Goal: Information Seeking & Learning: Check status

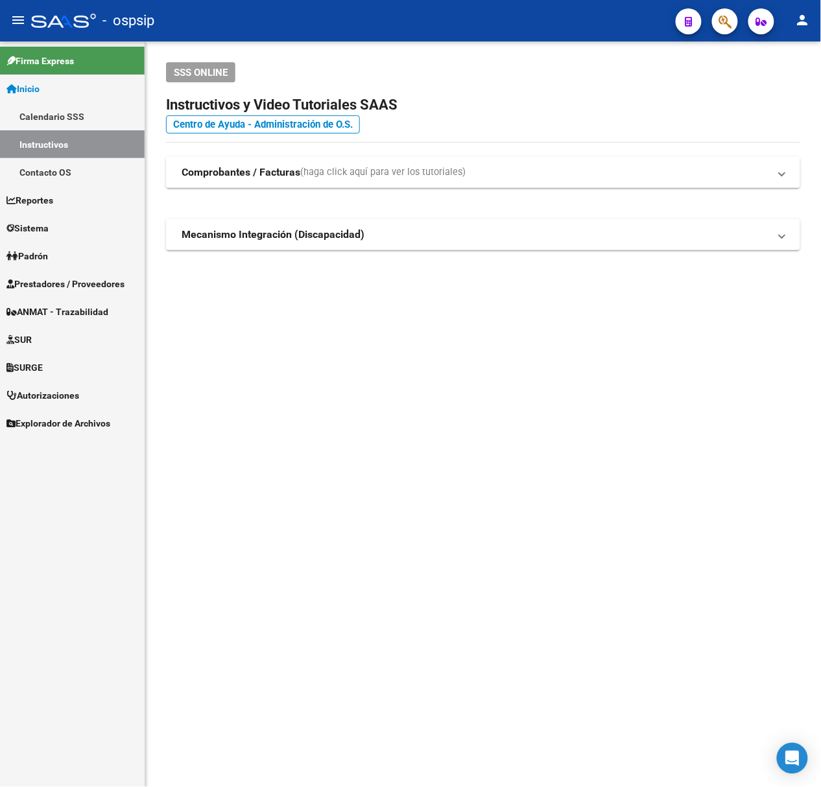
click at [719, 30] on span "button" at bounding box center [724, 21] width 13 height 27
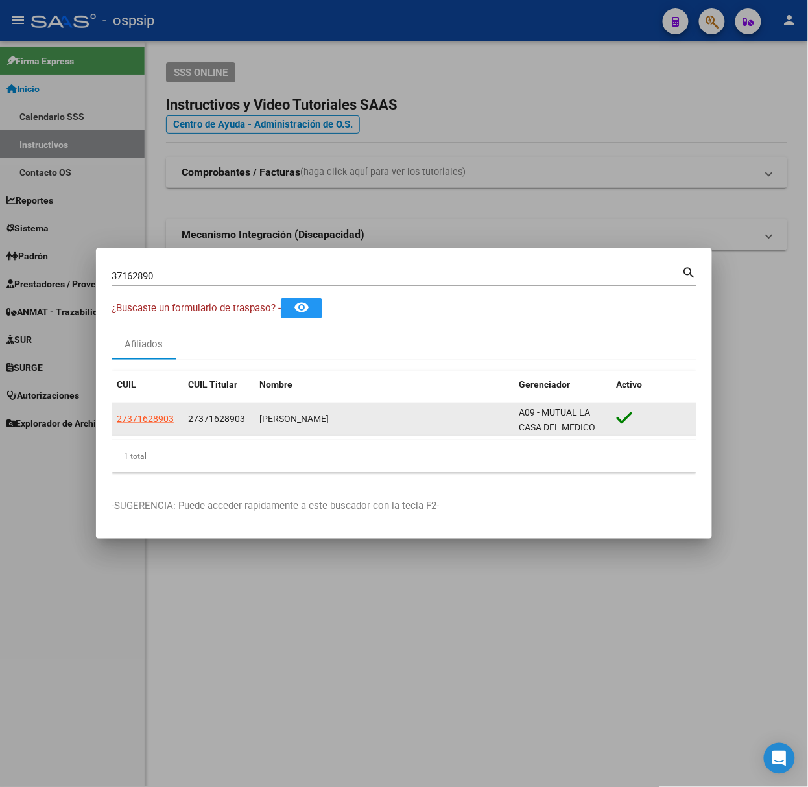
click at [167, 431] on datatable-body-cell "27371628903" at bounding box center [147, 419] width 71 height 32
click at [167, 416] on span "27371628903" at bounding box center [145, 419] width 57 height 10
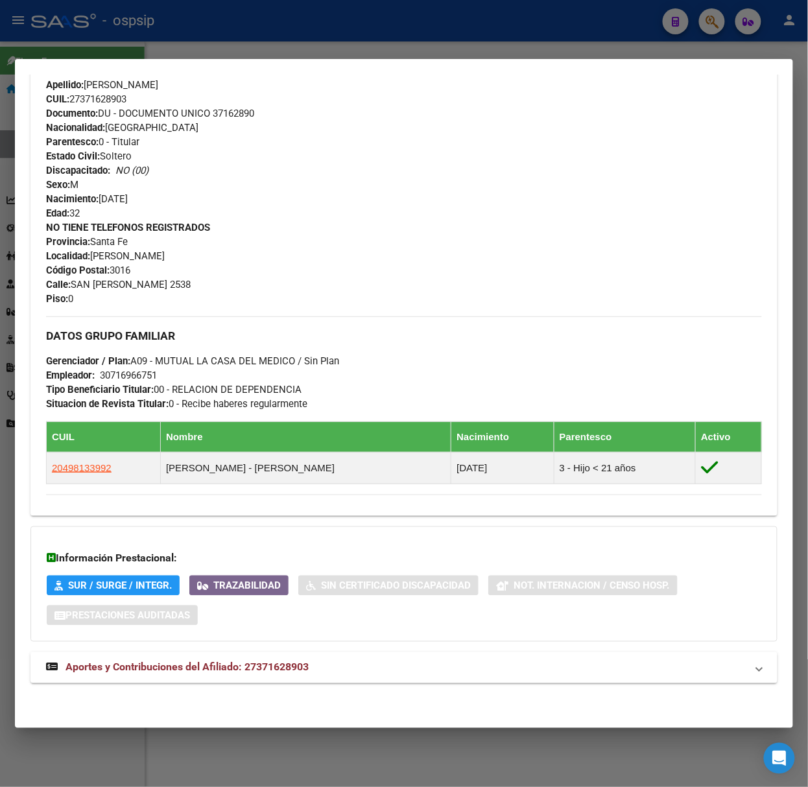
scroll to position [433, 0]
click at [206, 667] on span "Aportes y Contribuciones del Afiliado: 27371628903" at bounding box center [186, 667] width 243 height 12
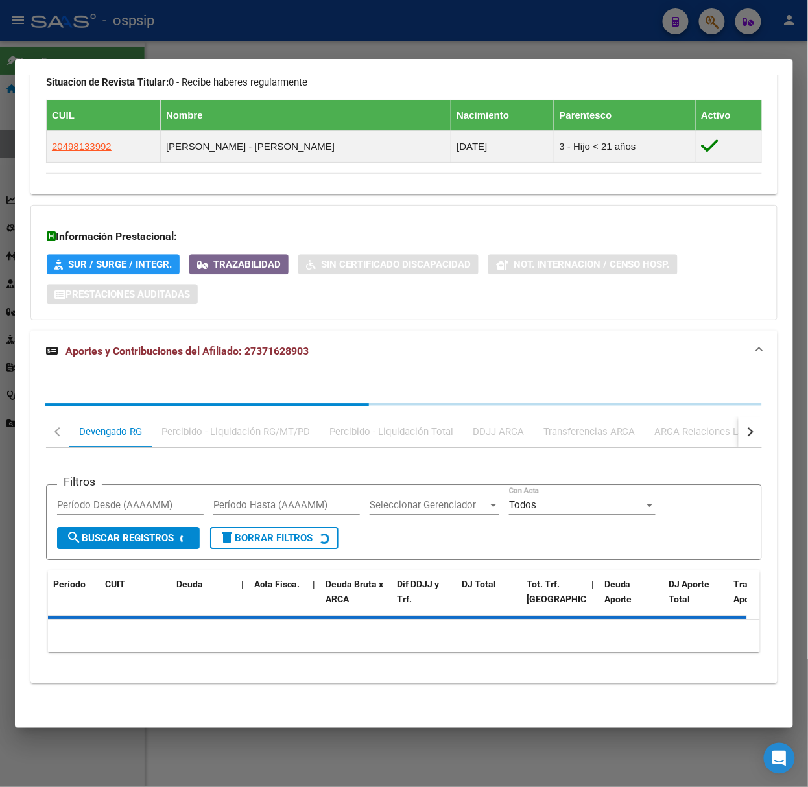
scroll to position [755, 0]
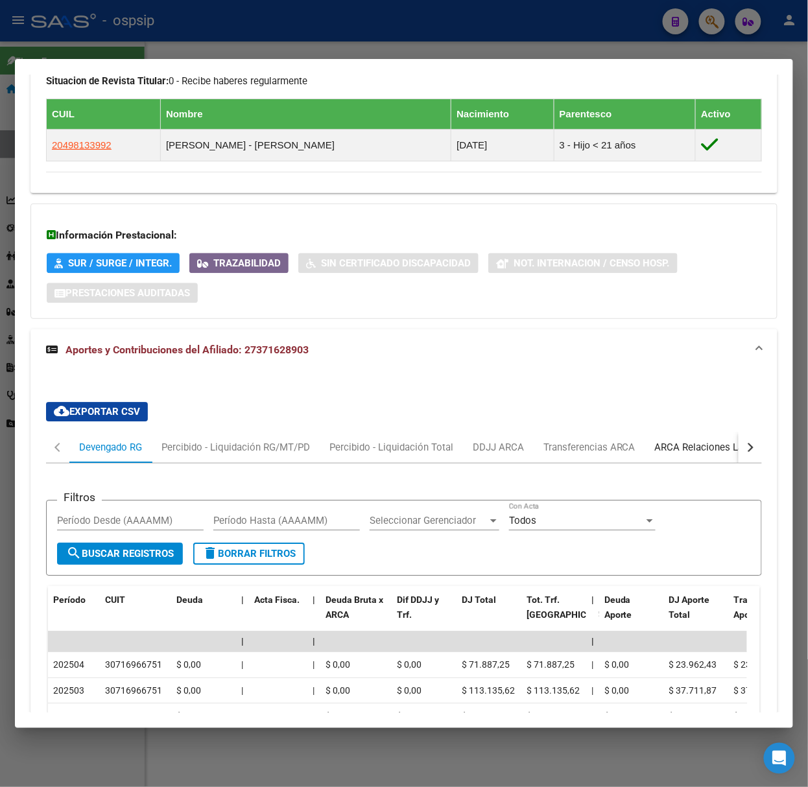
click at [722, 452] on div "ARCA Relaciones Laborales" at bounding box center [715, 447] width 121 height 14
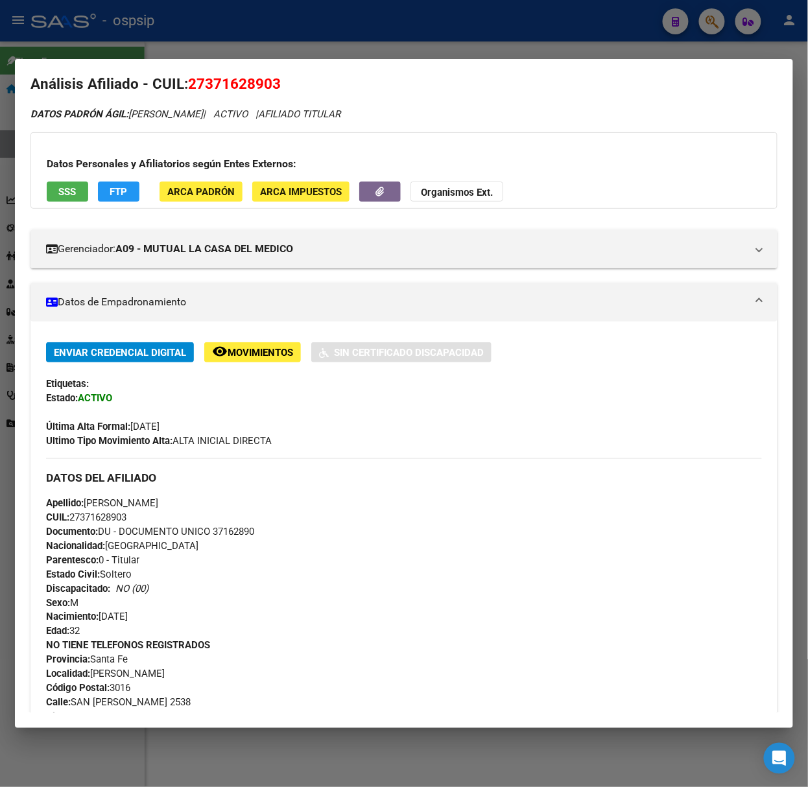
scroll to position [0, 0]
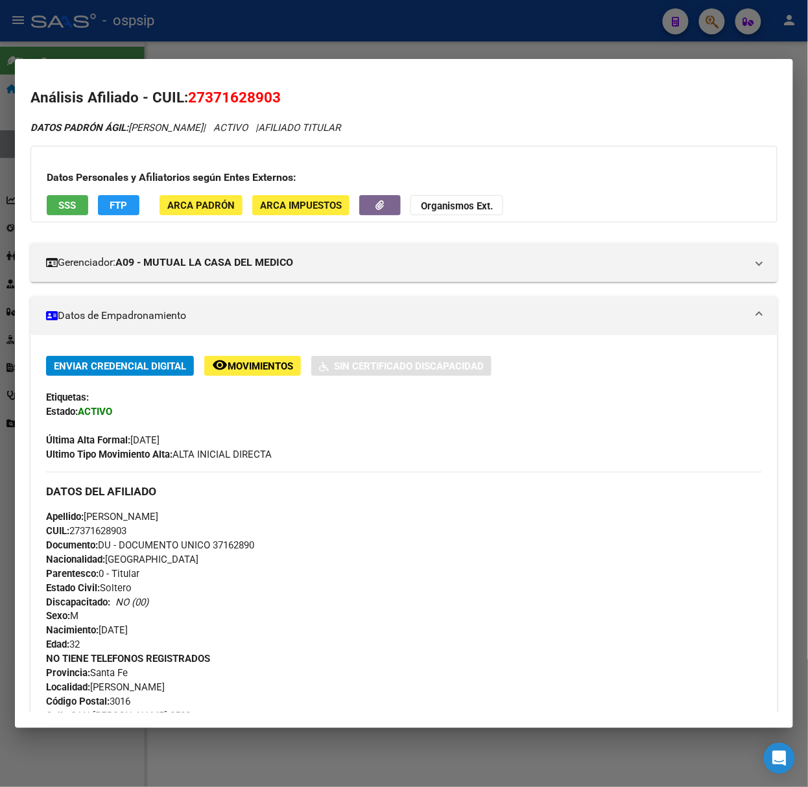
click at [65, 205] on span "SSS" at bounding box center [68, 206] width 18 height 12
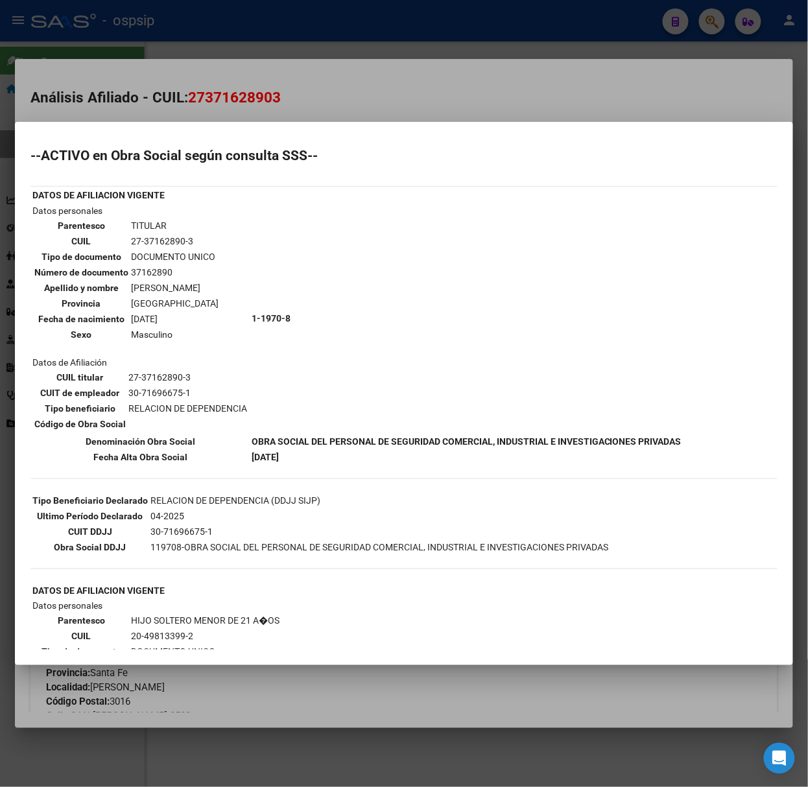
click at [120, 92] on div at bounding box center [404, 393] width 808 height 787
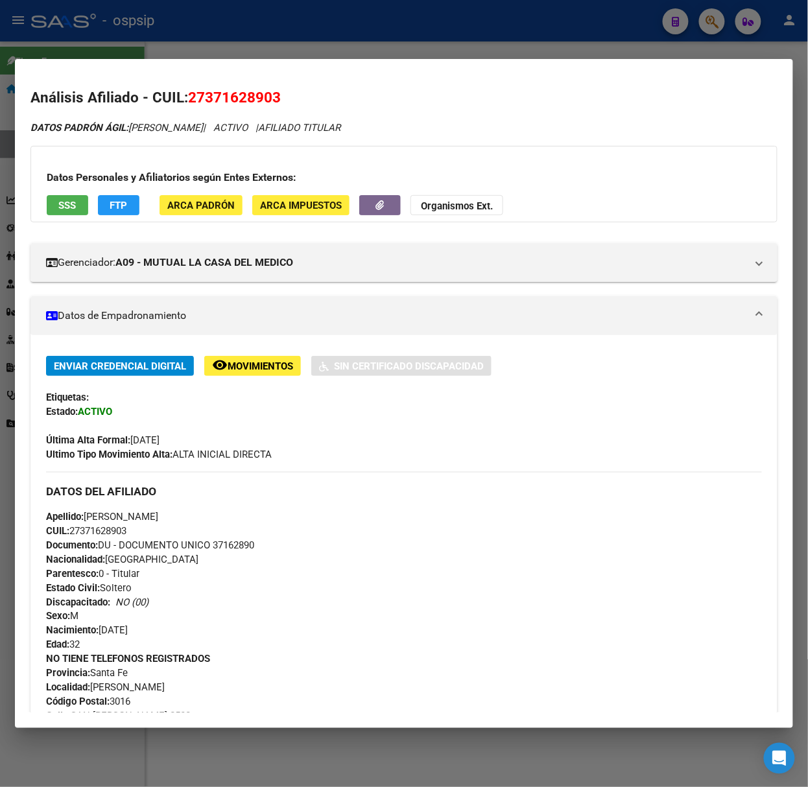
click at [246, 53] on div at bounding box center [404, 393] width 808 height 787
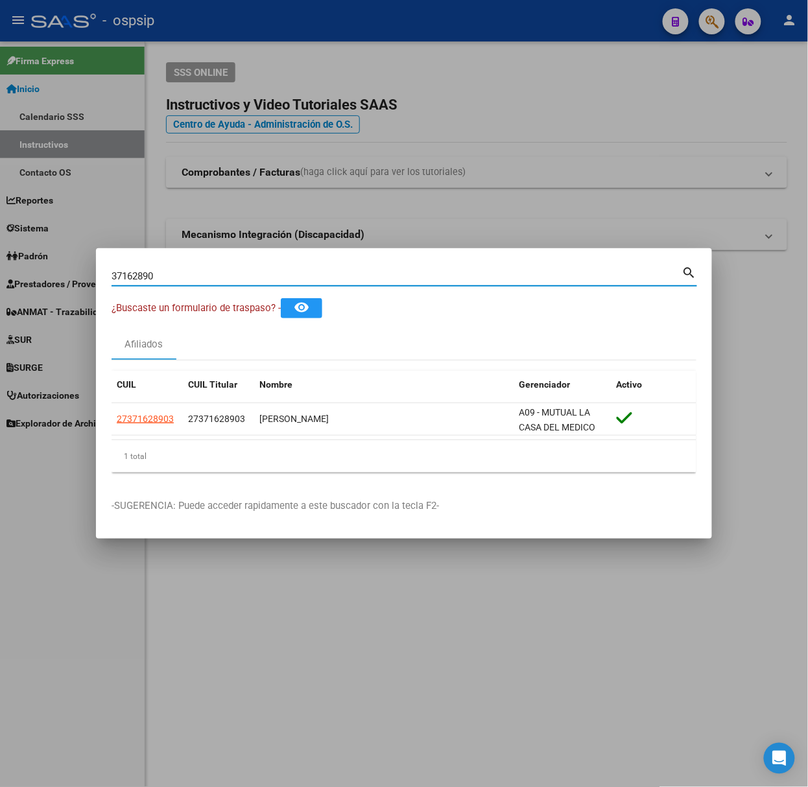
click at [204, 276] on input "37162890" at bounding box center [397, 276] width 571 height 12
type input "24876818"
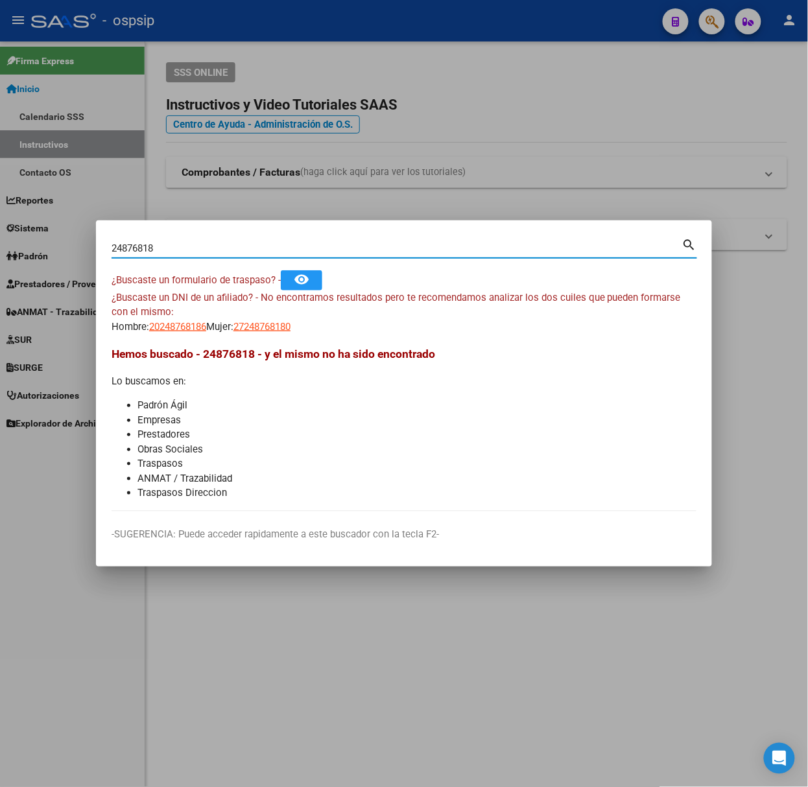
click at [286, 320] on app-link-go-to "27248768180" at bounding box center [261, 327] width 57 height 15
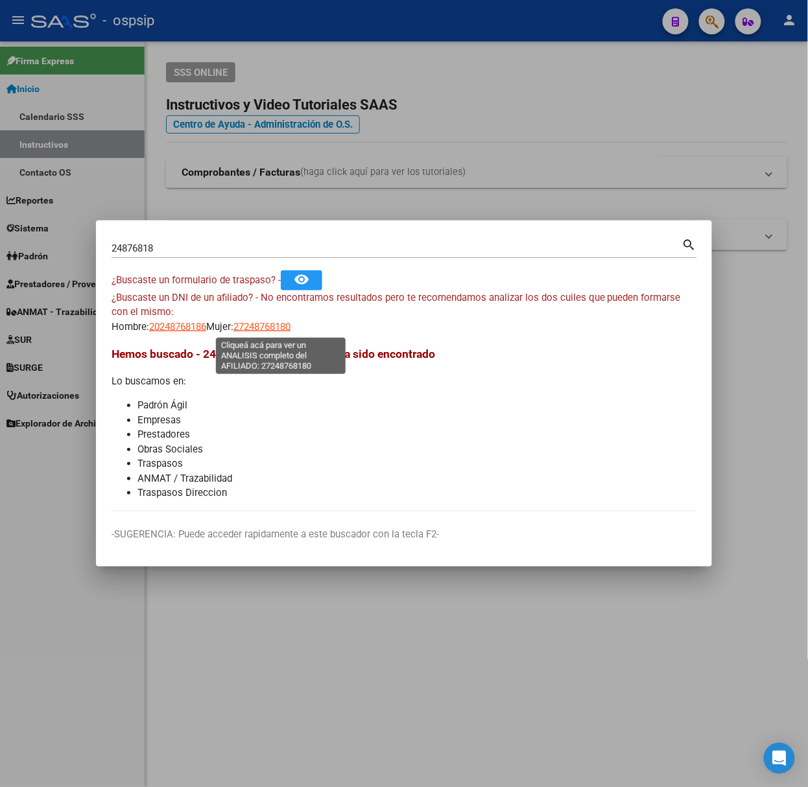
click at [291, 331] on span "27248768180" at bounding box center [261, 327] width 57 height 12
type textarea "27248768180"
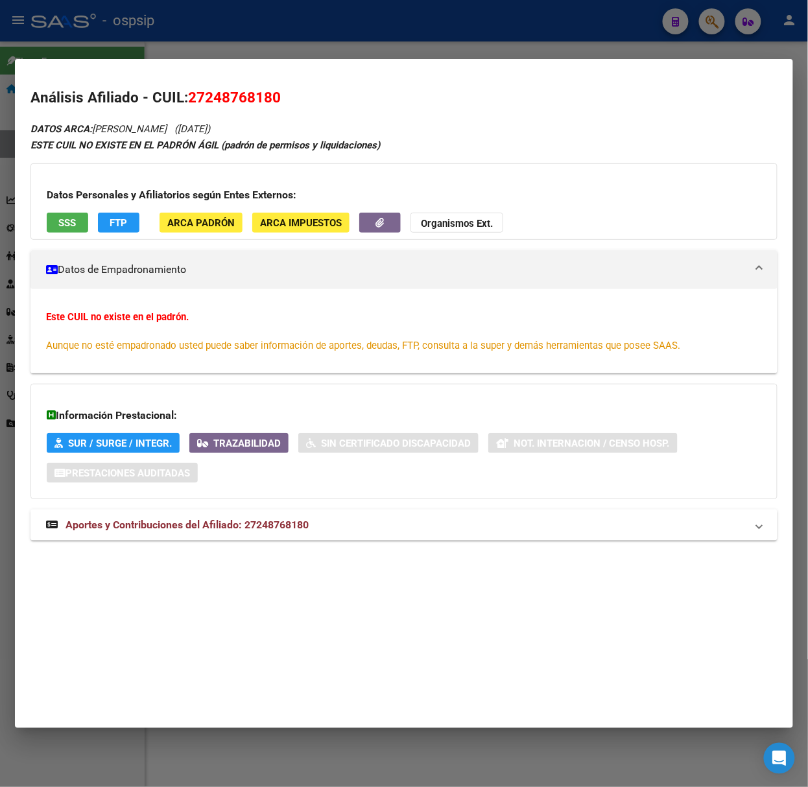
click at [206, 545] on div "DATOS ARCA: [PERSON_NAME] ([DATE]) ESTE CUIL NO EXISTE EN EL PADRÓN ÁGIL (padró…" at bounding box center [403, 338] width 747 height 434
click at [200, 527] on span "Aportes y Contribuciones del Afiliado: 27248768180" at bounding box center [186, 525] width 243 height 12
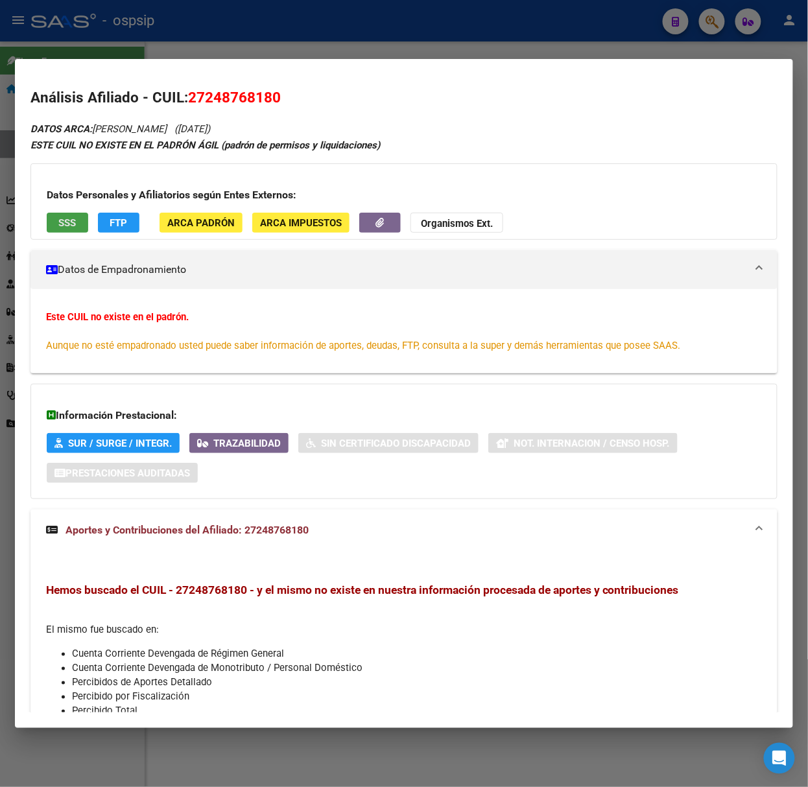
click at [63, 224] on span "SSS" at bounding box center [68, 223] width 18 height 12
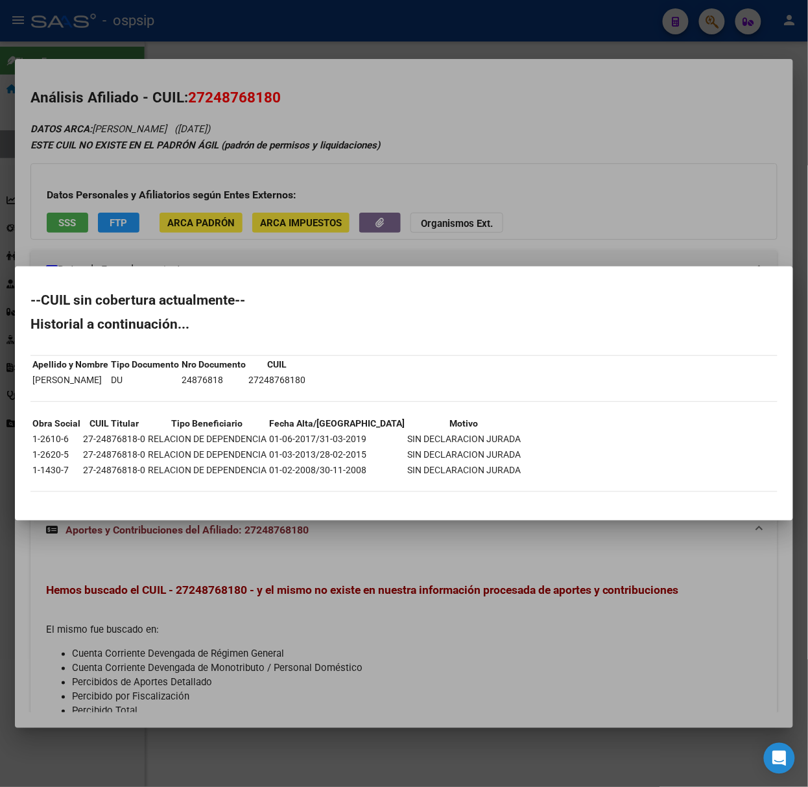
drag, startPoint x: 178, startPoint y: 203, endPoint x: 78, endPoint y: 279, distance: 125.4
click at [183, 203] on div at bounding box center [404, 393] width 808 height 787
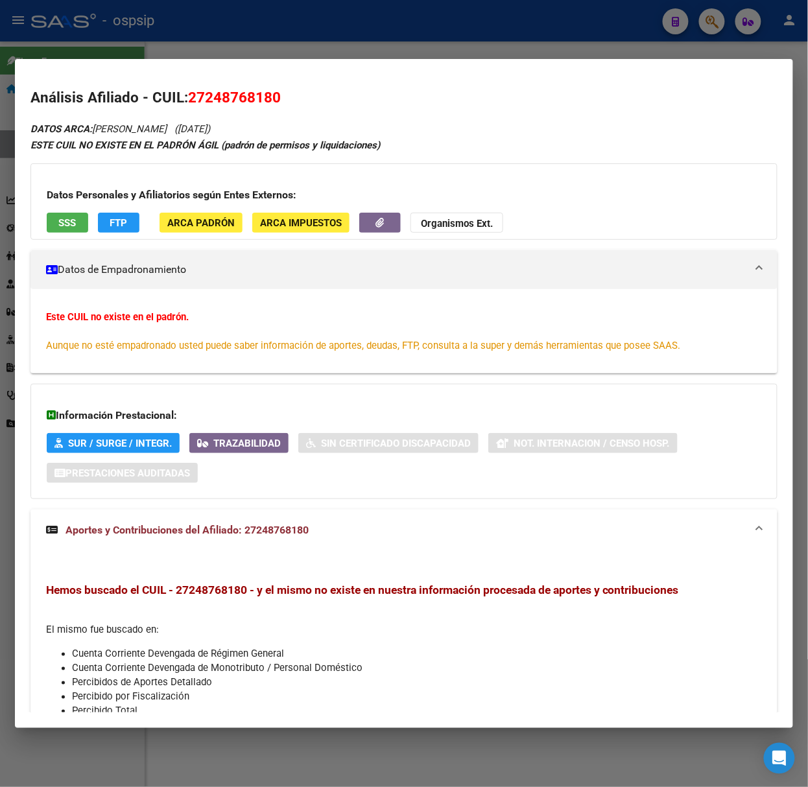
drag, startPoint x: 133, startPoint y: 40, endPoint x: 134, endPoint y: 110, distance: 70.0
click at [133, 40] on div at bounding box center [404, 393] width 808 height 787
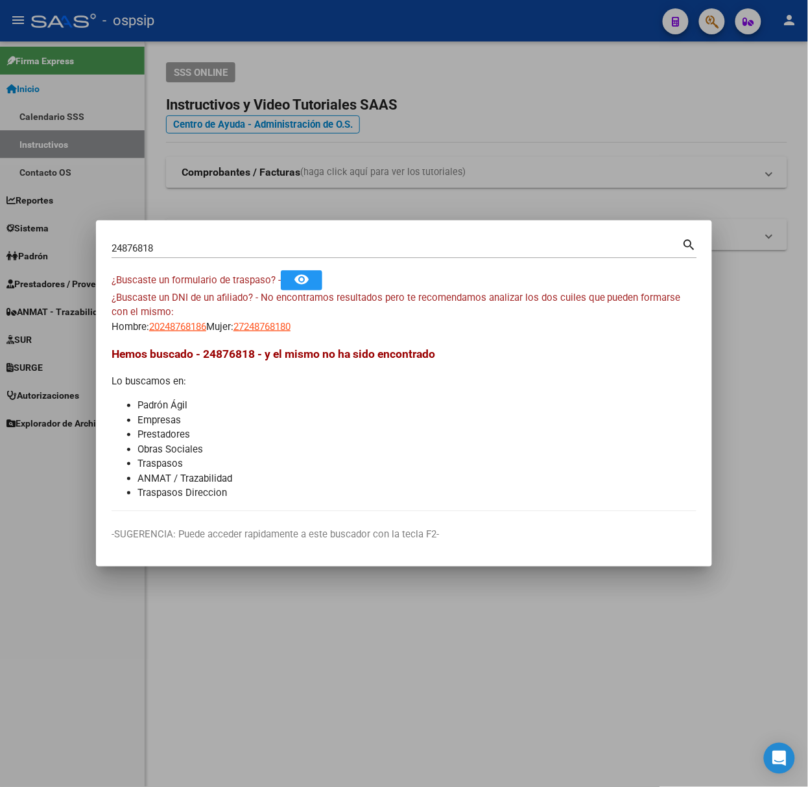
click at [174, 244] on input "24876818" at bounding box center [397, 249] width 571 height 12
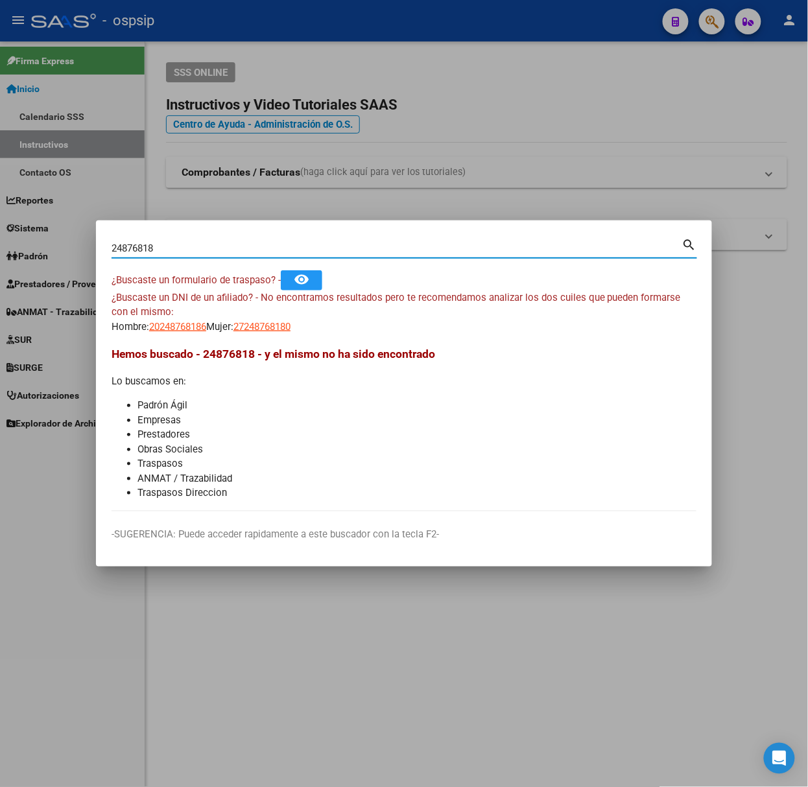
click at [174, 244] on input "24876818" at bounding box center [397, 249] width 571 height 12
type input "30786933"
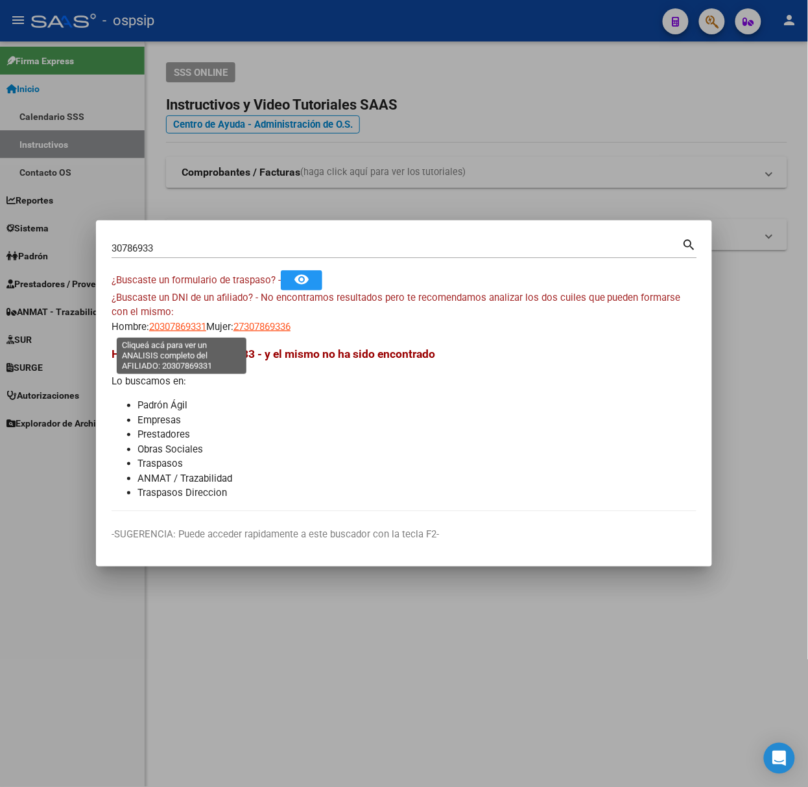
click at [170, 330] on span "20307869331" at bounding box center [177, 327] width 57 height 12
type textarea "20307869331"
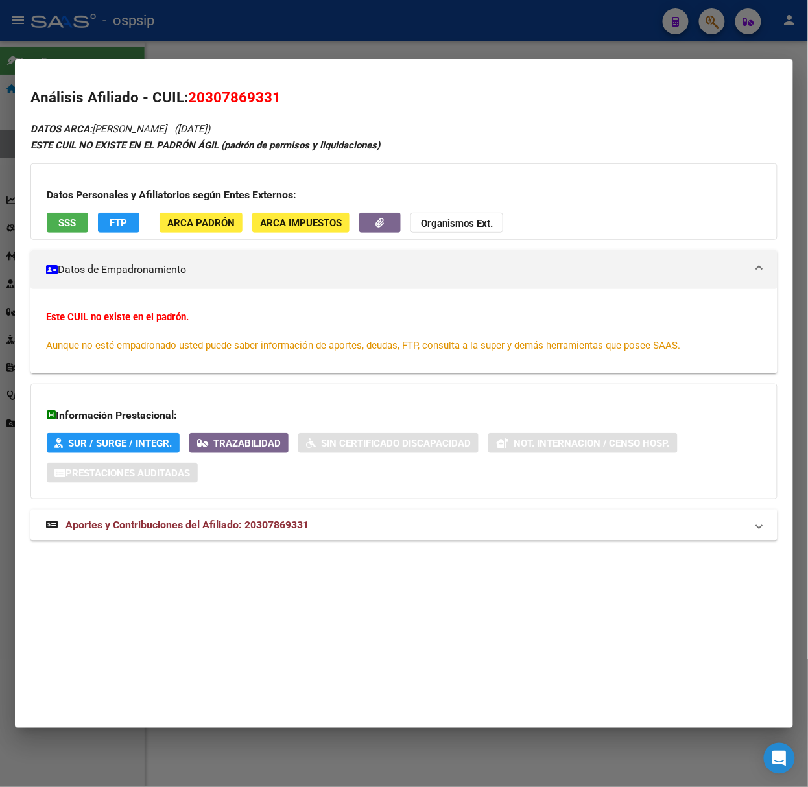
click at [250, 525] on span "Aportes y Contribuciones del Afiliado: 20307869331" at bounding box center [186, 525] width 243 height 12
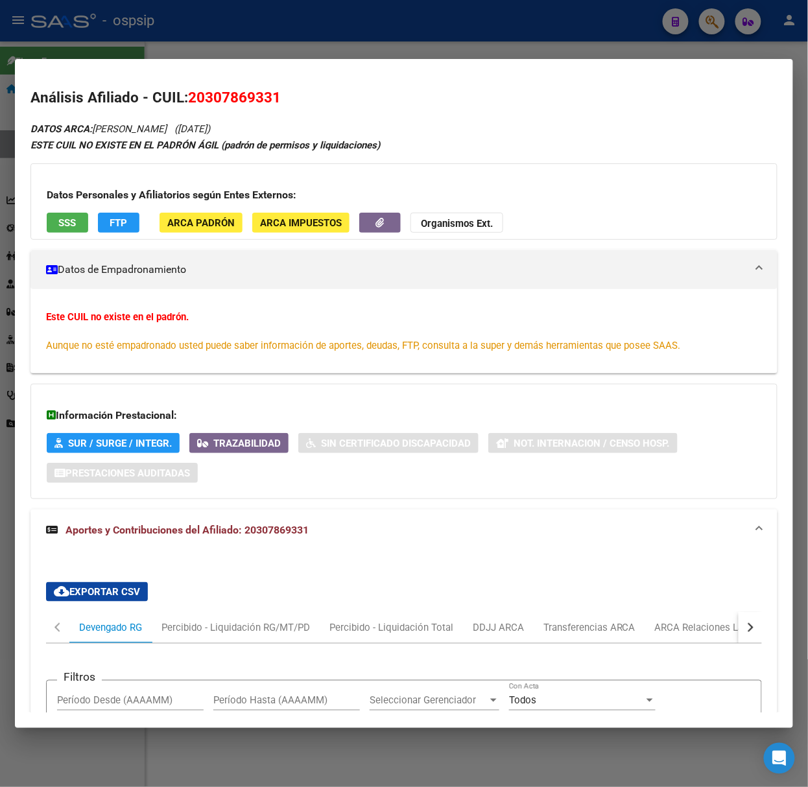
click at [158, 45] on div at bounding box center [404, 393] width 808 height 787
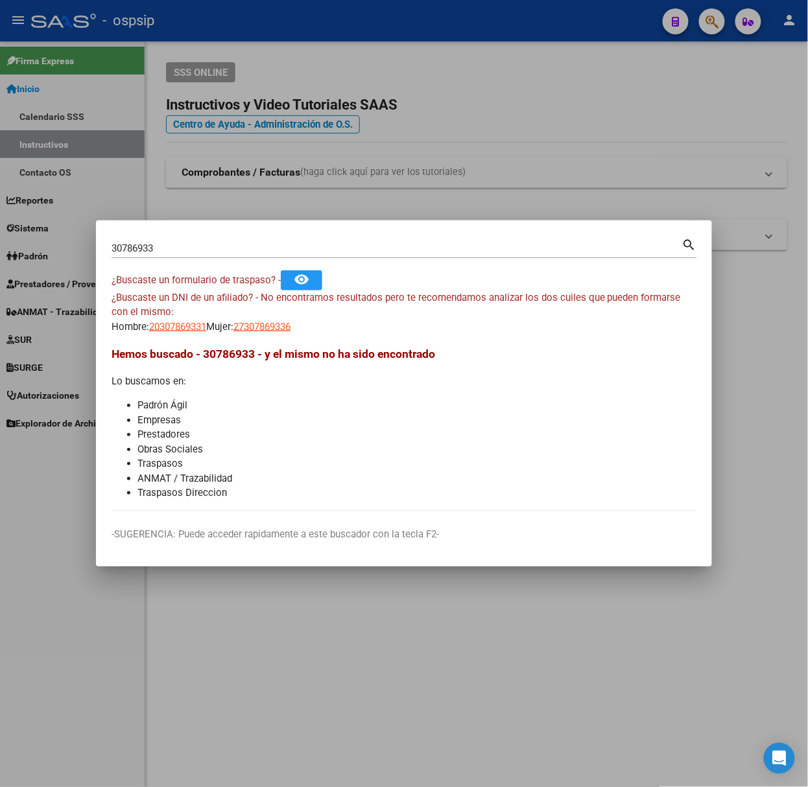
click at [182, 258] on div "30786933 Buscar (apellido, dni, [PERSON_NAME], [PERSON_NAME], cuit, obra social…" at bounding box center [405, 253] width 586 height 34
click at [174, 255] on div "30786933 Buscar (apellido, dni, [PERSON_NAME], [PERSON_NAME], cuit, obra social)" at bounding box center [397, 248] width 571 height 19
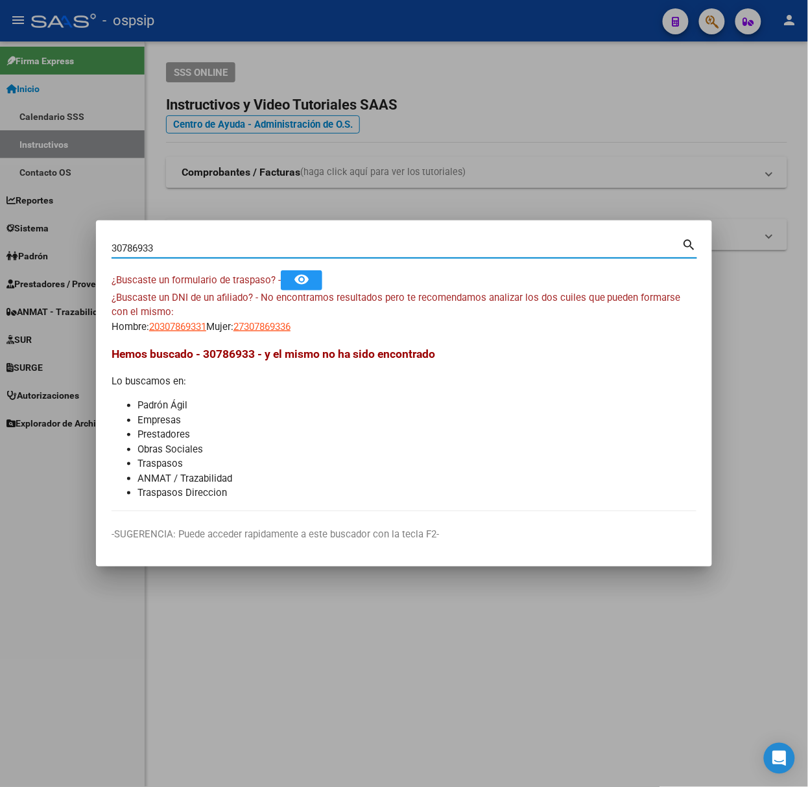
click at [172, 250] on input "30786933" at bounding box center [397, 249] width 571 height 12
type input "36266106"
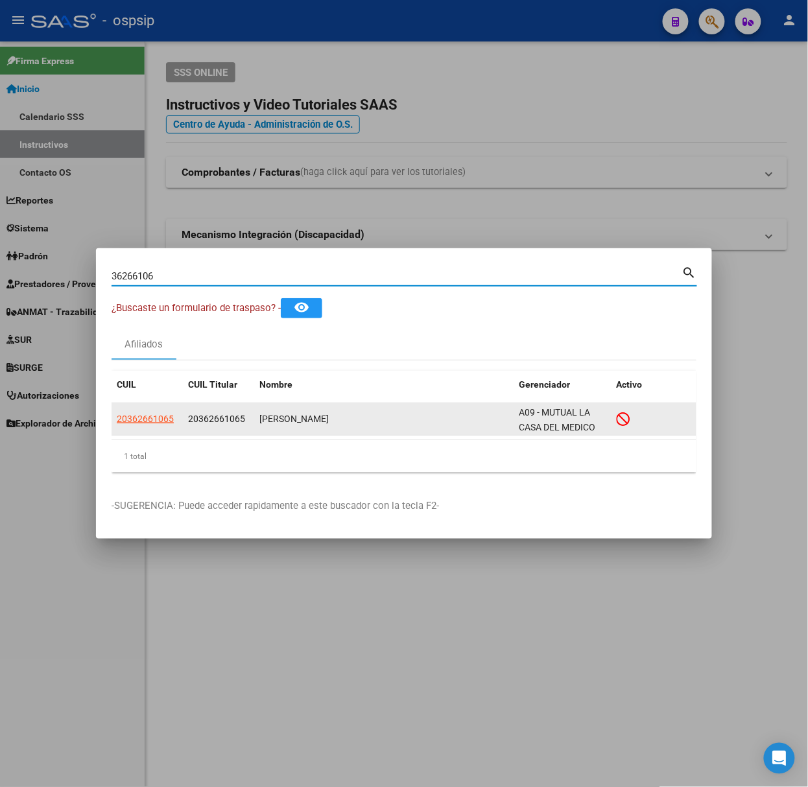
click at [165, 415] on span "20362661065" at bounding box center [145, 419] width 57 height 10
type textarea "20362661065"
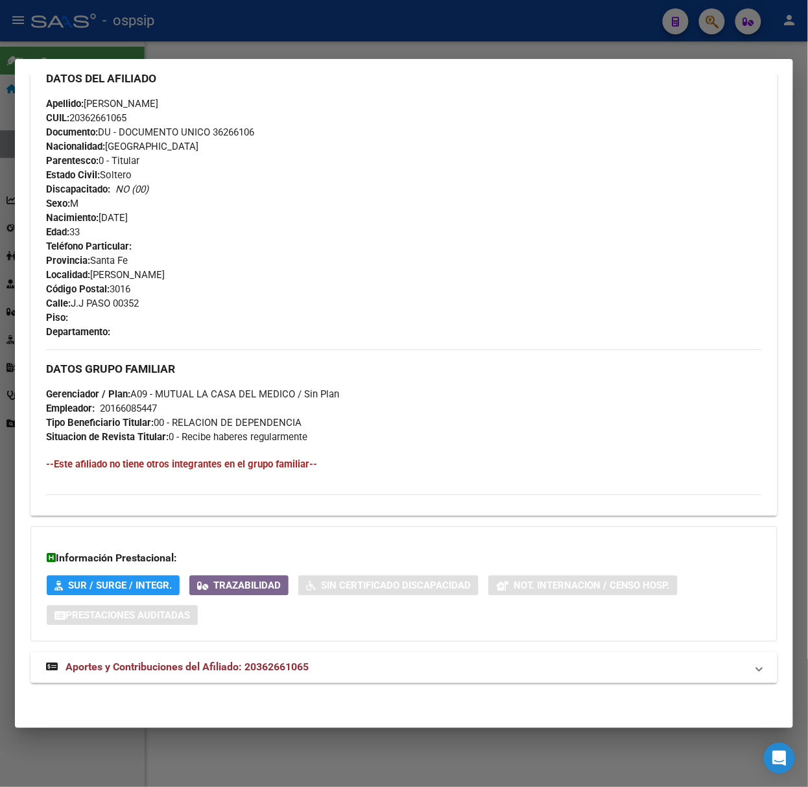
drag, startPoint x: 278, startPoint y: 672, endPoint x: 222, endPoint y: 514, distance: 168.6
click at [279, 673] on span "Aportes y Contribuciones del Afiliado: 20362661065" at bounding box center [186, 667] width 243 height 12
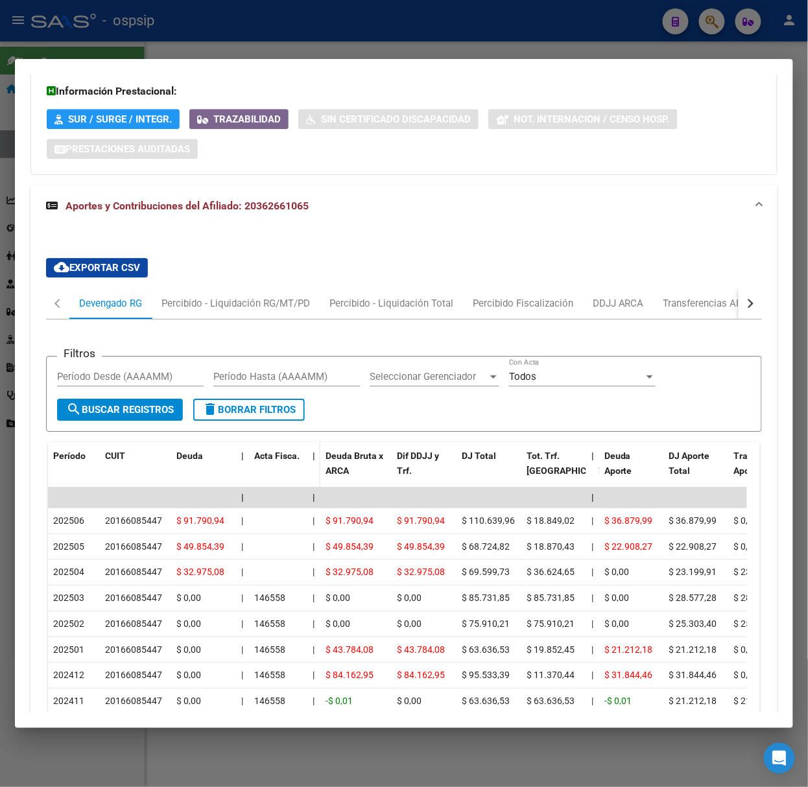
scroll to position [908, 0]
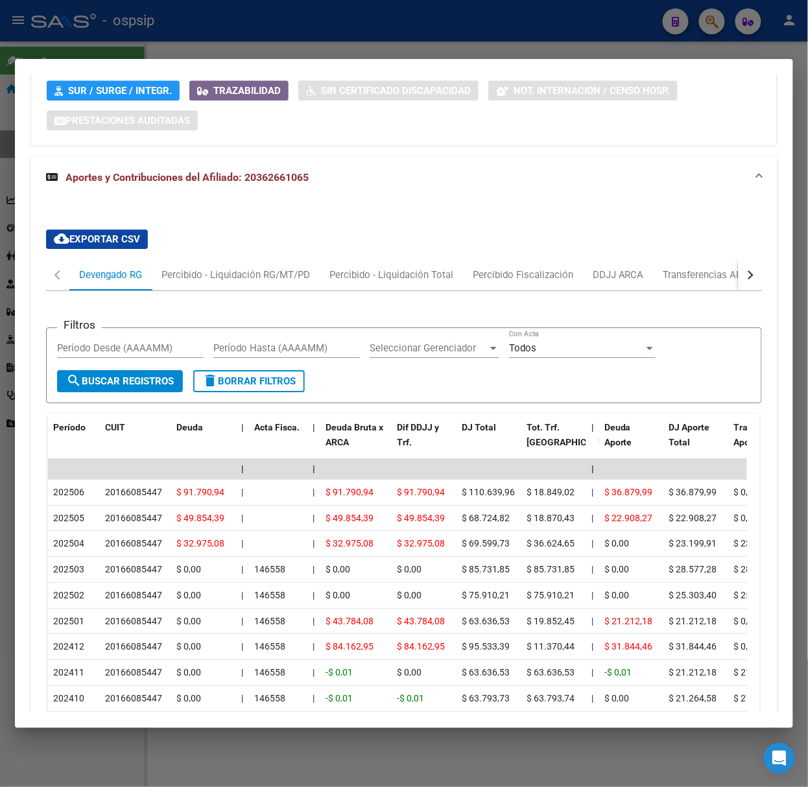
drag, startPoint x: 118, startPoint y: 30, endPoint x: 120, endPoint y: 39, distance: 9.3
click at [122, 29] on div at bounding box center [404, 393] width 808 height 787
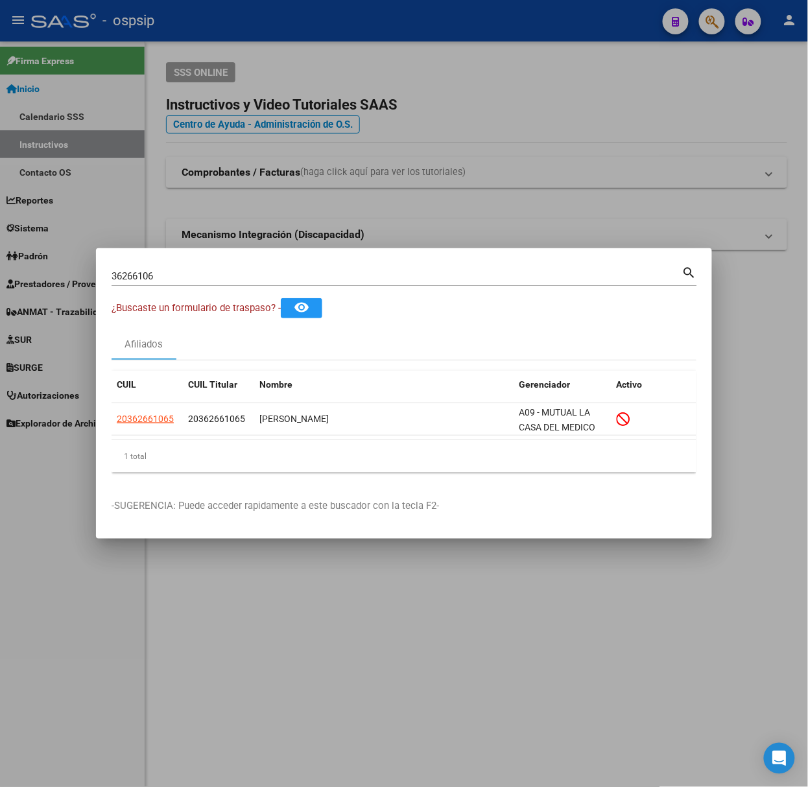
click at [190, 281] on input "36266106" at bounding box center [397, 276] width 571 height 12
click at [188, 281] on input "36266106" at bounding box center [397, 276] width 571 height 12
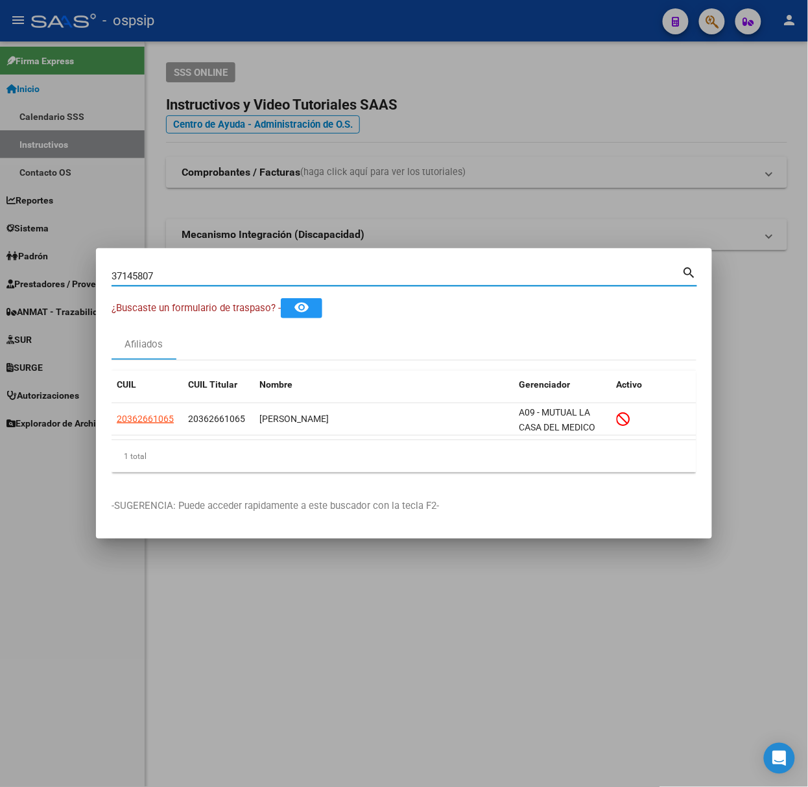
type input "37145807"
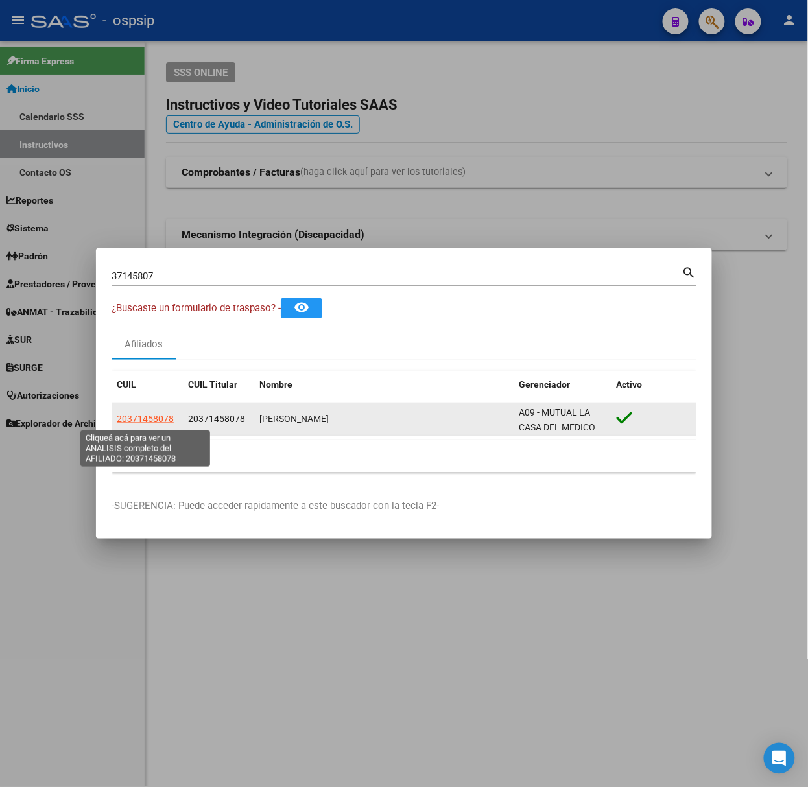
click at [164, 424] on span "20371458078" at bounding box center [145, 419] width 57 height 10
type textarea "20371458078"
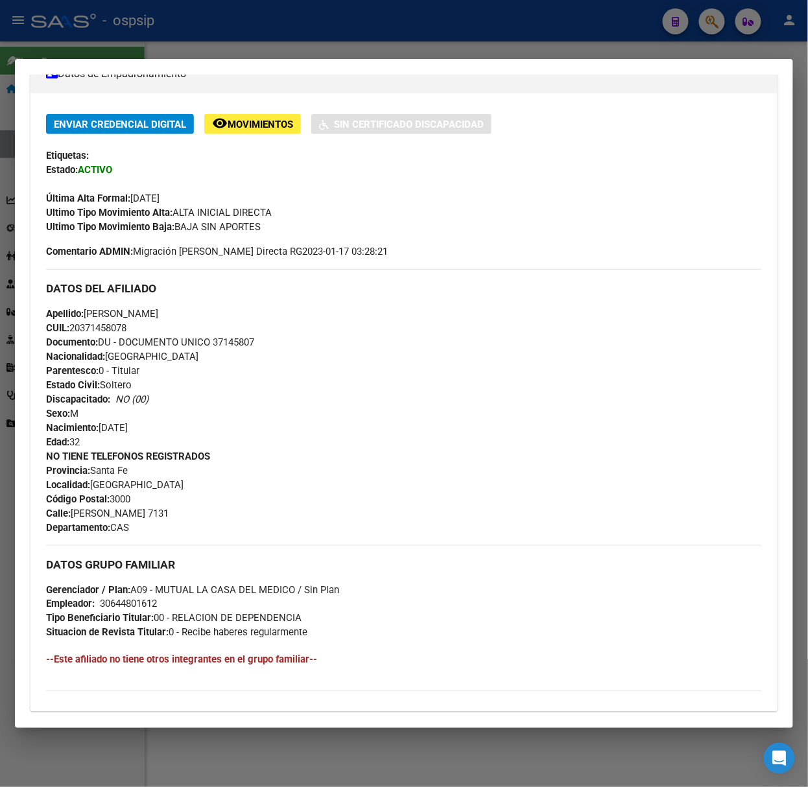
scroll to position [439, 0]
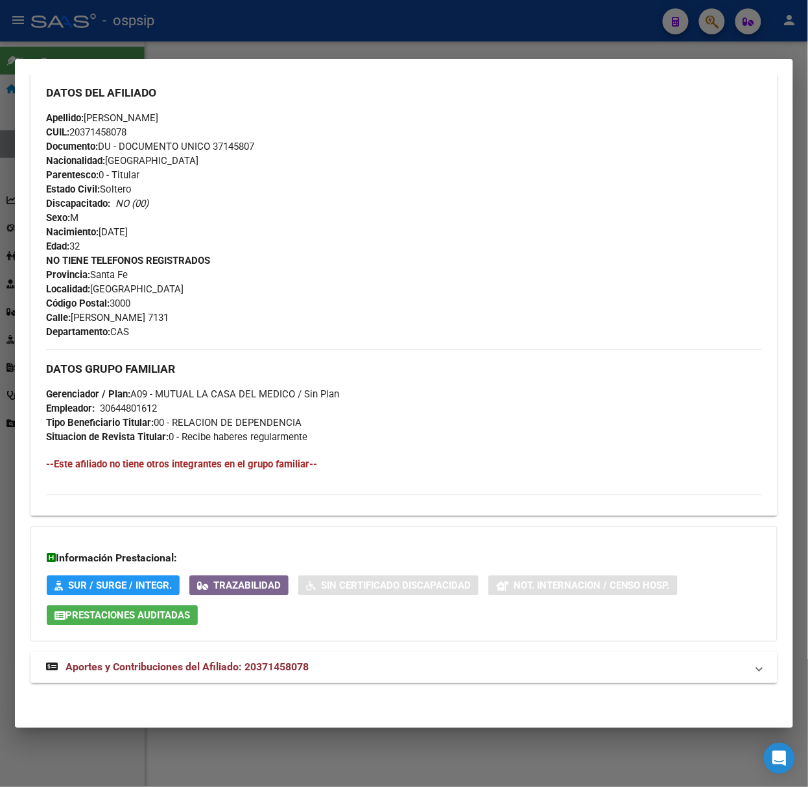
drag, startPoint x: 335, startPoint y: 649, endPoint x: 333, endPoint y: 676, distance: 26.7
click at [331, 657] on div "DATOS PADRÓN ÁGIL: [PERSON_NAME] | ACTIVO | AFILIADO TITULAR Datos Personales y…" at bounding box center [403, 190] width 747 height 1015
click at [333, 676] on mat-expansion-panel-header "Aportes y Contribuciones del Afiliado: 20371458078" at bounding box center [403, 667] width 747 height 31
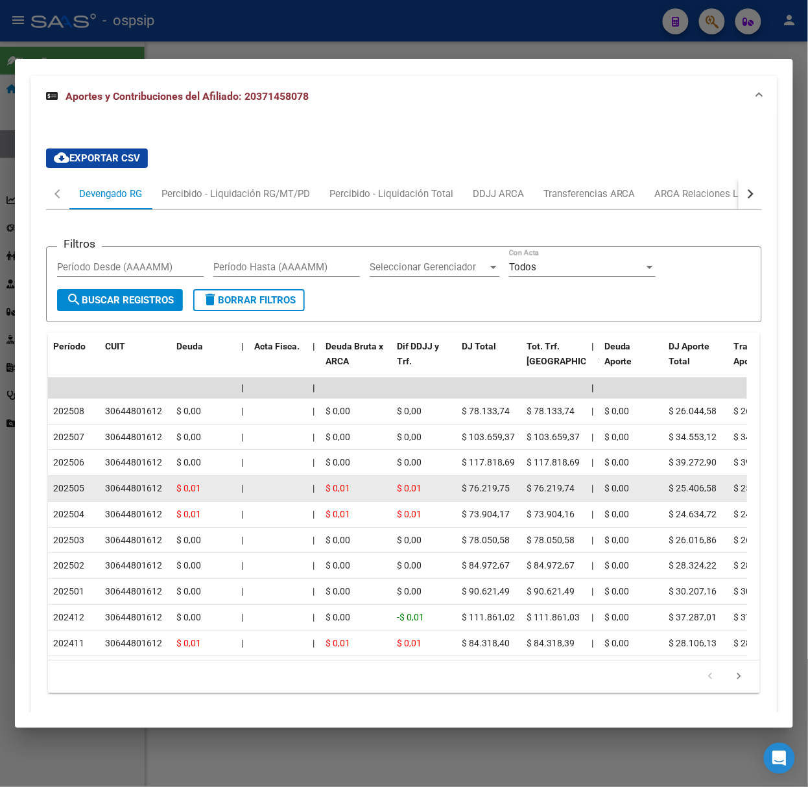
scroll to position [1019, 0]
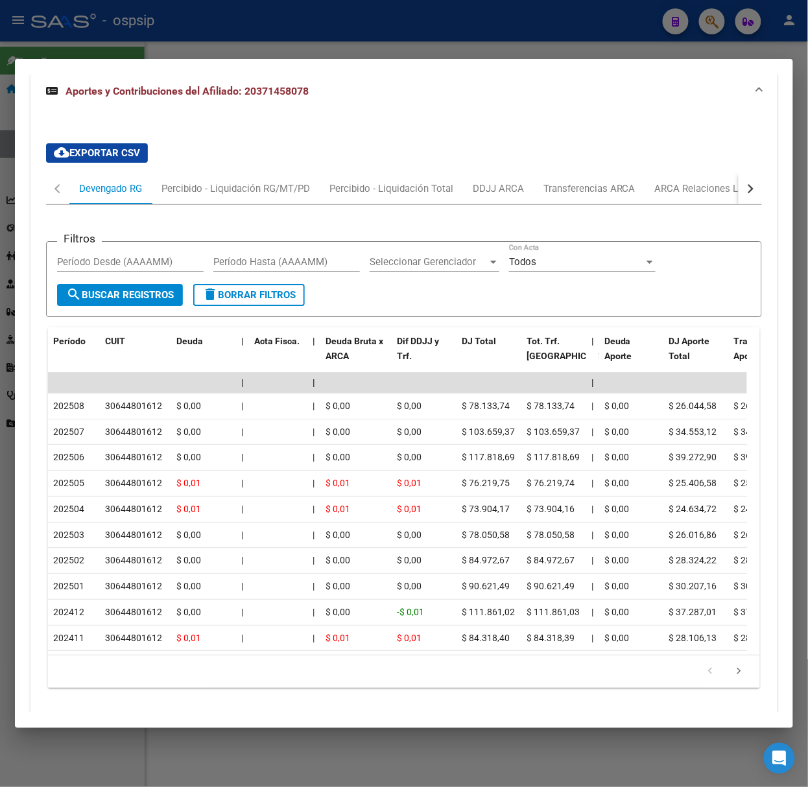
click at [296, 16] on div at bounding box center [404, 393] width 808 height 787
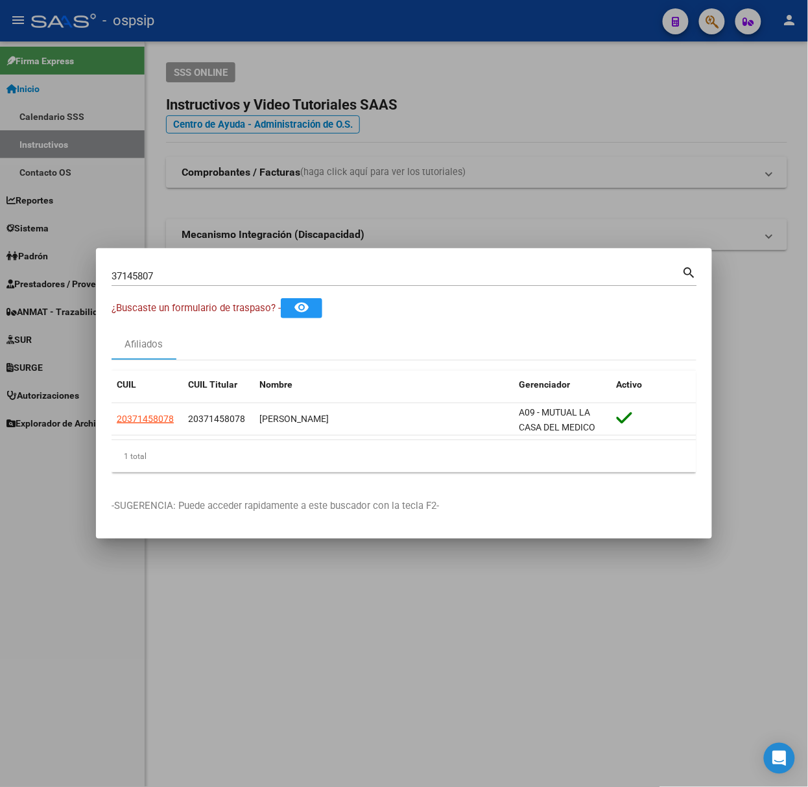
click at [338, 272] on input "37145807" at bounding box center [397, 276] width 571 height 12
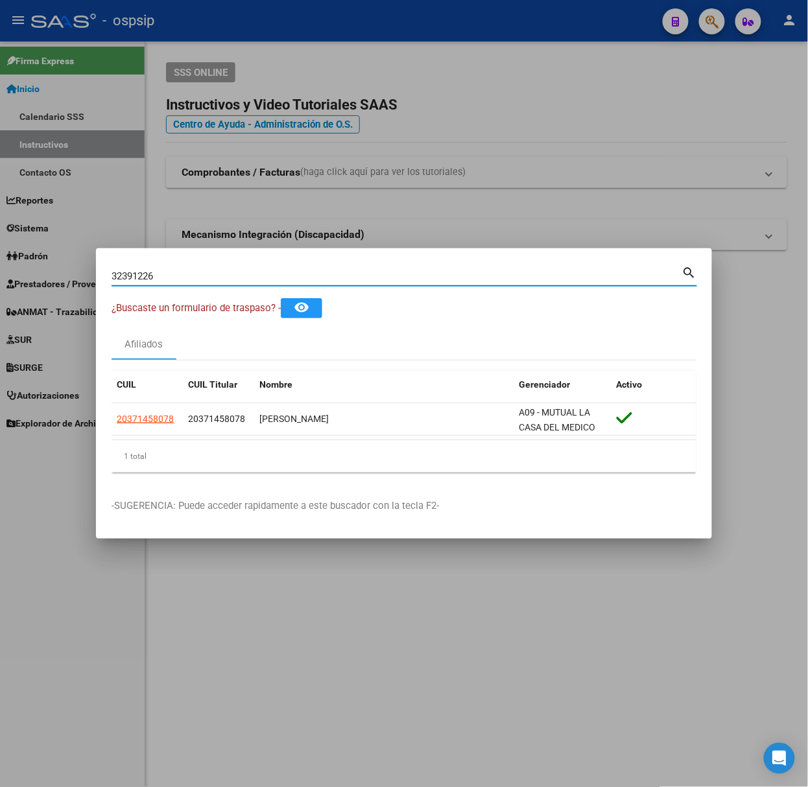
type input "32391226"
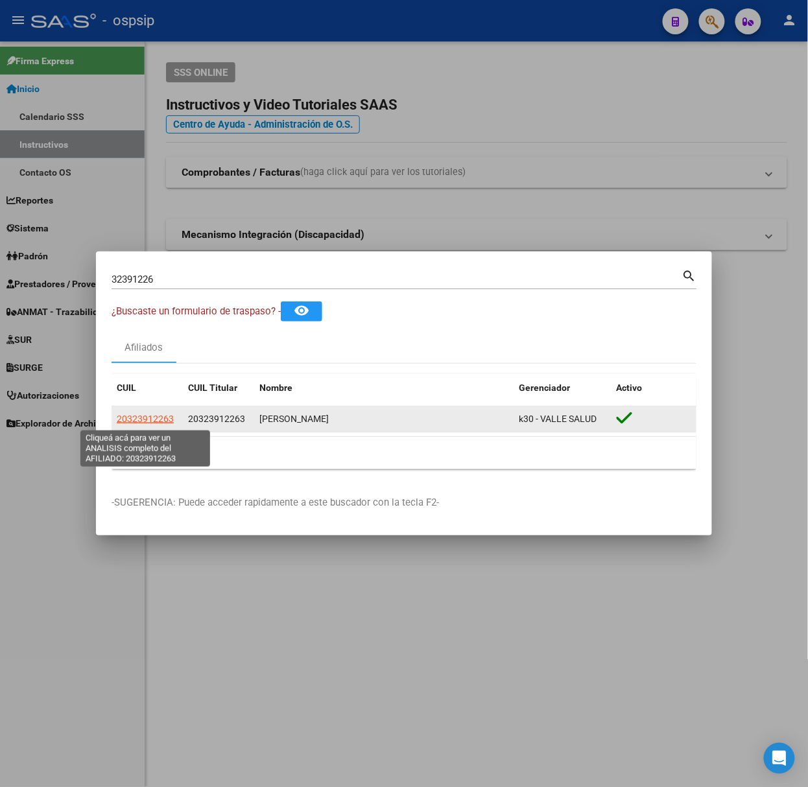
click at [127, 421] on span "20323912263" at bounding box center [145, 419] width 57 height 10
type textarea "20323912263"
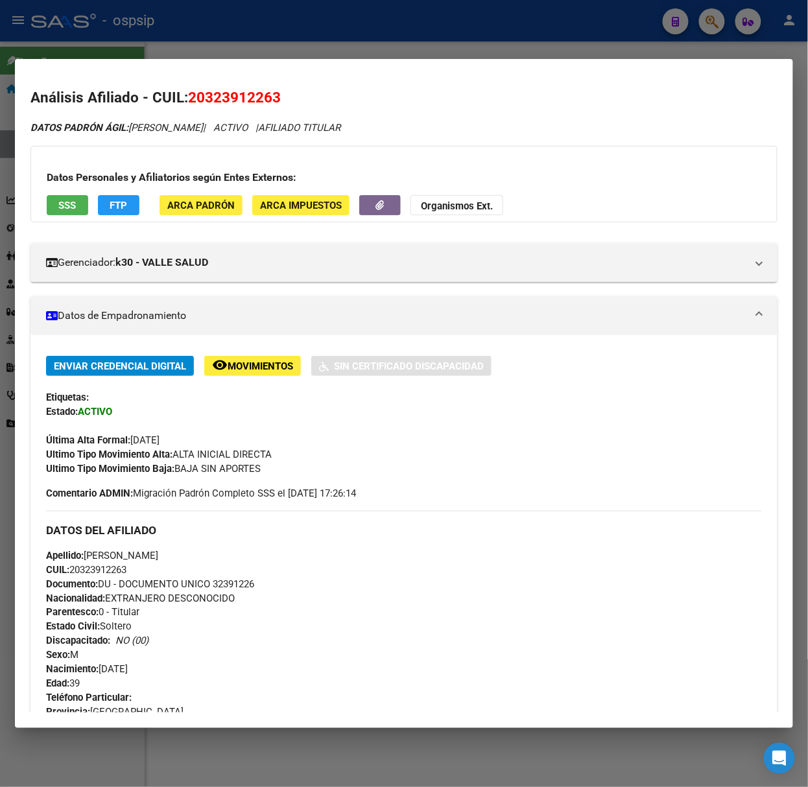
click at [271, 29] on div at bounding box center [404, 393] width 808 height 787
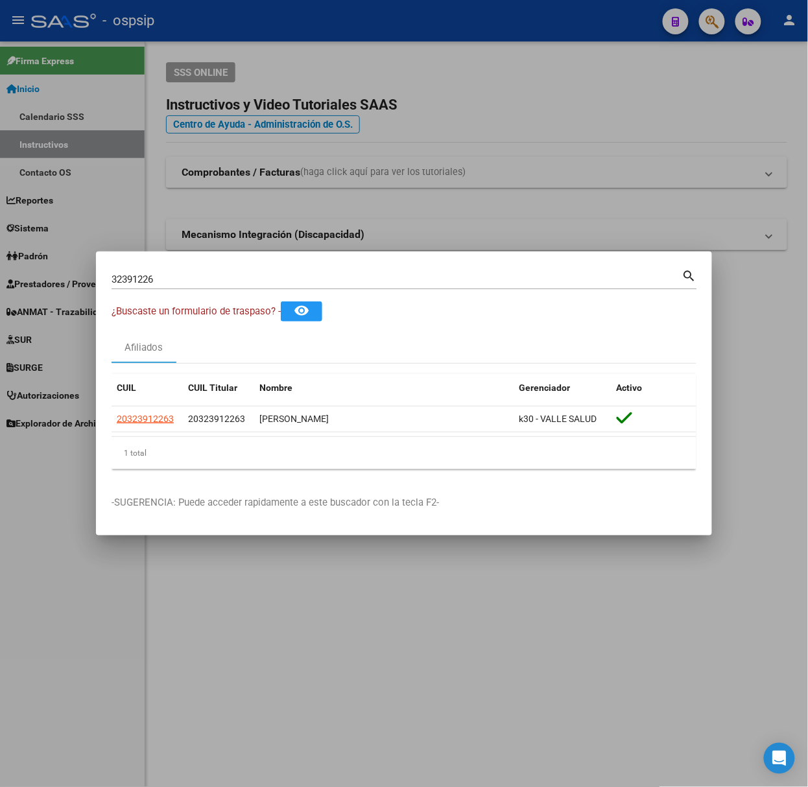
click at [255, 276] on input "32391226" at bounding box center [397, 280] width 571 height 12
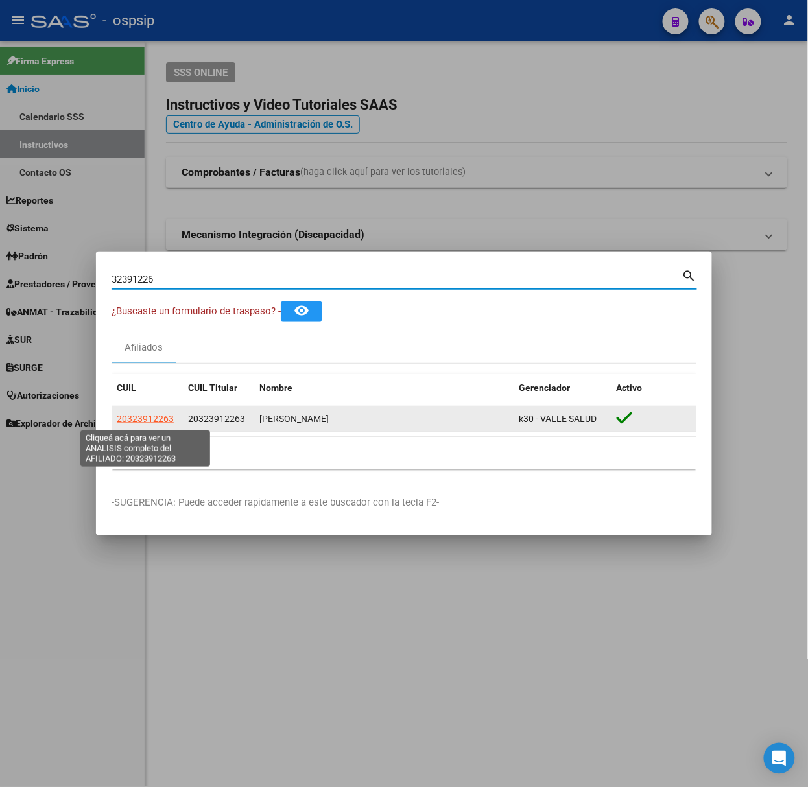
click at [163, 414] on span "20323912263" at bounding box center [145, 419] width 57 height 10
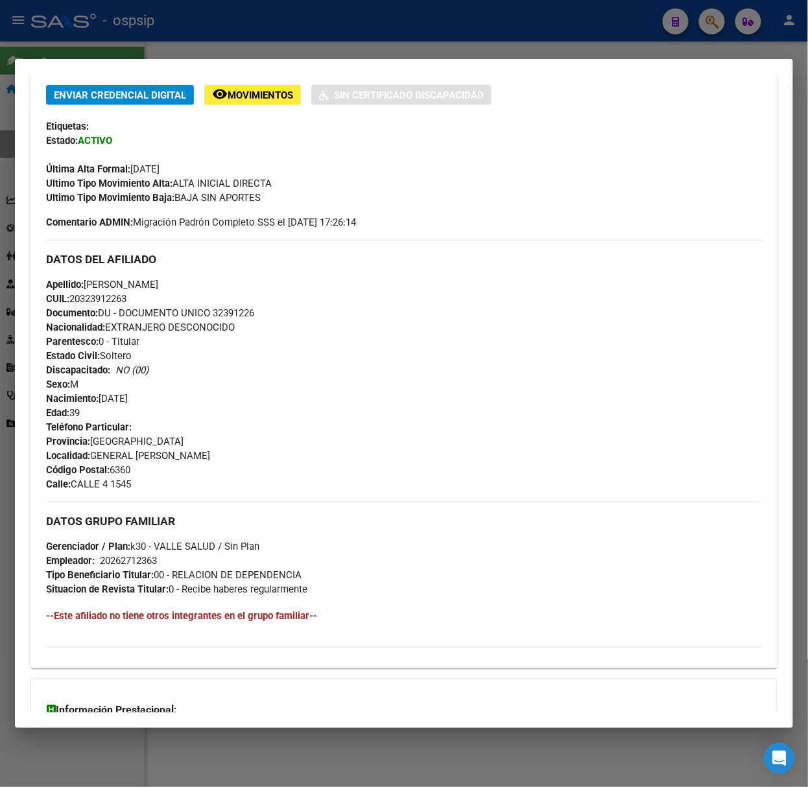
scroll to position [424, 0]
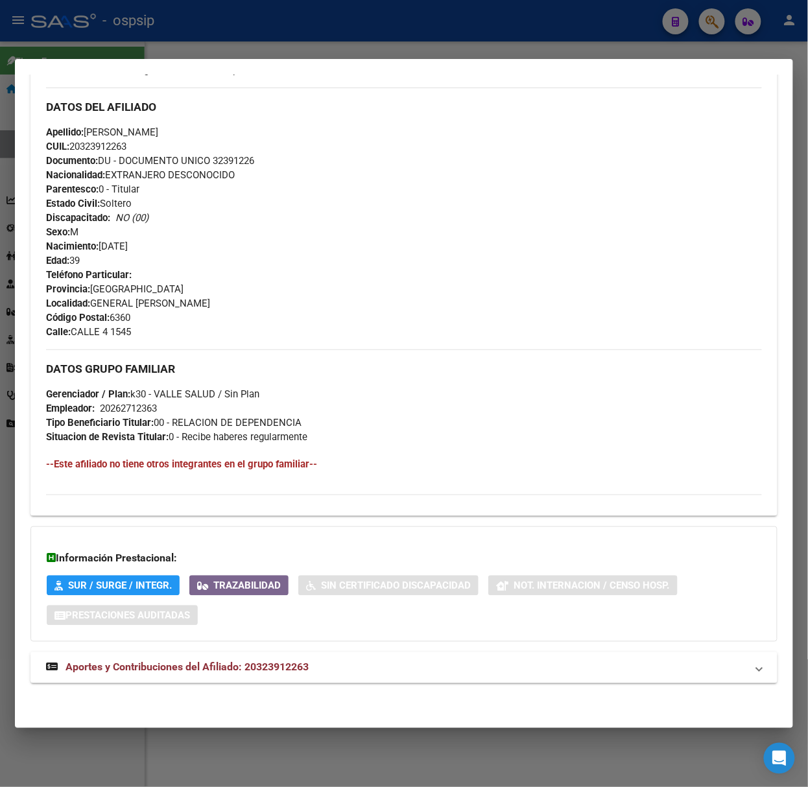
click at [259, 648] on div "DATOS PADRÓN ÁGIL: [PERSON_NAME] | ACTIVO | AFILIADO TITULAR Datos Personales y…" at bounding box center [403, 197] width 747 height 1001
click at [260, 656] on mat-expansion-panel-header "Aportes y Contribuciones del Afiliado: 20323912263" at bounding box center [403, 667] width 747 height 31
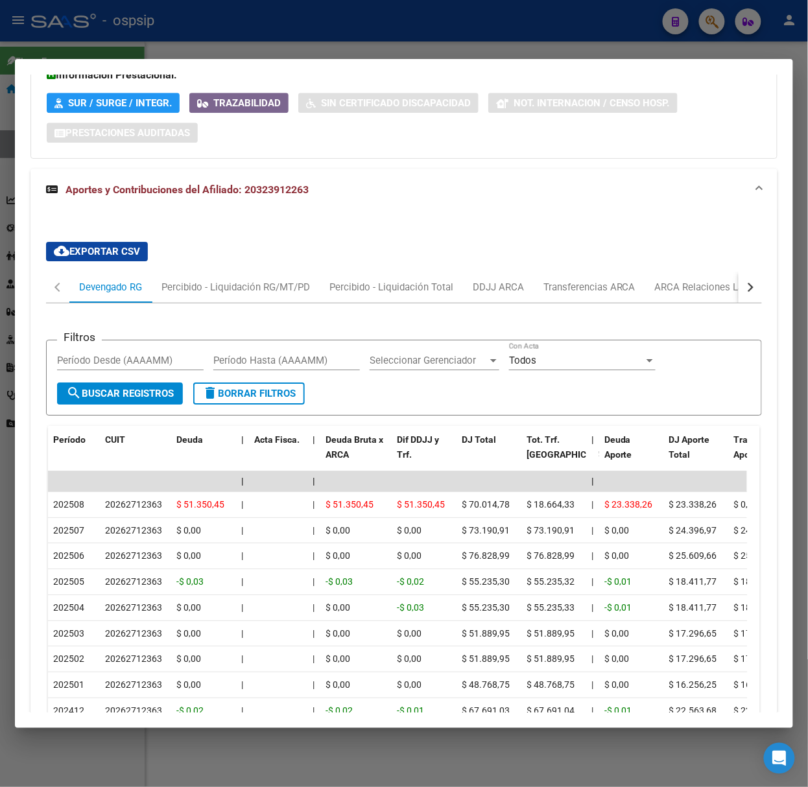
scroll to position [919, 0]
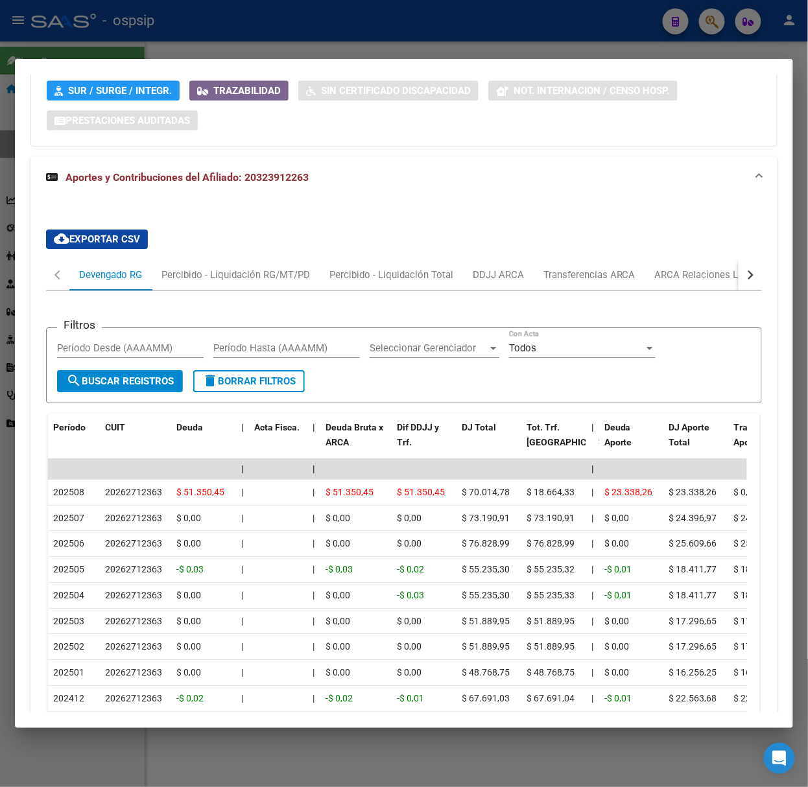
click at [167, 50] on div at bounding box center [404, 393] width 808 height 787
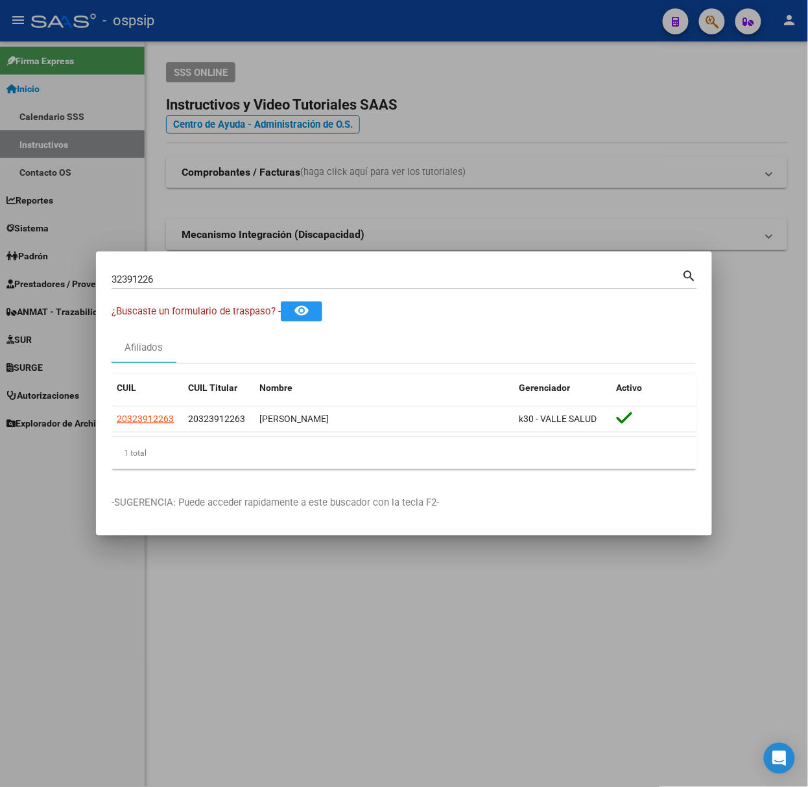
click at [221, 283] on input "32391226" at bounding box center [397, 280] width 571 height 12
type input "36196697"
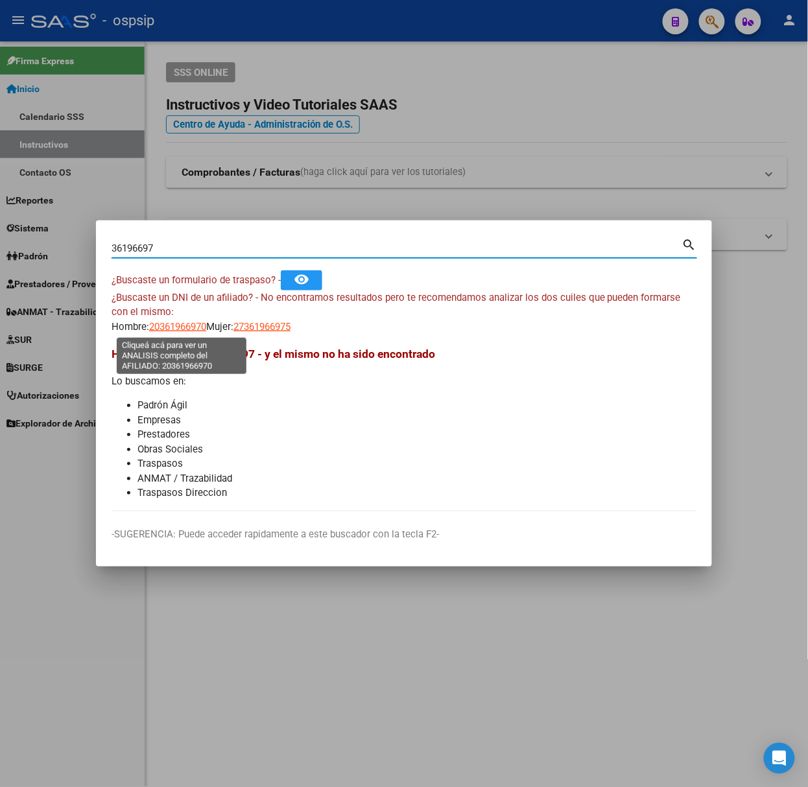
click at [187, 323] on span "20361966970" at bounding box center [177, 327] width 57 height 12
type textarea "20361966970"
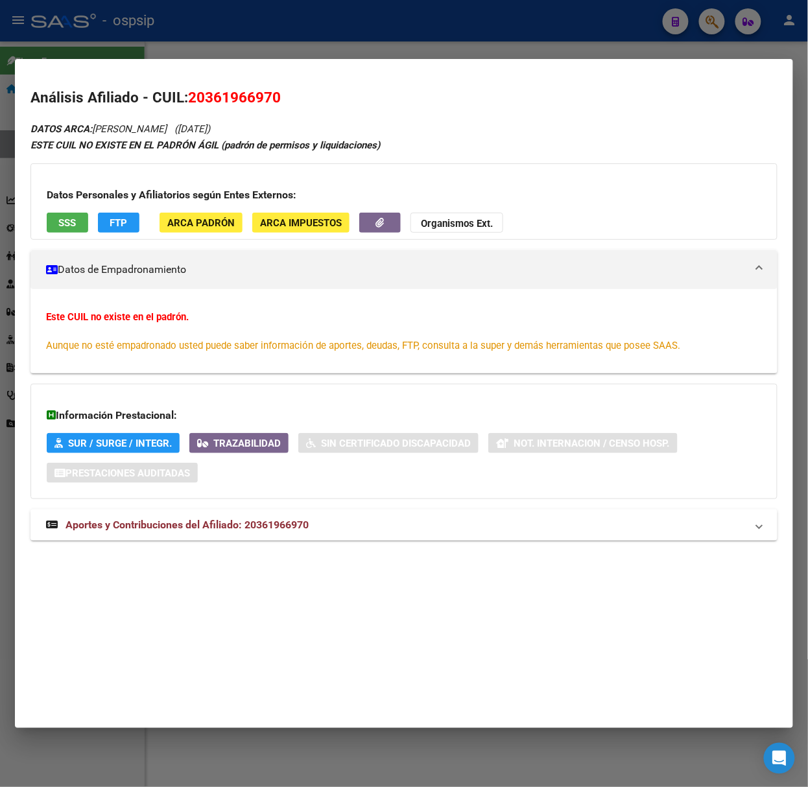
click at [335, 525] on mat-panel-title "Aportes y Contribuciones del Afiliado: 20361966970" at bounding box center [396, 525] width 700 height 16
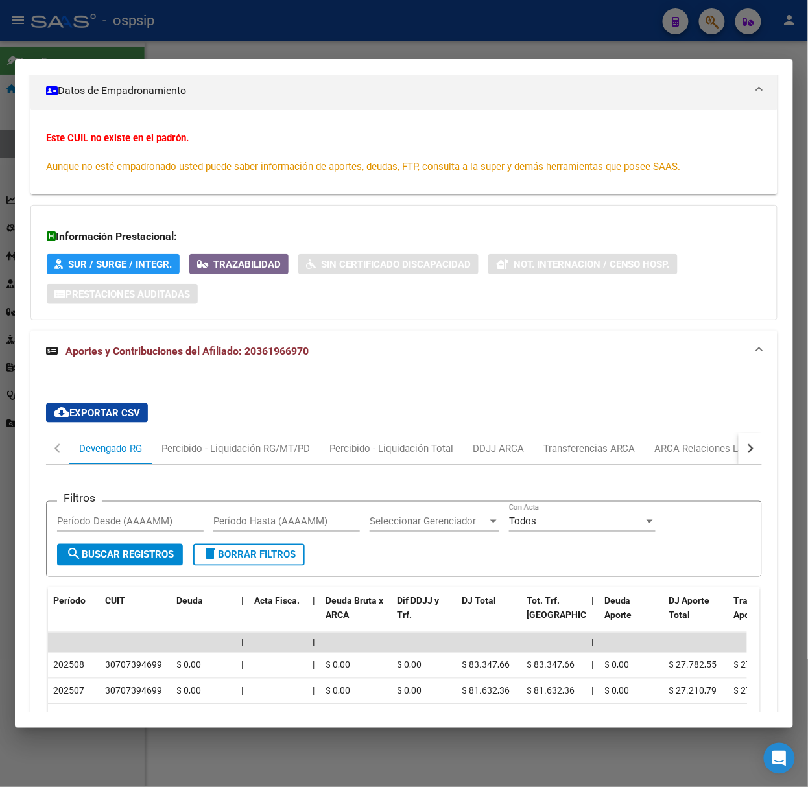
scroll to position [265, 0]
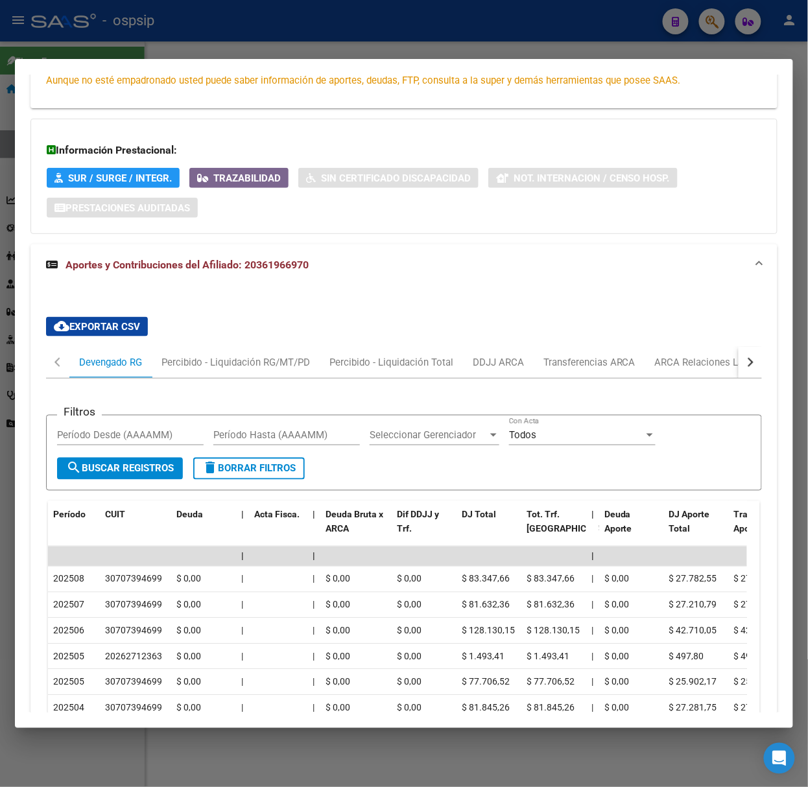
click at [286, 39] on div at bounding box center [404, 393] width 808 height 787
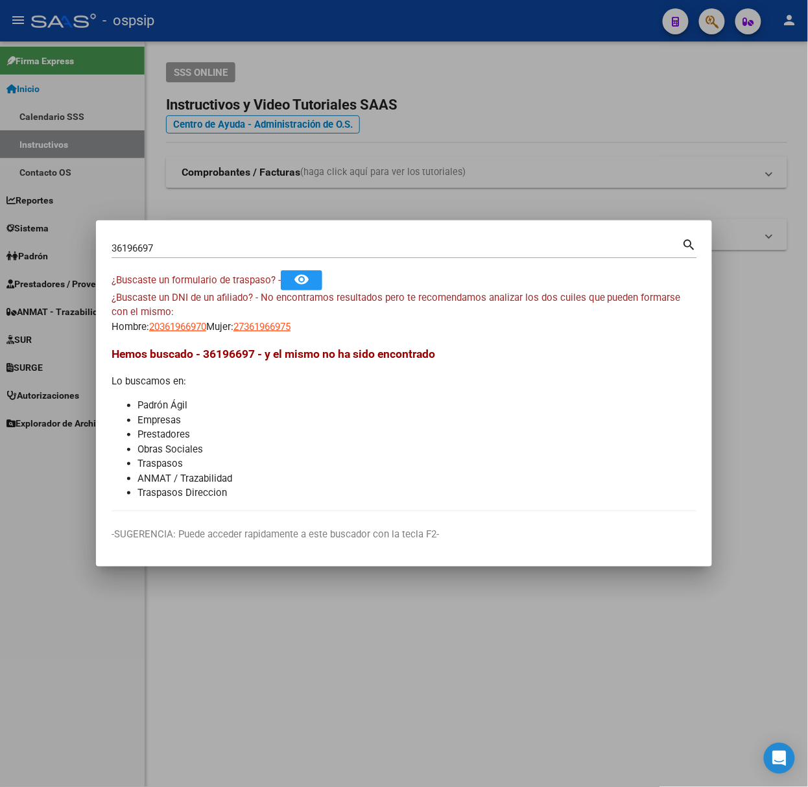
click at [233, 248] on input "36196697" at bounding box center [397, 249] width 571 height 12
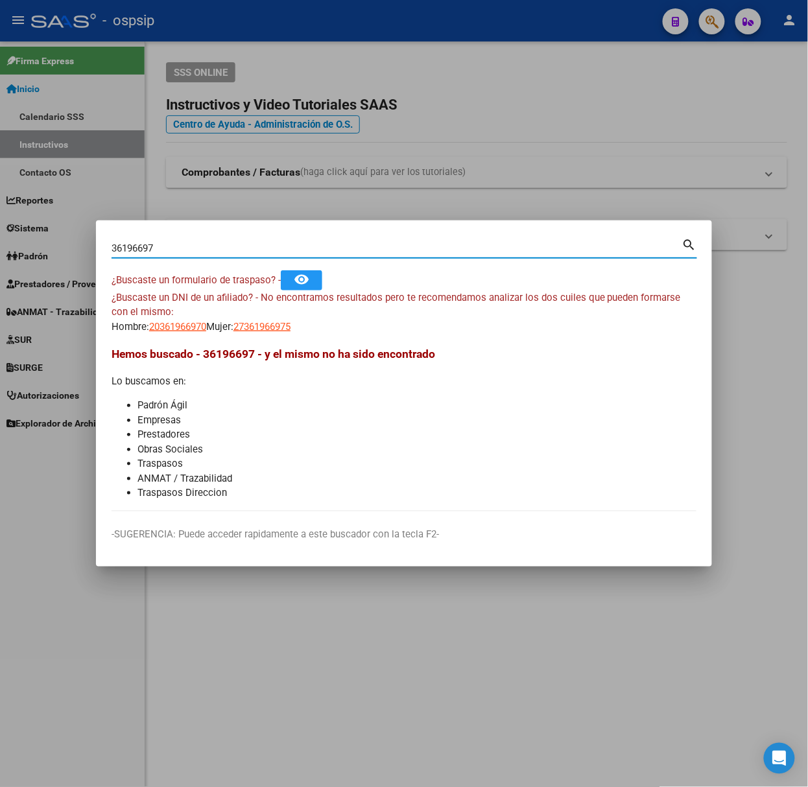
drag, startPoint x: 231, startPoint y: 248, endPoint x: 182, endPoint y: 224, distance: 54.5
click at [224, 244] on input "36196697" at bounding box center [397, 249] width 571 height 12
click at [182, 224] on mat-dialog-container "36196697 Buscar (apellido, dni, cuil, nro traspaso, cuit, obra social) search ¿…" at bounding box center [404, 393] width 616 height 346
click at [213, 243] on input "36196697" at bounding box center [397, 249] width 571 height 12
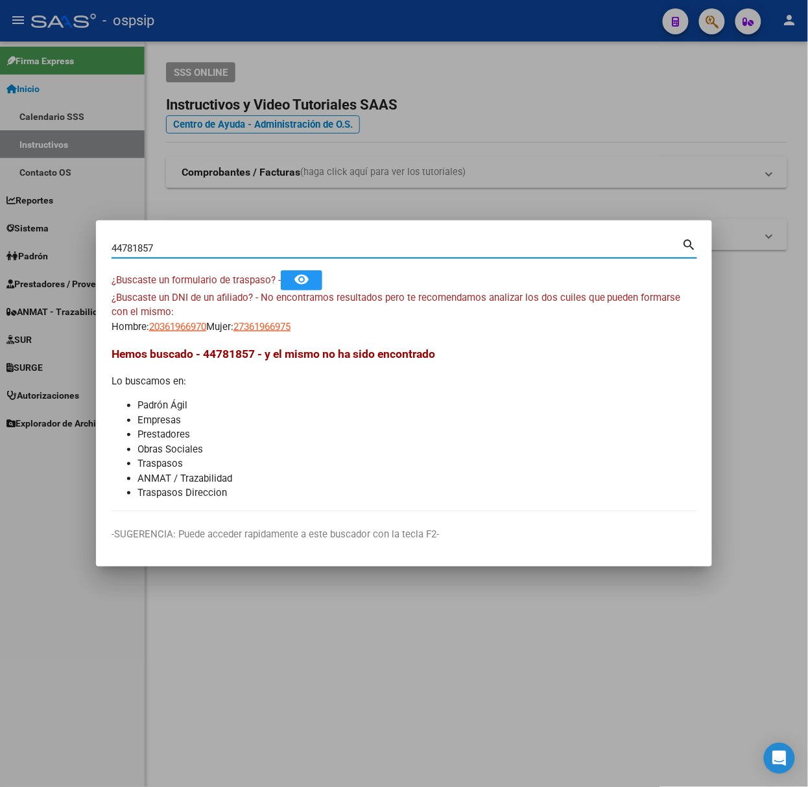
type input "44781857"
click at [196, 335] on mat-dialog-content "44781857 Buscar (apellido, dni, cuil, nro traspaso, cuit, obra social) search ¿…" at bounding box center [404, 374] width 616 height 276
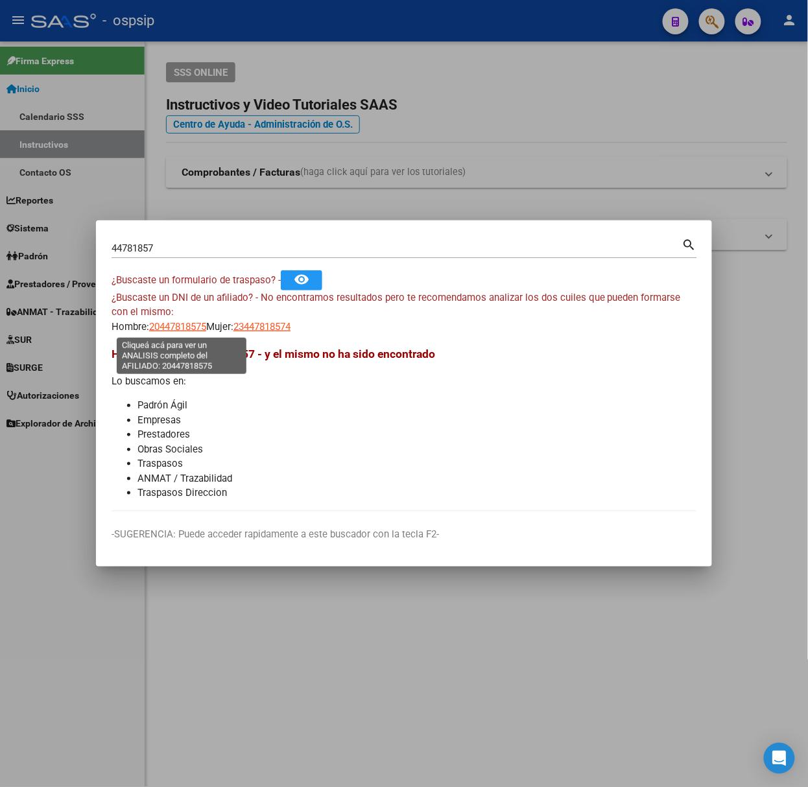
click at [195, 322] on span "20447818575" at bounding box center [177, 327] width 57 height 12
type textarea "20447818575"
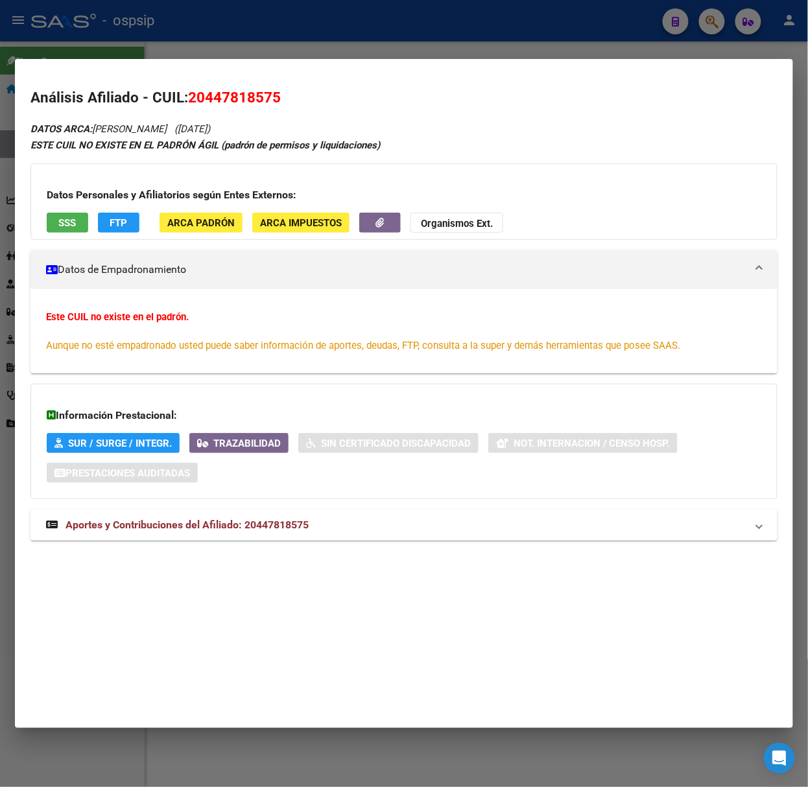
click at [224, 531] on span "Aportes y Contribuciones del Afiliado: 20447818575" at bounding box center [186, 525] width 243 height 12
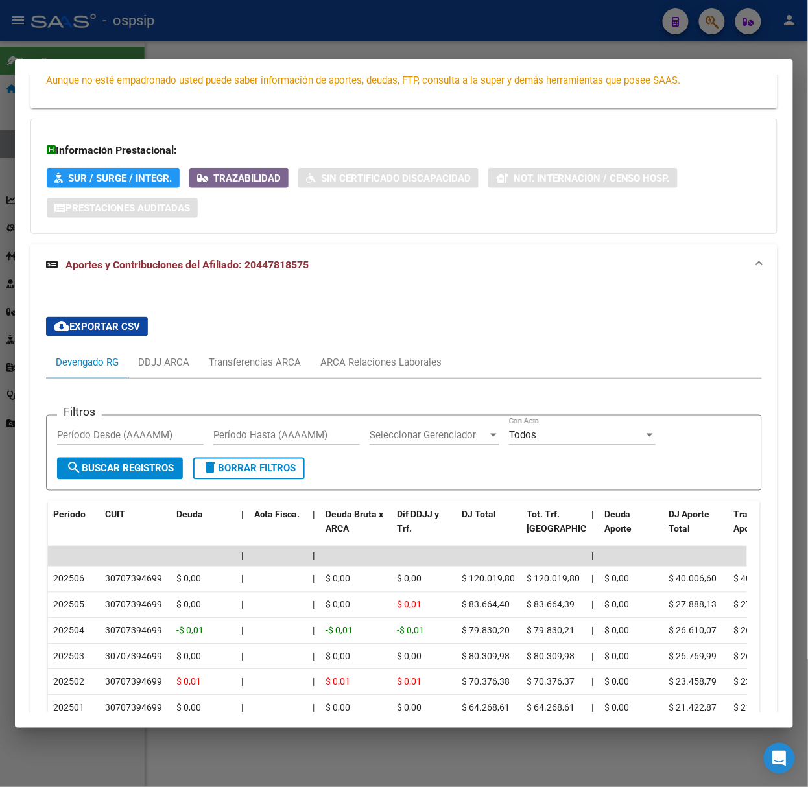
click at [200, 19] on div at bounding box center [404, 393] width 808 height 787
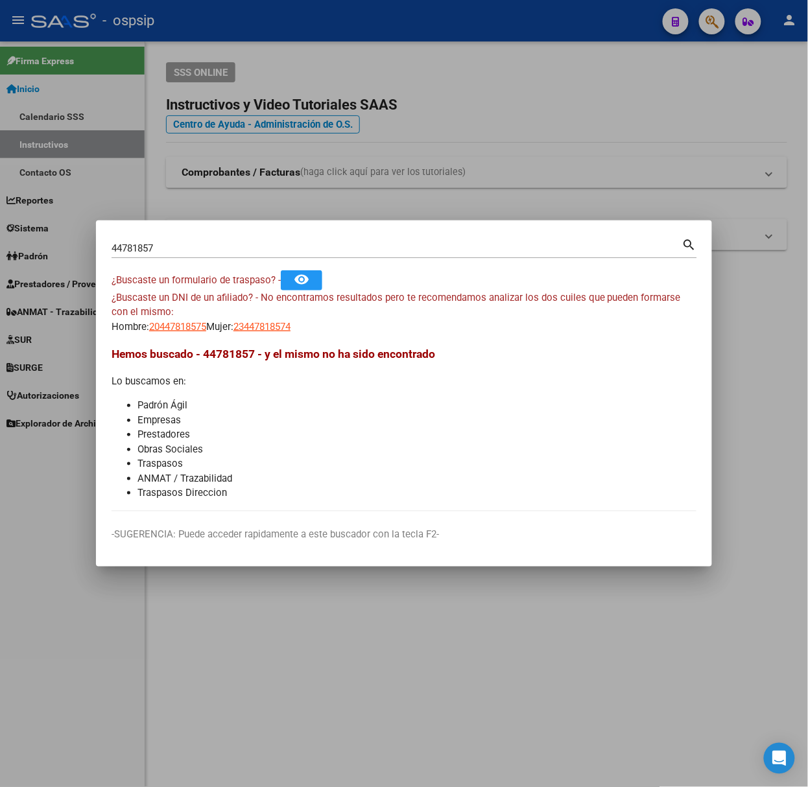
click at [239, 250] on input "44781857" at bounding box center [397, 249] width 571 height 12
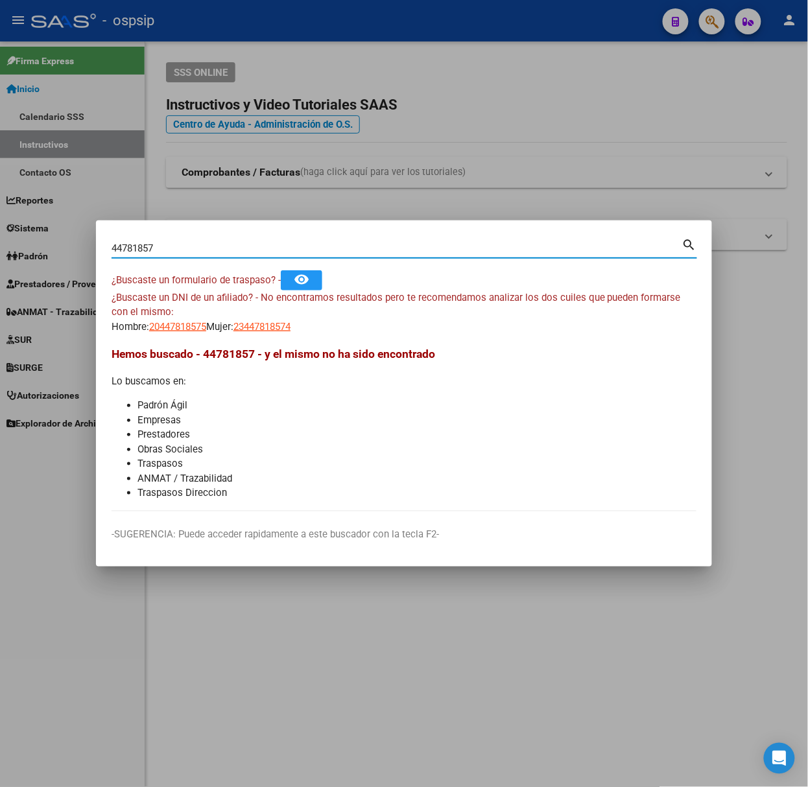
click at [239, 250] on input "44781857" at bounding box center [397, 249] width 571 height 12
type input "17648555"
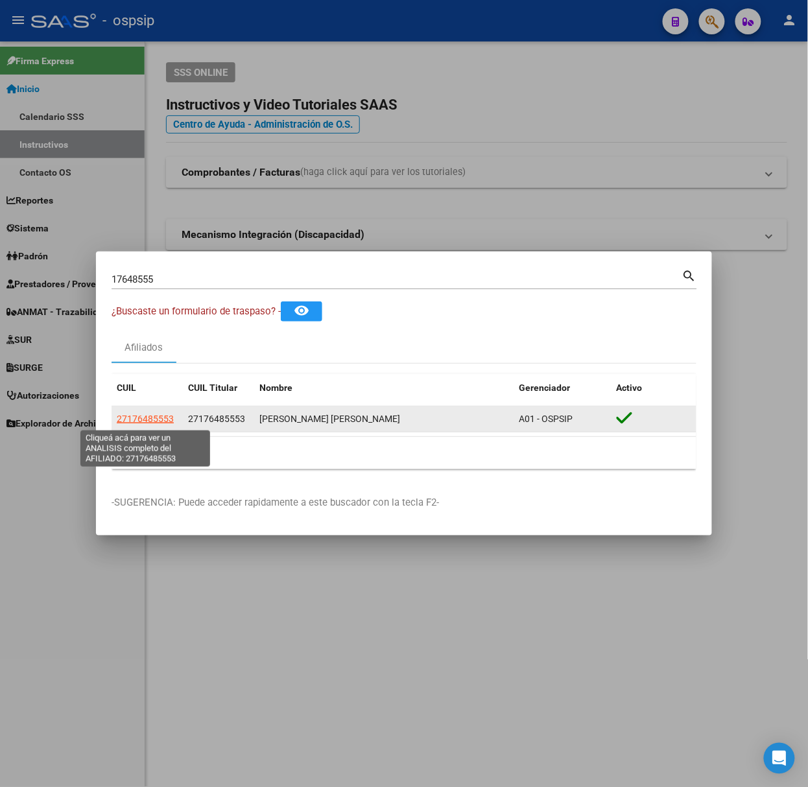
click at [161, 420] on span "27176485553" at bounding box center [145, 419] width 57 height 10
copy span "5"
type textarea "27176485553"
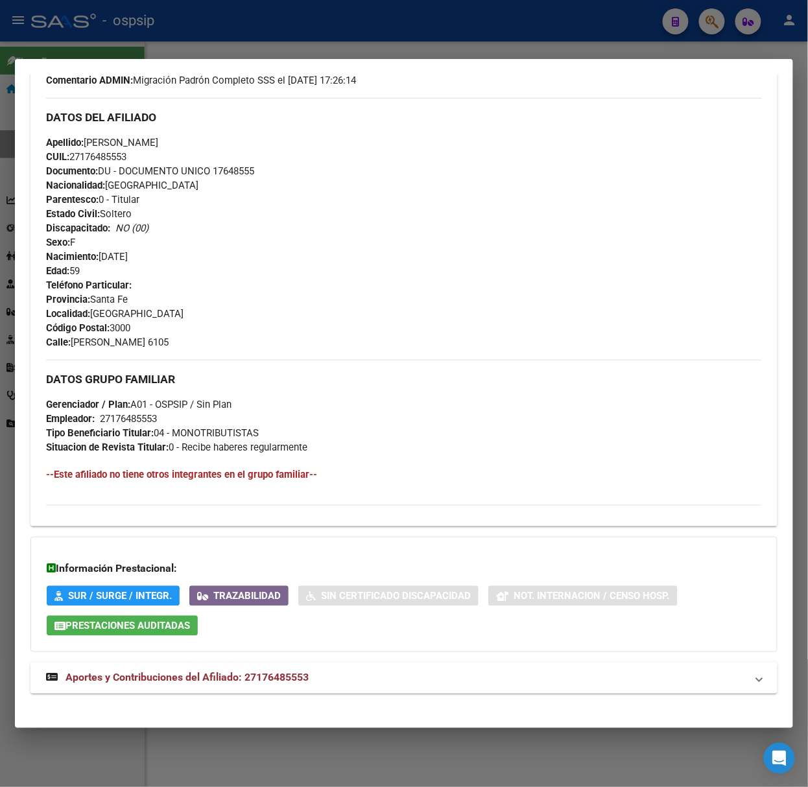
click at [265, 680] on span "Aportes y Contribuciones del Afiliado: 27176485553" at bounding box center [186, 678] width 243 height 12
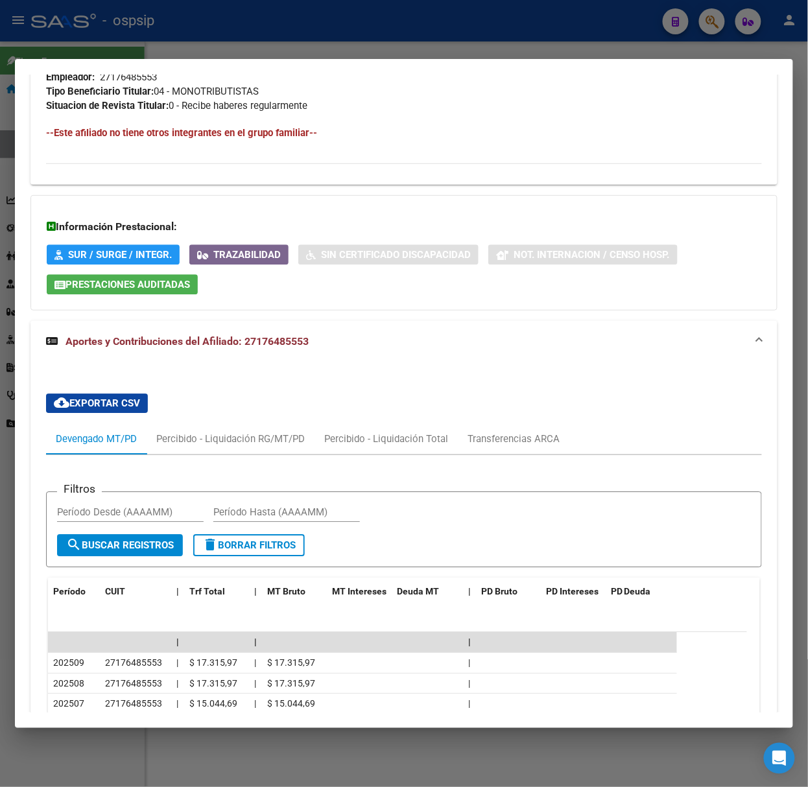
scroll to position [1001, 0]
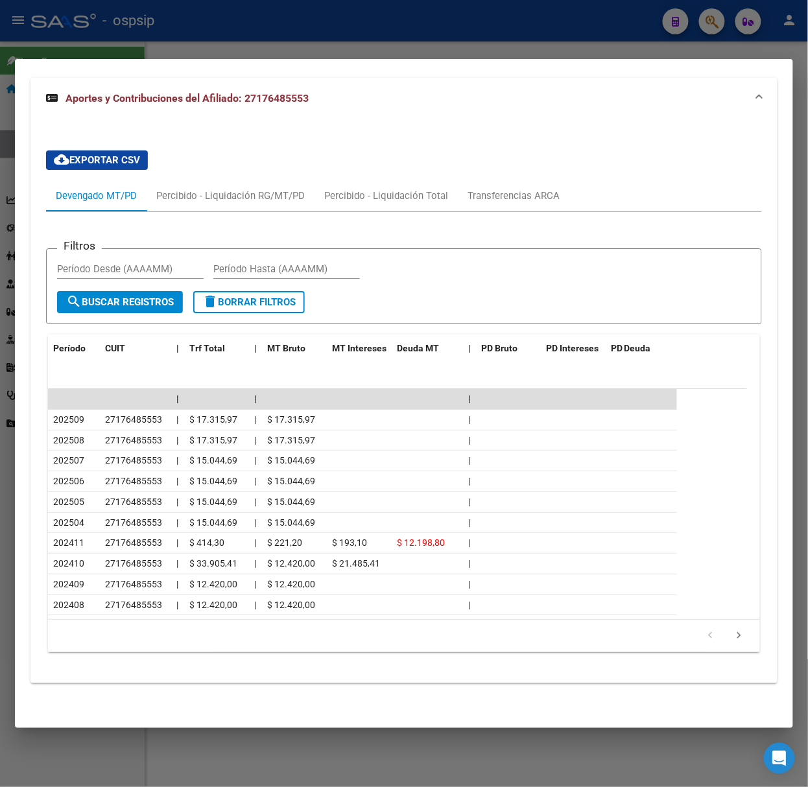
click at [159, 21] on div at bounding box center [404, 393] width 808 height 787
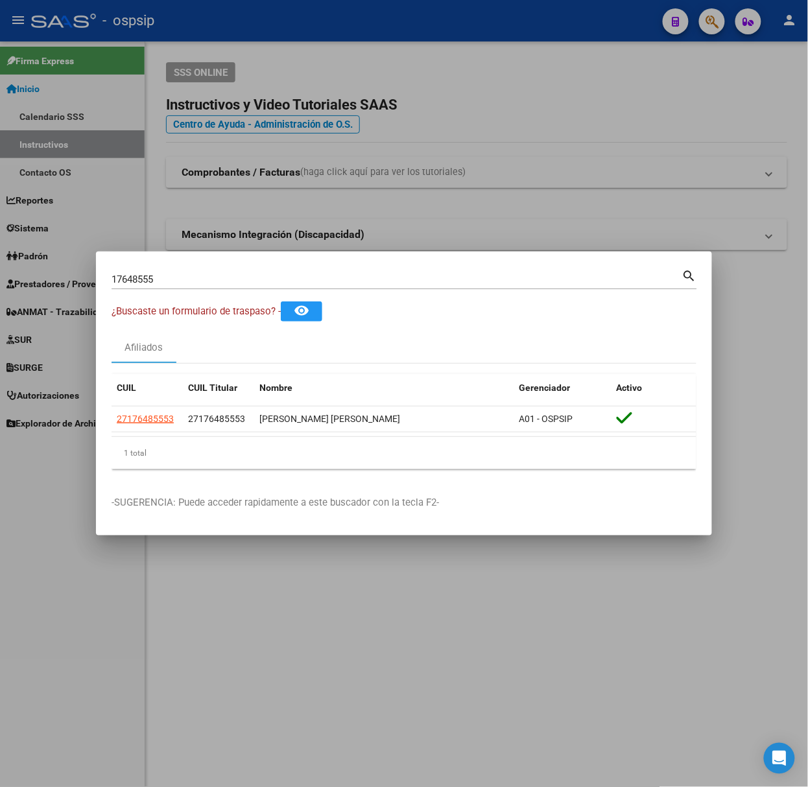
click at [211, 279] on input "17648555" at bounding box center [397, 280] width 571 height 12
type input "18420038"
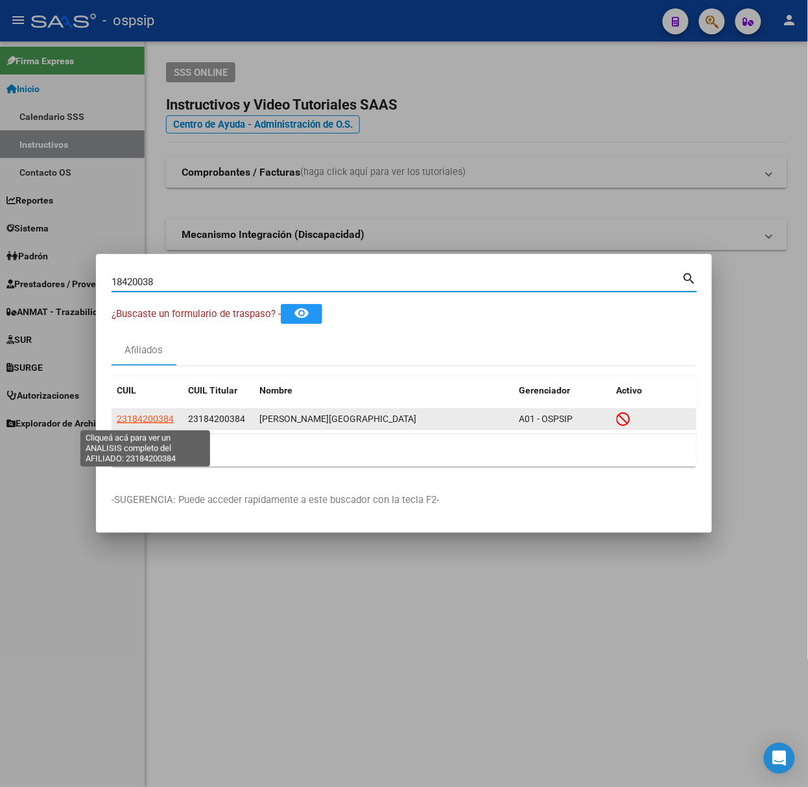
click at [147, 419] on span "23184200384" at bounding box center [145, 419] width 57 height 10
type textarea "23184200384"
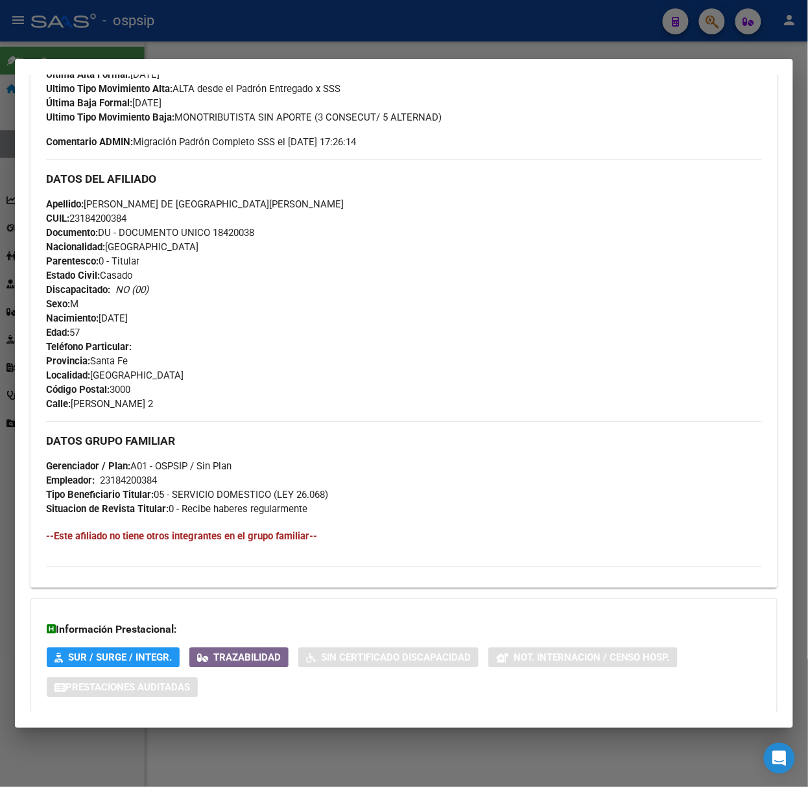
scroll to position [428, 0]
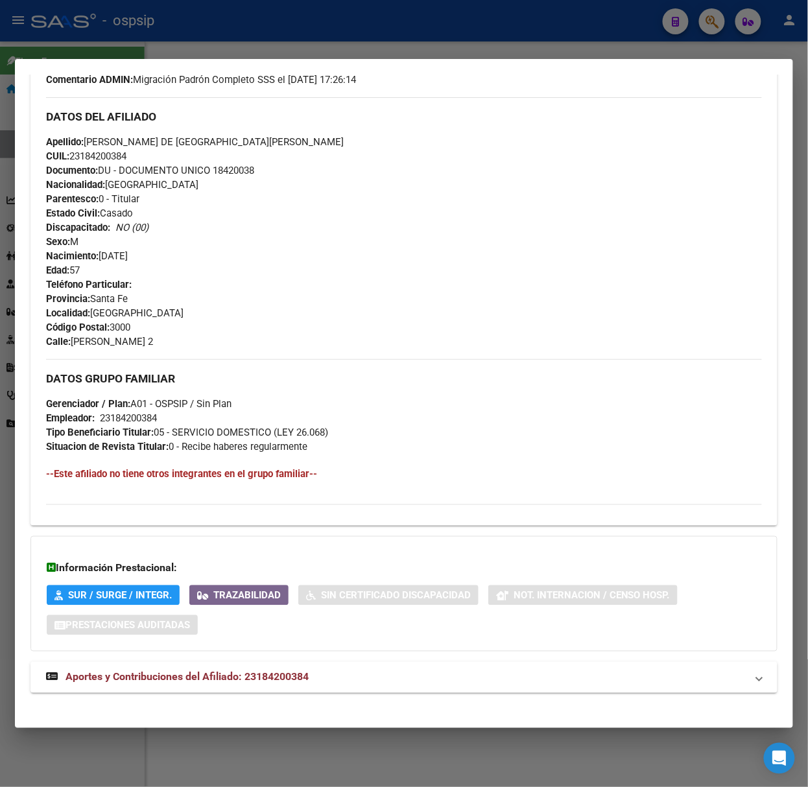
click at [289, 659] on div "DATOS PADRÓN ÁGIL: [PERSON_NAME][GEOGRAPHIC_DATA] | INACTIVO | AFILIADO TITULAR…" at bounding box center [403, 200] width 747 height 1015
click at [297, 662] on div "DATOS PADRÓN ÁGIL: [PERSON_NAME][GEOGRAPHIC_DATA] | INACTIVO | AFILIADO TITULAR…" at bounding box center [403, 200] width 747 height 1015
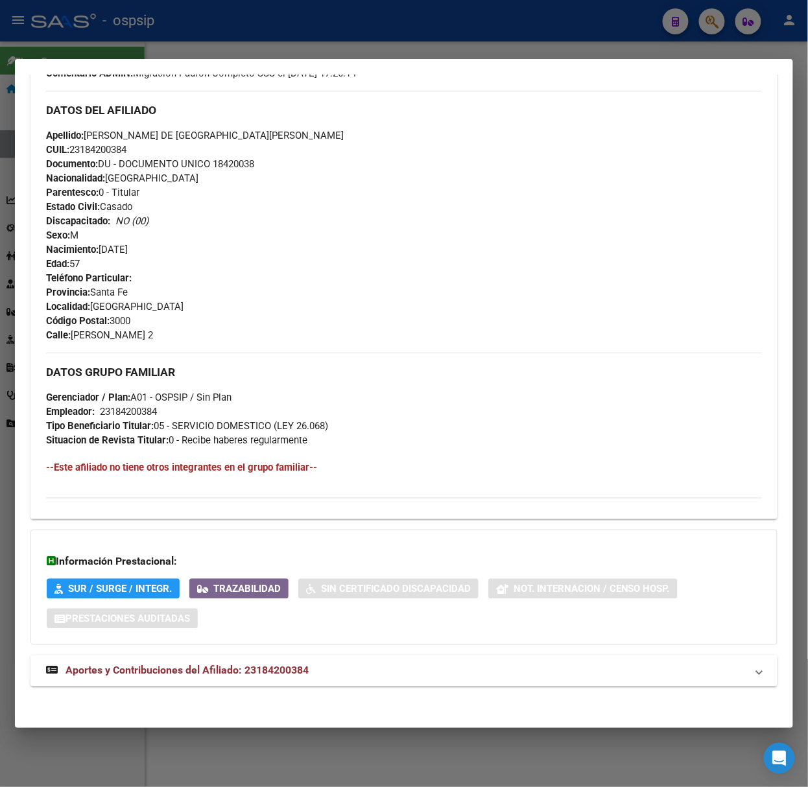
scroll to position [439, 0]
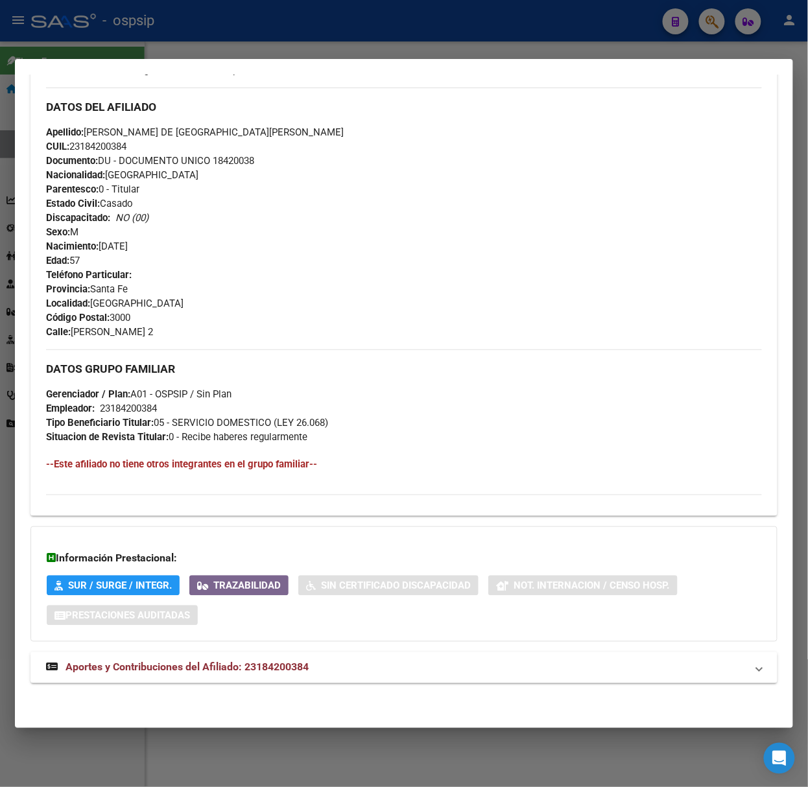
click at [307, 687] on div "DATOS PADRÓN ÁGIL: [PERSON_NAME][GEOGRAPHIC_DATA] | INACTIVO | AFILIADO TITULAR…" at bounding box center [403, 190] width 747 height 1015
click at [292, 633] on div "Información Prestacional: SUR / SURGE / INTEGR. Trazabilidad Sin Certificado Di…" at bounding box center [403, 584] width 747 height 115
click at [259, 665] on span "Aportes y Contribuciones del Afiliado: 23184200384" at bounding box center [186, 667] width 243 height 12
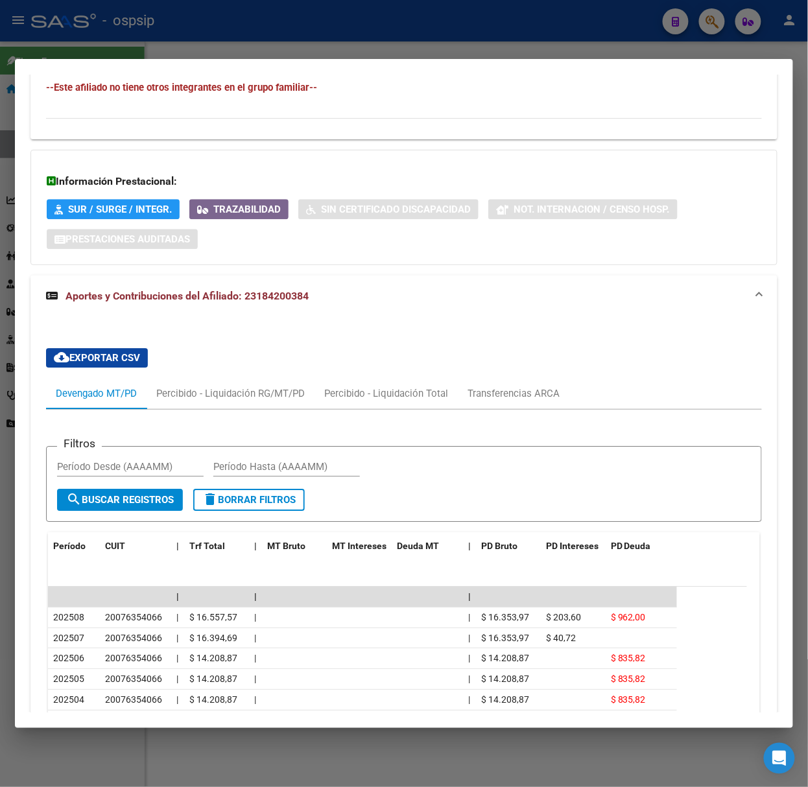
scroll to position [856, 0]
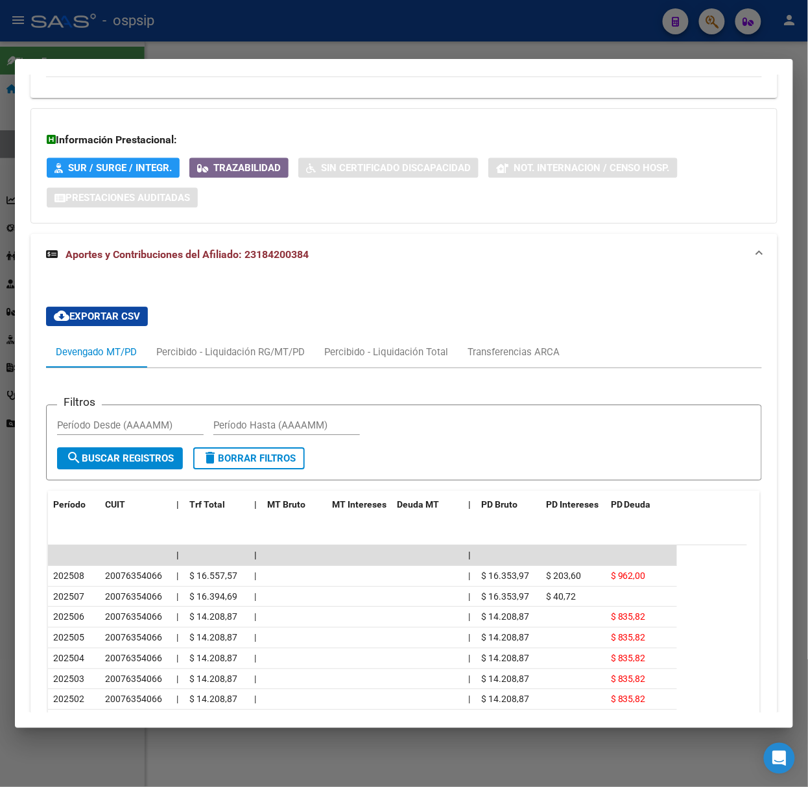
click at [213, 42] on div at bounding box center [404, 393] width 808 height 787
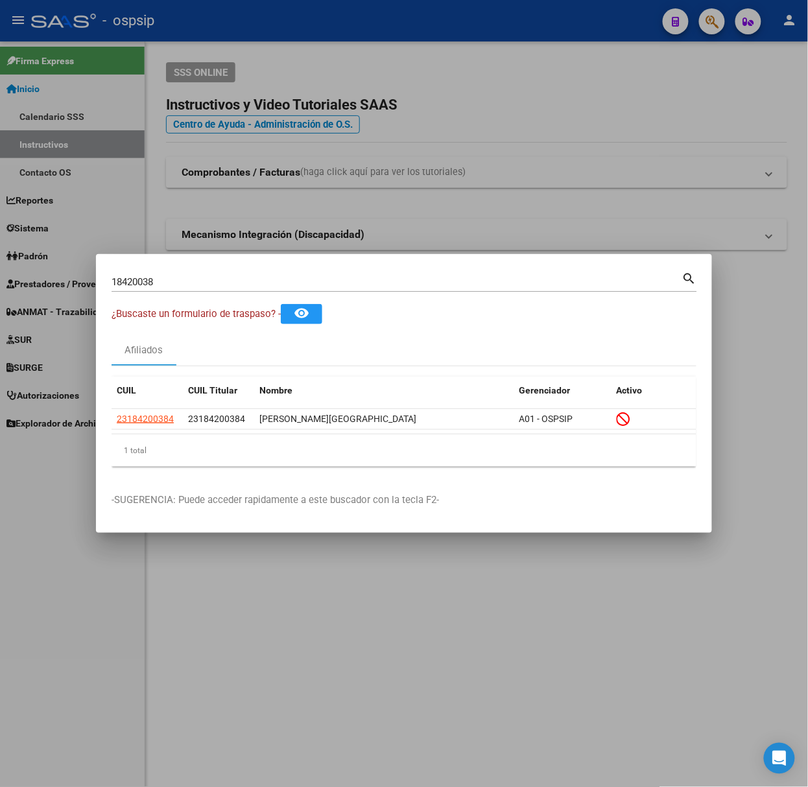
click at [180, 286] on input "18420038" at bounding box center [397, 282] width 571 height 12
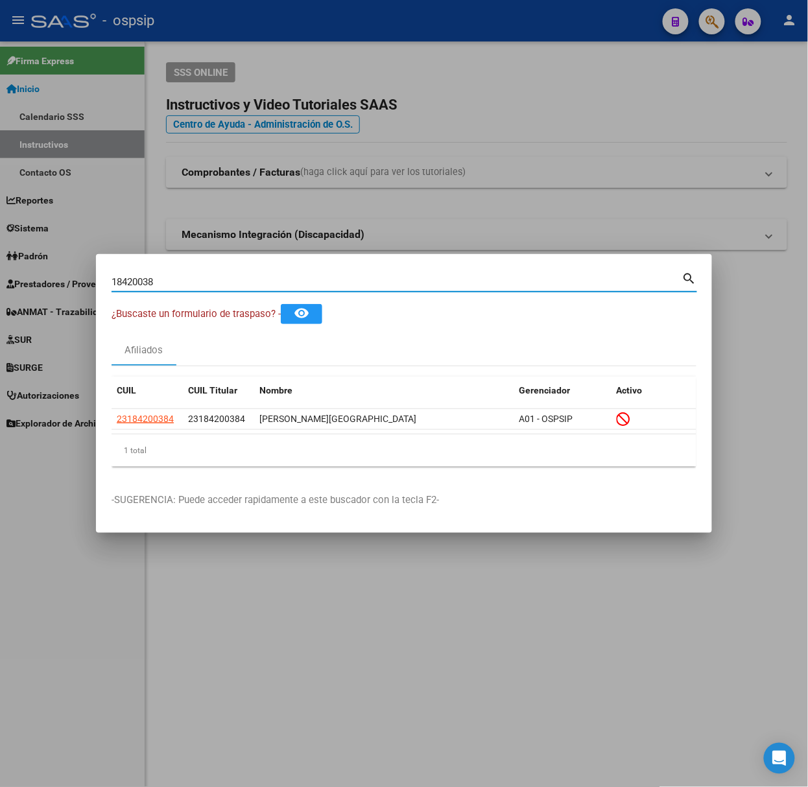
click at [180, 286] on input "18420038" at bounding box center [397, 282] width 571 height 12
type input "22193743"
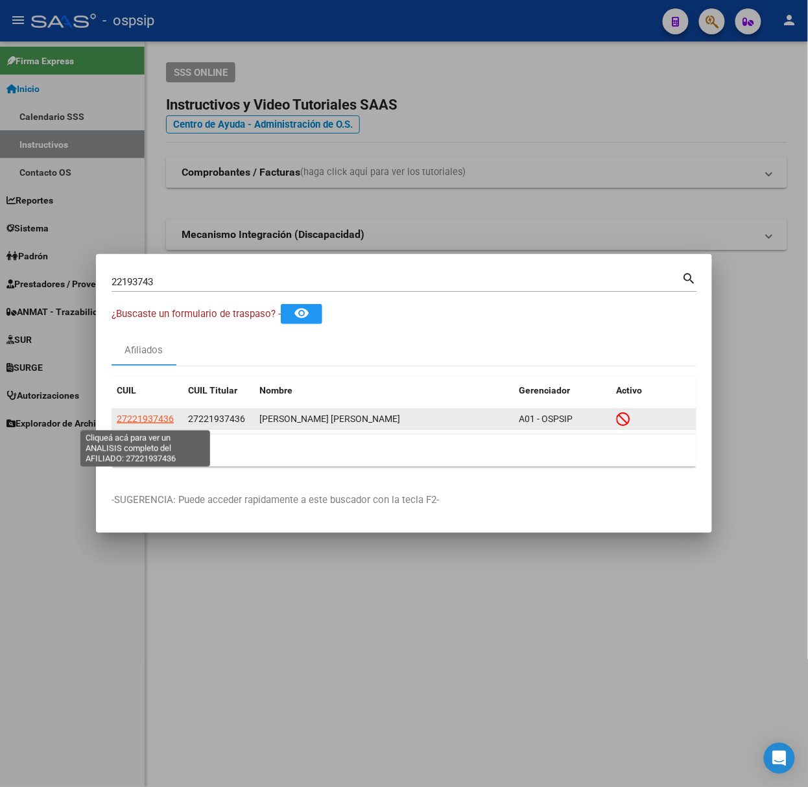
click at [156, 424] on span "27221937436" at bounding box center [145, 419] width 57 height 10
type textarea "27221937436"
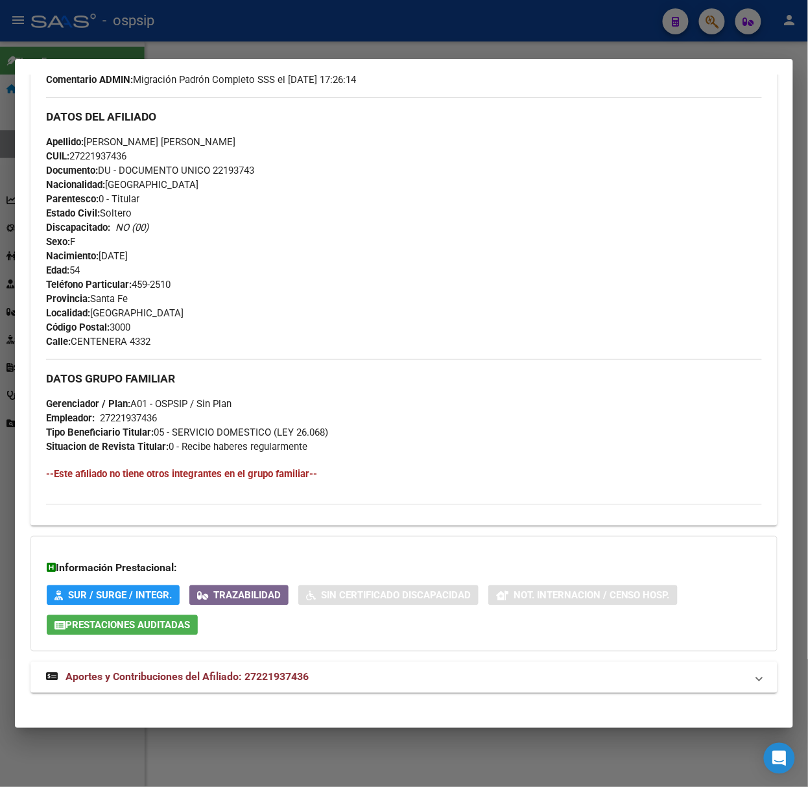
scroll to position [439, 0]
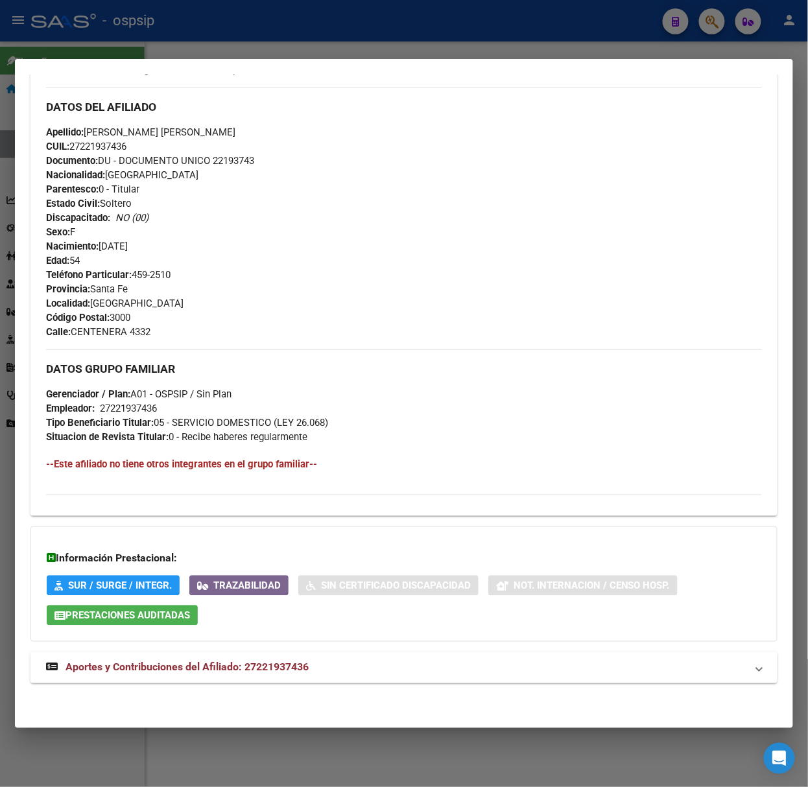
click at [286, 656] on mat-expansion-panel-header "Aportes y Contribuciones del Afiliado: 27221937436" at bounding box center [403, 667] width 747 height 31
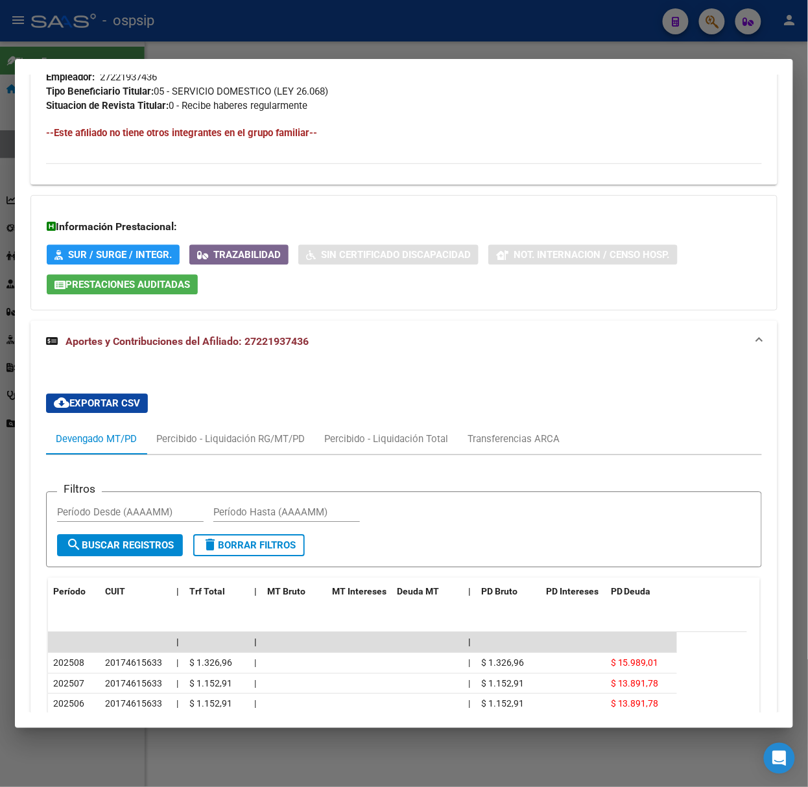
scroll to position [1015, 0]
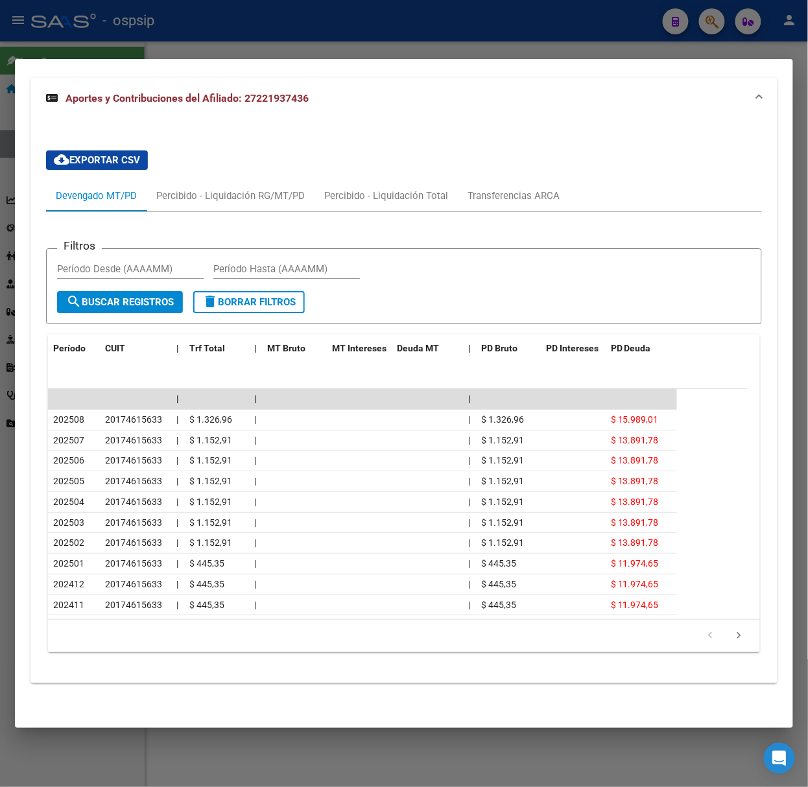
click at [17, 42] on div at bounding box center [404, 393] width 808 height 787
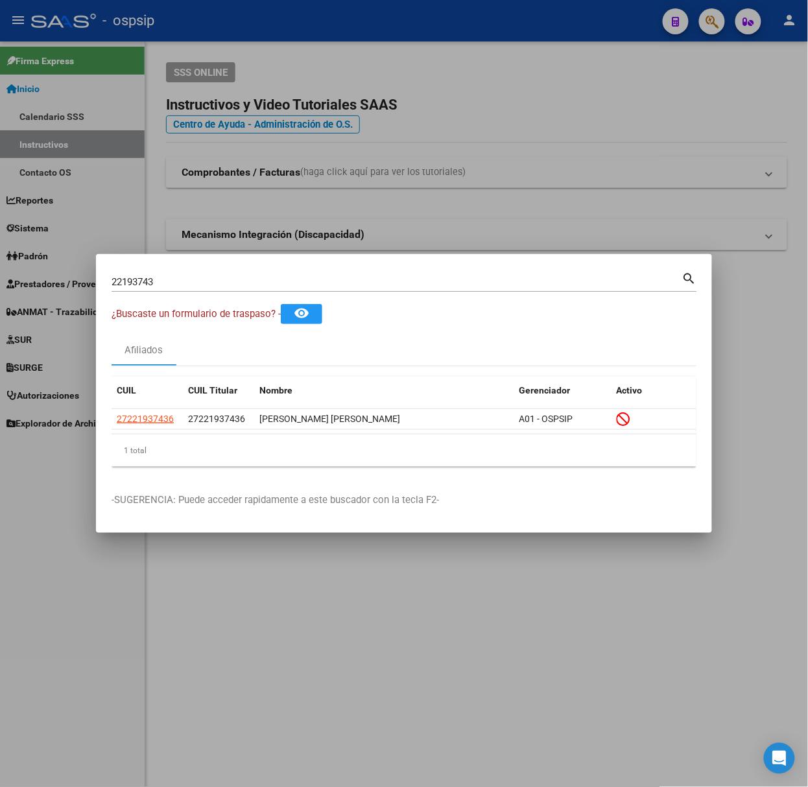
click at [172, 276] on div "22193743 Buscar (apellido, dni, [PERSON_NAME], [PERSON_NAME], cuit, obra social)" at bounding box center [397, 281] width 571 height 19
click at [172, 276] on input "22193743" at bounding box center [397, 282] width 571 height 12
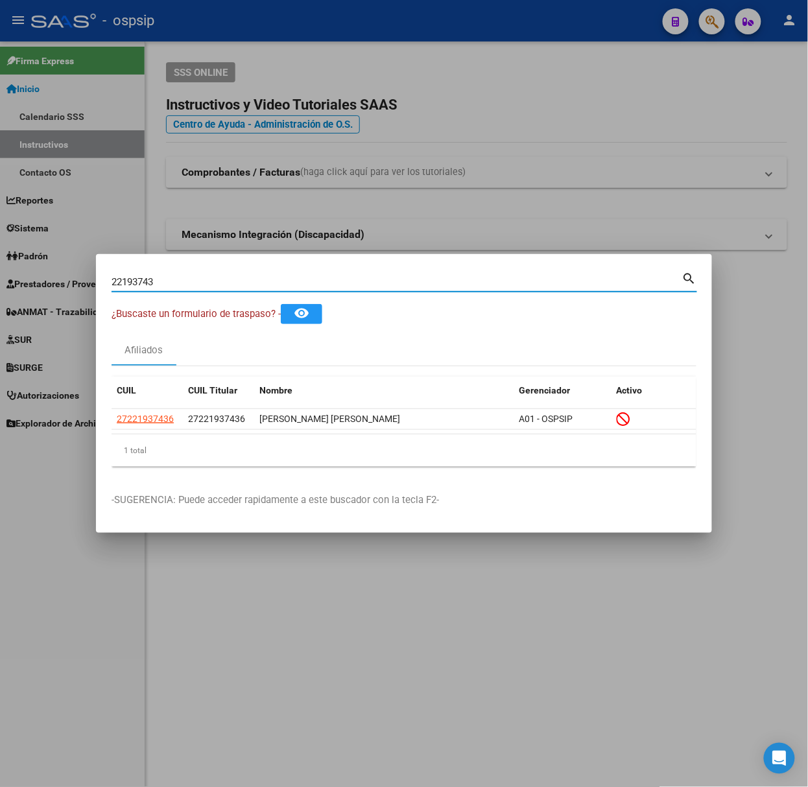
click at [174, 280] on input "22193743" at bounding box center [397, 282] width 571 height 12
type input "420324775"
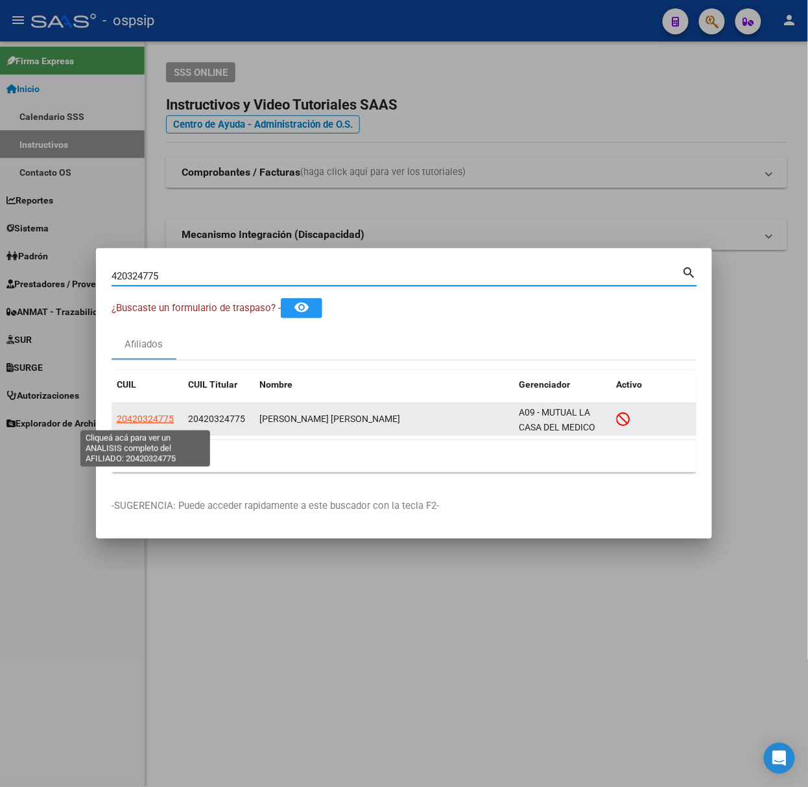
click at [141, 421] on span "20420324775" at bounding box center [145, 419] width 57 height 10
type textarea "20420324775"
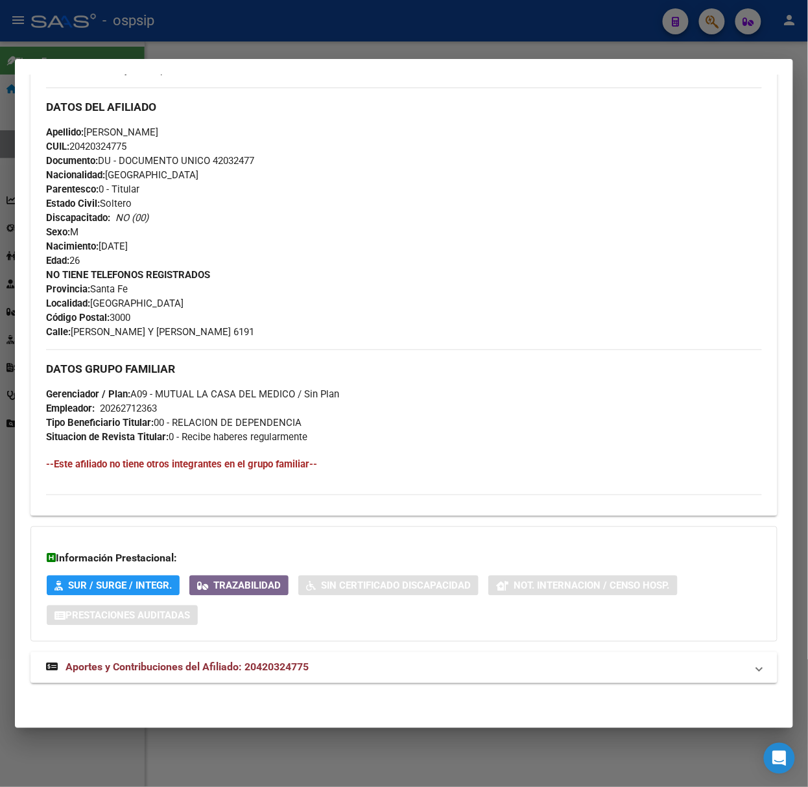
drag, startPoint x: 298, startPoint y: 665, endPoint x: 296, endPoint y: 638, distance: 27.3
click at [300, 668] on span "Aportes y Contribuciones del Afiliado: 20420324775" at bounding box center [186, 667] width 243 height 12
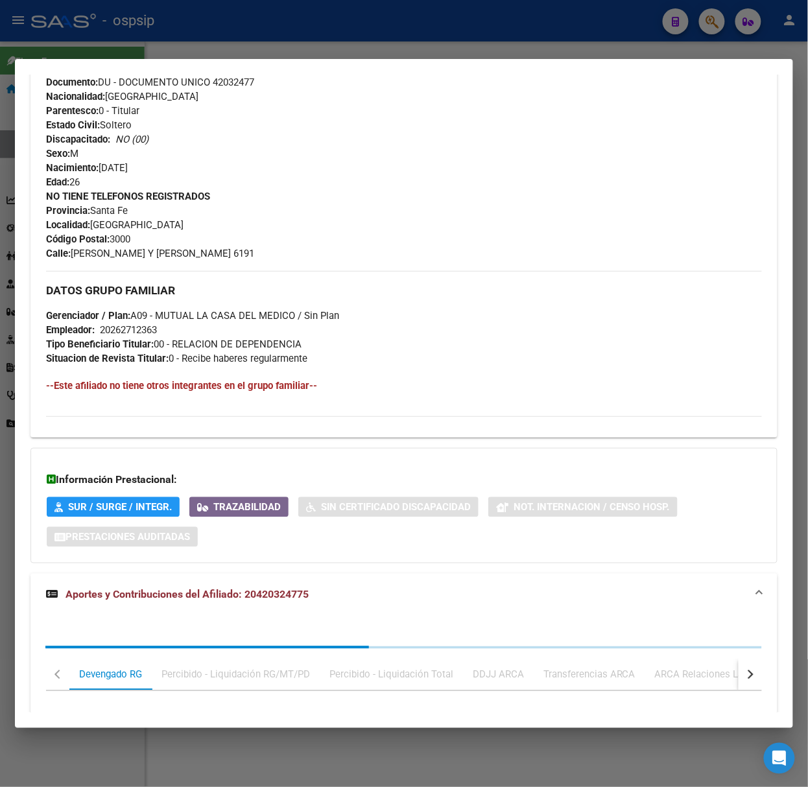
scroll to position [746, 0]
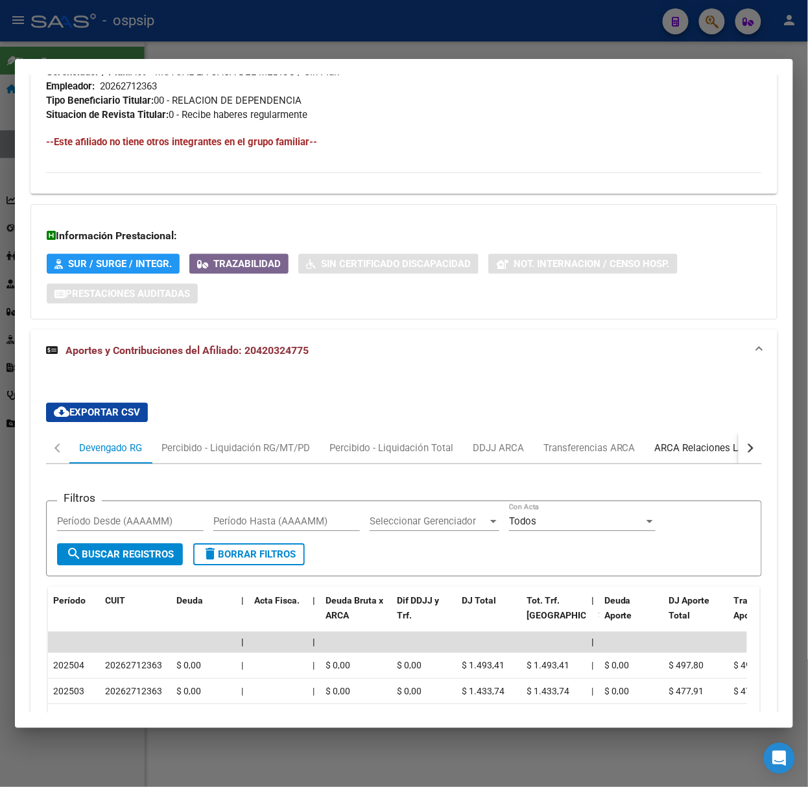
click at [681, 444] on div "ARCA Relaciones Laborales" at bounding box center [715, 448] width 121 height 14
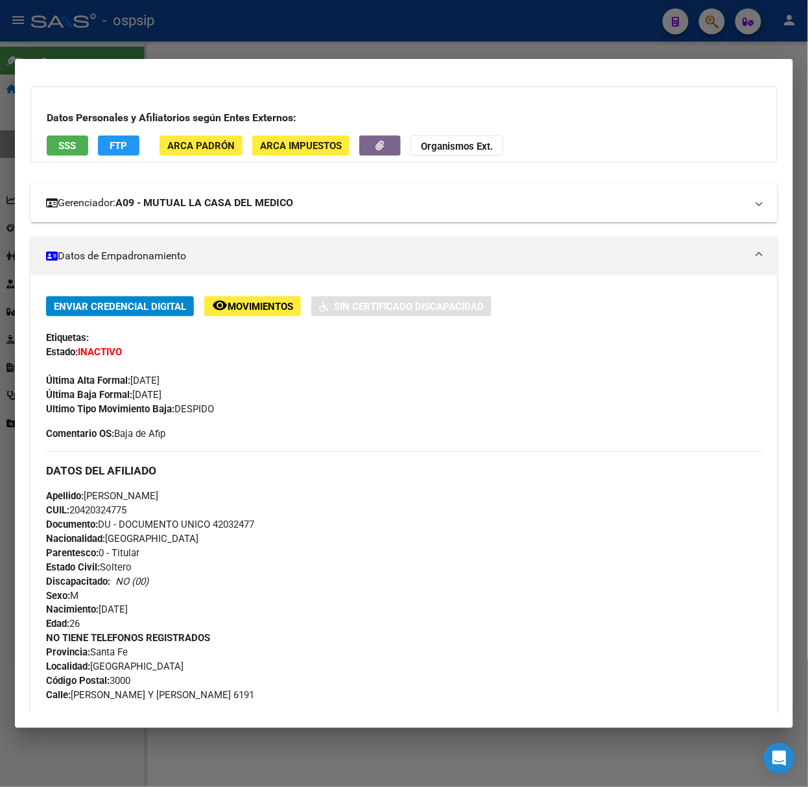
scroll to position [0, 0]
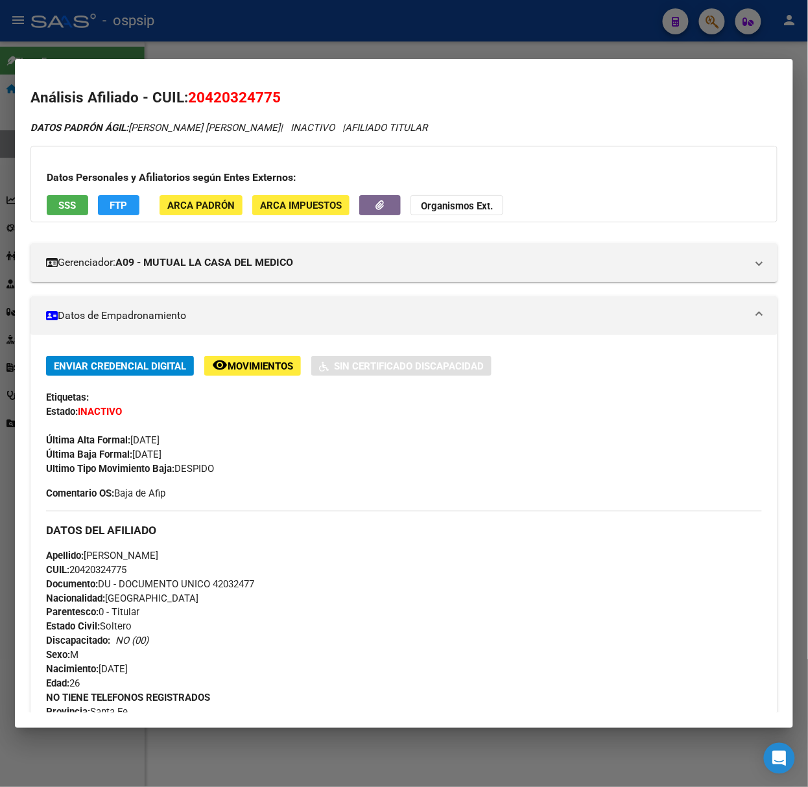
click at [68, 219] on div "Datos Personales y Afiliatorios según Entes Externos: SSS FTP ARCA Padrón ARCA …" at bounding box center [403, 184] width 747 height 77
click at [68, 211] on span "SSS" at bounding box center [68, 206] width 18 height 12
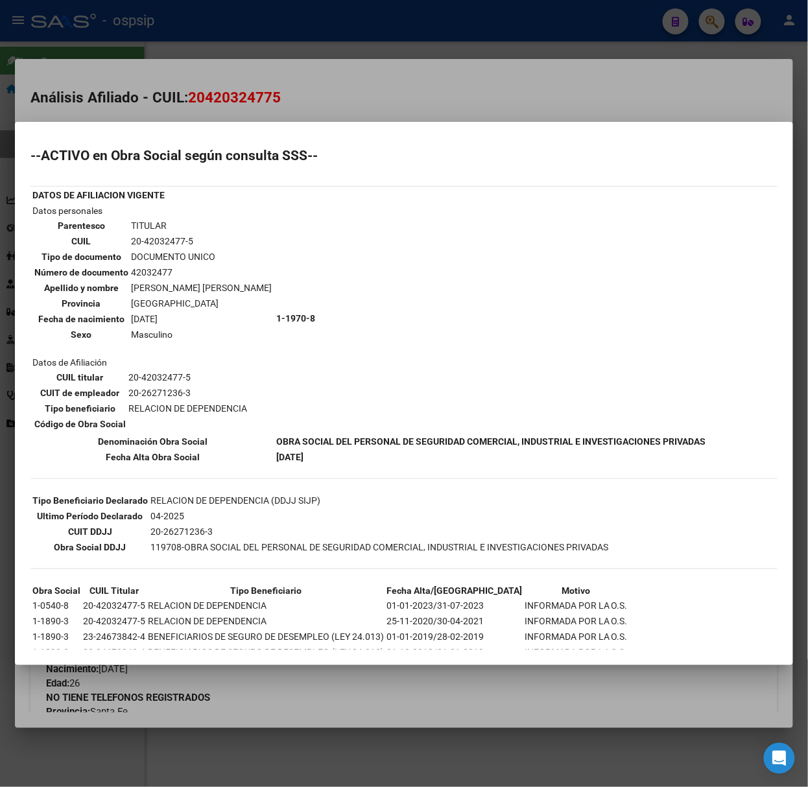
click at [139, 133] on mat-dialog-container "--ACTIVO en Obra Social según consulta SSS-- DATOS DE AFILIACION VIGENTE Datos …" at bounding box center [404, 393] width 778 height 543
click at [131, 123] on mat-dialog-container "--ACTIVO en Obra Social según consulta SSS-- DATOS DE AFILIACION VIGENTE Datos …" at bounding box center [404, 393] width 778 height 543
click at [128, 108] on div at bounding box center [404, 393] width 808 height 787
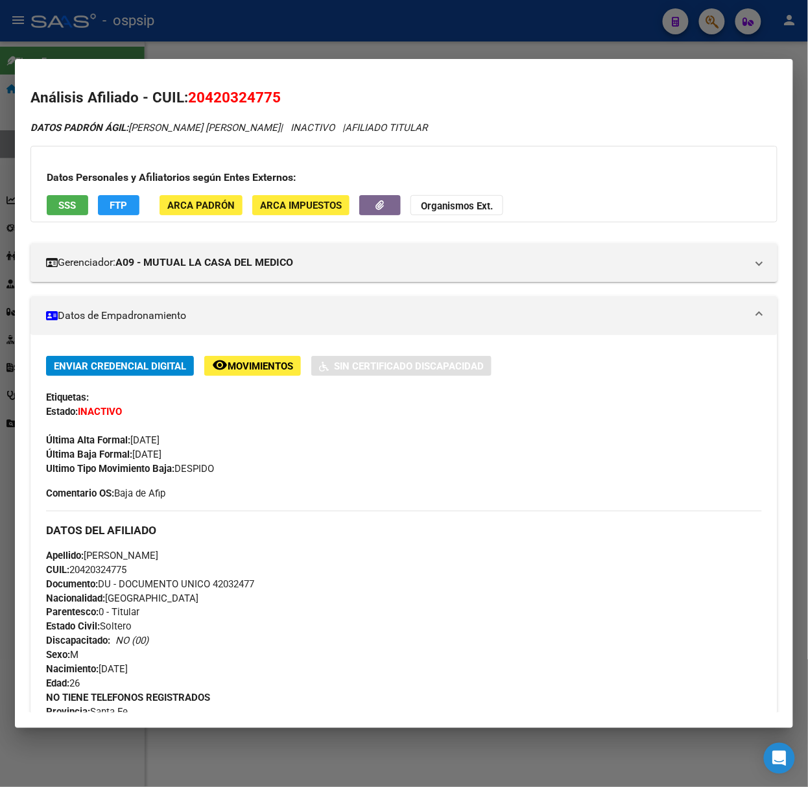
click at [107, 56] on div at bounding box center [404, 393] width 808 height 787
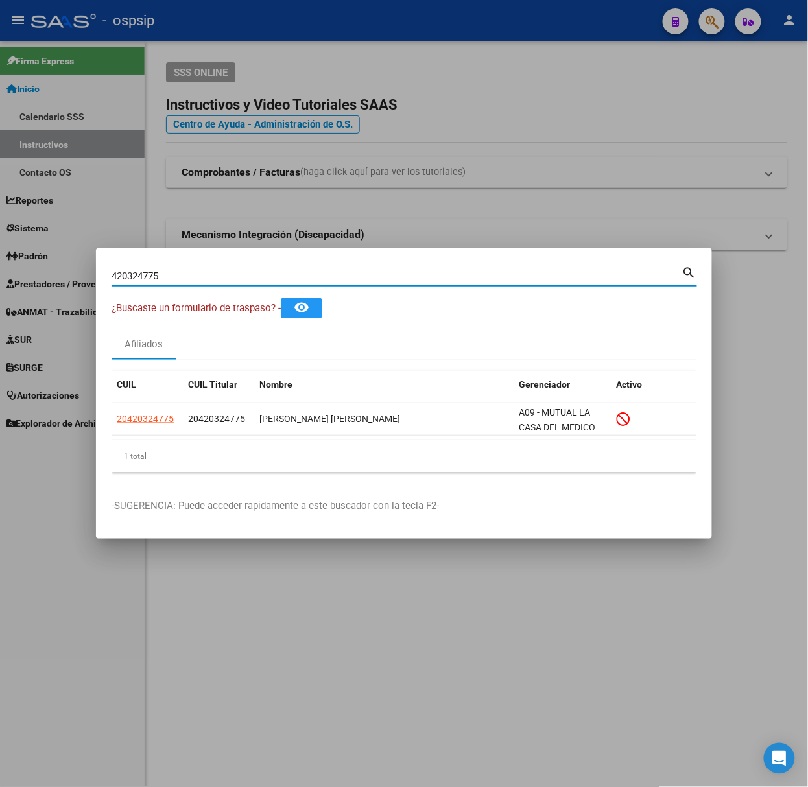
click at [172, 278] on input "420324775" at bounding box center [397, 276] width 571 height 12
type input "35443756"
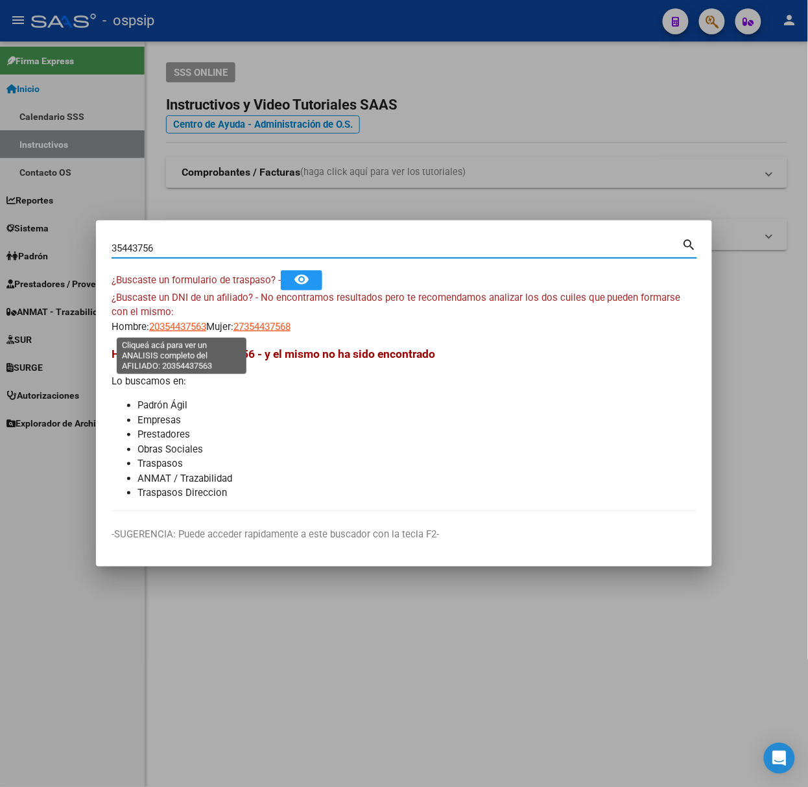
click at [175, 327] on span "20354437563" at bounding box center [177, 327] width 57 height 12
type textarea "20354437563"
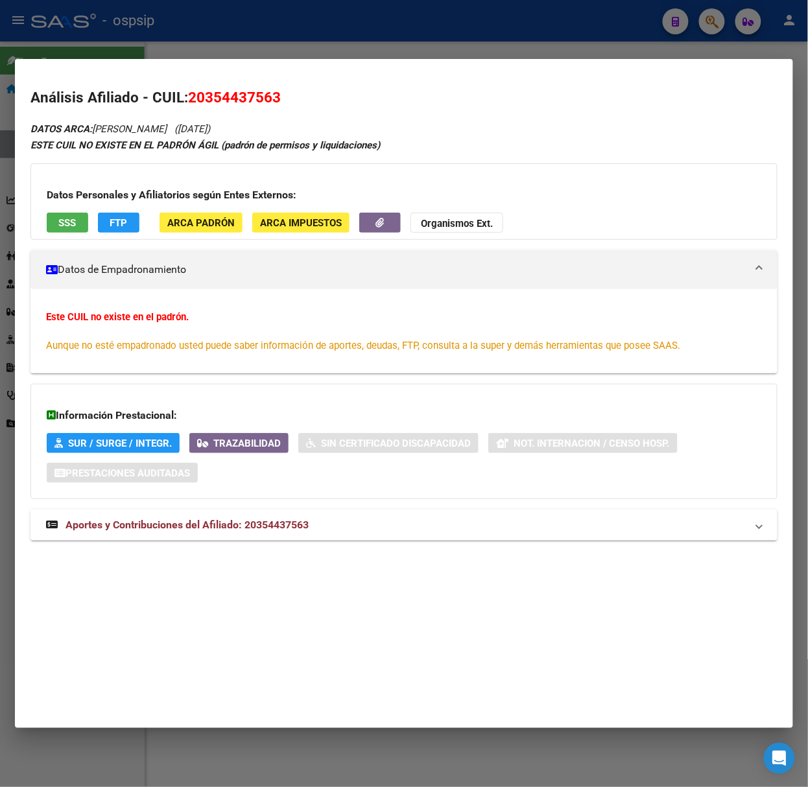
click at [54, 37] on div at bounding box center [404, 393] width 808 height 787
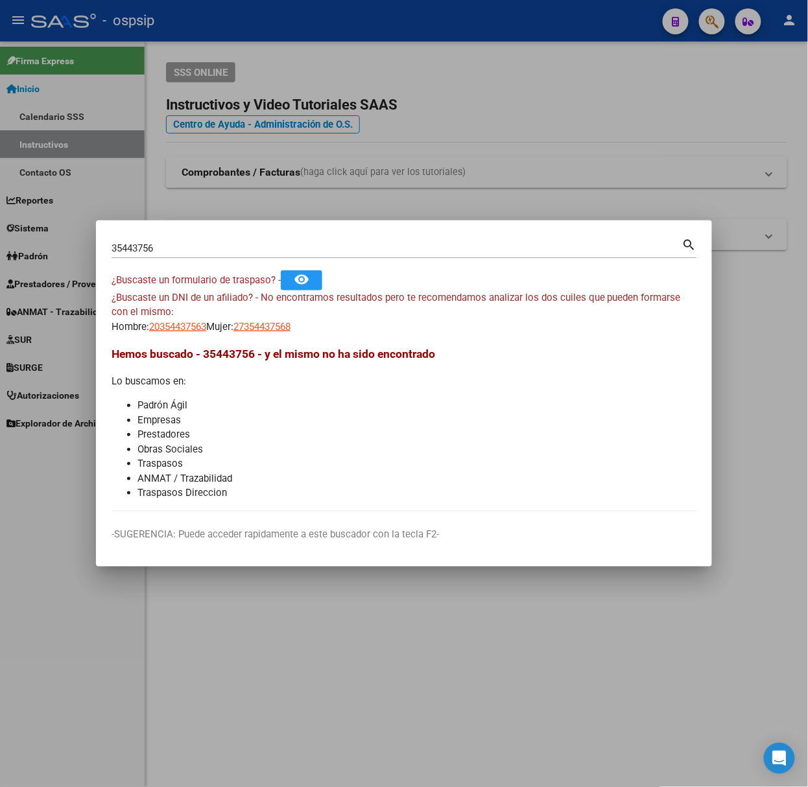
click at [153, 250] on input "35443756" at bounding box center [397, 249] width 571 height 12
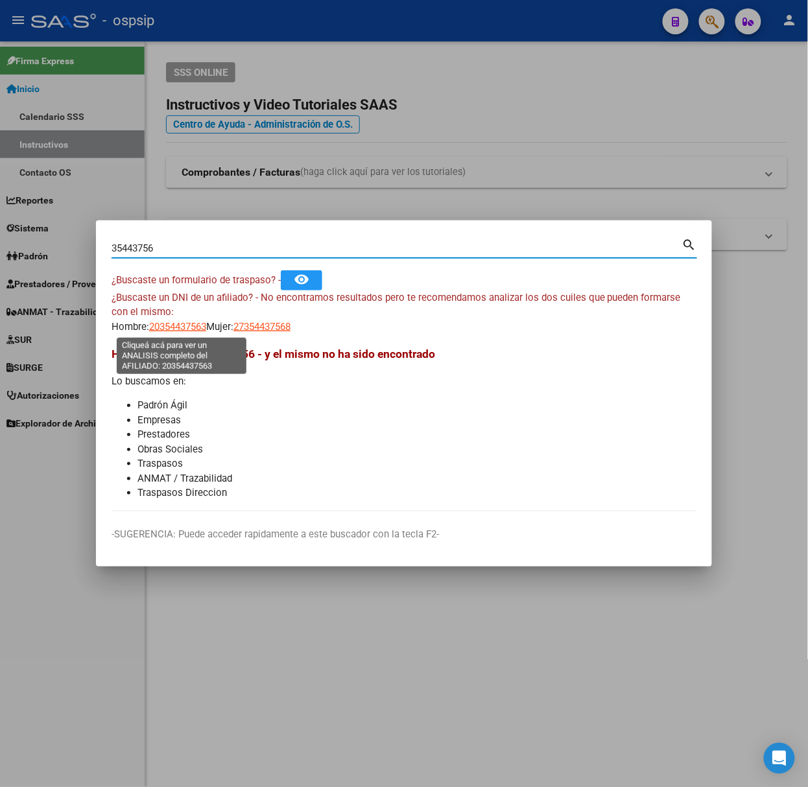
click at [164, 328] on span "20354437563" at bounding box center [177, 327] width 57 height 12
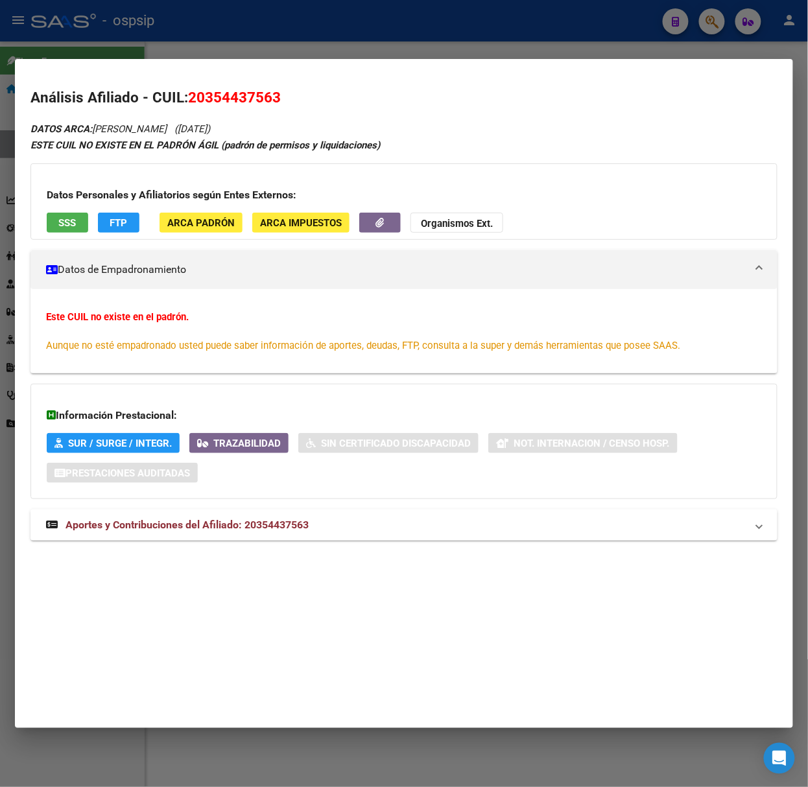
click at [343, 520] on mat-panel-title "Aportes y Contribuciones del Afiliado: 20354437563" at bounding box center [396, 525] width 700 height 16
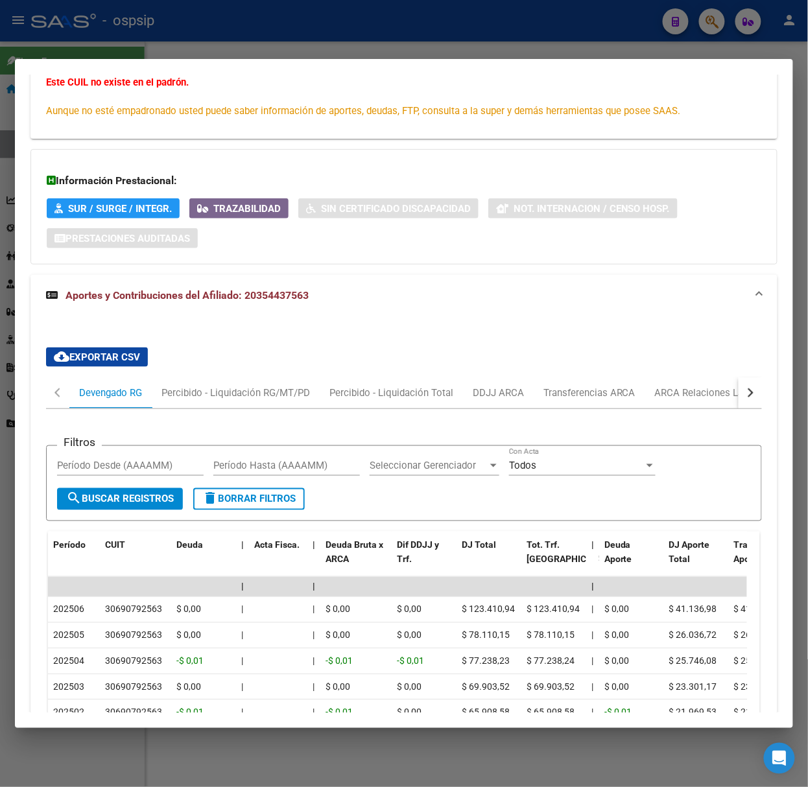
scroll to position [265, 0]
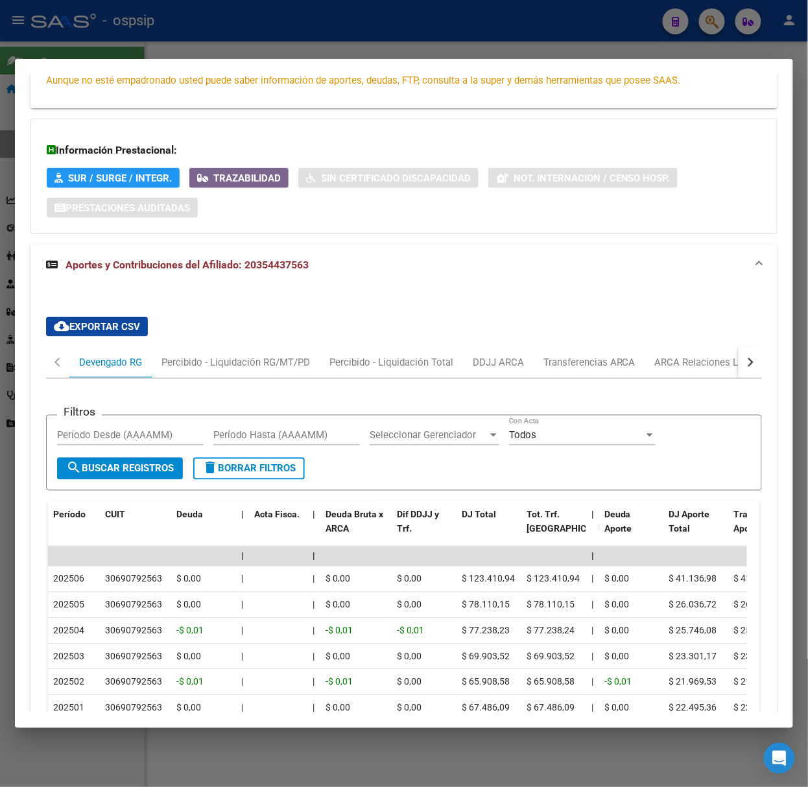
drag, startPoint x: 242, startPoint y: 44, endPoint x: 244, endPoint y: 226, distance: 181.6
click at [244, 44] on div at bounding box center [404, 393] width 808 height 787
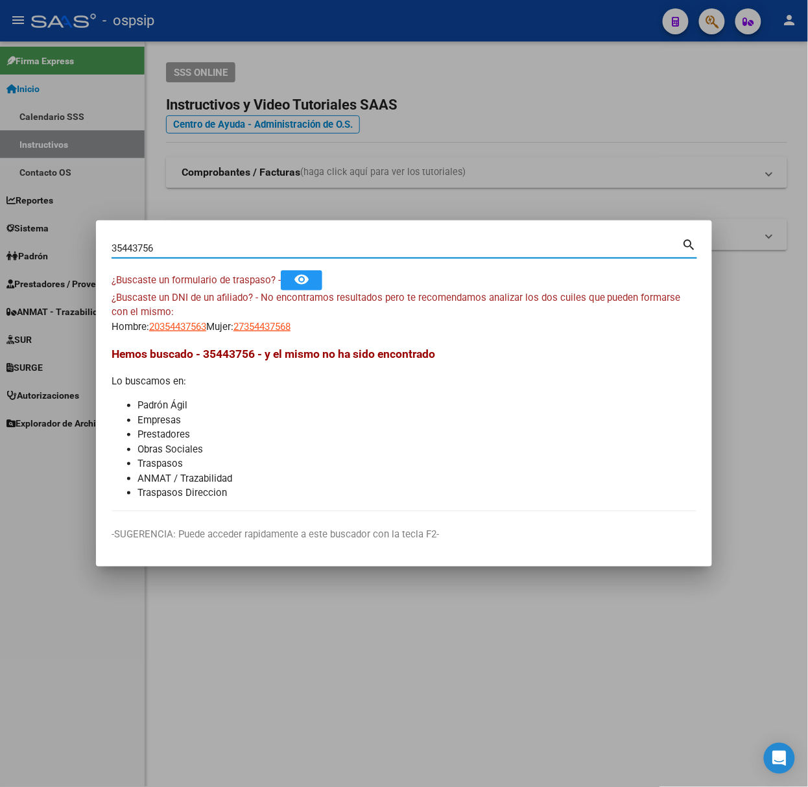
click at [232, 246] on input "35443756" at bounding box center [397, 249] width 571 height 12
click at [223, 241] on div "35443756 Buscar (apellido, dni, [PERSON_NAME], [PERSON_NAME], cuit, obra social)" at bounding box center [397, 248] width 571 height 19
click at [217, 248] on input "35443756" at bounding box center [397, 249] width 571 height 12
type input "29180695"
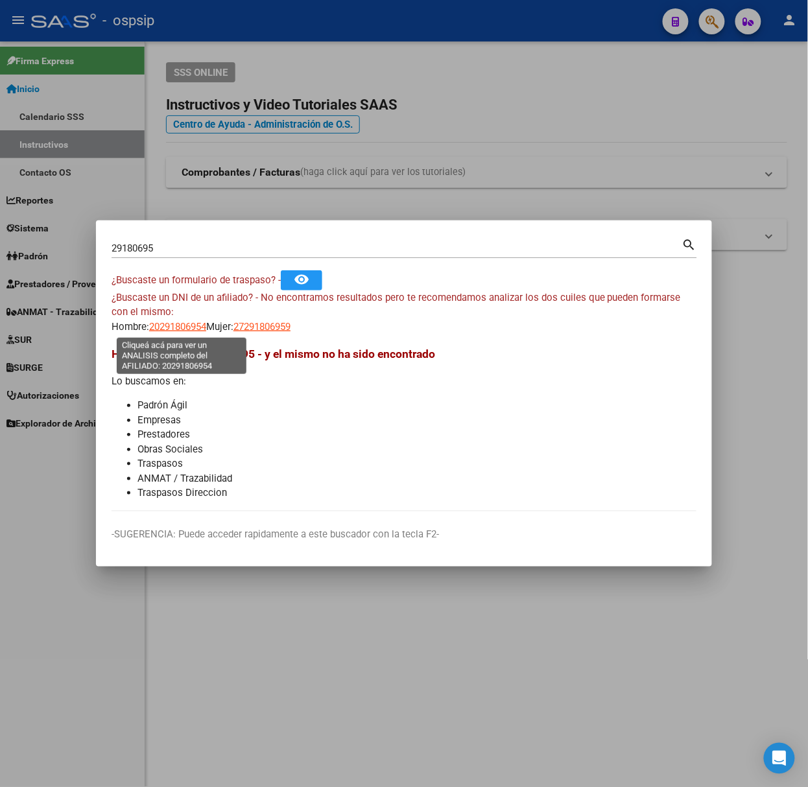
click at [196, 330] on span "20291806954" at bounding box center [177, 327] width 57 height 12
type textarea "20291806954"
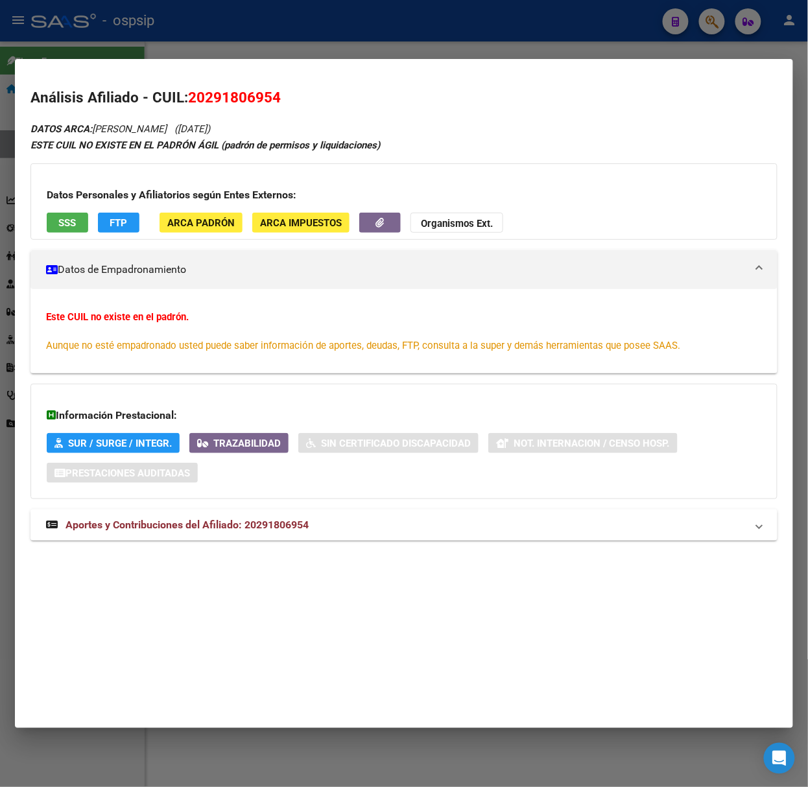
click at [438, 524] on mat-panel-title "Aportes y Contribuciones del Afiliado: 20291806954" at bounding box center [396, 525] width 700 height 16
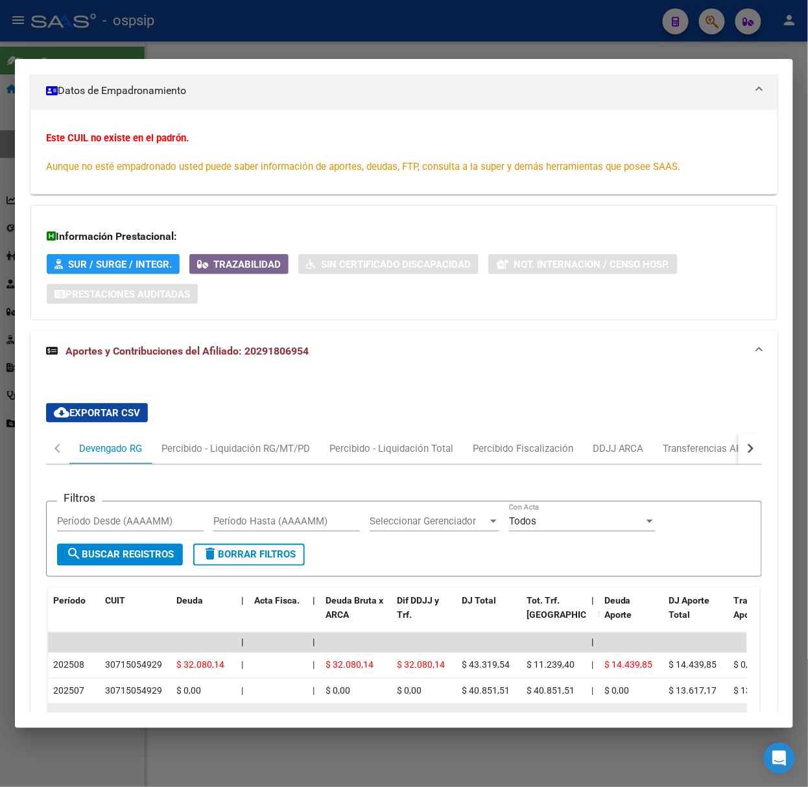
scroll to position [490, 0]
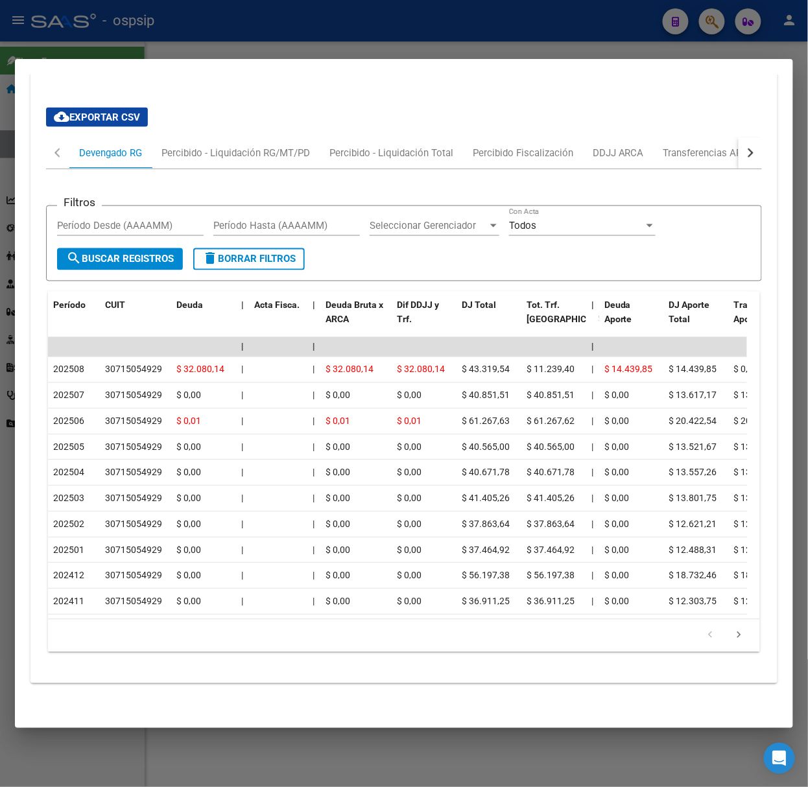
click at [61, 49] on div at bounding box center [404, 393] width 808 height 787
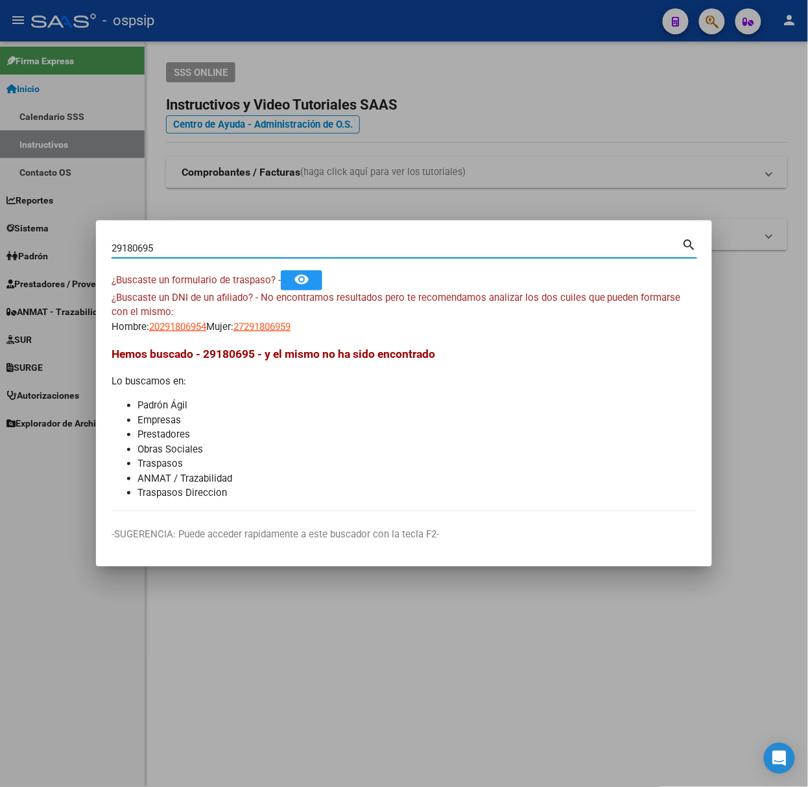
click at [190, 243] on input "29180695" at bounding box center [397, 249] width 571 height 12
type input "35650685"
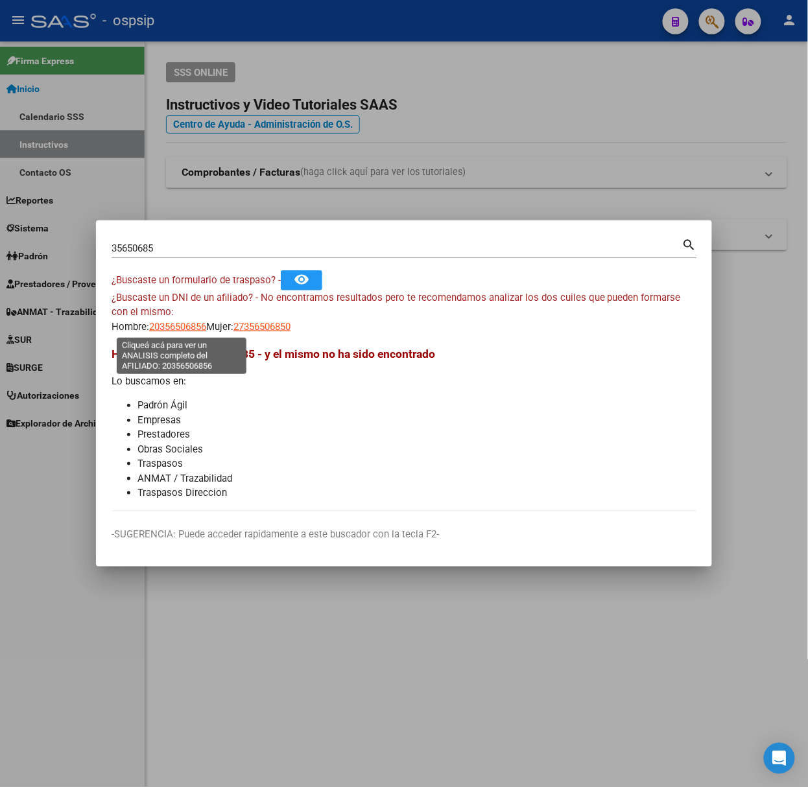
click at [195, 329] on span "20356506856" at bounding box center [177, 327] width 57 height 12
type textarea "20356506856"
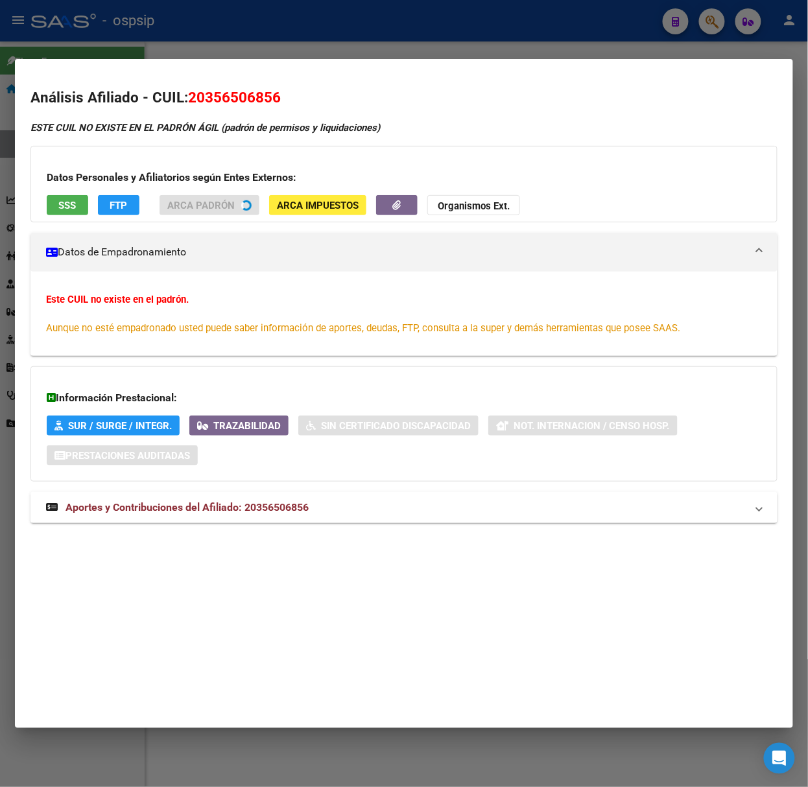
click at [245, 514] on span "Aportes y Contribuciones del Afiliado: 20356506856" at bounding box center [186, 507] width 243 height 12
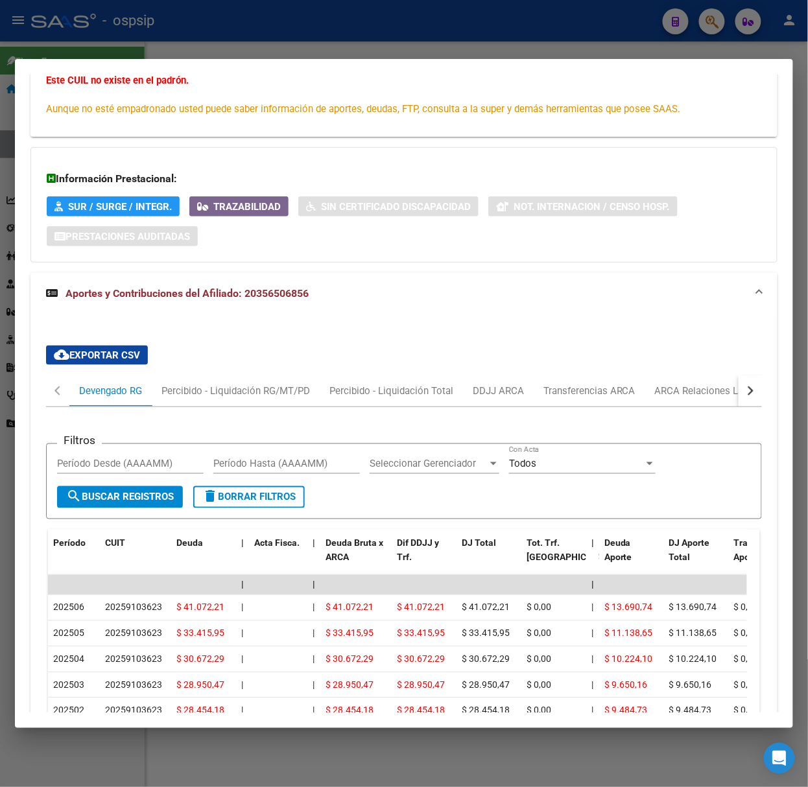
scroll to position [265, 0]
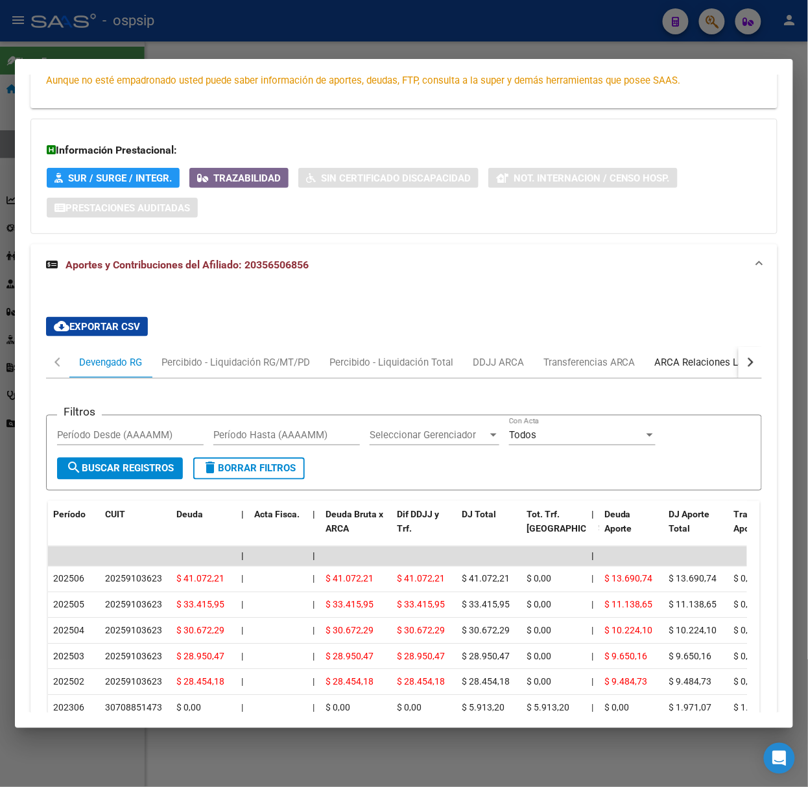
click at [667, 355] on div "ARCA Relaciones Laborales" at bounding box center [715, 362] width 121 height 14
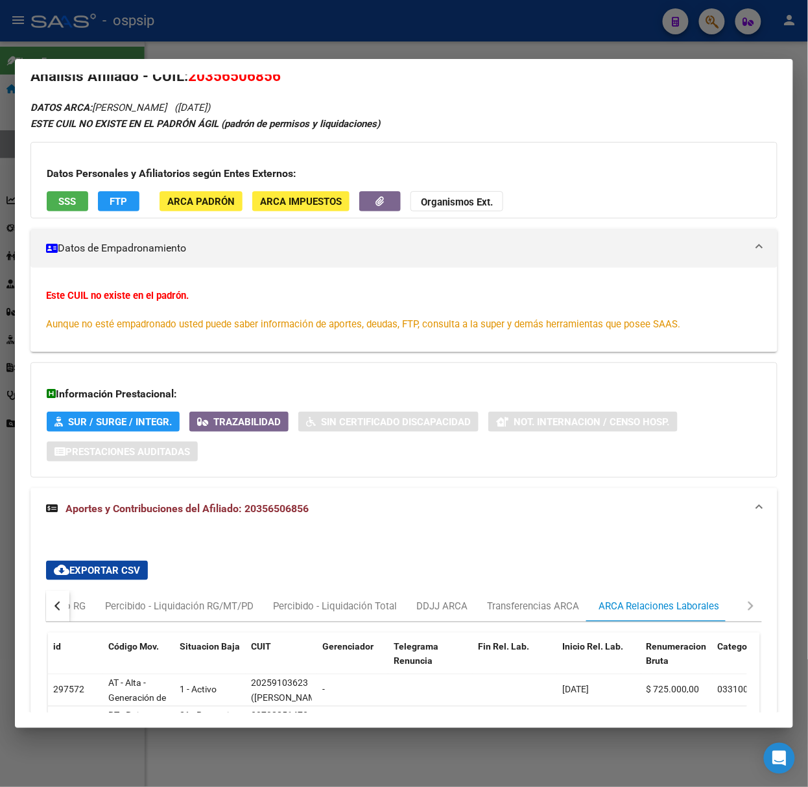
scroll to position [0, 0]
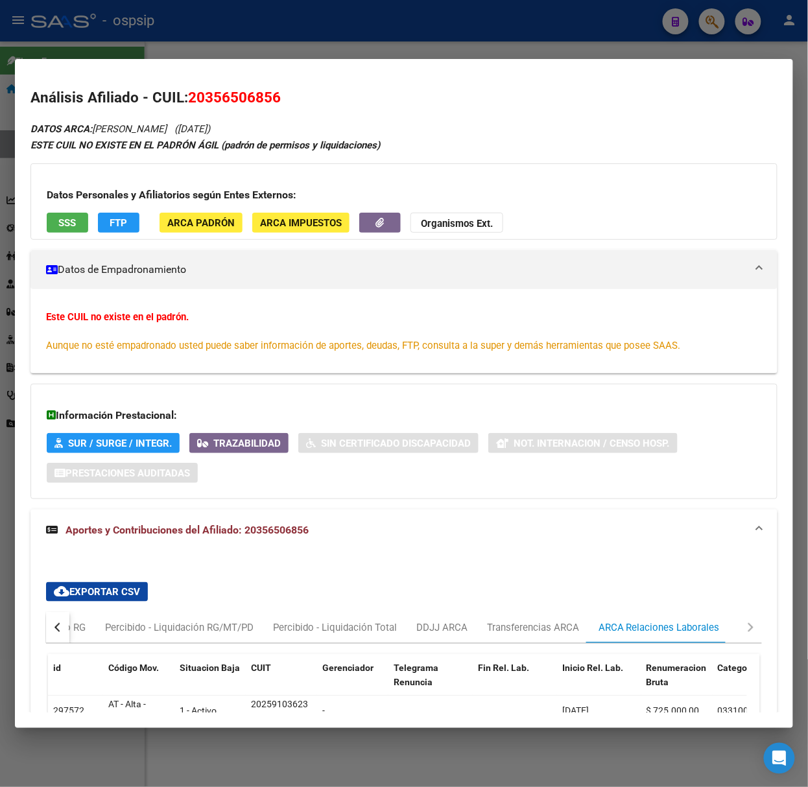
click at [60, 220] on span "SSS" at bounding box center [68, 223] width 18 height 12
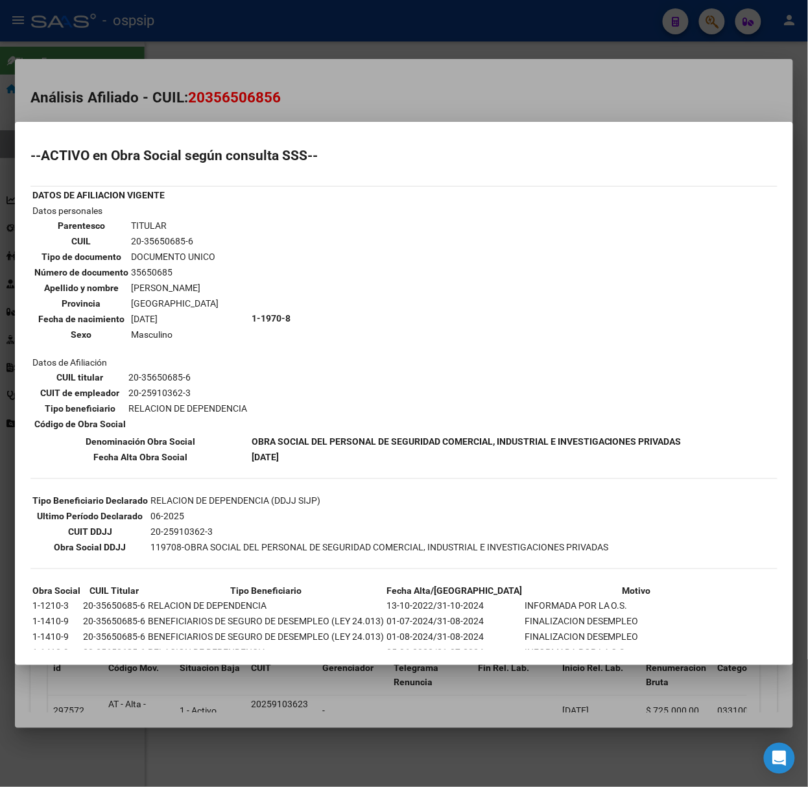
click at [112, 79] on div at bounding box center [404, 393] width 808 height 787
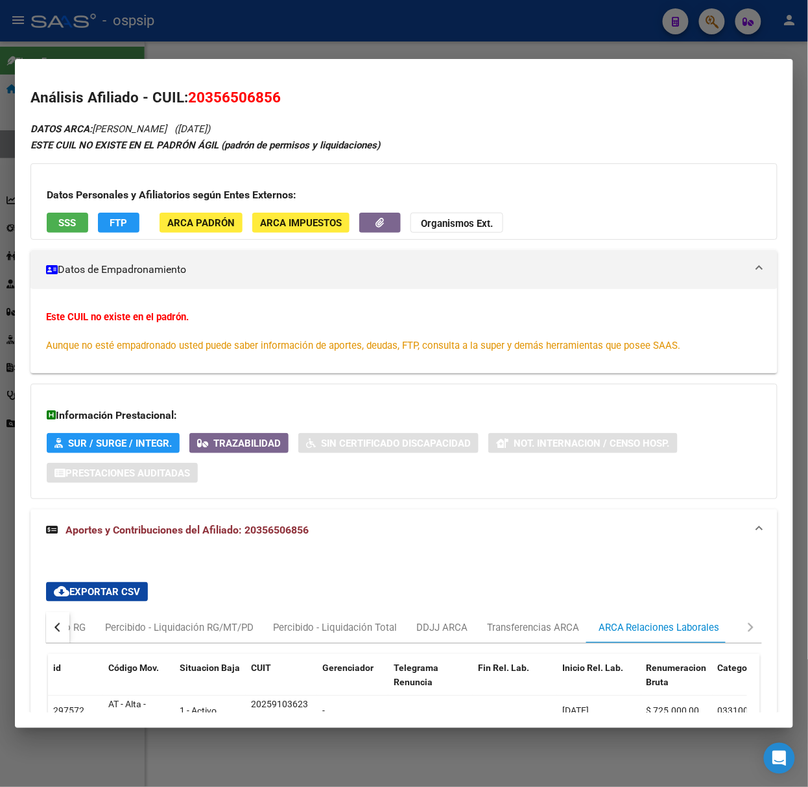
click at [112, 79] on mat-dialog-content "Análisis Afiliado - CUIL: 20356506856 DATOS ARCA: [PERSON_NAME] ([DATE]) ESTE C…" at bounding box center [404, 394] width 778 height 638
click at [117, 60] on mat-dialog-container "Análisis Afiliado - CUIL: 20356506856 DATOS ARCA: [PERSON_NAME] ([DATE]) ESTE C…" at bounding box center [404, 393] width 778 height 669
click at [152, 40] on div at bounding box center [404, 393] width 808 height 787
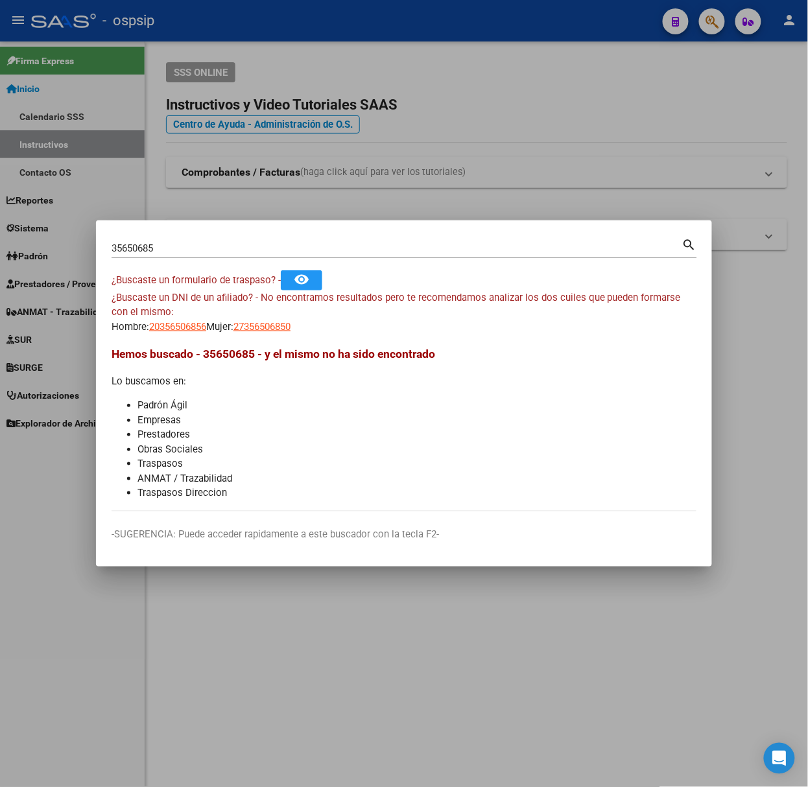
click at [195, 255] on div "35650685 Buscar (apellido, dni, cuil, [PERSON_NAME], cuit, obra social)" at bounding box center [397, 248] width 571 height 19
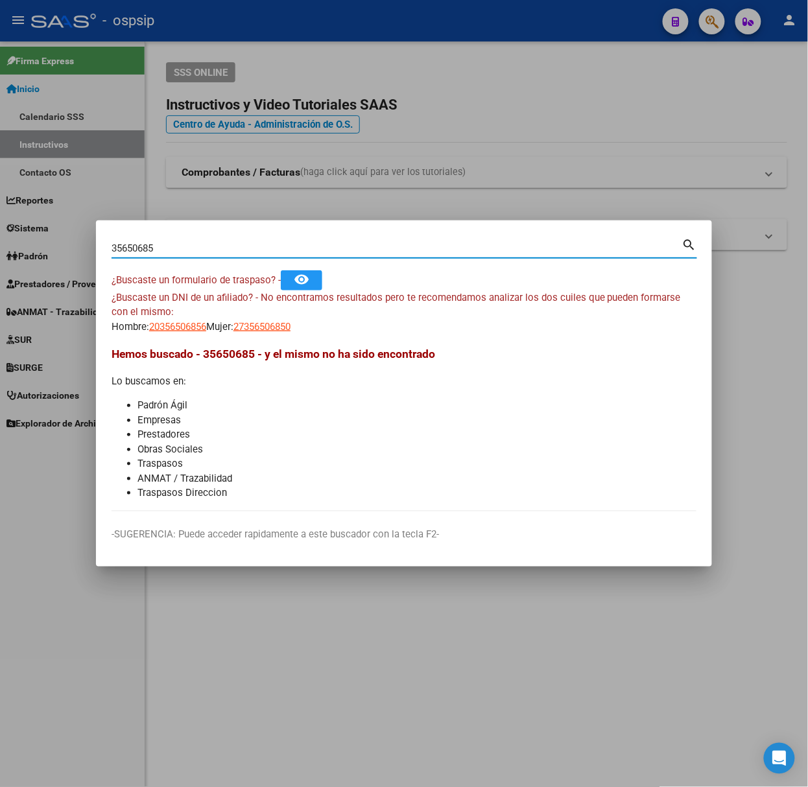
click at [195, 255] on div "35650685 Buscar (apellido, dni, cuil, [PERSON_NAME], cuit, obra social)" at bounding box center [397, 248] width 571 height 19
click at [193, 250] on input "35650685" at bounding box center [397, 249] width 571 height 12
type input "0"
type input "30528557"
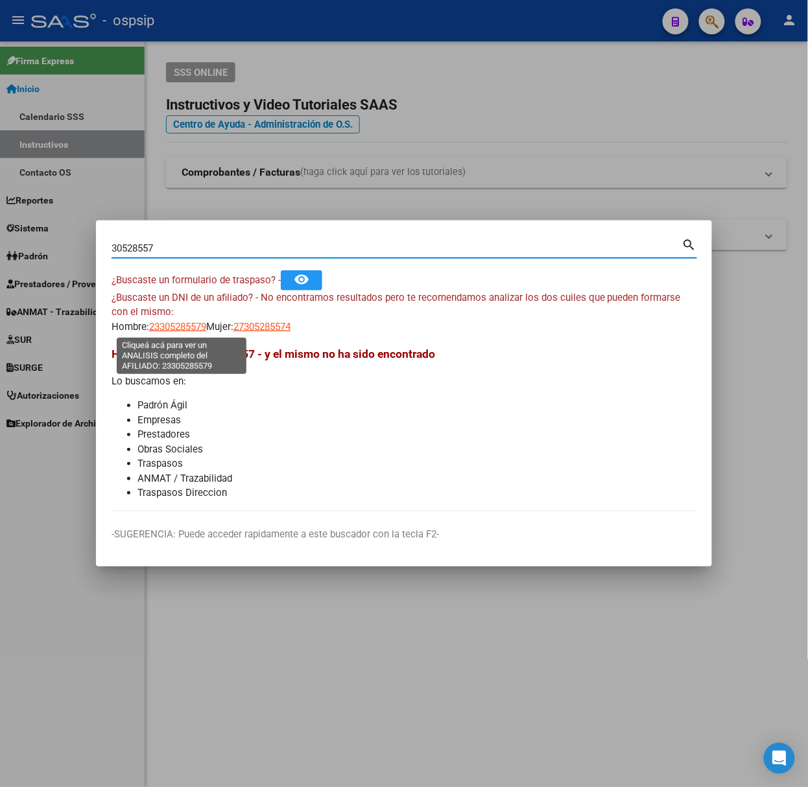
click at [169, 329] on span "23305285579" at bounding box center [177, 327] width 57 height 12
type textarea "23305285579"
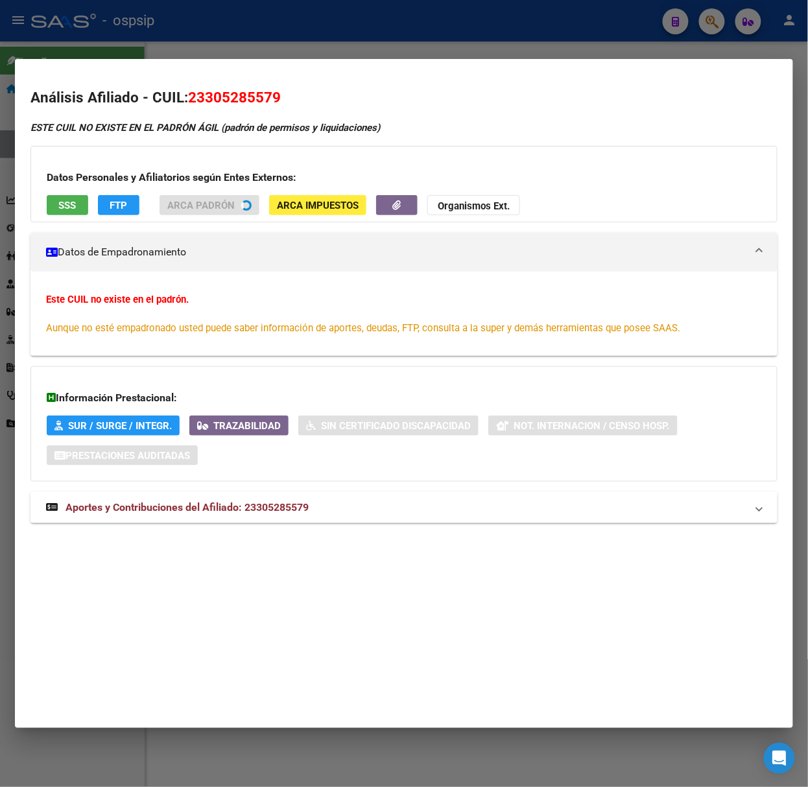
click at [333, 503] on mat-panel-title "Aportes y Contribuciones del Afiliado: 23305285579" at bounding box center [396, 508] width 700 height 16
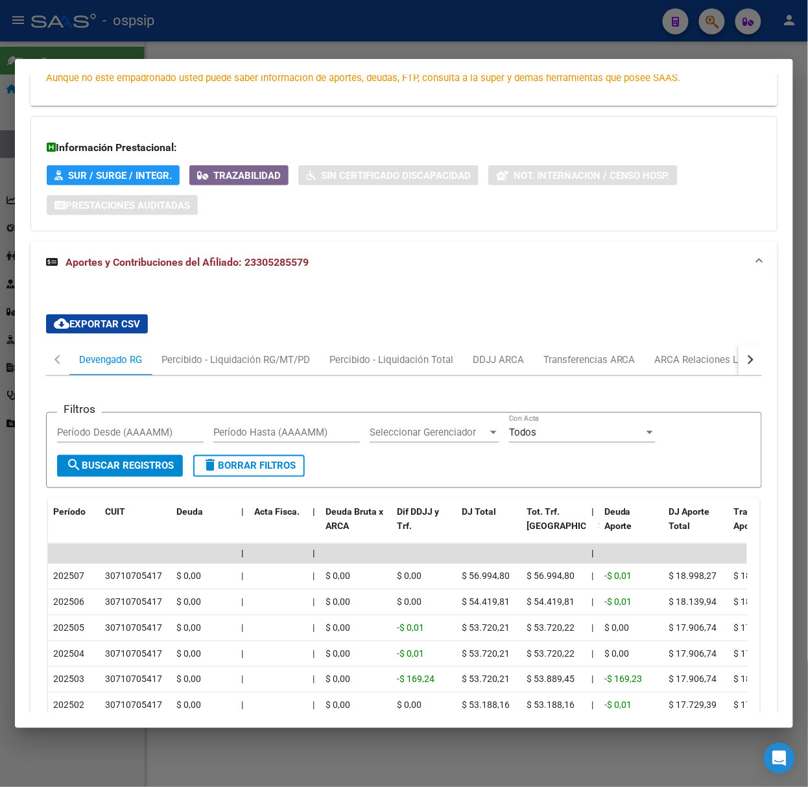
scroll to position [351, 0]
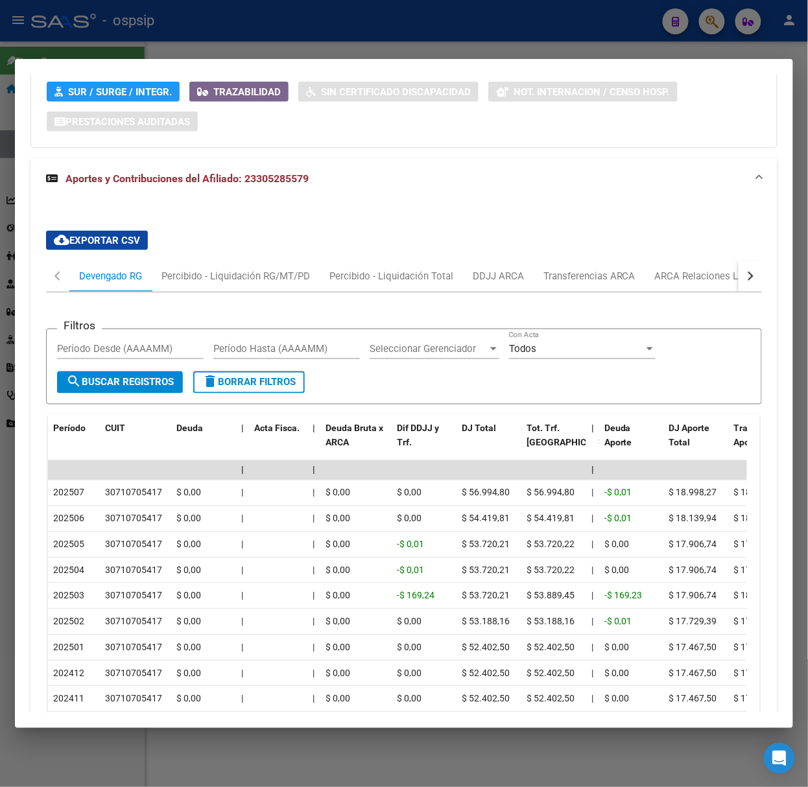
click at [89, 32] on div at bounding box center [404, 393] width 808 height 787
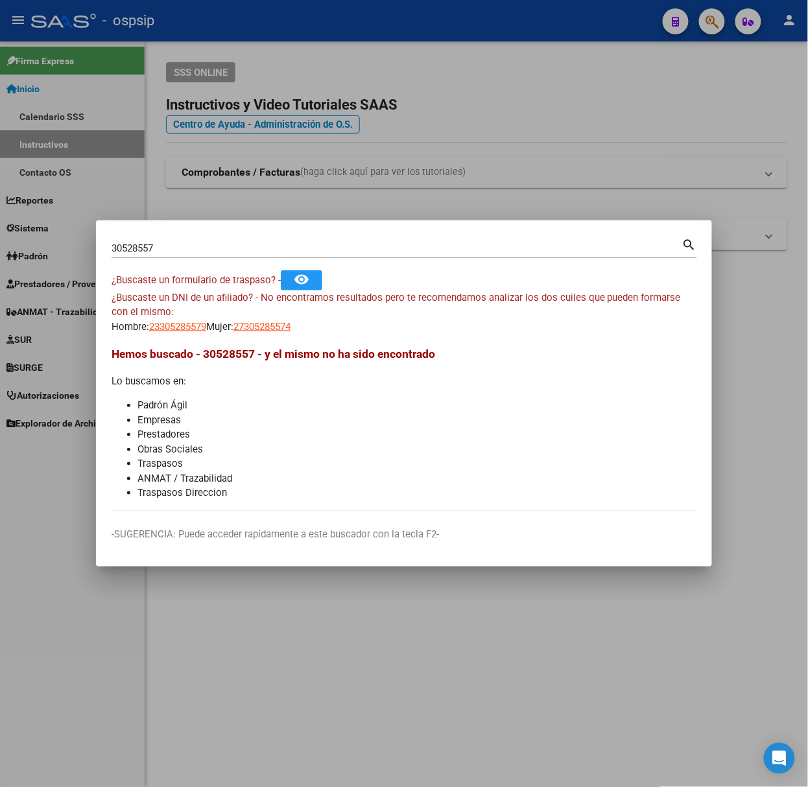
click at [156, 240] on div "30528557 Buscar (apellido, dni, [PERSON_NAME], [PERSON_NAME], cuit, obra social)" at bounding box center [397, 248] width 571 height 19
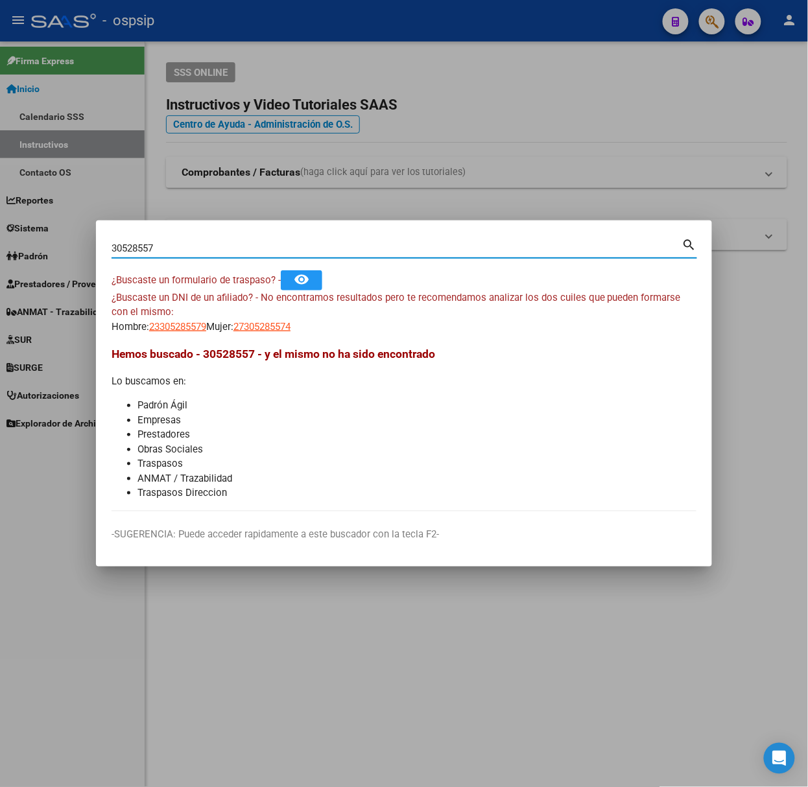
click at [161, 240] on div "30528557 Buscar (apellido, dni, [PERSON_NAME], [PERSON_NAME], cuit, obra social)" at bounding box center [397, 248] width 571 height 19
click at [169, 246] on input "30528557" at bounding box center [397, 249] width 571 height 12
type input "70681543"
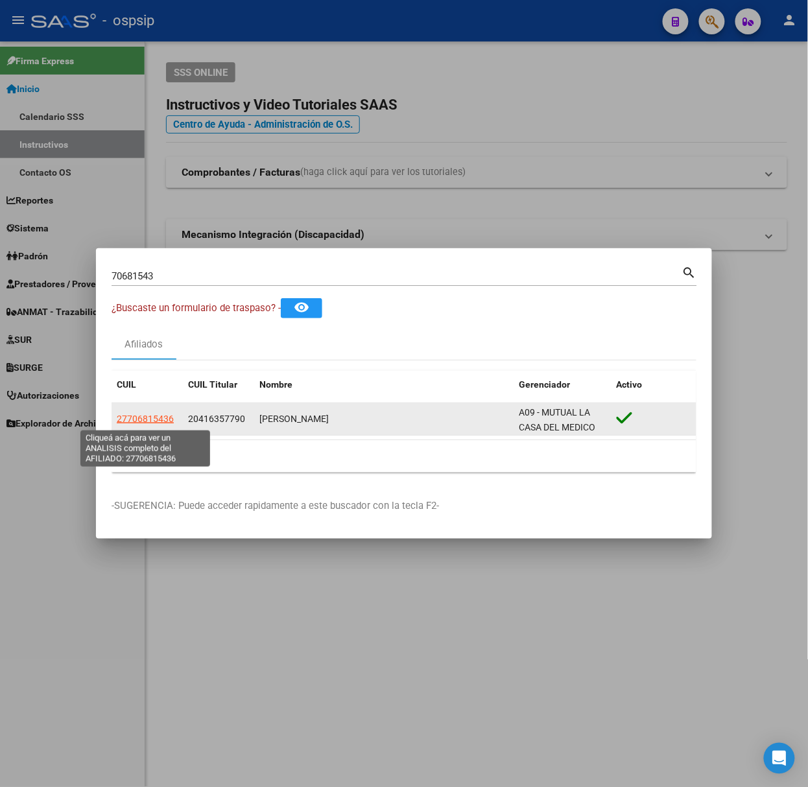
click at [130, 421] on span "27706815436" at bounding box center [145, 419] width 57 height 10
type textarea "27706815436"
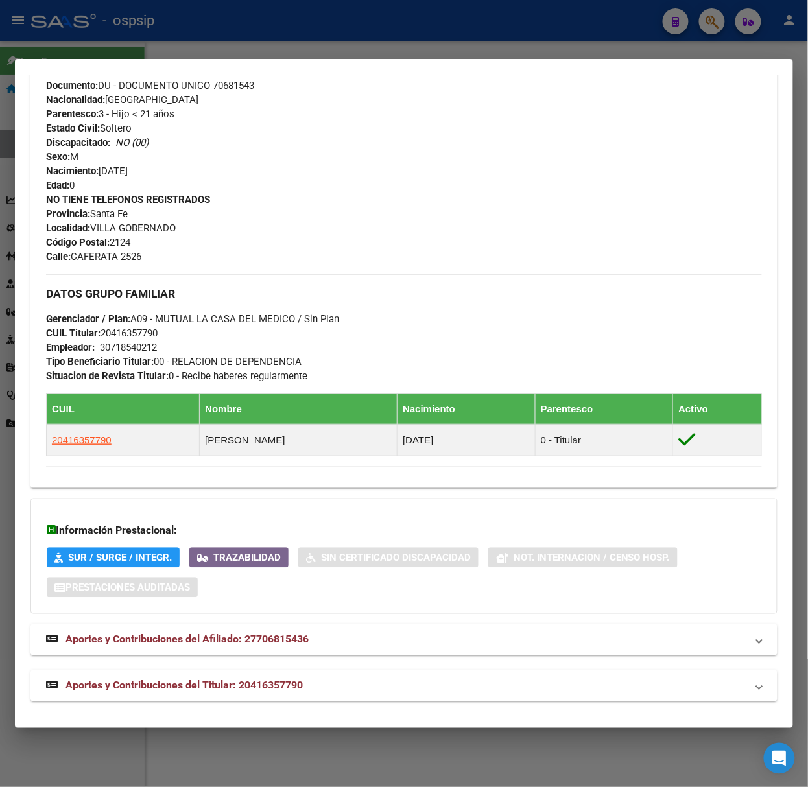
scroll to position [464, 0]
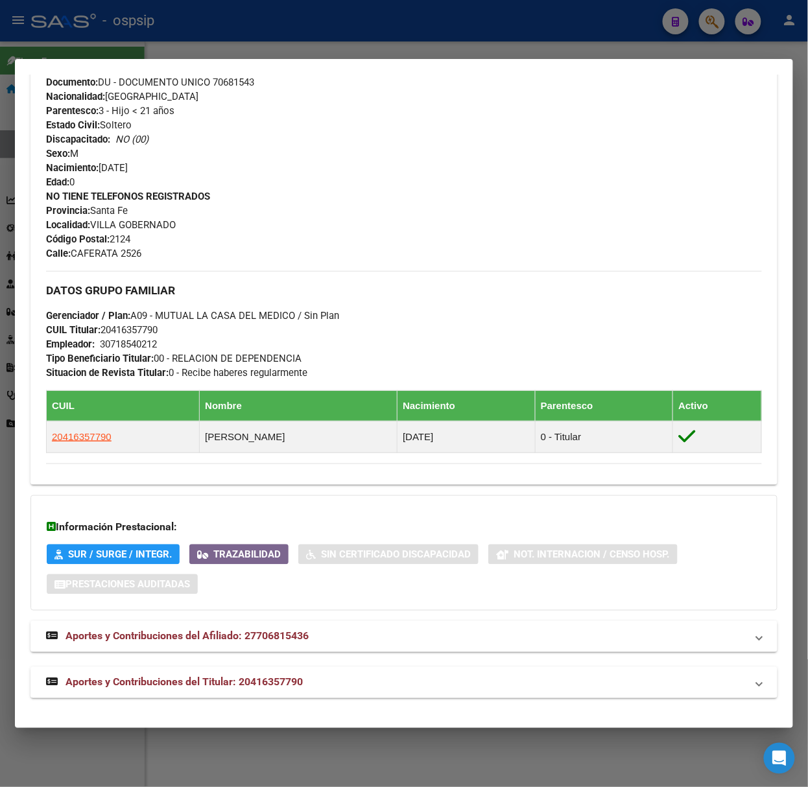
click at [234, 691] on strong "Aportes y Contribuciones del Titular: 20416357790" at bounding box center [174, 683] width 257 height 16
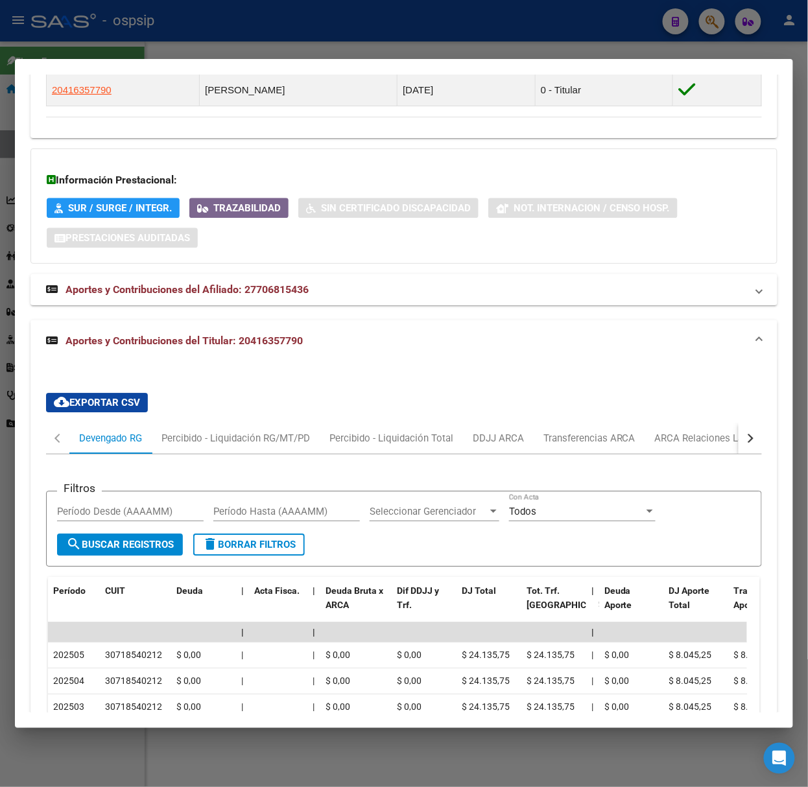
scroll to position [896, 0]
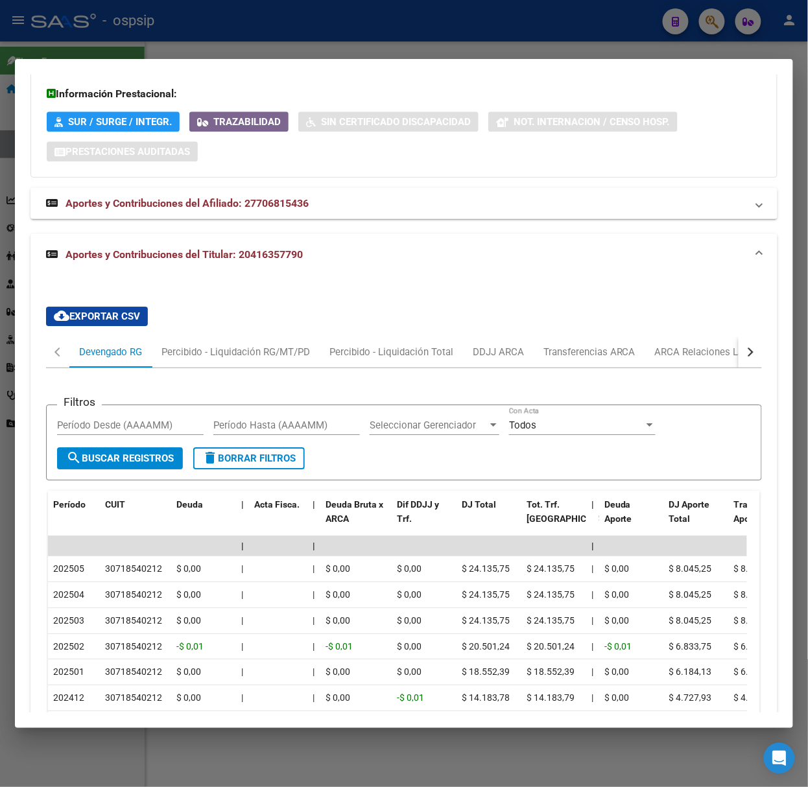
drag, startPoint x: 678, startPoint y: 376, endPoint x: 677, endPoint y: 383, distance: 6.5
click at [677, 383] on div "Filtros Período Desde (AAAAMM) Período Hasta (AAAAMM) Seleccionar Gerenciador S…" at bounding box center [404, 614] width 716 height 493
drag, startPoint x: 693, startPoint y: 350, endPoint x: 693, endPoint y: 359, distance: 8.4
click at [693, 359] on div "ARCA Relaciones Laborales" at bounding box center [715, 352] width 121 height 14
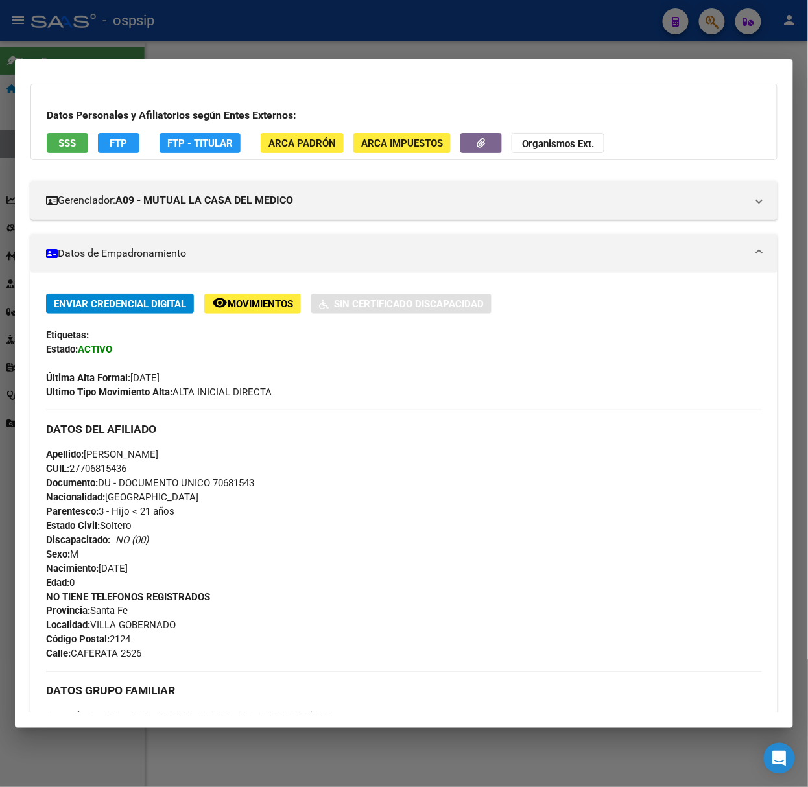
scroll to position [0, 0]
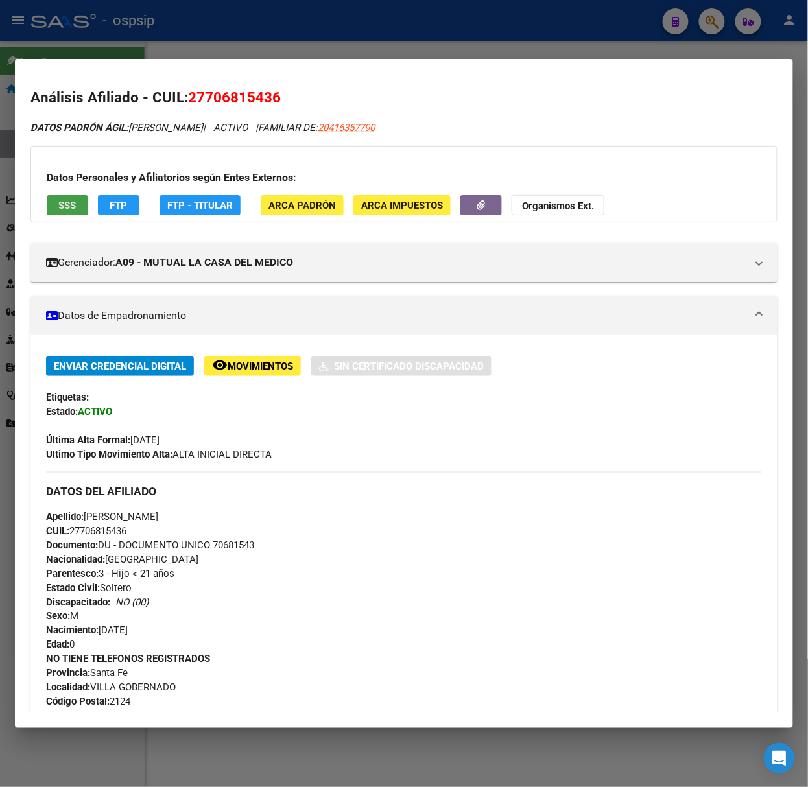
click at [66, 208] on span "SSS" at bounding box center [68, 206] width 18 height 12
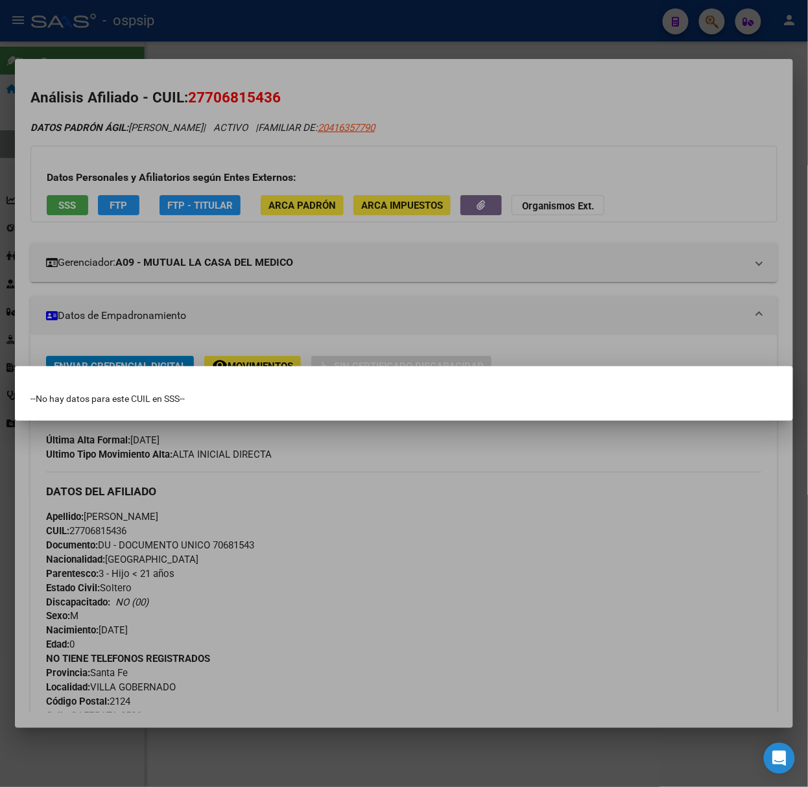
click at [78, 211] on div at bounding box center [404, 393] width 808 height 787
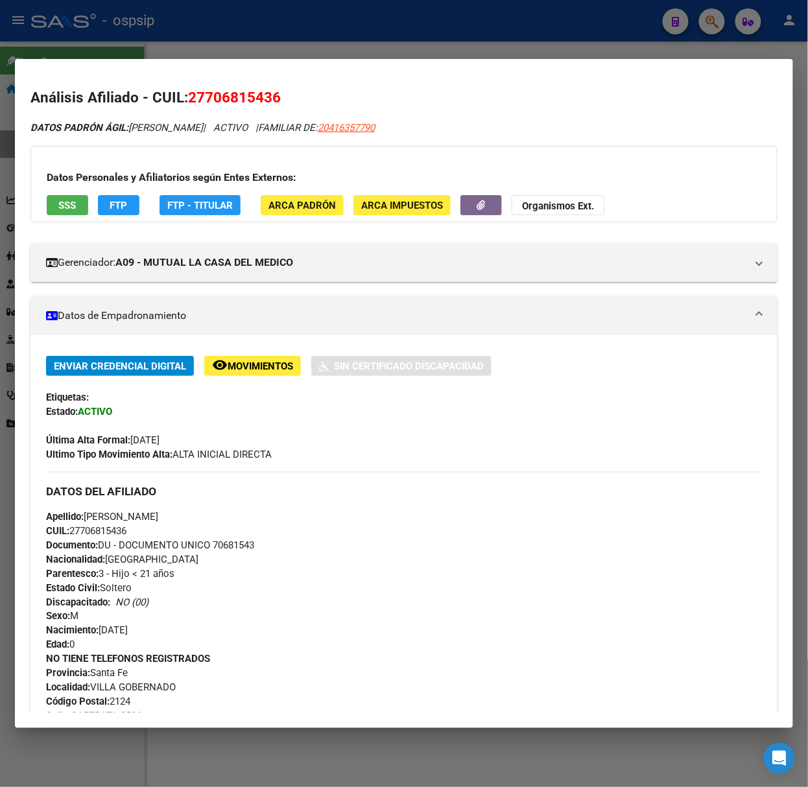
click at [80, 196] on div "Datos Personales y Afiliatorios según Entes Externos: SSS FTP FTP - Titular ARC…" at bounding box center [403, 184] width 747 height 77
click at [80, 202] on button "SSS" at bounding box center [68, 205] width 42 height 20
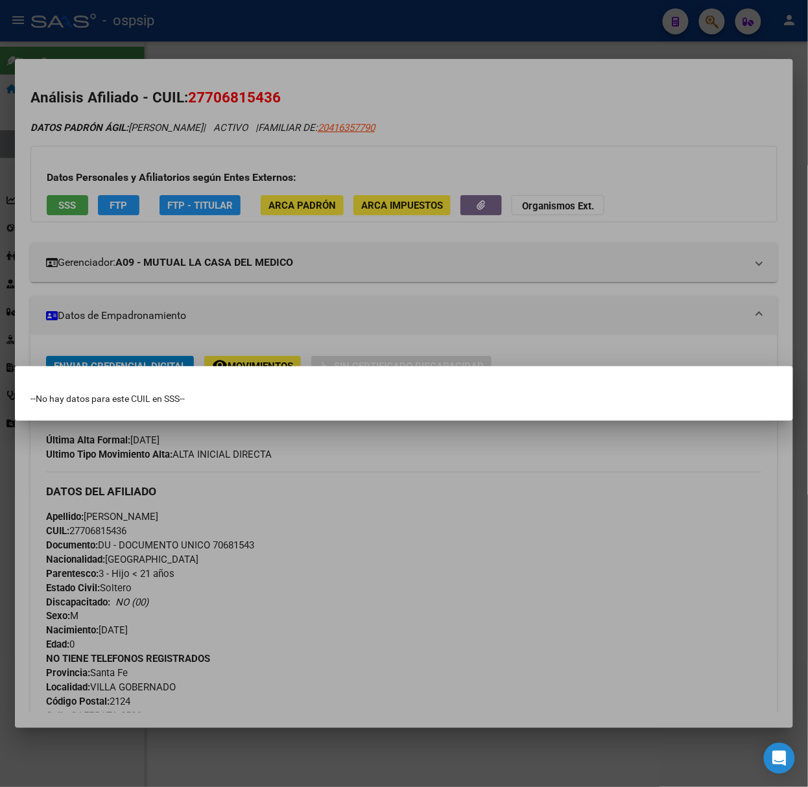
click at [80, 202] on div at bounding box center [404, 393] width 808 height 787
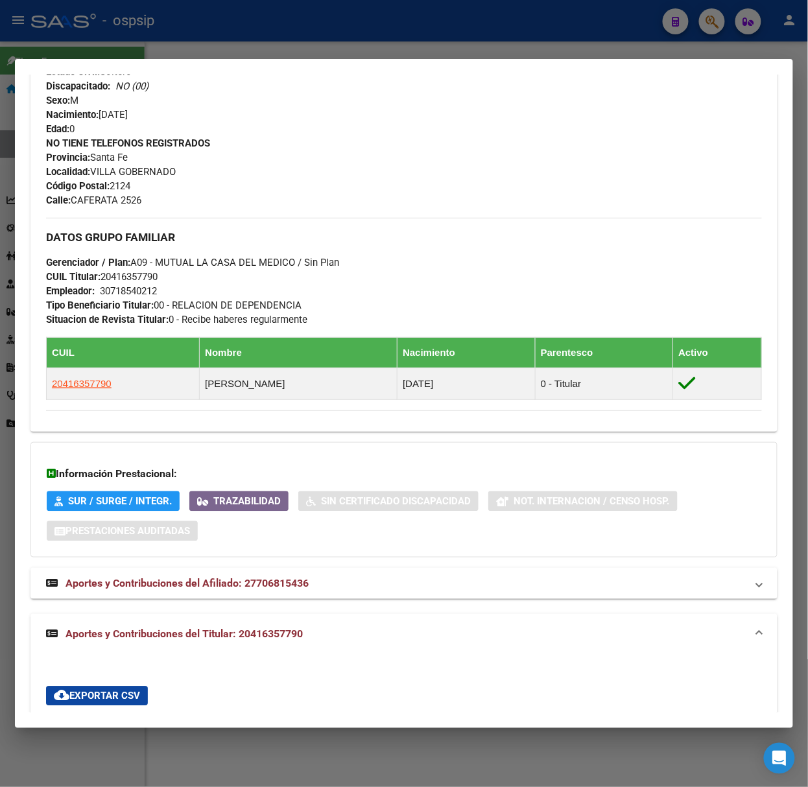
scroll to position [485, 0]
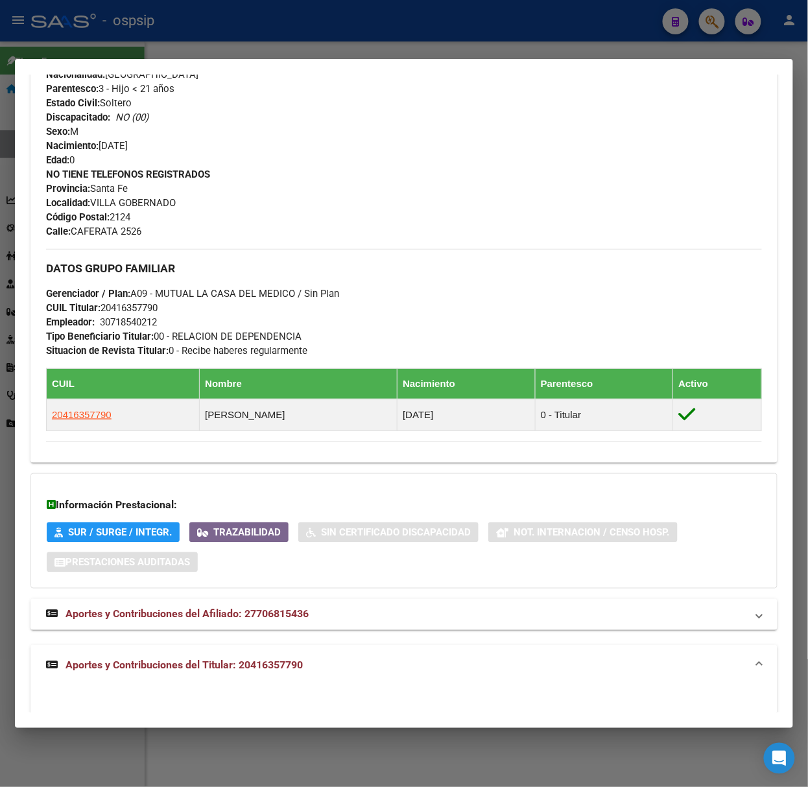
drag, startPoint x: 150, startPoint y: 21, endPoint x: 150, endPoint y: 110, distance: 89.5
click at [150, 21] on div at bounding box center [404, 393] width 808 height 787
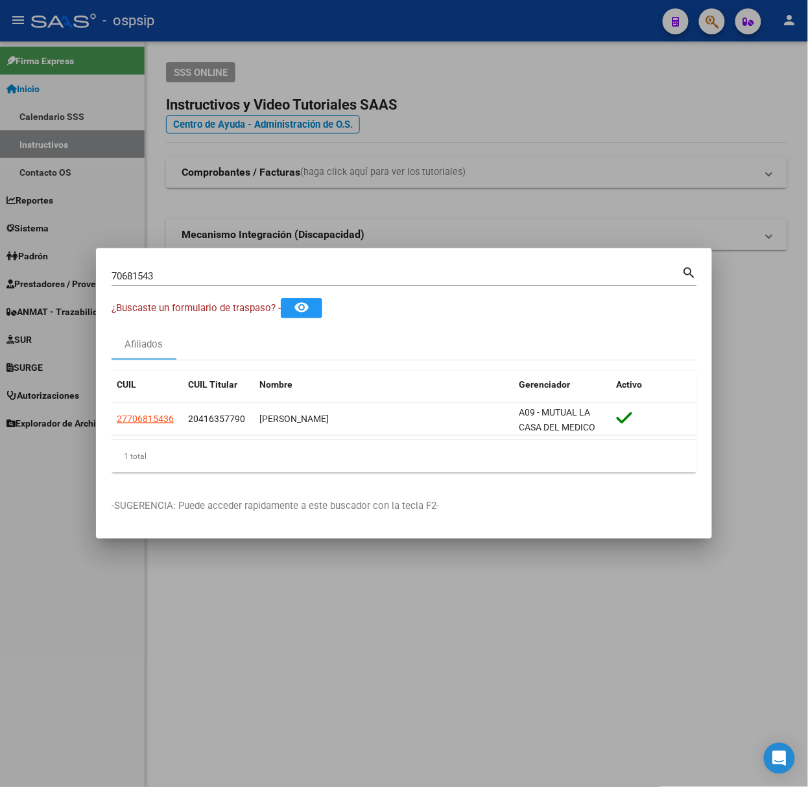
click at [213, 272] on input "70681543" at bounding box center [397, 276] width 571 height 12
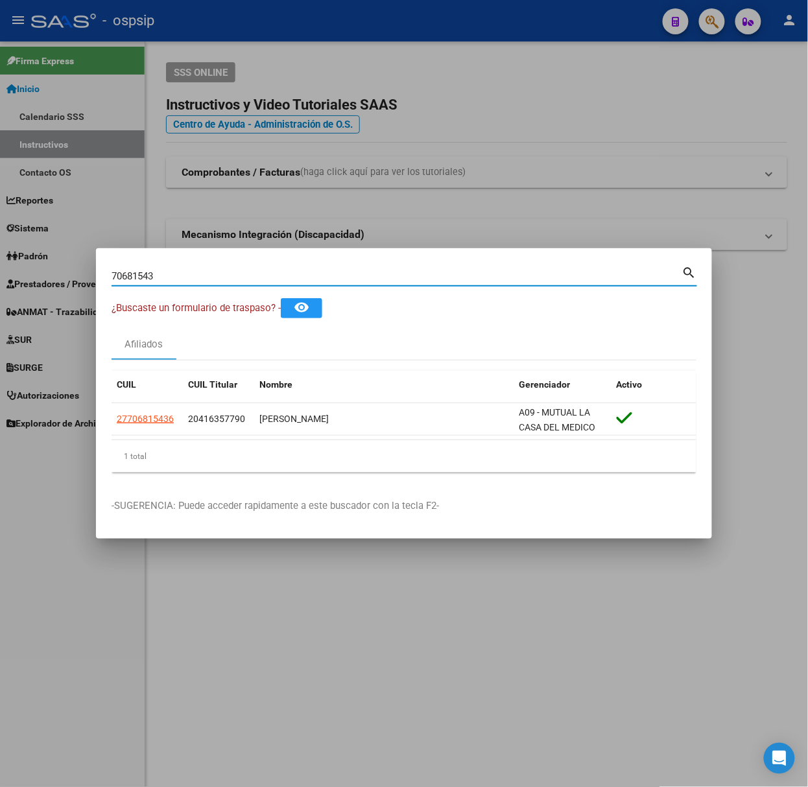
click at [213, 272] on input "70681543" at bounding box center [397, 276] width 571 height 12
type input "33123851"
click at [146, 399] on datatable-header "CUIL CUIL Titular Nombre Gerenciador Activo" at bounding box center [404, 387] width 585 height 32
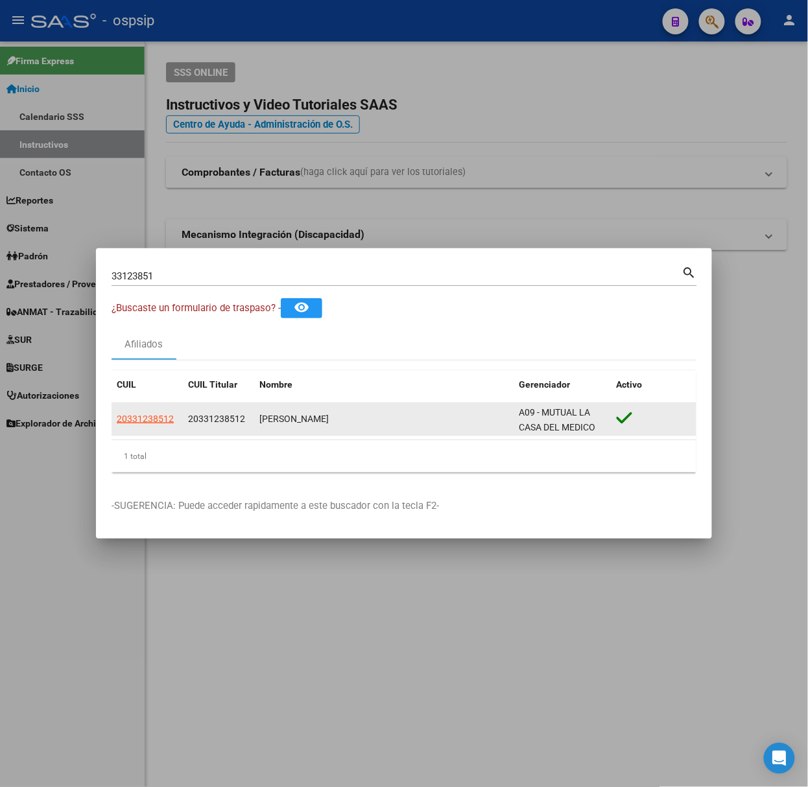
click at [148, 412] on app-link-go-to "20331238512" at bounding box center [145, 419] width 57 height 15
drag, startPoint x: 151, startPoint y: 428, endPoint x: 151, endPoint y: 436, distance: 7.8
click at [151, 436] on div "20331238512 20331238512 [PERSON_NAME] A09 - MUTUAL LA CASA DEL MEDICO" at bounding box center [404, 419] width 585 height 32
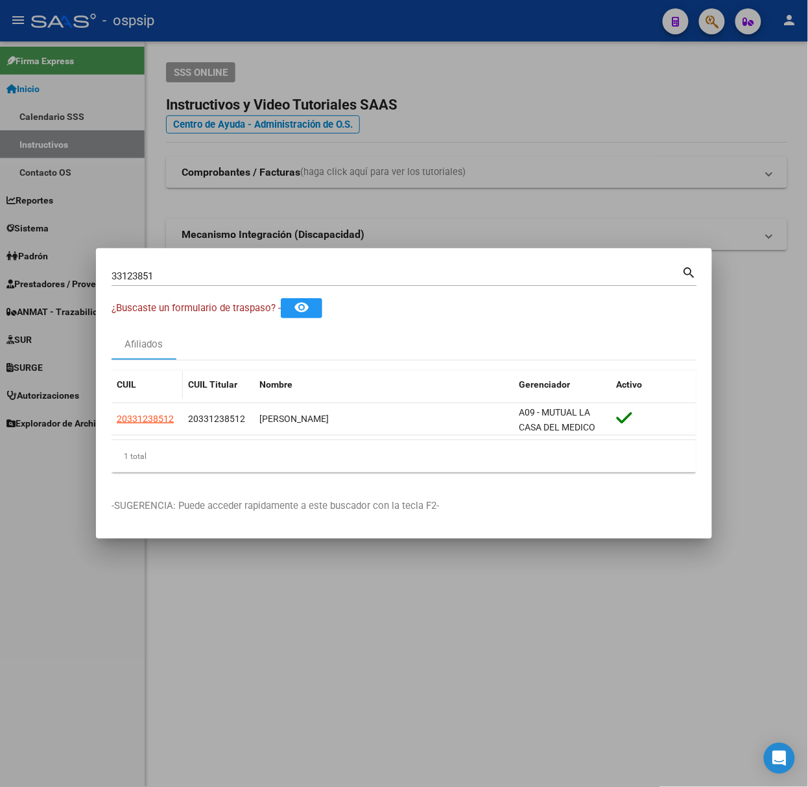
click at [158, 392] on div "CUIL" at bounding box center [147, 384] width 61 height 15
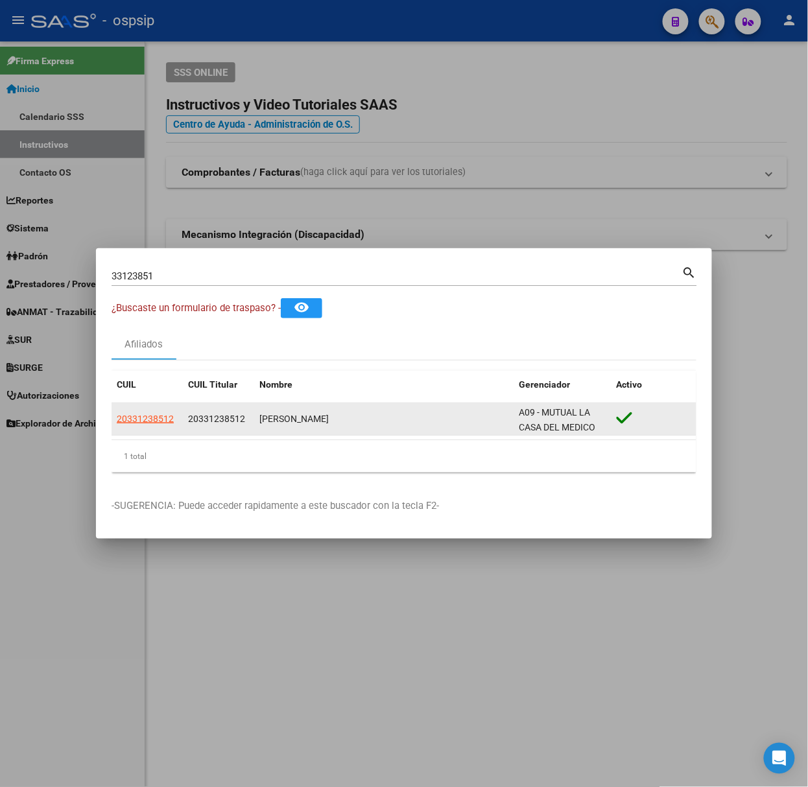
click at [161, 412] on app-link-go-to "20331238512" at bounding box center [145, 419] width 57 height 15
click at [163, 418] on span "20331238512" at bounding box center [145, 419] width 57 height 10
type textarea "20331238512"
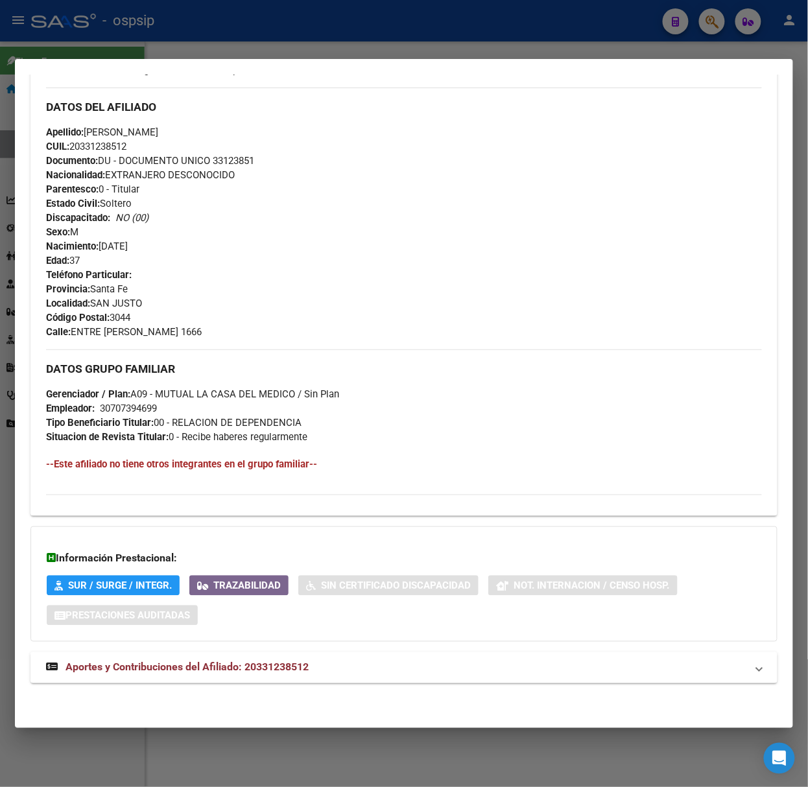
click at [250, 654] on mat-expansion-panel-header "Aportes y Contribuciones del Afiliado: 20331238512" at bounding box center [403, 667] width 747 height 31
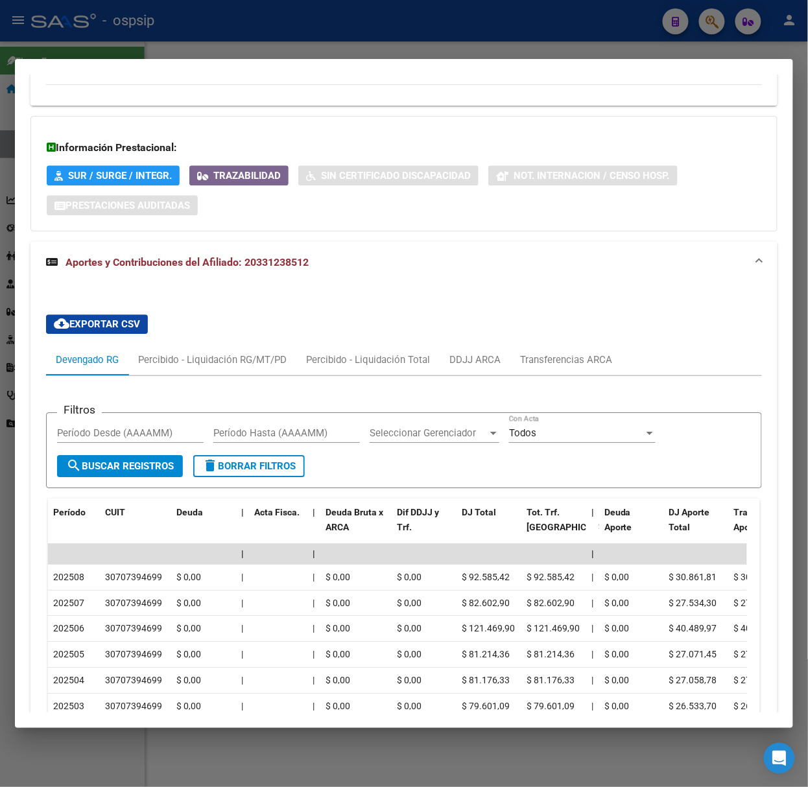
scroll to position [890, 0]
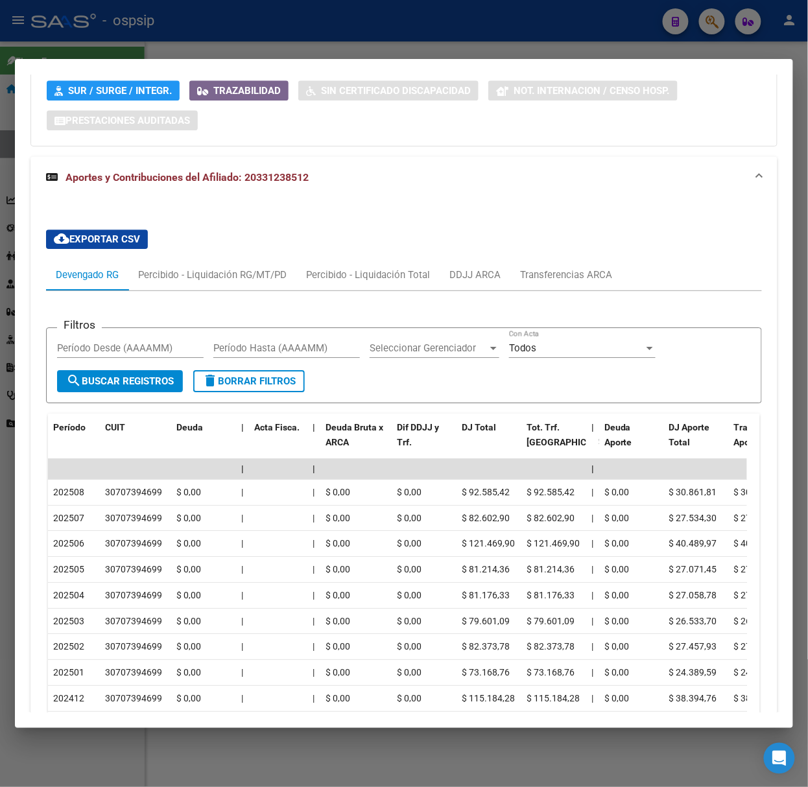
click at [362, 37] on div at bounding box center [404, 393] width 808 height 787
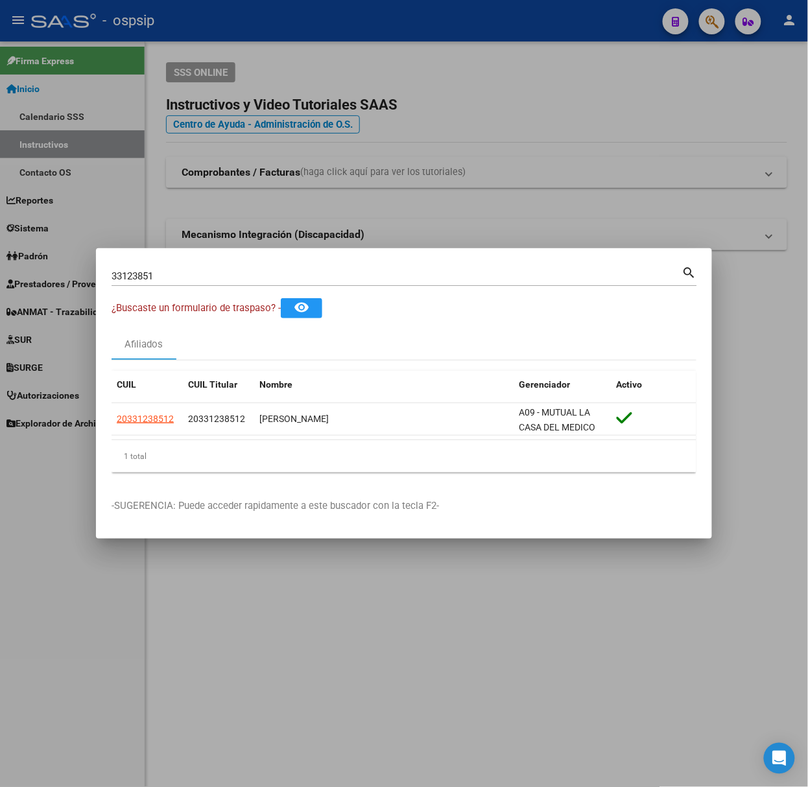
click at [211, 265] on div "33123851 Buscar (apellido, dni, [PERSON_NAME], nro traspaso, cuit, obra social)…" at bounding box center [405, 275] width 586 height 22
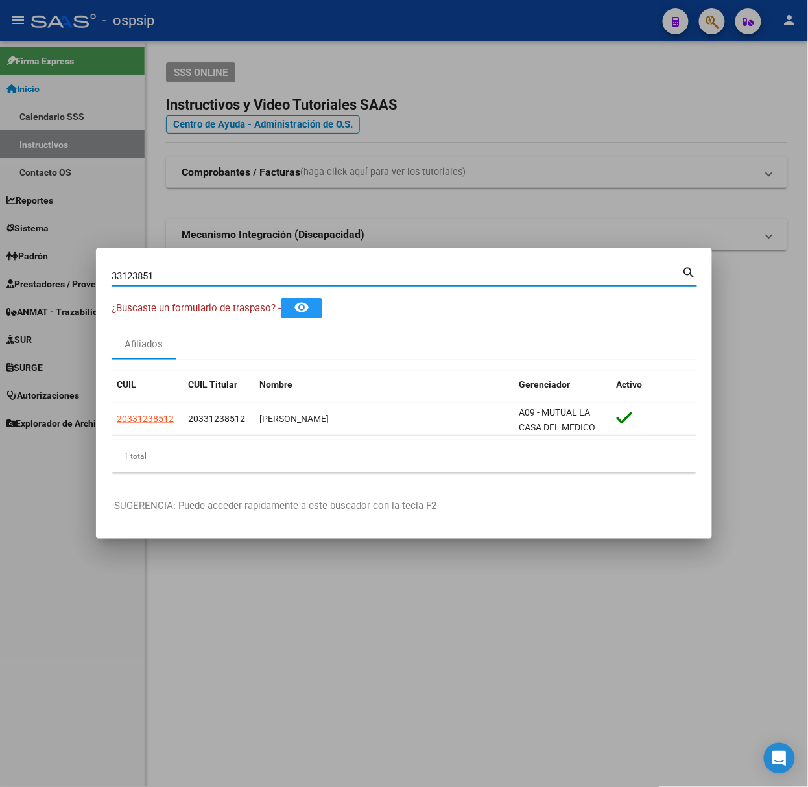
click at [213, 284] on div "33123851 Buscar (apellido, dni, [PERSON_NAME], [PERSON_NAME], cuit, obra social)" at bounding box center [397, 276] width 571 height 19
click at [213, 283] on div "33123851 Buscar (apellido, dni, [PERSON_NAME], [PERSON_NAME], cuit, obra social)" at bounding box center [397, 276] width 571 height 19
click at [211, 275] on input "33123851" at bounding box center [397, 276] width 571 height 12
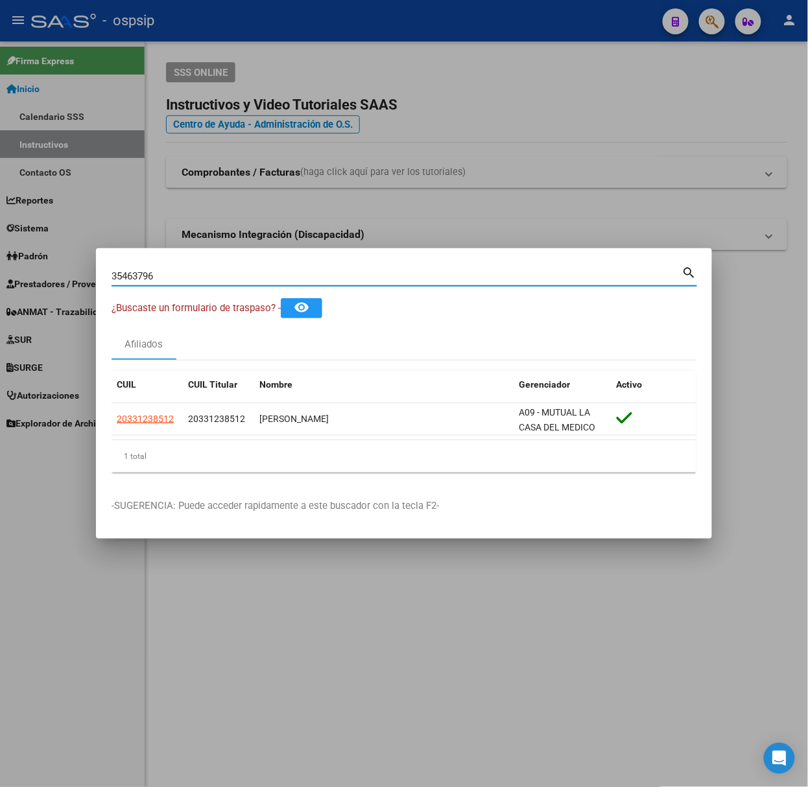
type input "35463796"
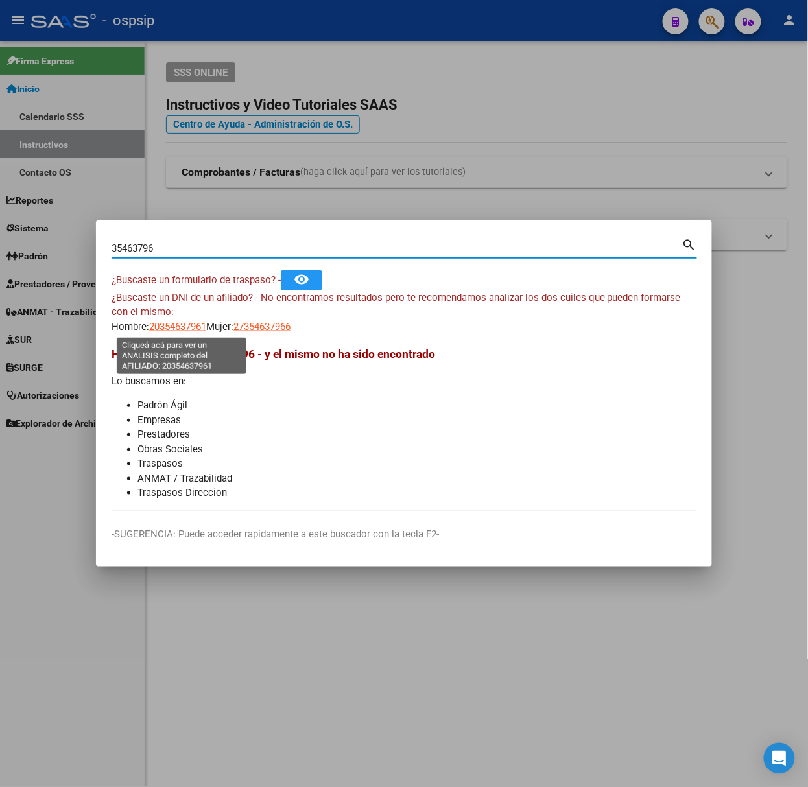
click at [187, 329] on span "20354637961" at bounding box center [177, 327] width 57 height 12
type textarea "20354637961"
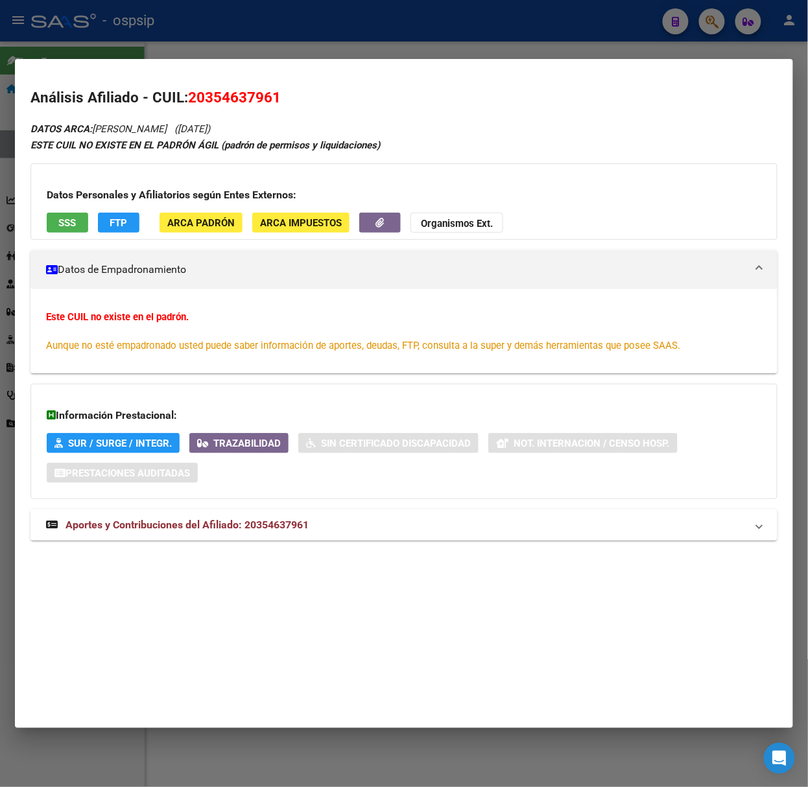
click at [201, 531] on span "Aportes y Contribuciones del Afiliado: 20354637961" at bounding box center [186, 525] width 243 height 12
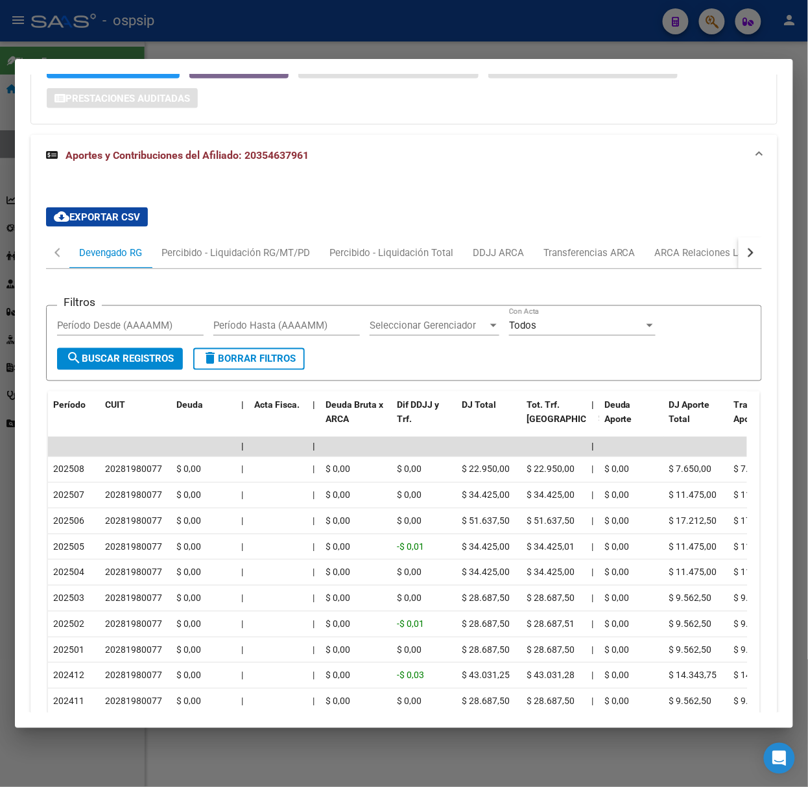
scroll to position [490, 0]
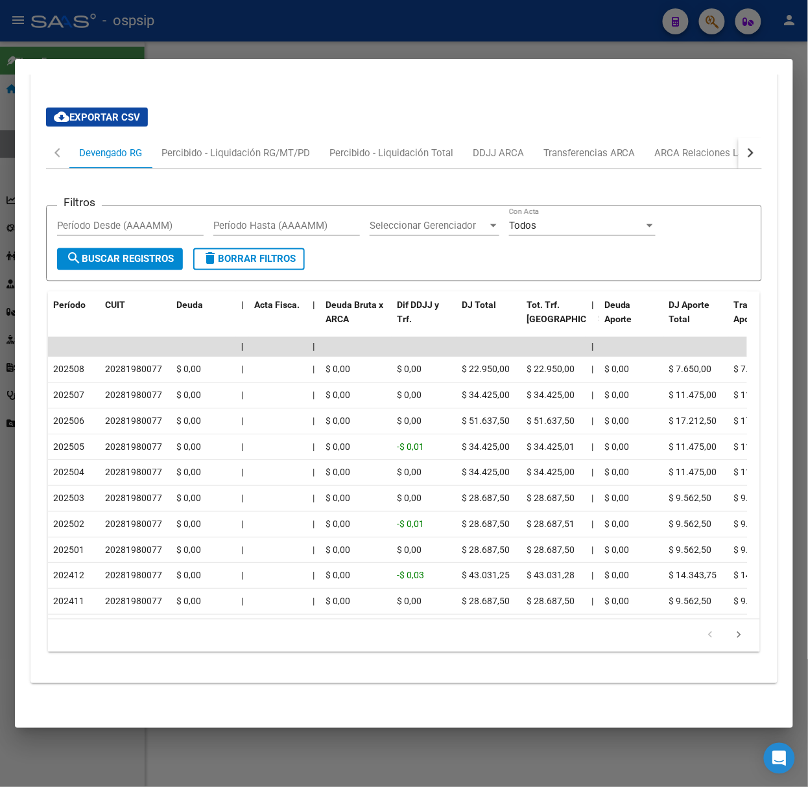
click at [237, 67] on mat-dialog-container "Análisis Afiliado - CUIL: 20354637961 DATOS ARCA: [PERSON_NAME] ([DATE]) ESTE C…" at bounding box center [404, 393] width 778 height 669
click at [224, 45] on div at bounding box center [404, 393] width 808 height 787
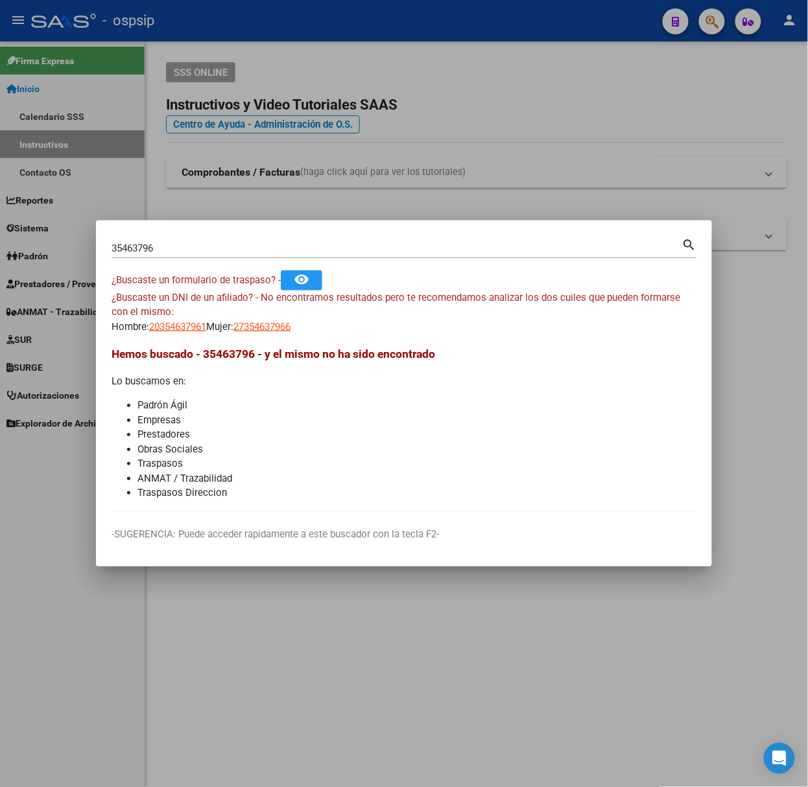
click at [202, 241] on div "35463796 Buscar (apellido, dni, [PERSON_NAME], [PERSON_NAME], cuit, obra social)" at bounding box center [397, 248] width 571 height 19
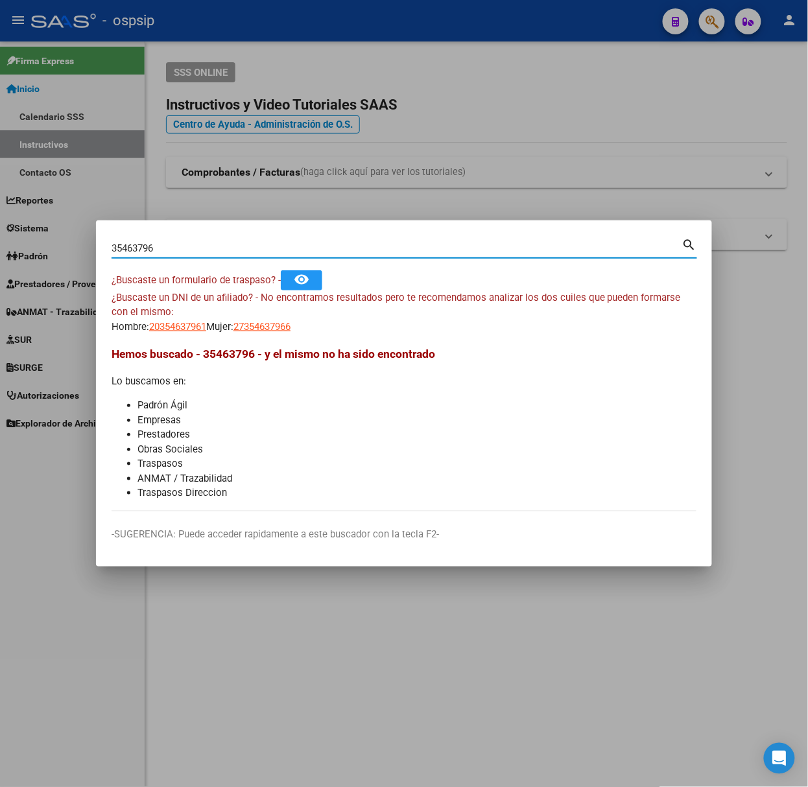
click at [204, 244] on input "35463796" at bounding box center [397, 249] width 571 height 12
type input "34731453"
click at [191, 322] on span "20347314537" at bounding box center [177, 327] width 57 height 12
type textarea "20347314537"
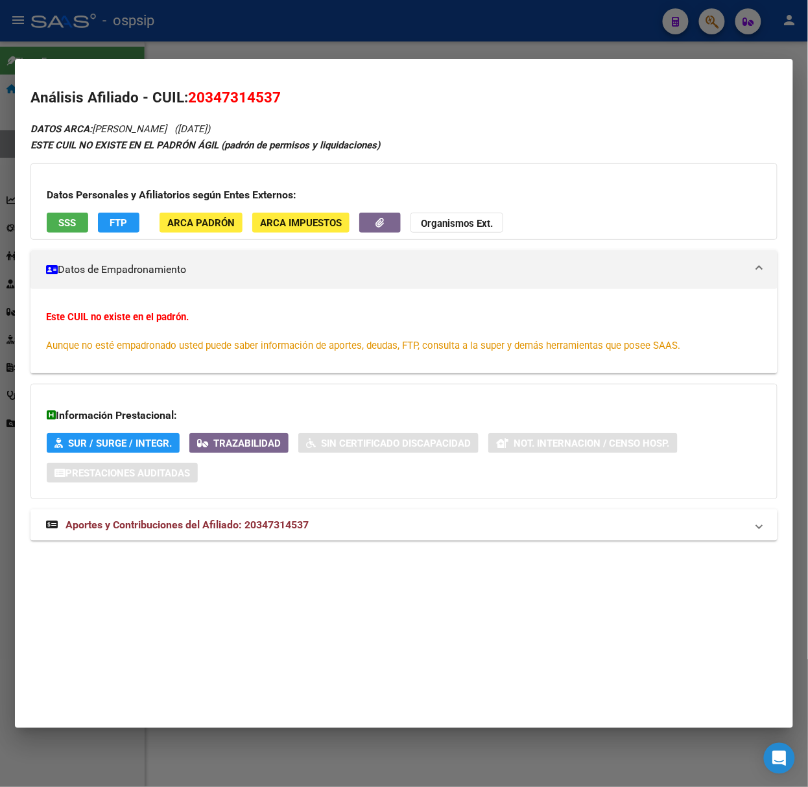
click at [174, 529] on span "Aportes y Contribuciones del Afiliado: 20347314537" at bounding box center [186, 525] width 243 height 12
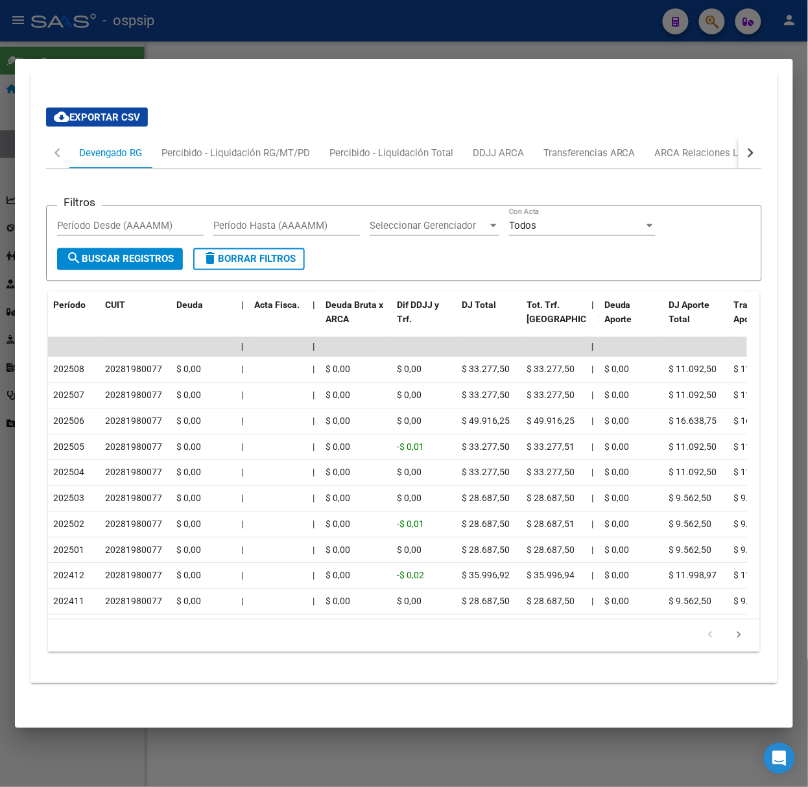
click at [164, 53] on div at bounding box center [404, 393] width 808 height 787
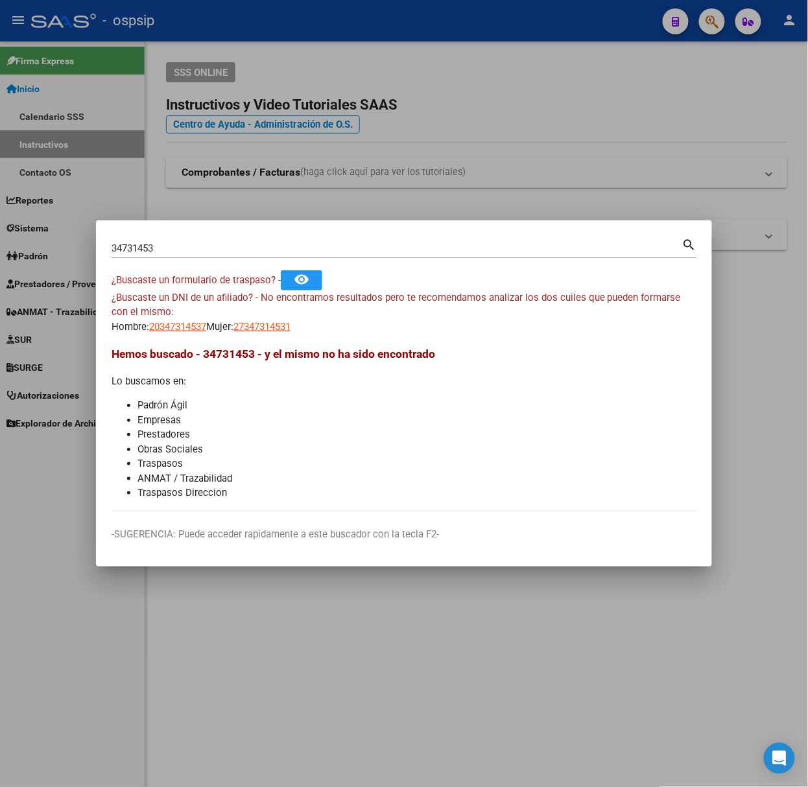
click at [198, 255] on div "34731453 Buscar (apellido, dni, [PERSON_NAME], nro traspaso, cuit, obra social)" at bounding box center [397, 248] width 571 height 19
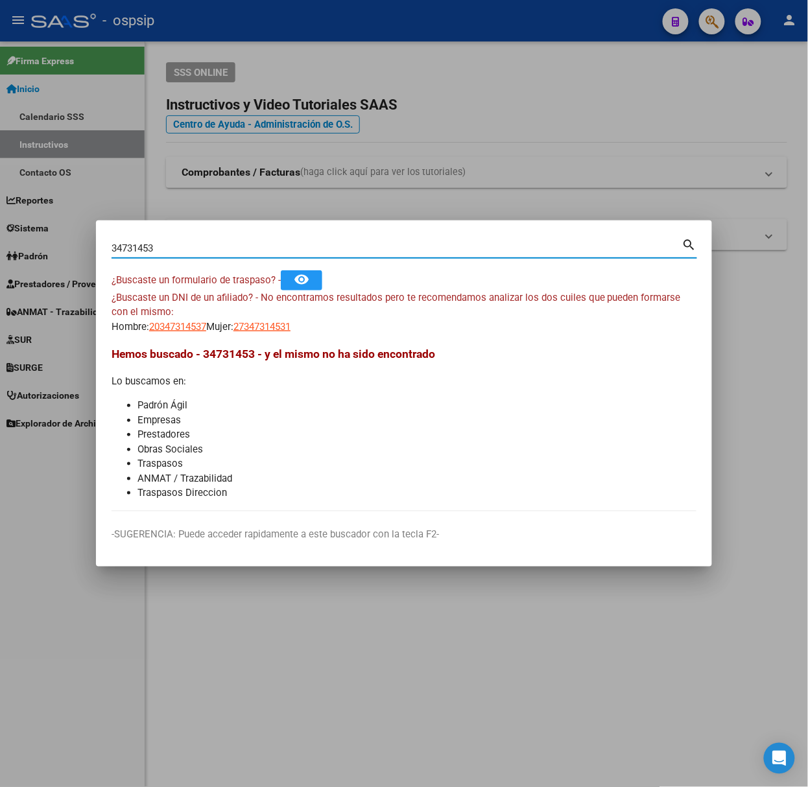
click at [198, 253] on input "34731453" at bounding box center [397, 249] width 571 height 12
type input "38288710"
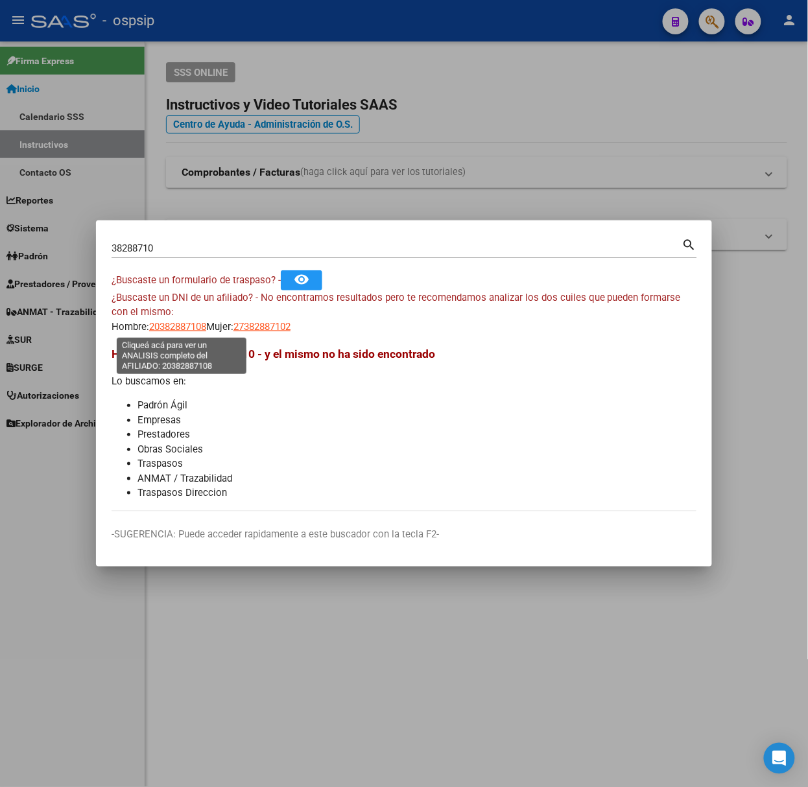
click at [180, 332] on span "20382887108" at bounding box center [177, 327] width 57 height 12
type textarea "20382887108"
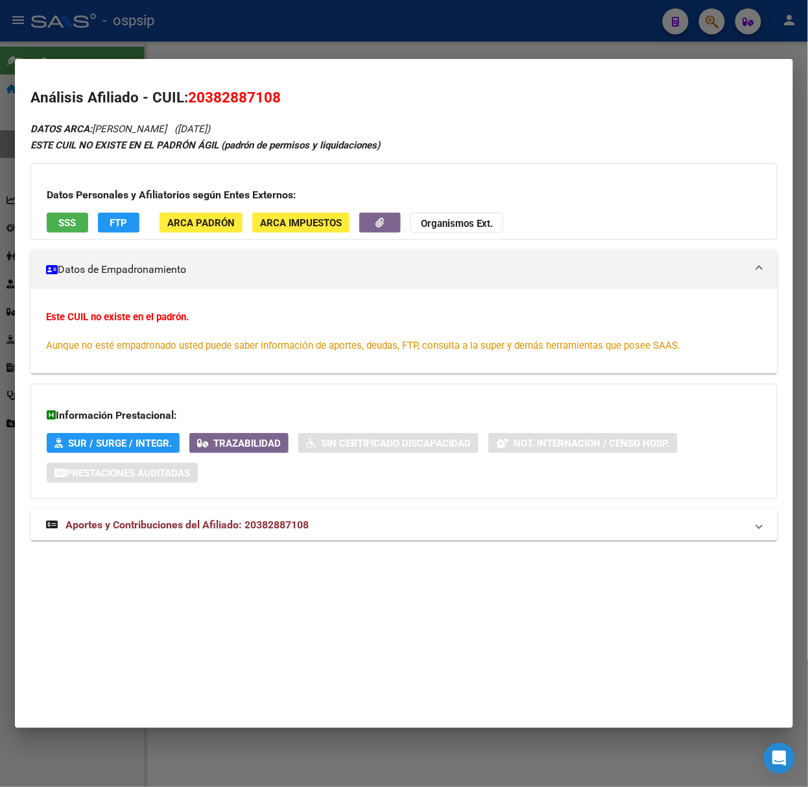
click at [280, 576] on mat-dialog-container "Análisis Afiliado - CUIL: 20382887108 DATOS ARCA: [PERSON_NAME] ([DATE]) ESTE C…" at bounding box center [404, 393] width 778 height 669
click at [286, 564] on div "Análisis Afiliado - CUIL: 20382887108 DATOS ARCA: [PERSON_NAME] ([DATE]) ESTE C…" at bounding box center [403, 328] width 747 height 483
click at [294, 528] on span "Aportes y Contribuciones del Afiliado: 20382887108" at bounding box center [186, 525] width 243 height 12
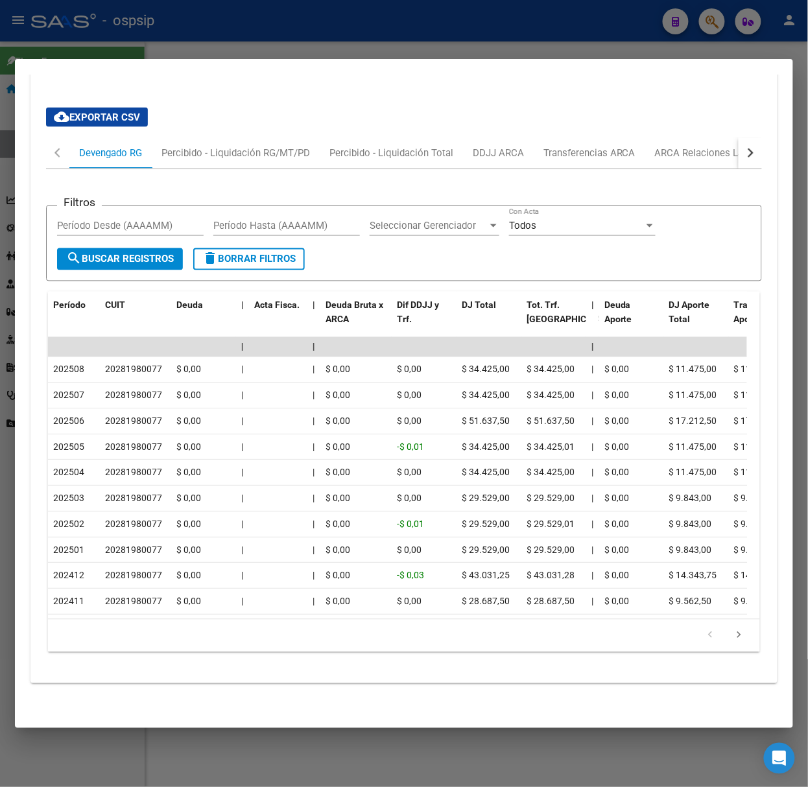
click at [143, 30] on div at bounding box center [404, 393] width 808 height 787
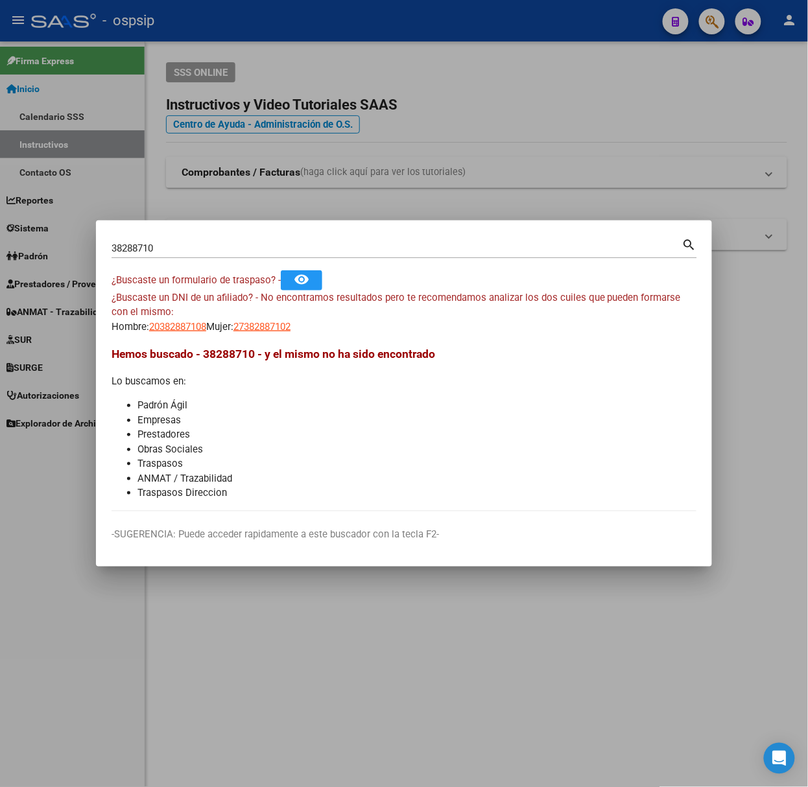
click at [175, 241] on div "38288710 Buscar (apellido, dni, [PERSON_NAME], [PERSON_NAME], cuit, obra social)" at bounding box center [397, 248] width 571 height 19
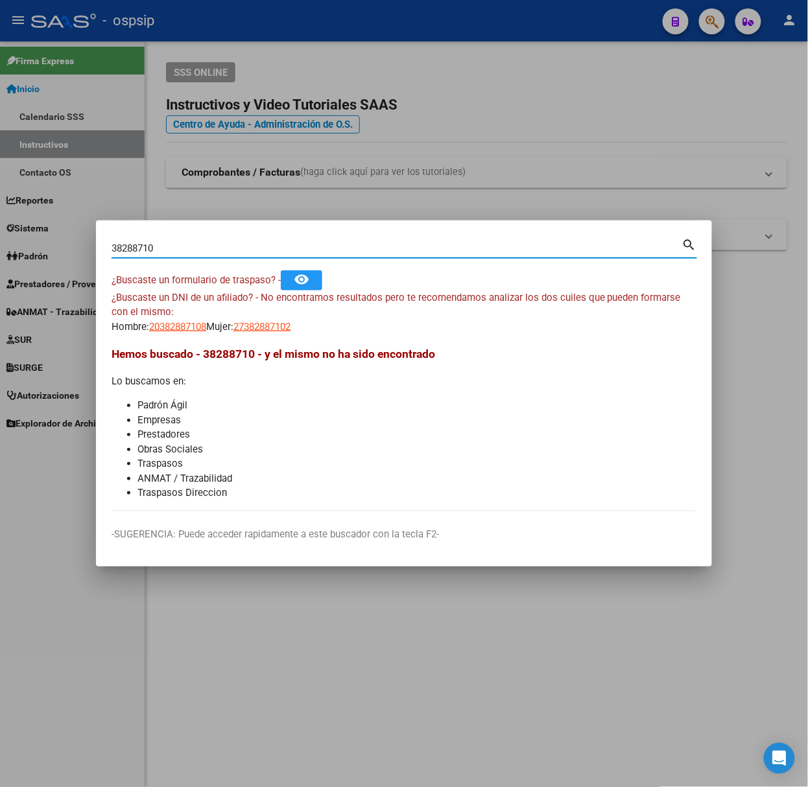
click at [188, 245] on input "38288710" at bounding box center [397, 249] width 571 height 12
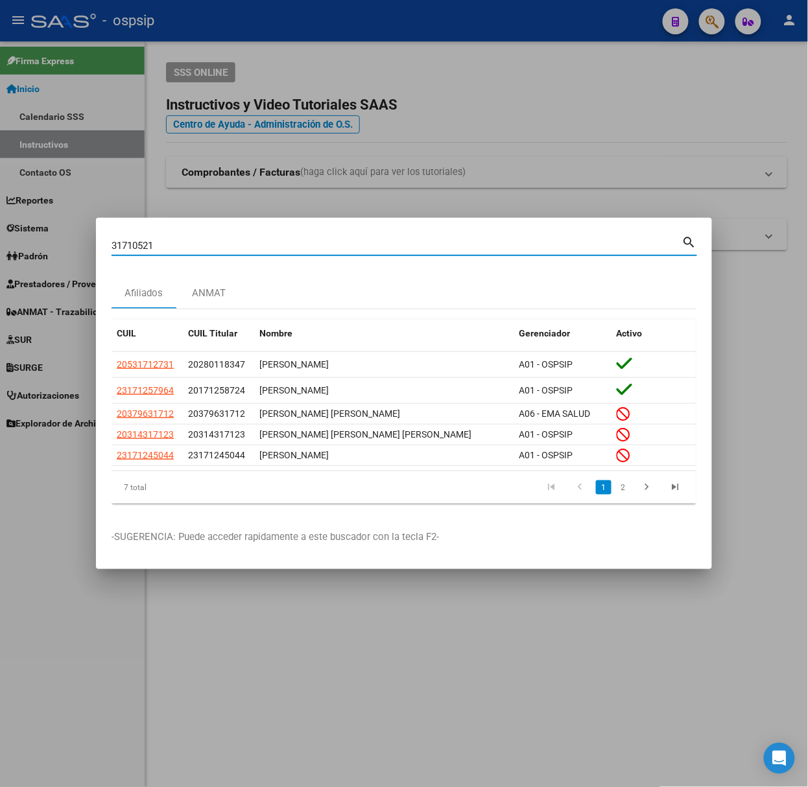
type input "31710521"
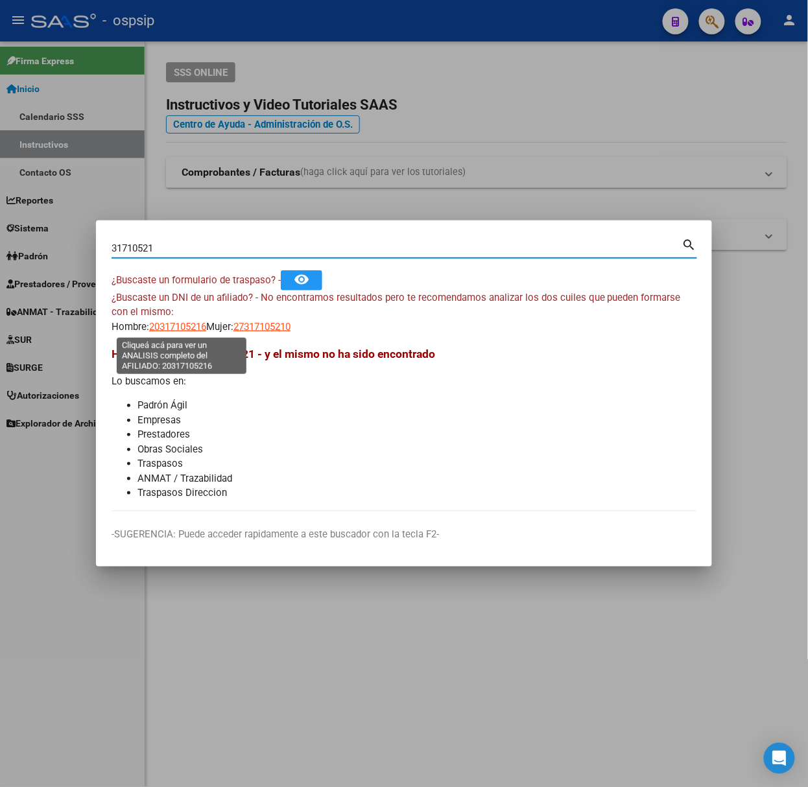
click at [180, 327] on span "20317105216" at bounding box center [177, 327] width 57 height 12
type textarea "20317105216"
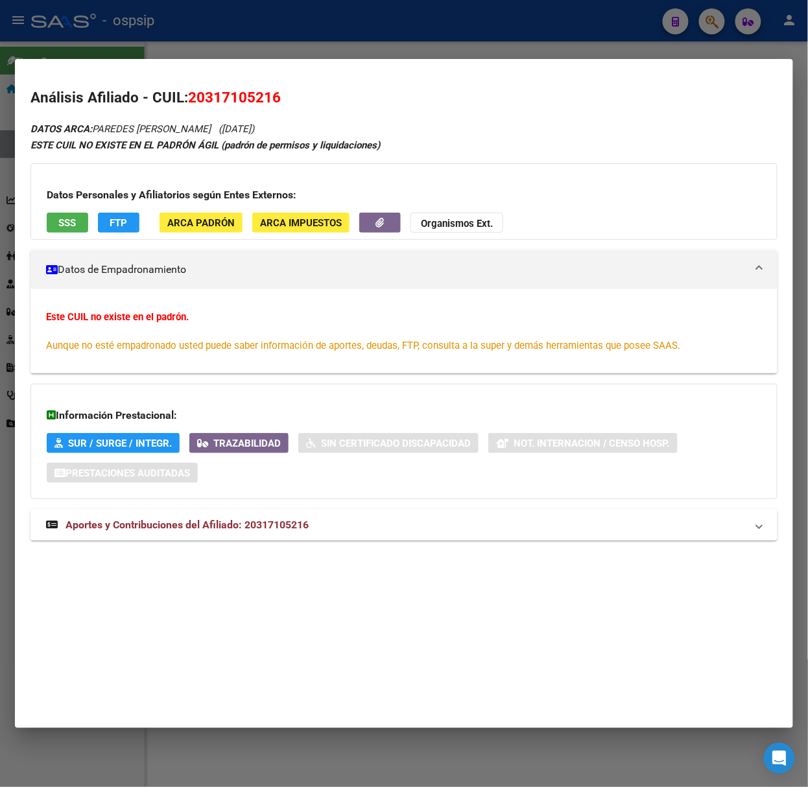
click at [280, 528] on span "Aportes y Contribuciones del Afiliado: 20317105216" at bounding box center [186, 525] width 243 height 12
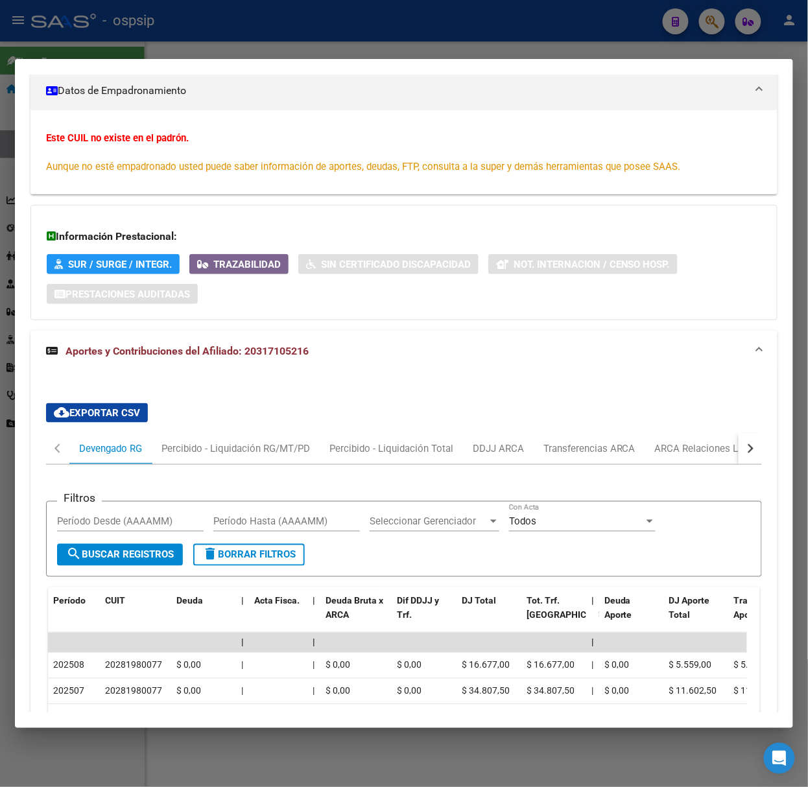
scroll to position [265, 0]
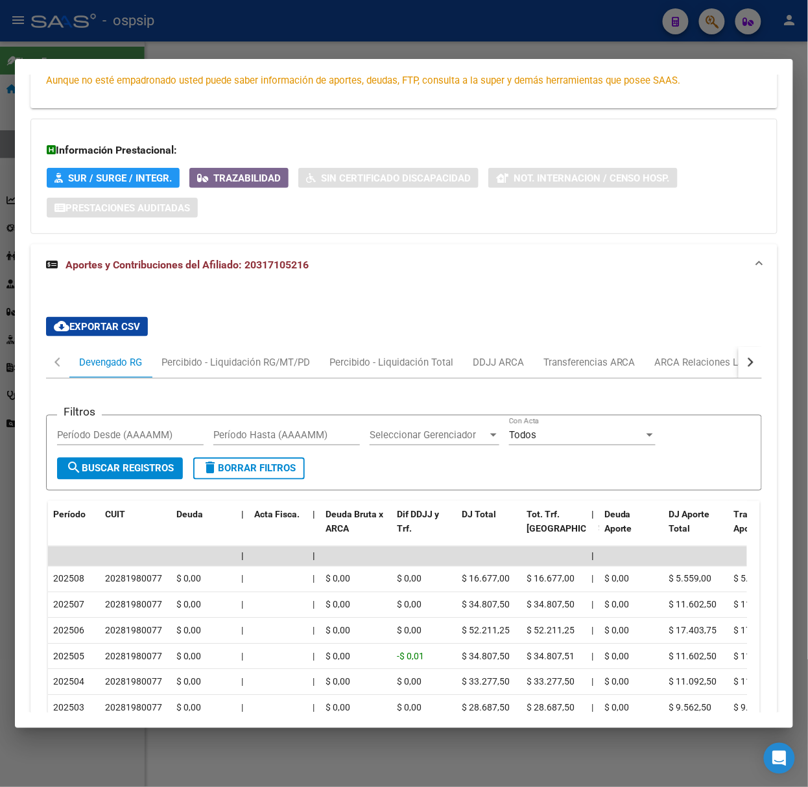
click at [385, 50] on div at bounding box center [404, 393] width 808 height 787
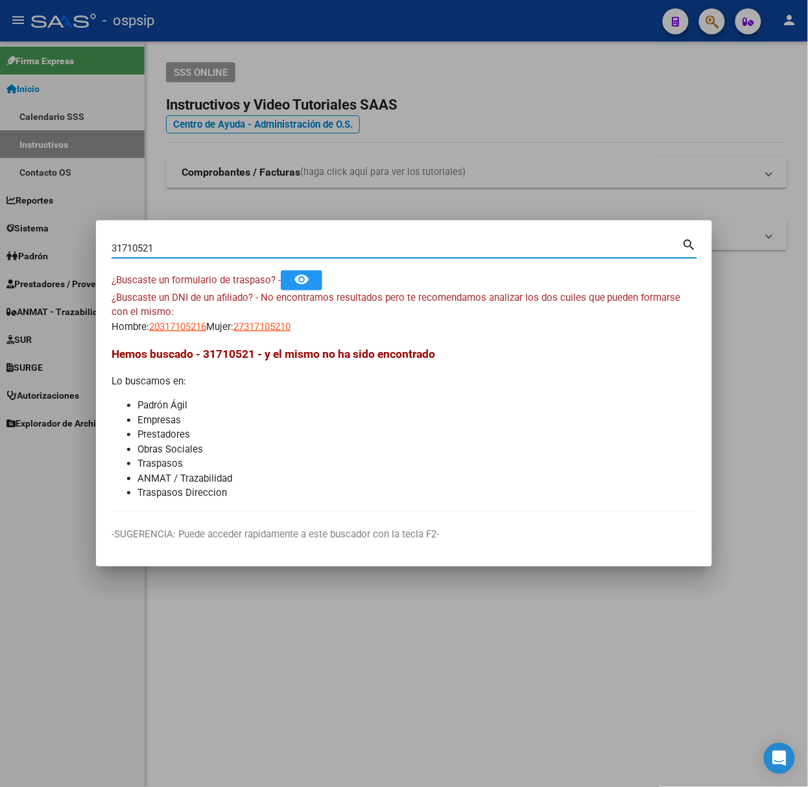
click at [233, 250] on input "31710521" at bounding box center [397, 249] width 571 height 12
type input "17424727"
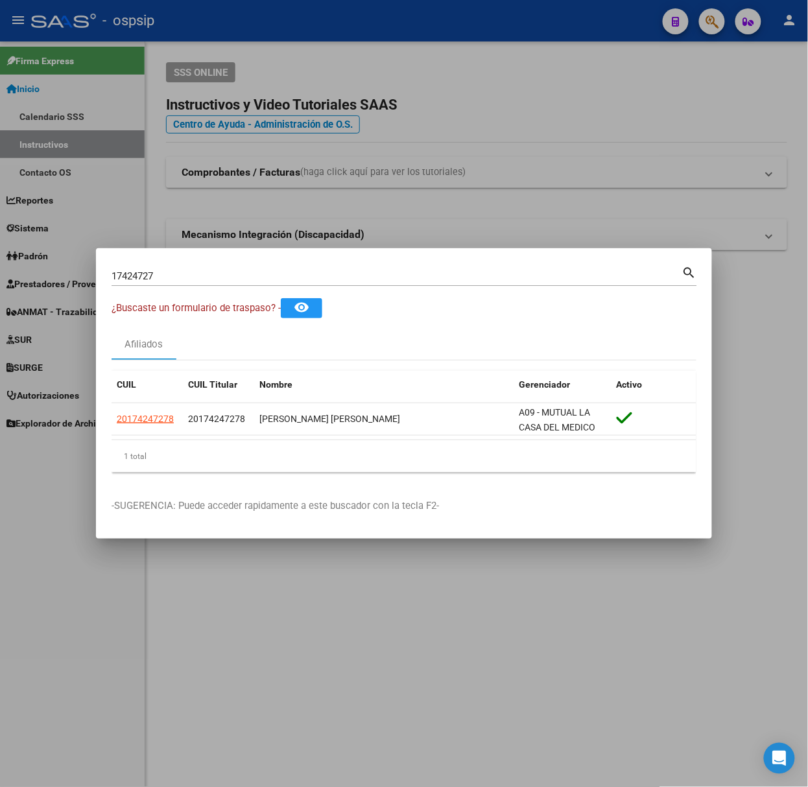
click at [153, 402] on datatable-header "CUIL CUIL Titular Nombre Gerenciador Activo" at bounding box center [404, 387] width 585 height 32
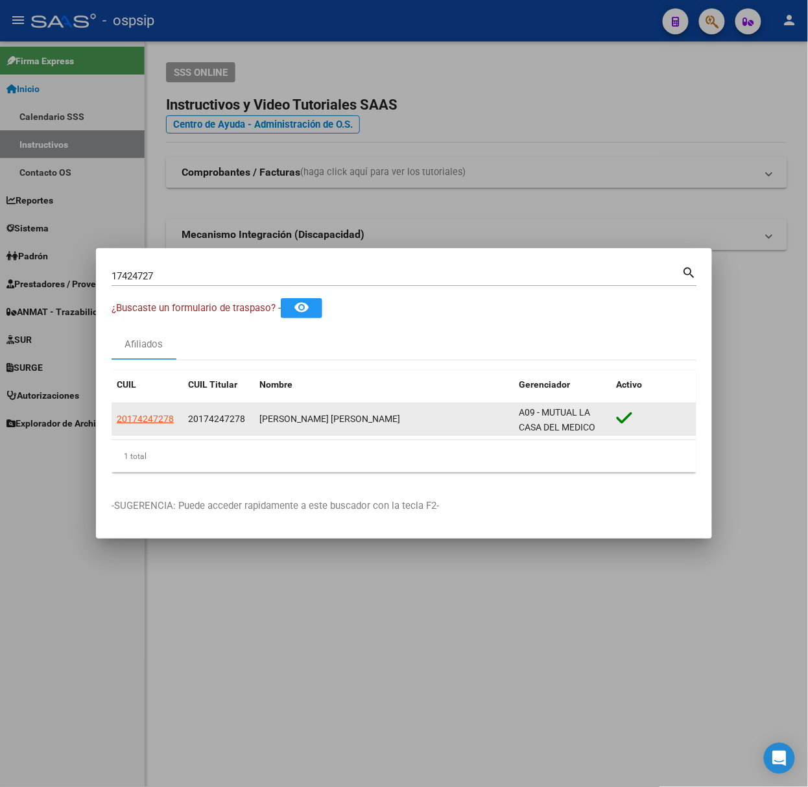
click at [153, 409] on datatable-body-cell "20174247278" at bounding box center [147, 419] width 71 height 32
click at [153, 416] on span "20174247278" at bounding box center [145, 419] width 57 height 10
type textarea "20174247278"
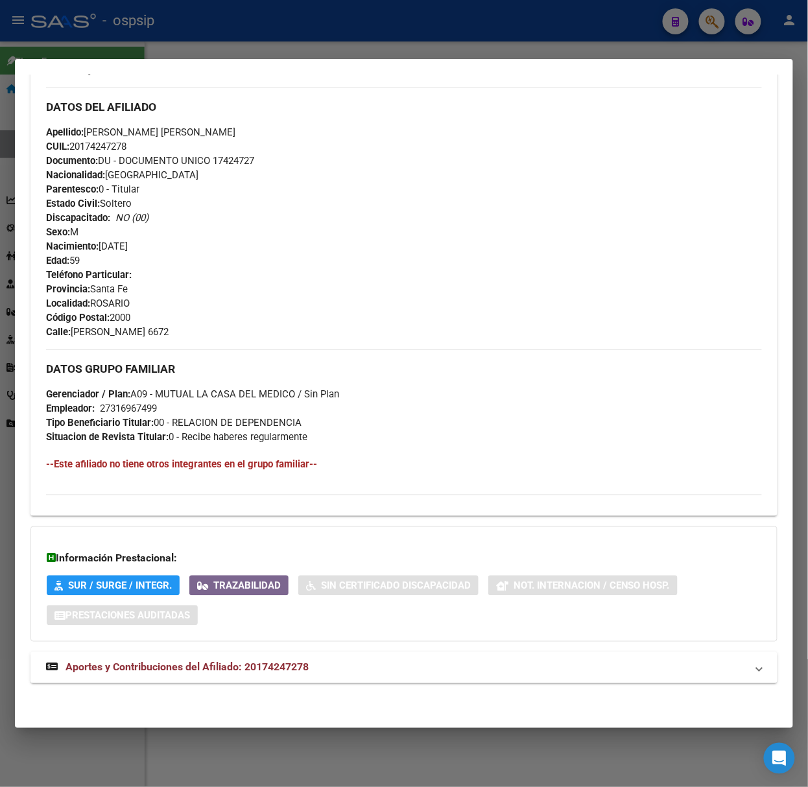
click at [242, 673] on span "Aportes y Contribuciones del Afiliado: 20174247278" at bounding box center [186, 667] width 243 height 12
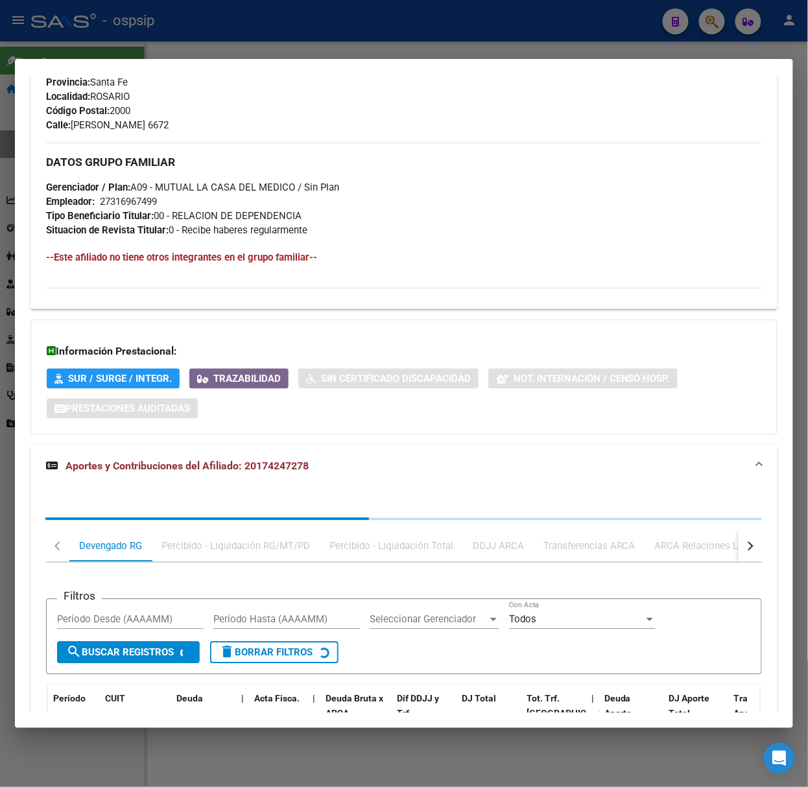
scroll to position [707, 0]
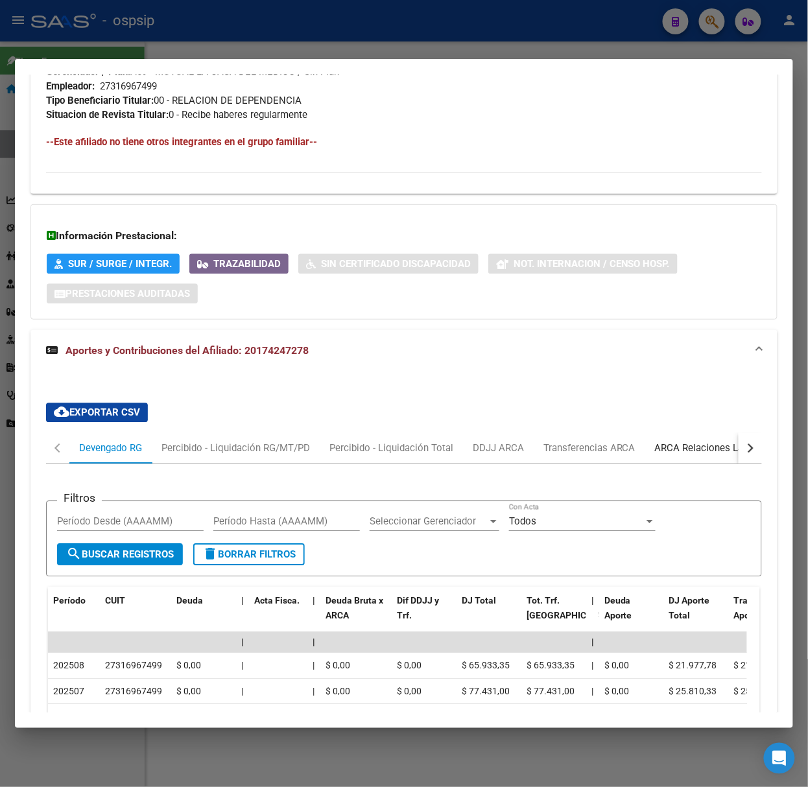
click at [703, 447] on div "ARCA Relaciones Laborales" at bounding box center [715, 448] width 121 height 14
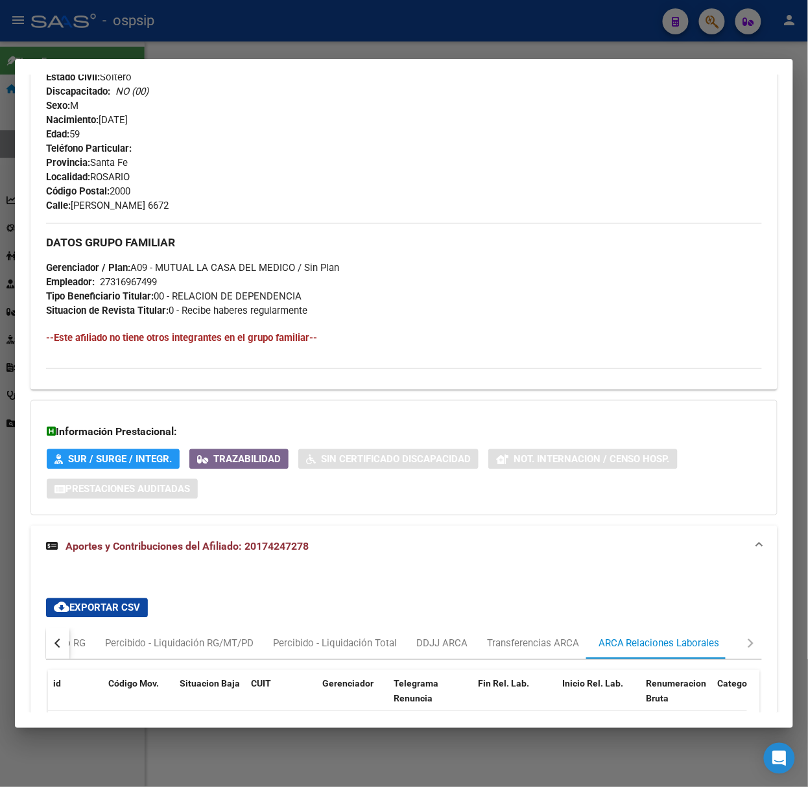
scroll to position [0, 0]
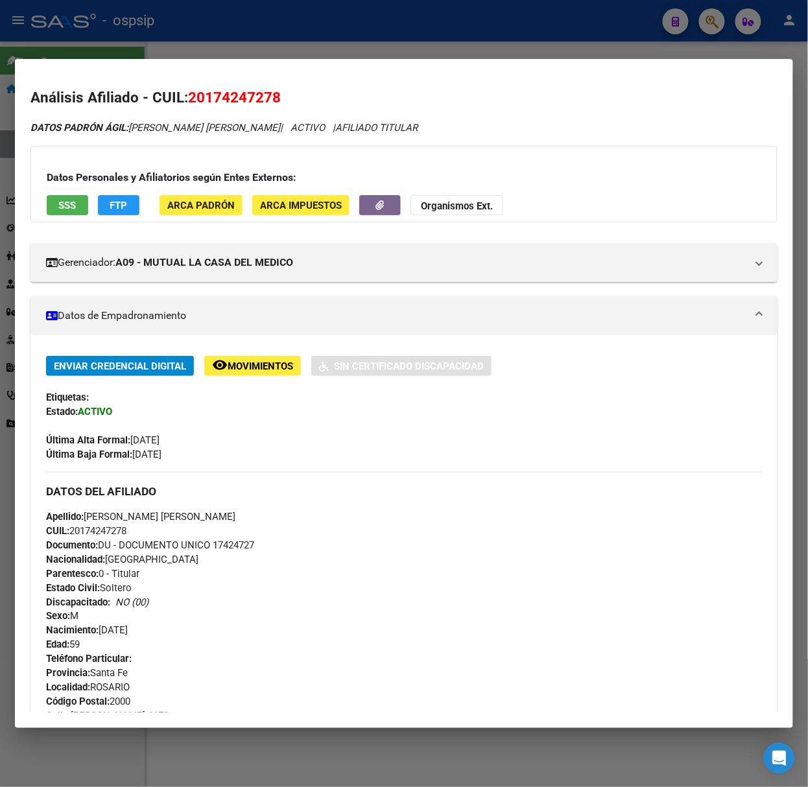
click at [68, 211] on button "SSS" at bounding box center [68, 205] width 42 height 20
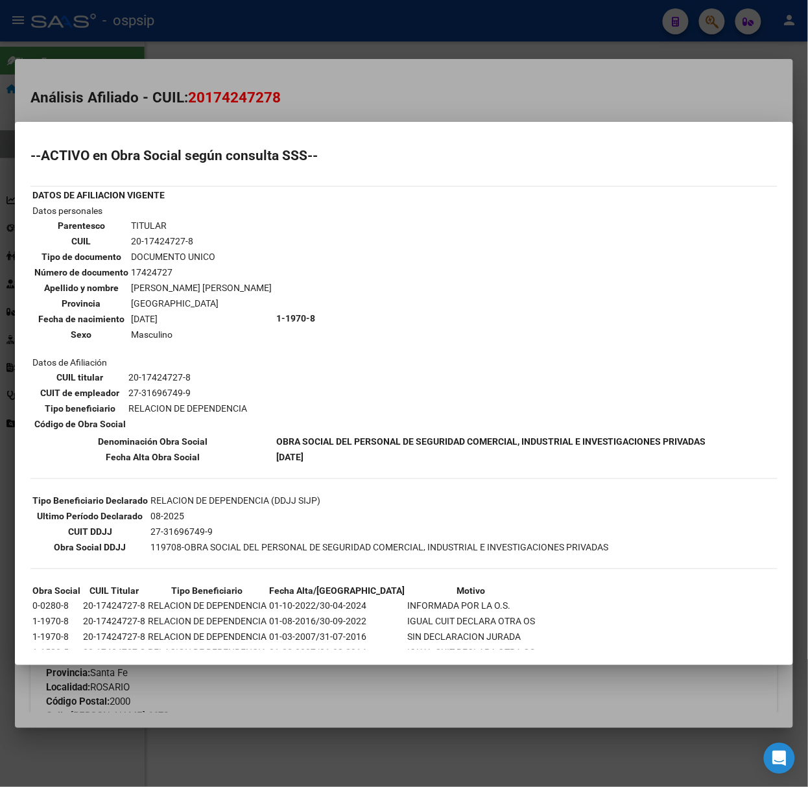
click at [200, 97] on div at bounding box center [404, 393] width 808 height 787
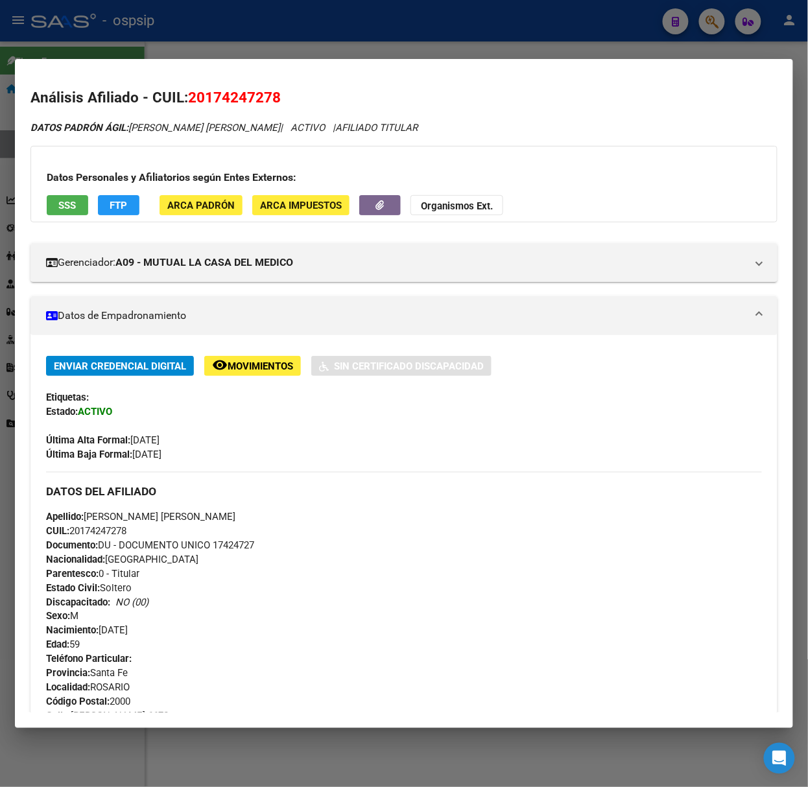
click at [208, 40] on div at bounding box center [404, 393] width 808 height 787
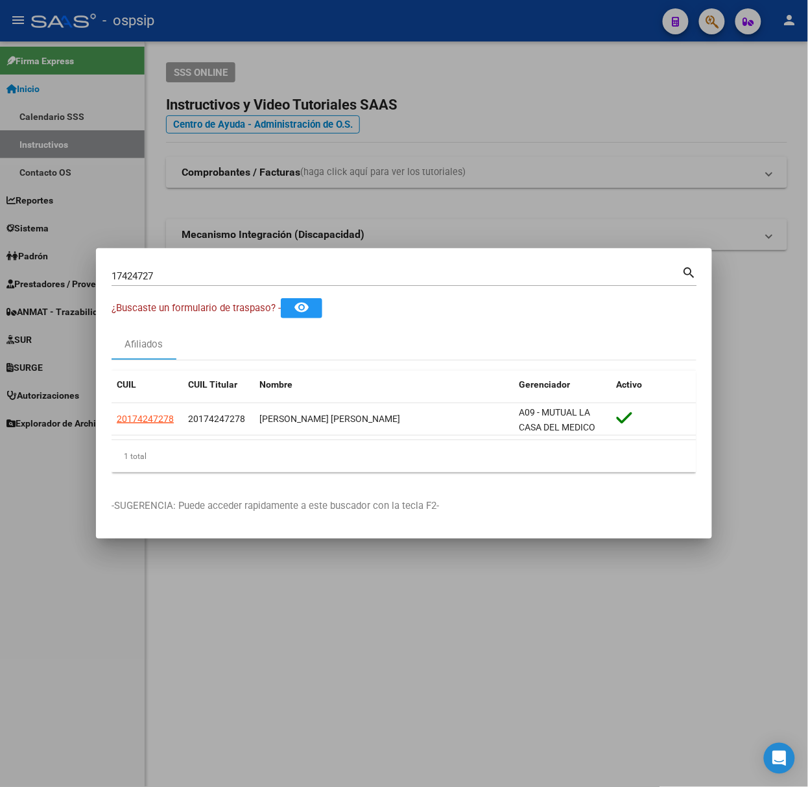
click at [231, 283] on div "17424727 Buscar (apellido, dni, cuil, [PERSON_NAME], cuit, obra social)" at bounding box center [397, 276] width 571 height 19
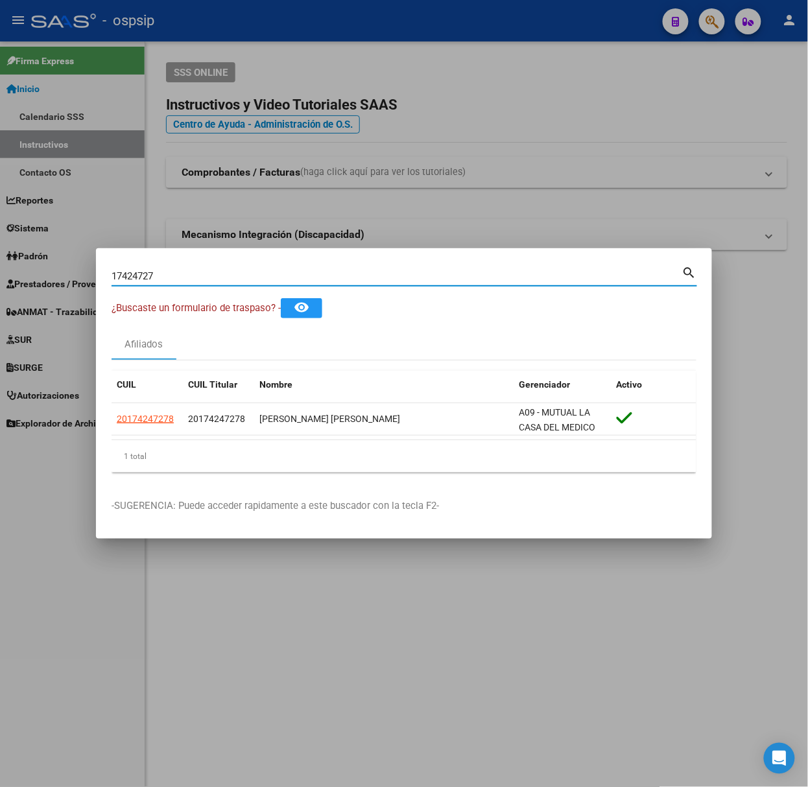
click at [231, 283] on div "17424727 Buscar (apellido, dni, cuil, [PERSON_NAME], cuit, obra social)" at bounding box center [397, 276] width 571 height 19
click at [231, 281] on input "17424727" at bounding box center [397, 276] width 571 height 12
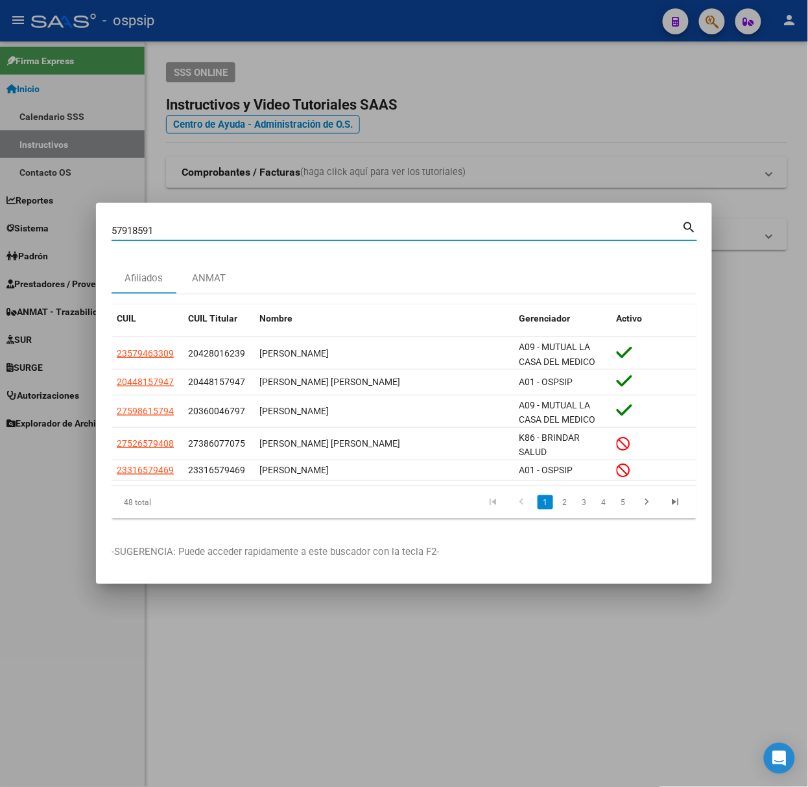
type input "57918591"
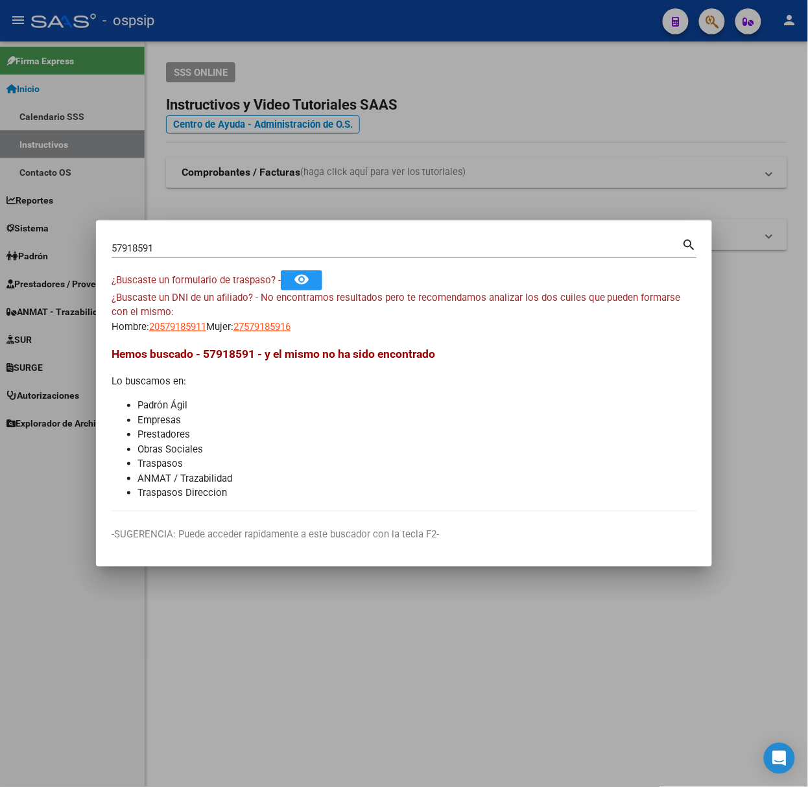
click at [224, 311] on div "¿Buscaste un DNI de un afiliado? - No encontramos resultados pero te recomendam…" at bounding box center [404, 313] width 585 height 44
drag, startPoint x: 169, startPoint y: 329, endPoint x: 183, endPoint y: 370, distance: 42.4
click at [183, 370] on mat-dialog-content "57918591 Buscar (apellido, dni, cuil, nro traspaso, cuit, obra social) search ¿…" at bounding box center [404, 374] width 616 height 276
click at [197, 407] on li "Padrón Ágil" at bounding box center [416, 405] width 559 height 15
click at [291, 327] on span "27579185916" at bounding box center [261, 327] width 57 height 12
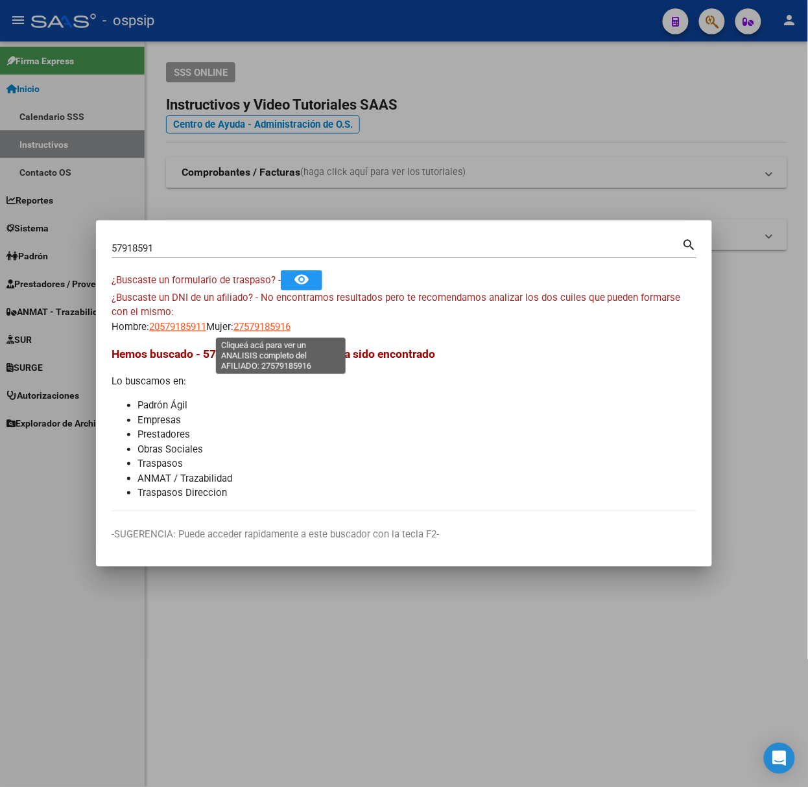
type textarea "27579185916"
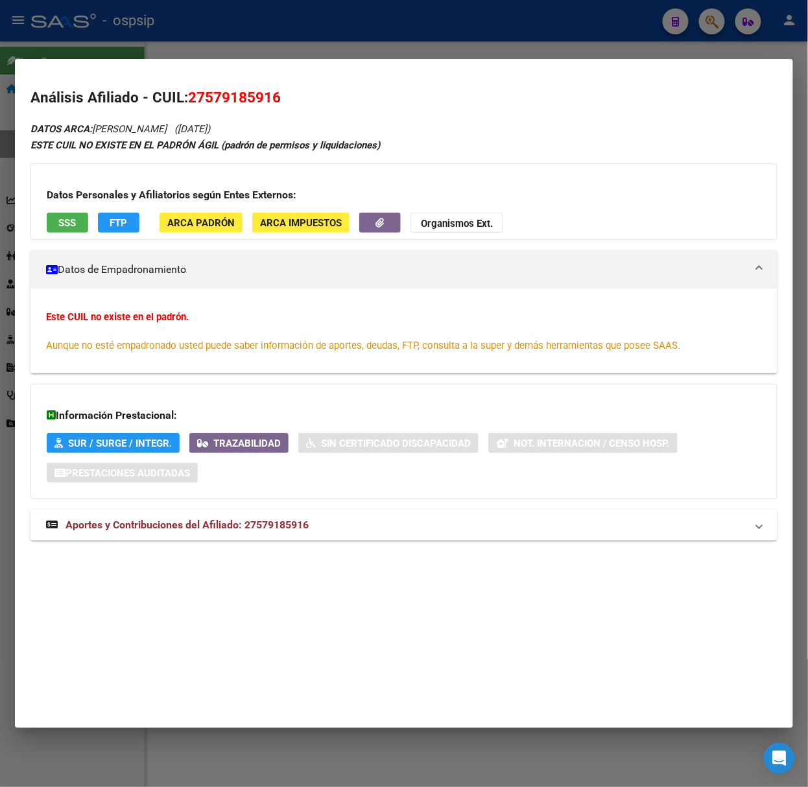
click at [294, 531] on span "Aportes y Contribuciones del Afiliado: 27579185916" at bounding box center [186, 525] width 243 height 12
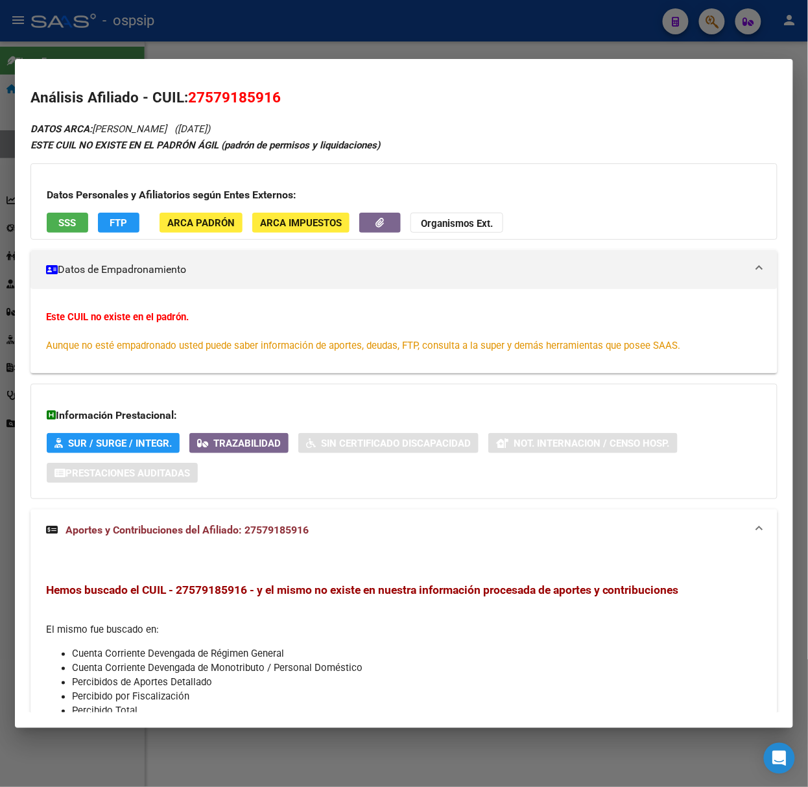
click at [76, 228] on span "SSS" at bounding box center [68, 223] width 18 height 12
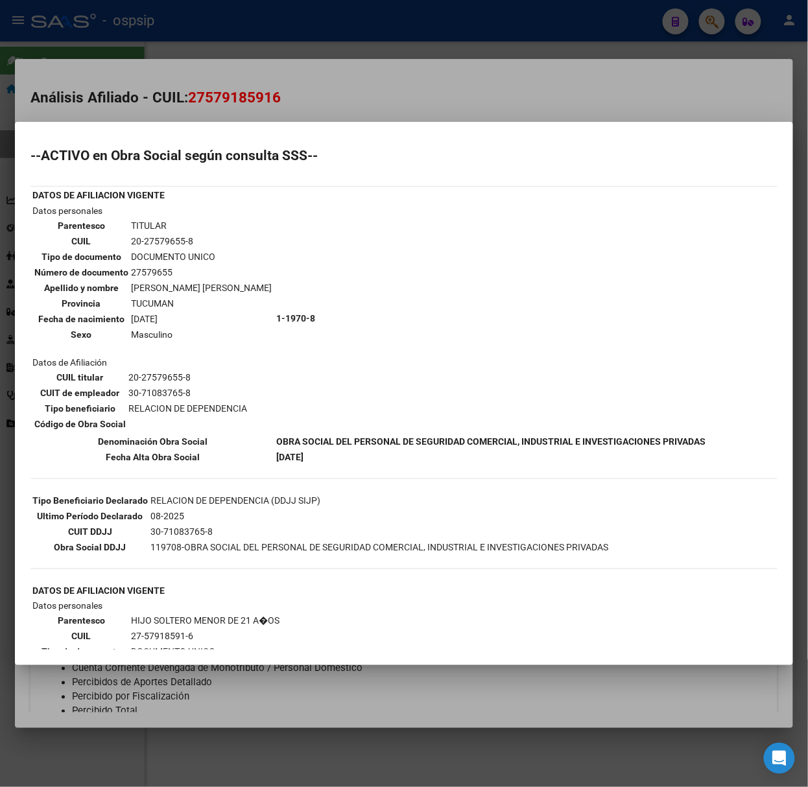
click at [226, 52] on div at bounding box center [404, 393] width 808 height 787
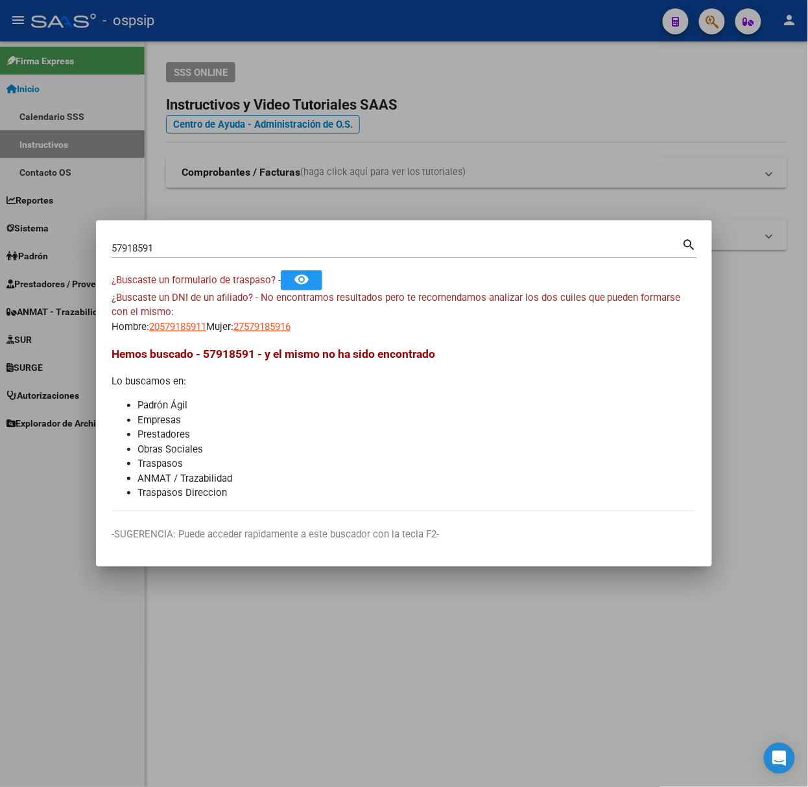
click at [206, 255] on div "57918591 Buscar (apellido, dni, [PERSON_NAME], [PERSON_NAME], cuit, obra social)" at bounding box center [397, 248] width 571 height 19
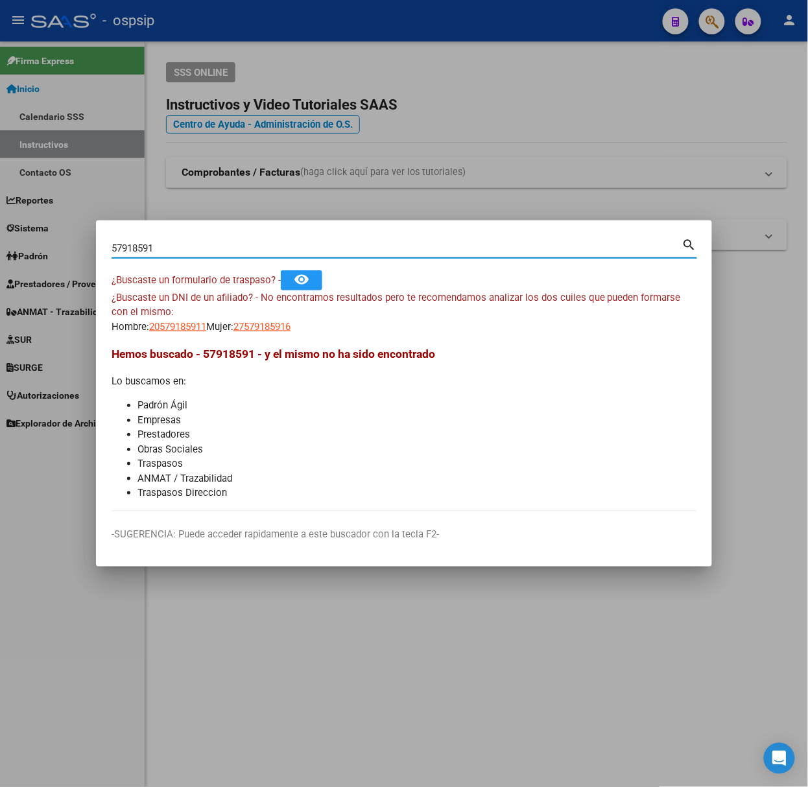
click at [195, 244] on input "57918591" at bounding box center [397, 249] width 571 height 12
type input "23930671"
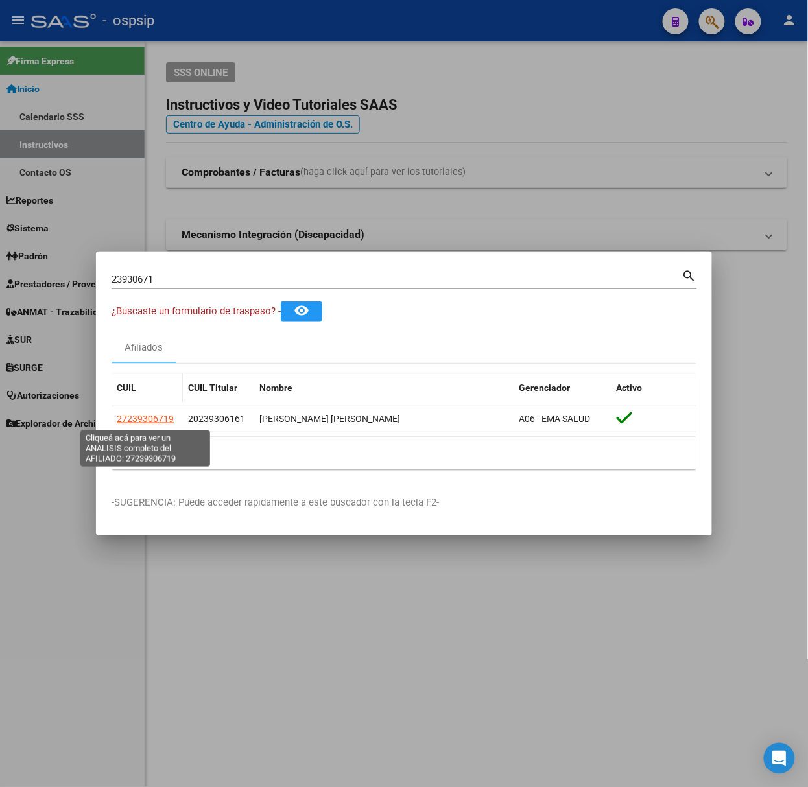
click at [147, 418] on span "27239306719" at bounding box center [145, 419] width 57 height 10
type textarea "27239306719"
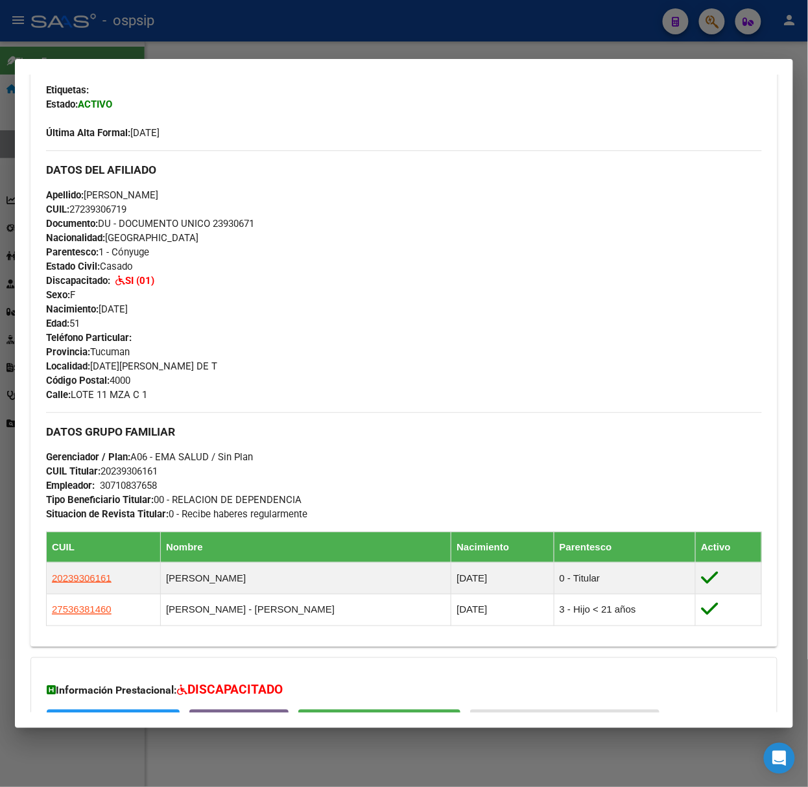
scroll to position [473, 0]
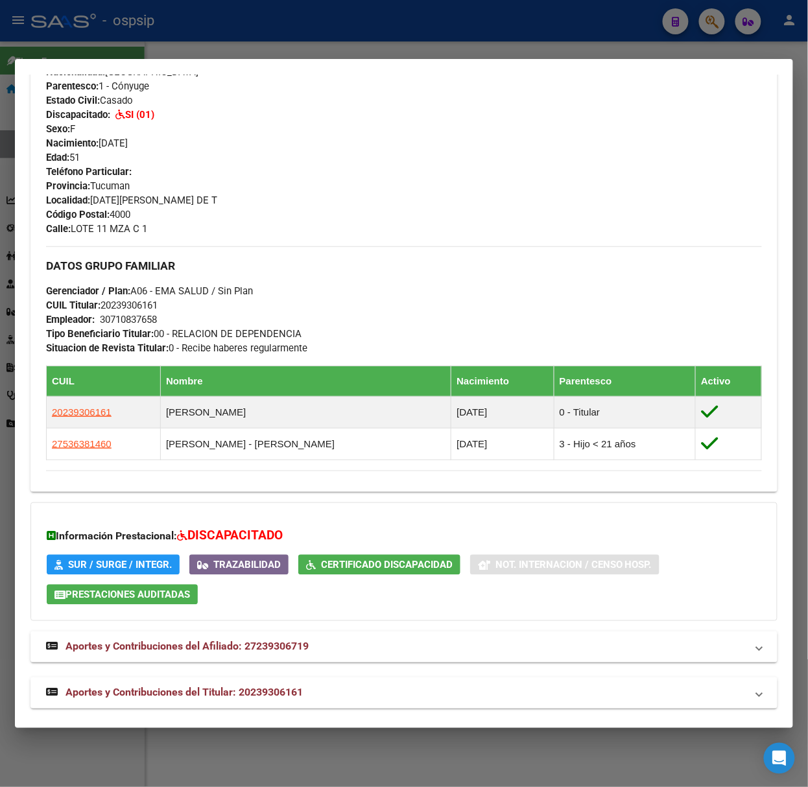
drag, startPoint x: 302, startPoint y: 675, endPoint x: 307, endPoint y: 685, distance: 11.6
click at [306, 683] on div "DATOS PADRÓN ÁGIL: [PERSON_NAME] [PERSON_NAME] | ACTIVO | FAMILIAR DE: 20239306…" at bounding box center [403, 177] width 747 height 1061
click at [307, 685] on mat-panel-title "Aportes y Contribuciones del Titular: 20239306161" at bounding box center [396, 693] width 700 height 16
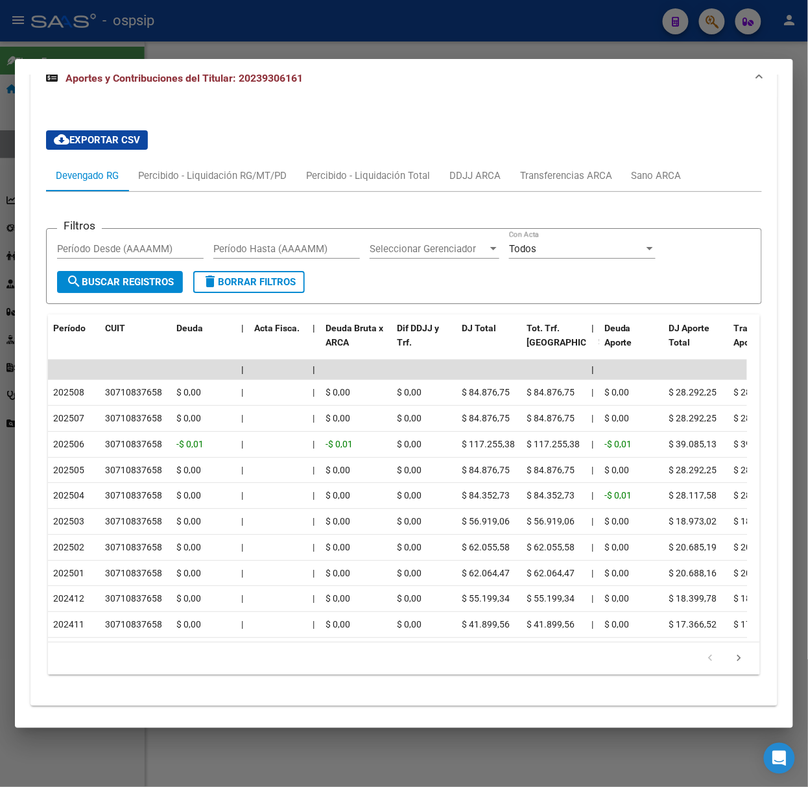
scroll to position [1118, 0]
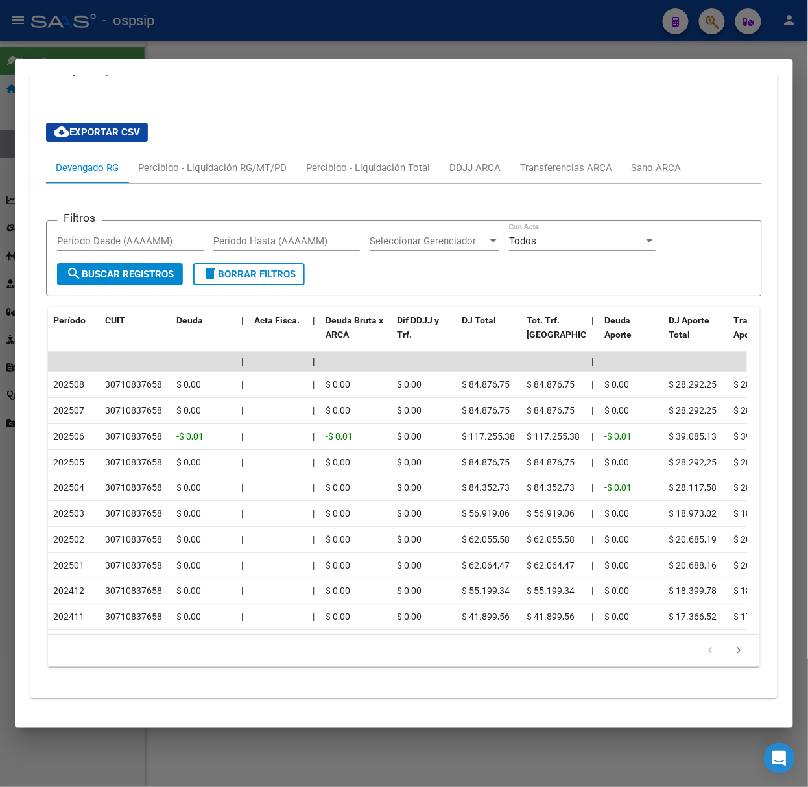
click at [302, 35] on div at bounding box center [404, 393] width 808 height 787
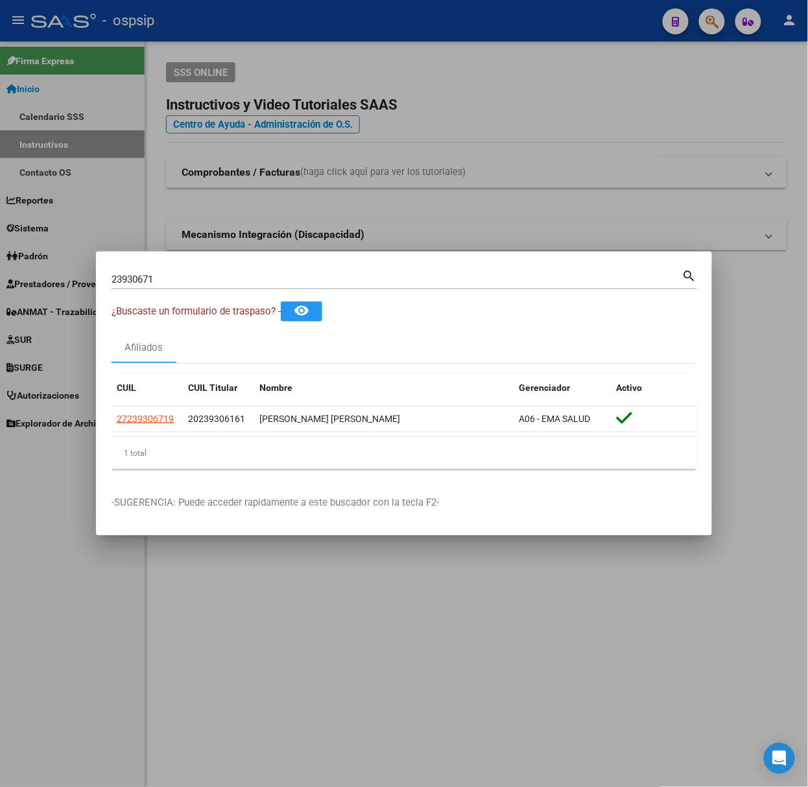
click at [219, 278] on input "23930671" at bounding box center [397, 280] width 571 height 12
type input "38500420"
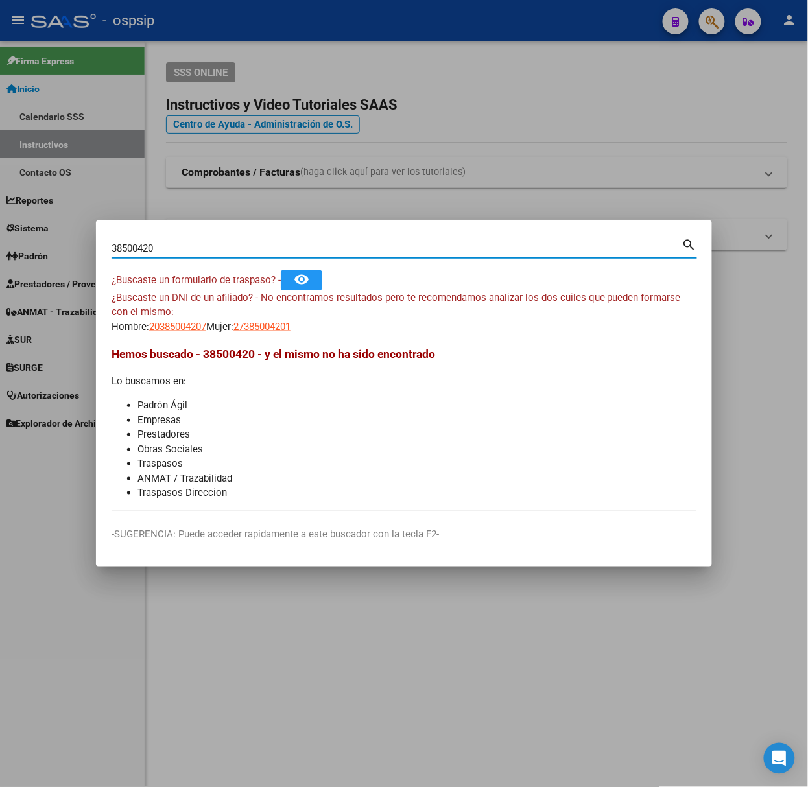
click at [171, 336] on mat-dialog-content "38500420 Buscar (apellido, dni, cuil, nro traspaso, cuit, obra social) search ¿…" at bounding box center [404, 374] width 616 height 276
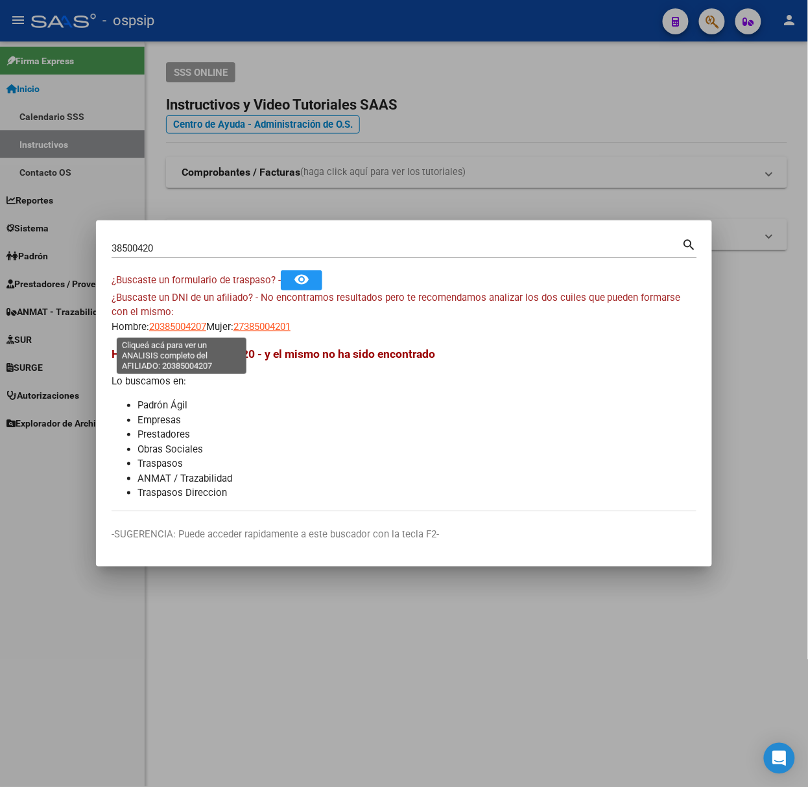
click at [180, 331] on span "20385004207" at bounding box center [177, 327] width 57 height 12
type textarea "20385004207"
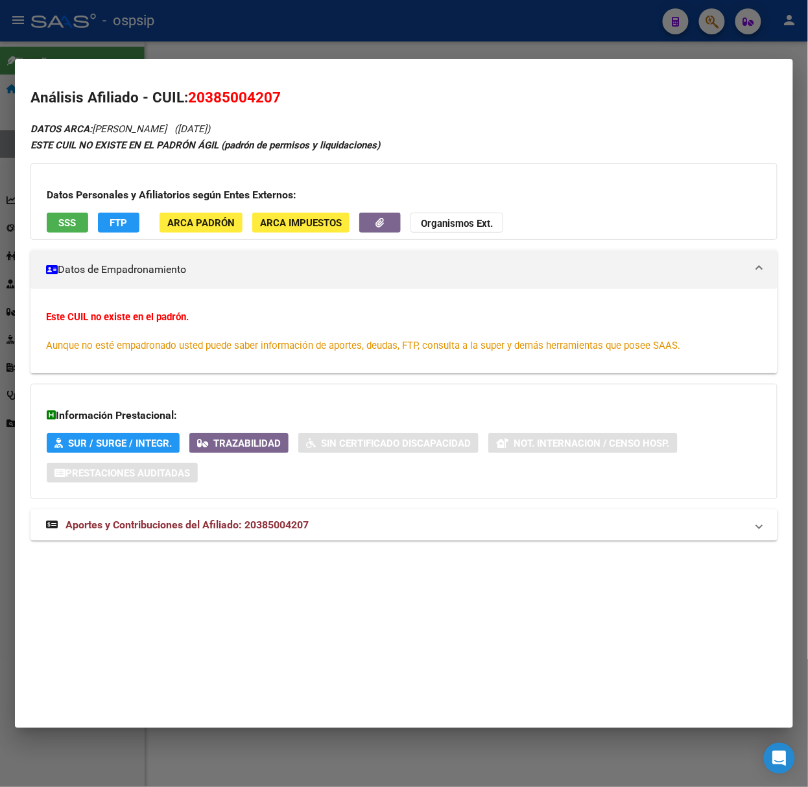
click at [266, 530] on span "Aportes y Contribuciones del Afiliado: 20385004207" at bounding box center [186, 525] width 243 height 12
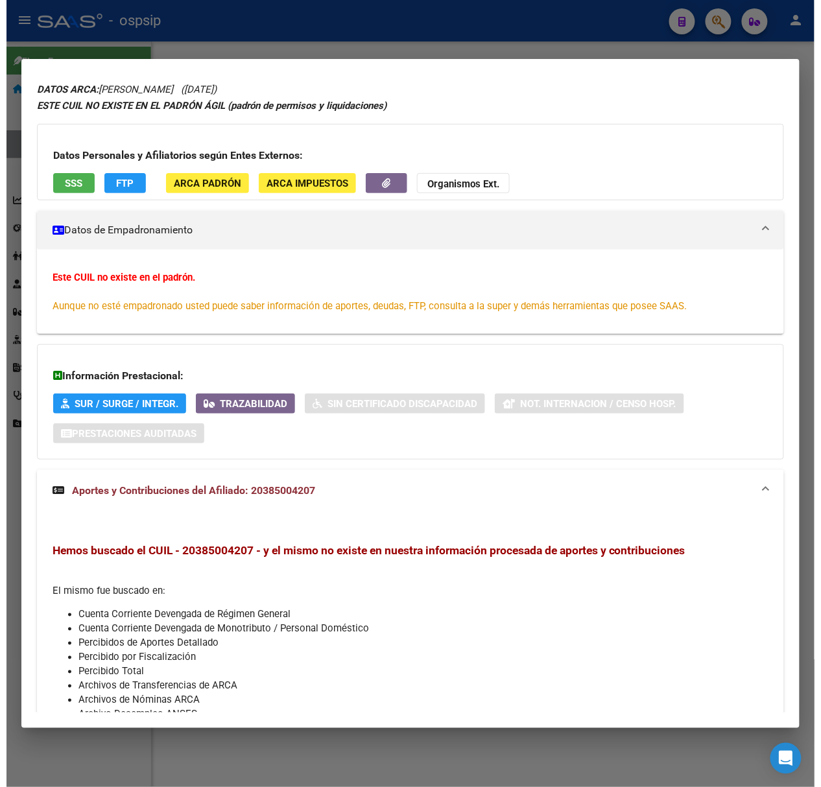
scroll to position [0, 0]
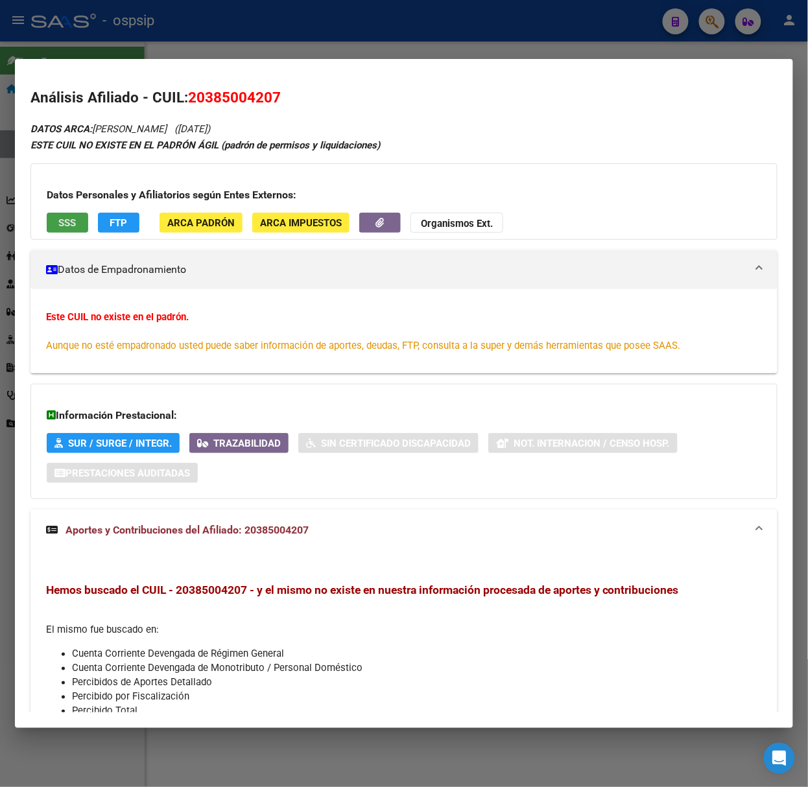
click at [84, 221] on button "SSS" at bounding box center [68, 223] width 42 height 20
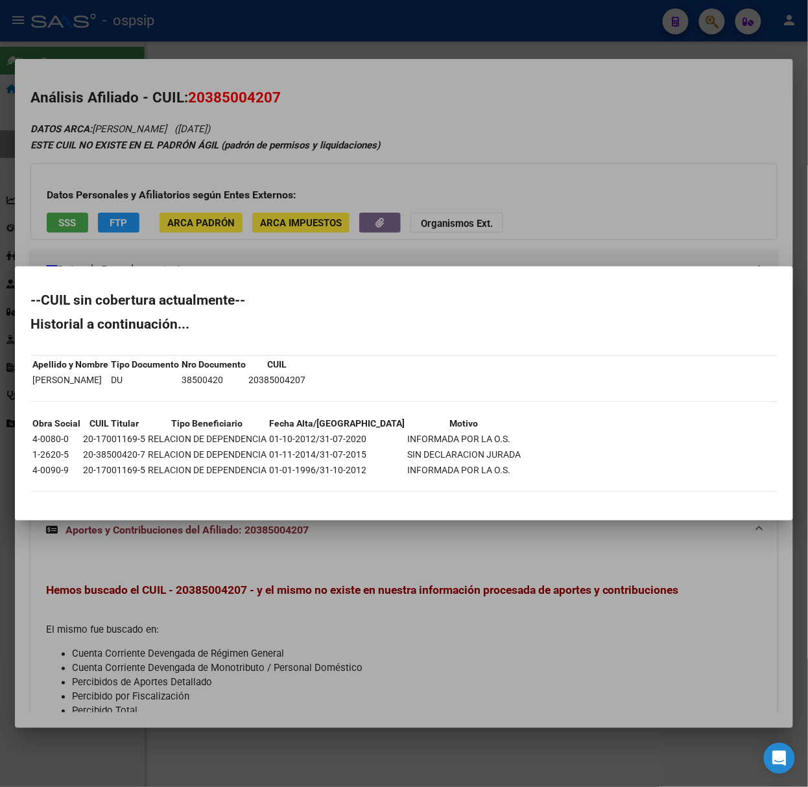
click at [143, 192] on div at bounding box center [404, 393] width 808 height 787
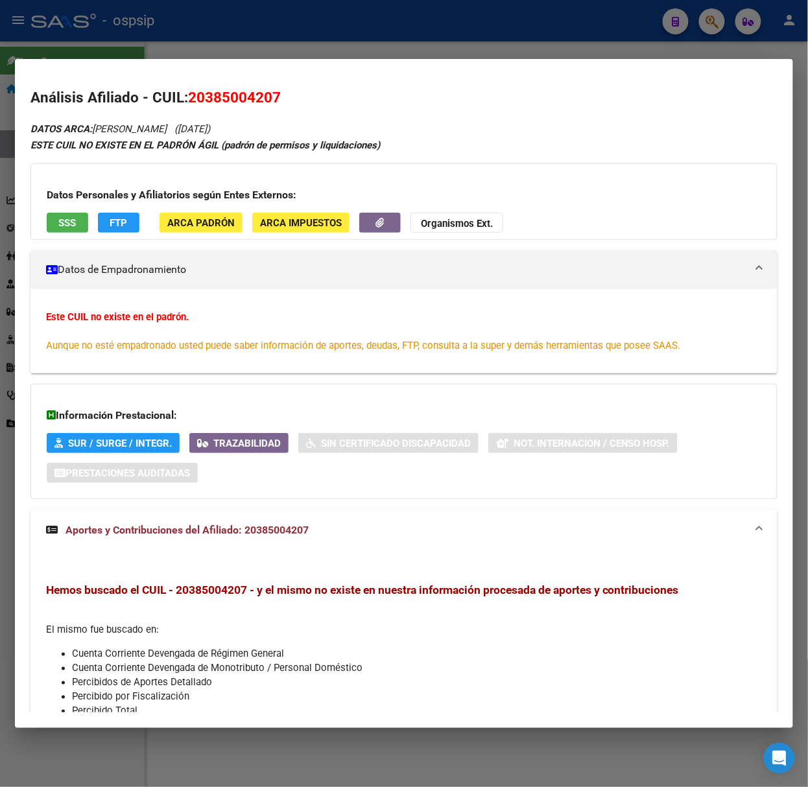
click at [150, 22] on div at bounding box center [404, 393] width 808 height 787
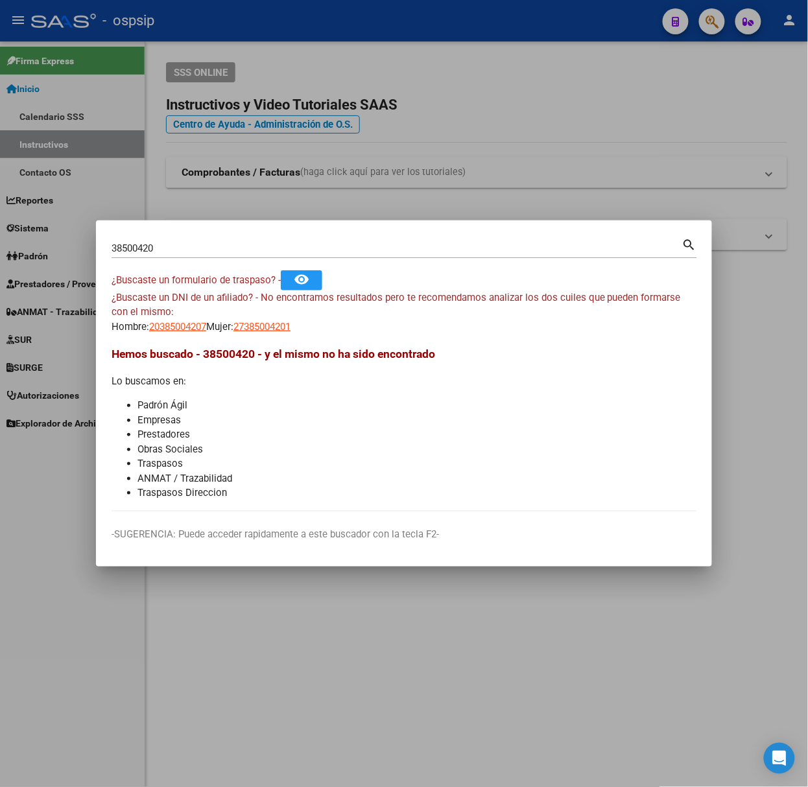
click at [187, 257] on div "38500420 Buscar (apellido, dni, cuil, [PERSON_NAME], cuit, obra social)" at bounding box center [397, 248] width 571 height 19
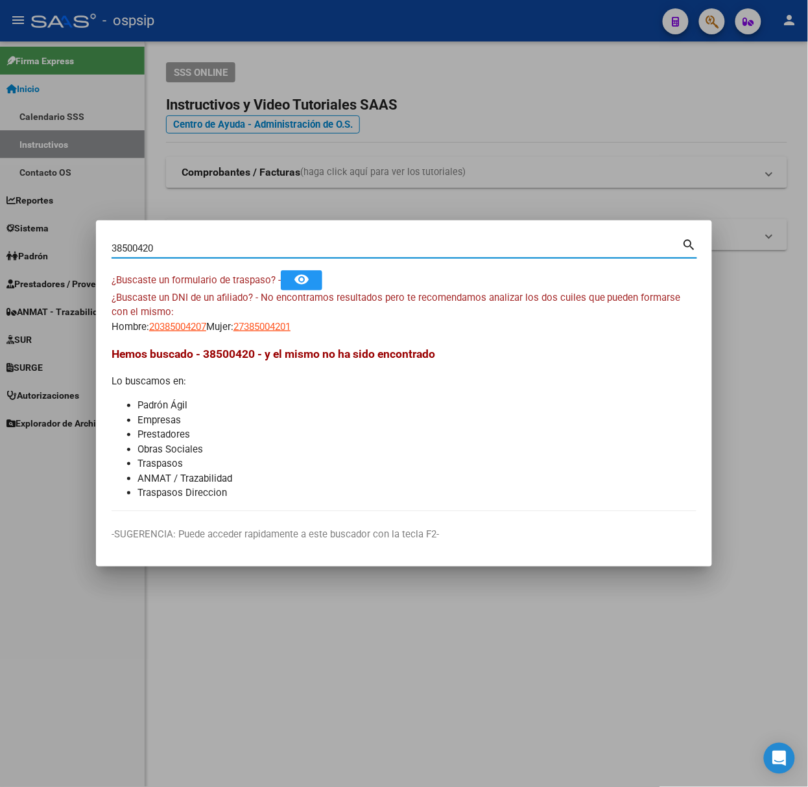
click at [187, 257] on div "38500420 Buscar (apellido, dni, cuil, [PERSON_NAME], cuit, obra social)" at bounding box center [397, 248] width 571 height 19
click at [185, 255] on div "38500420 Buscar (apellido, dni, cuil, [PERSON_NAME], cuit, obra social)" at bounding box center [397, 248] width 571 height 19
click at [182, 250] on input "38500420" at bounding box center [397, 249] width 571 height 12
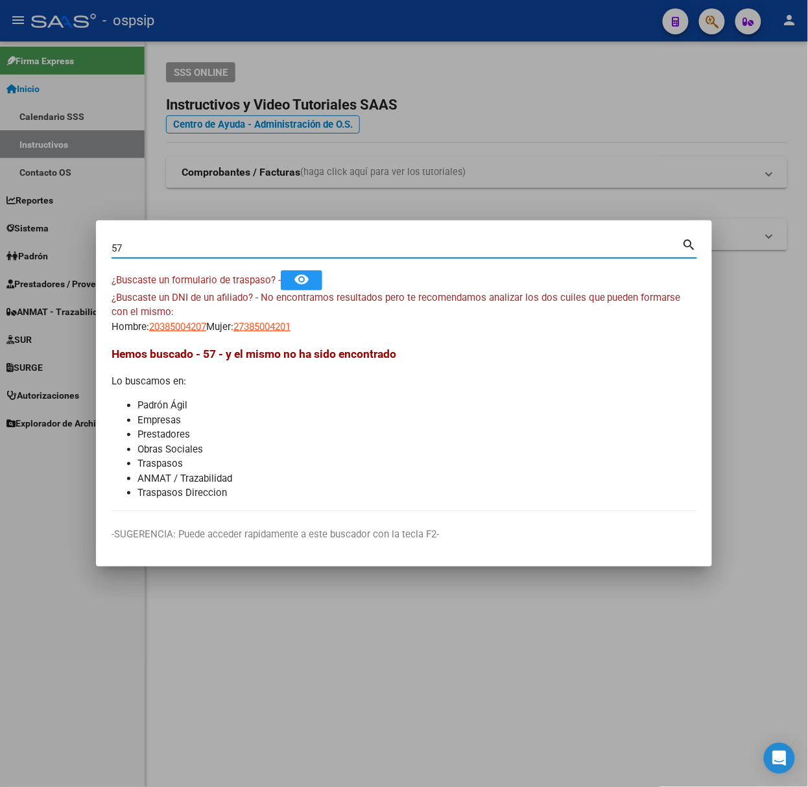
type input "5"
click at [162, 133] on div at bounding box center [404, 393] width 808 height 787
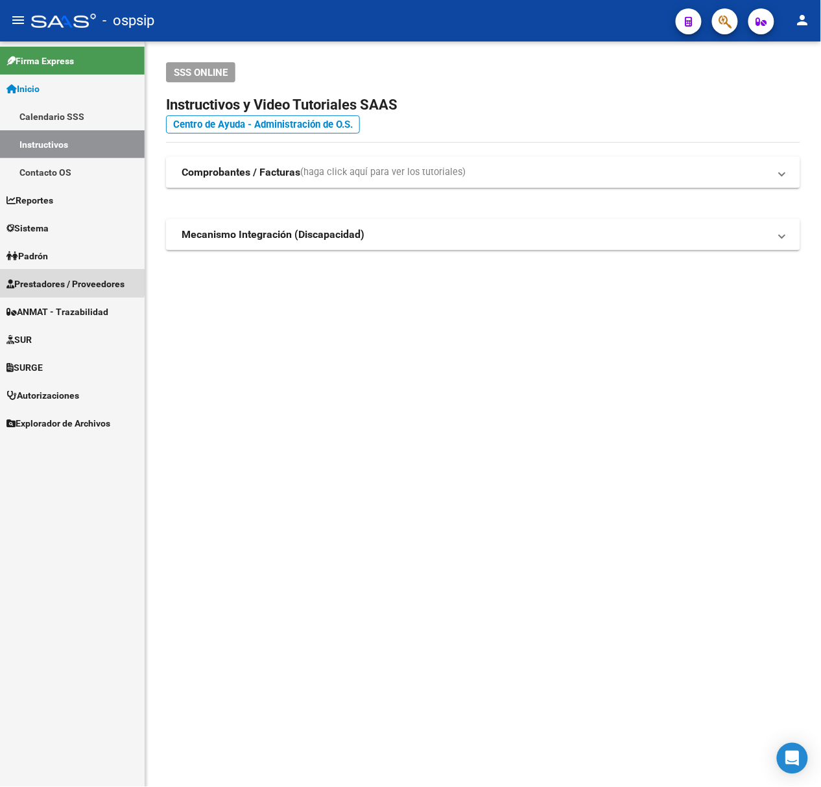
click at [38, 275] on link "Prestadores / Proveedores" at bounding box center [72, 284] width 145 height 28
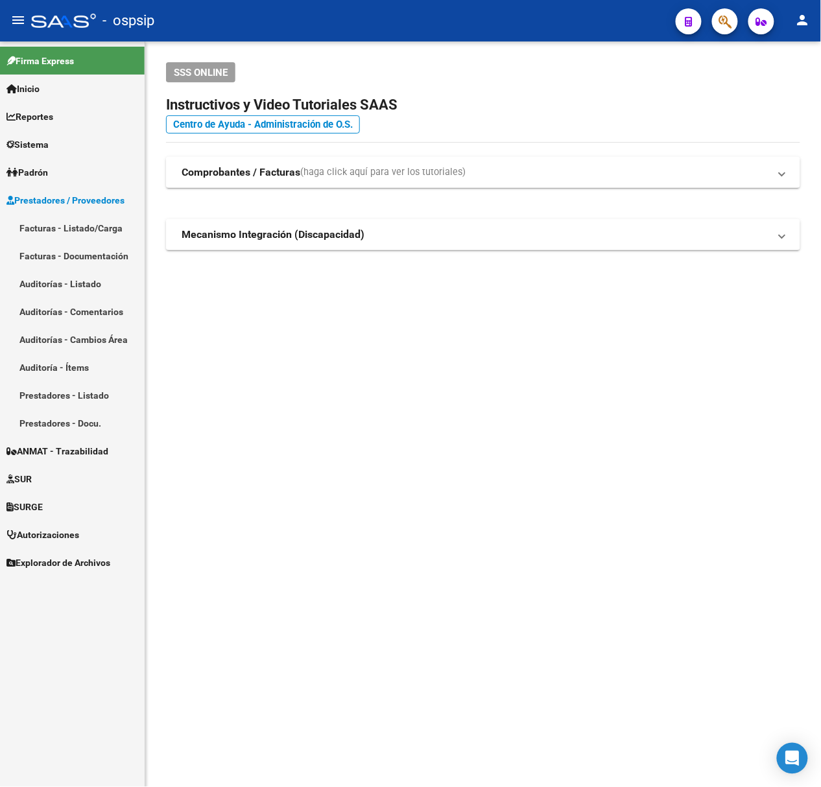
click at [75, 231] on link "Facturas - Listado/Carga" at bounding box center [72, 228] width 145 height 28
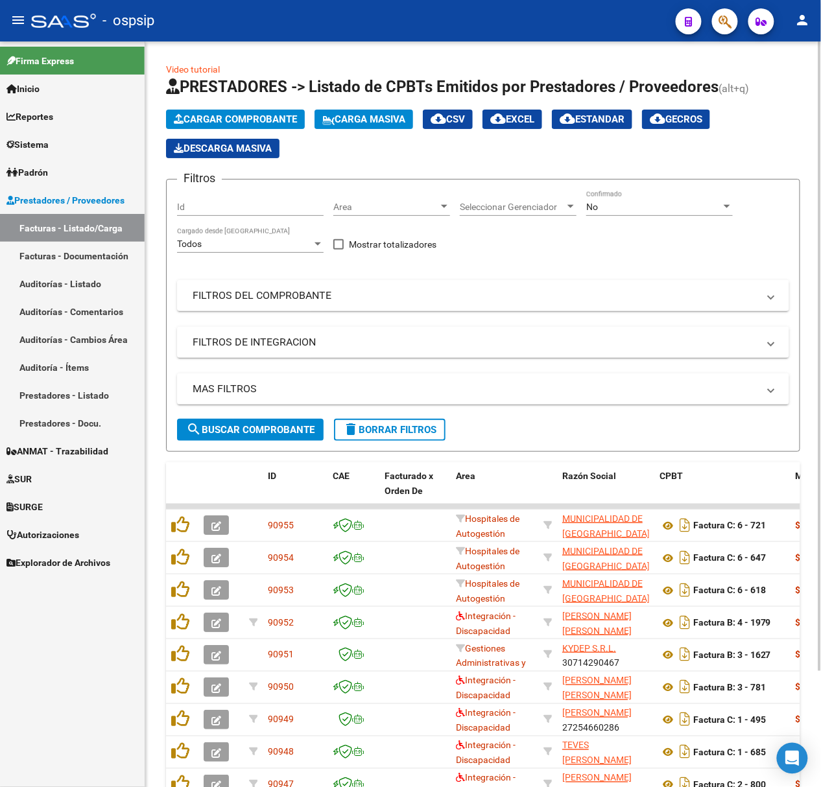
click at [600, 203] on div "No" at bounding box center [653, 207] width 135 height 11
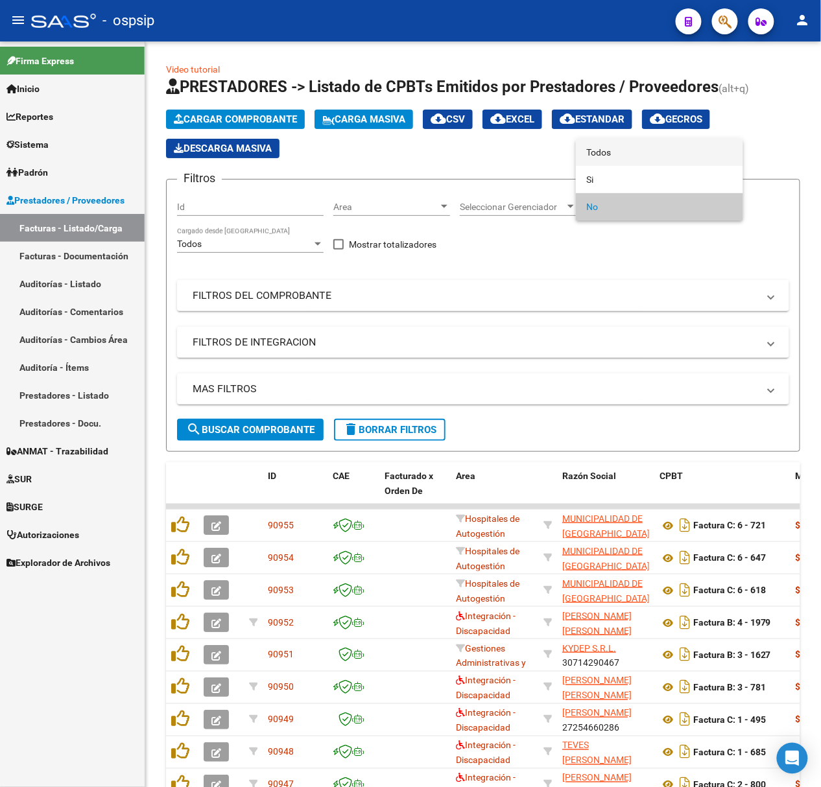
click at [707, 141] on span "Todos" at bounding box center [659, 152] width 147 height 27
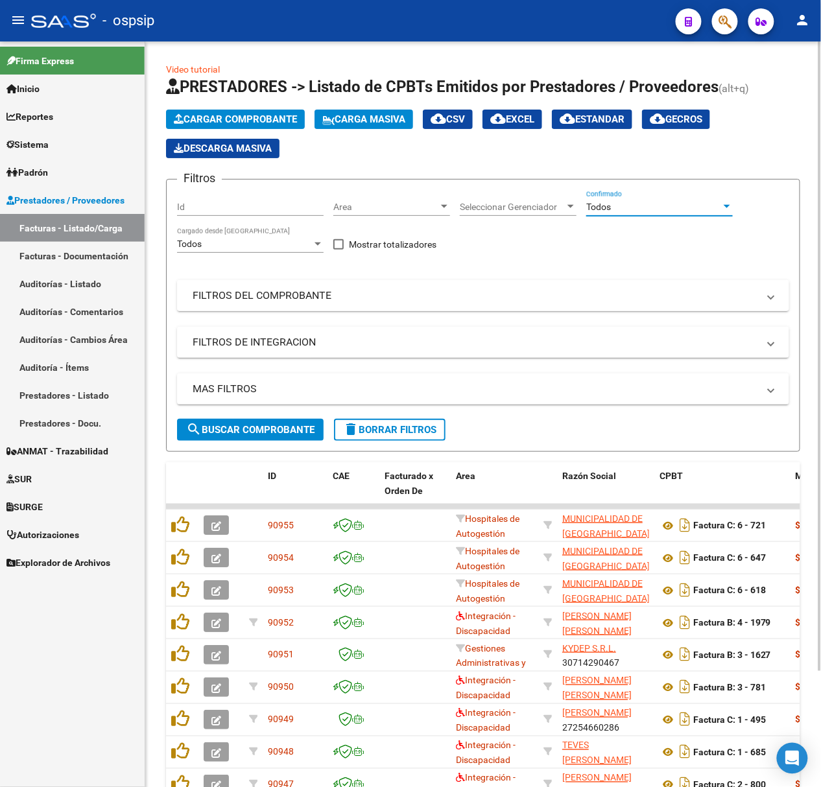
click at [299, 307] on mat-expansion-panel-header "FILTROS DEL COMPROBANTE" at bounding box center [483, 295] width 612 height 31
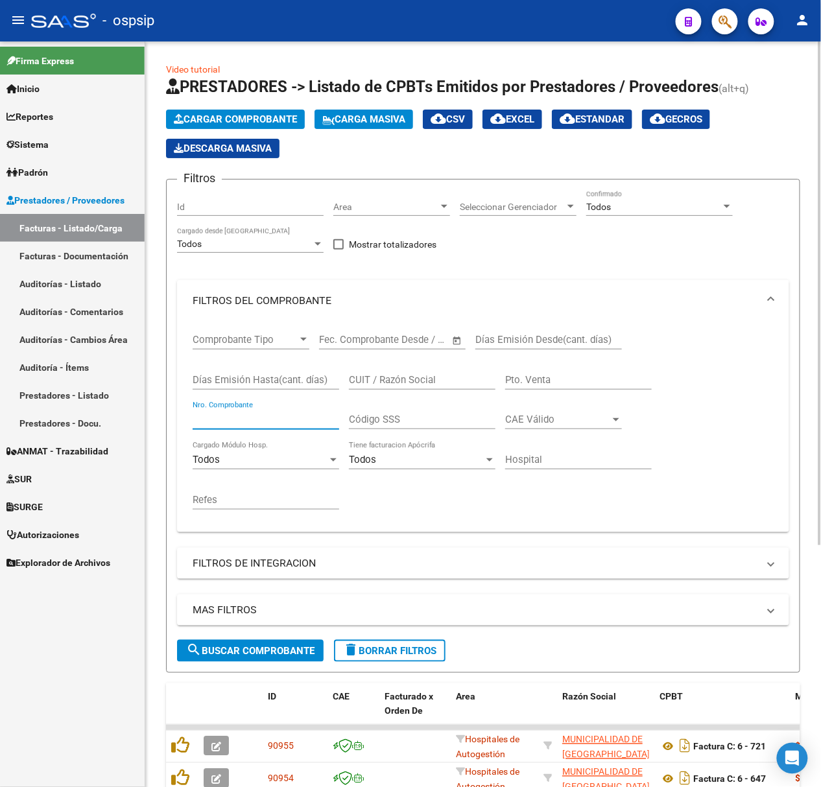
click at [306, 415] on input "Nro. Comprobante" at bounding box center [266, 420] width 147 height 12
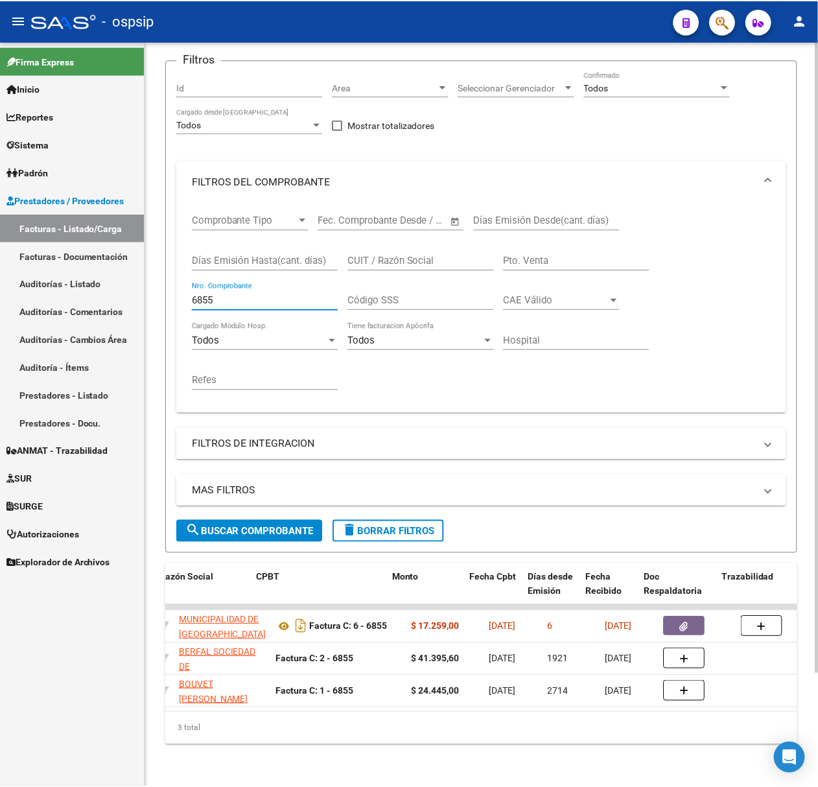
scroll to position [0, 402]
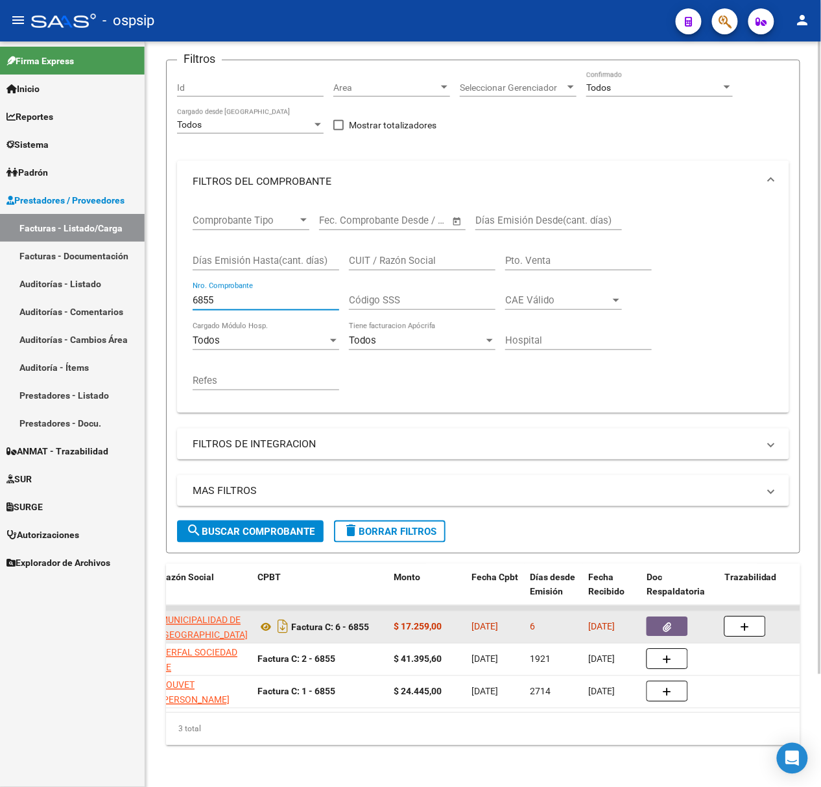
type input "6855"
click at [668, 625] on datatable-body-cell at bounding box center [680, 627] width 78 height 32
click at [669, 623] on icon "button" at bounding box center [667, 628] width 8 height 10
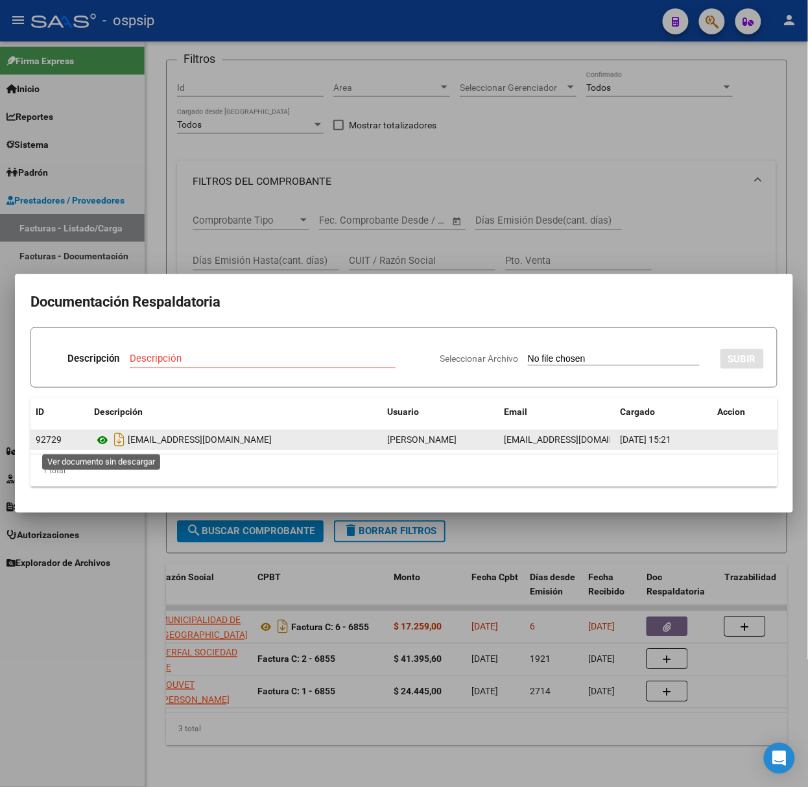
click at [100, 439] on icon at bounding box center [102, 441] width 17 height 16
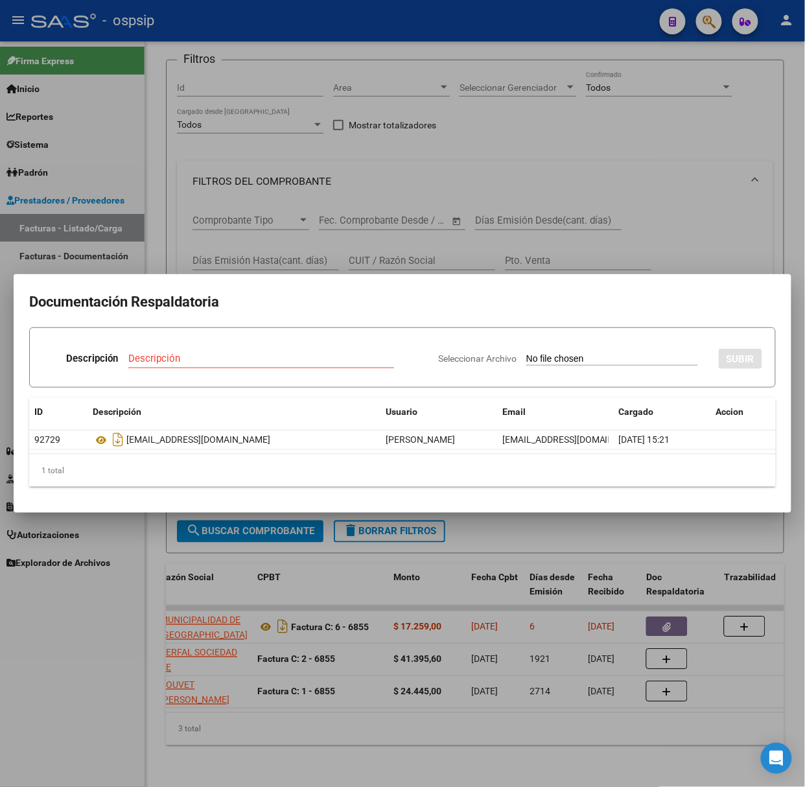
click at [532, 91] on div at bounding box center [402, 393] width 805 height 787
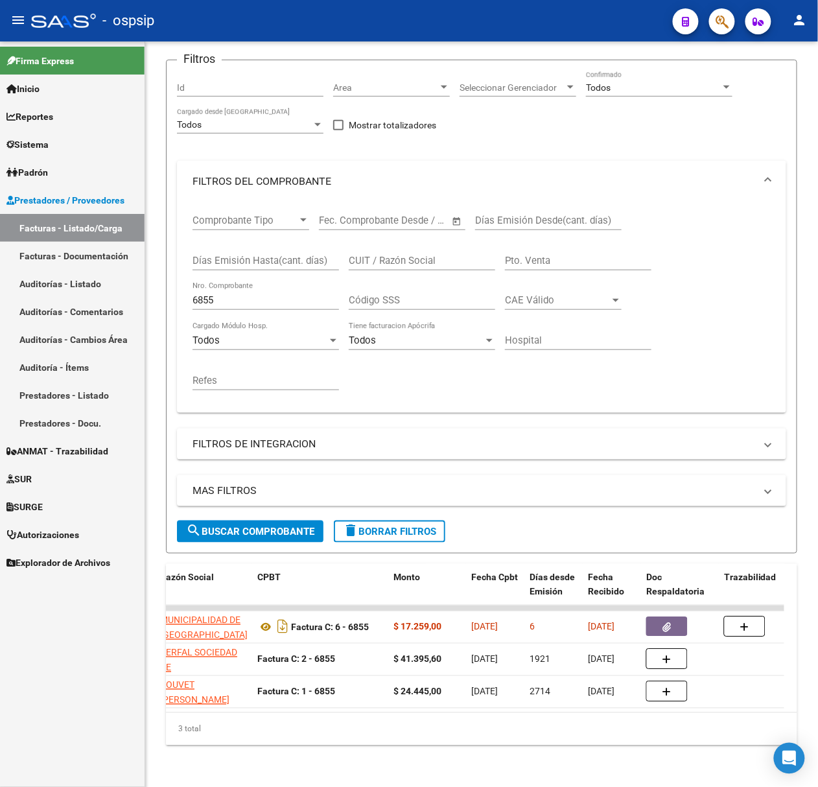
click at [79, 14] on div at bounding box center [63, 21] width 65 height 14
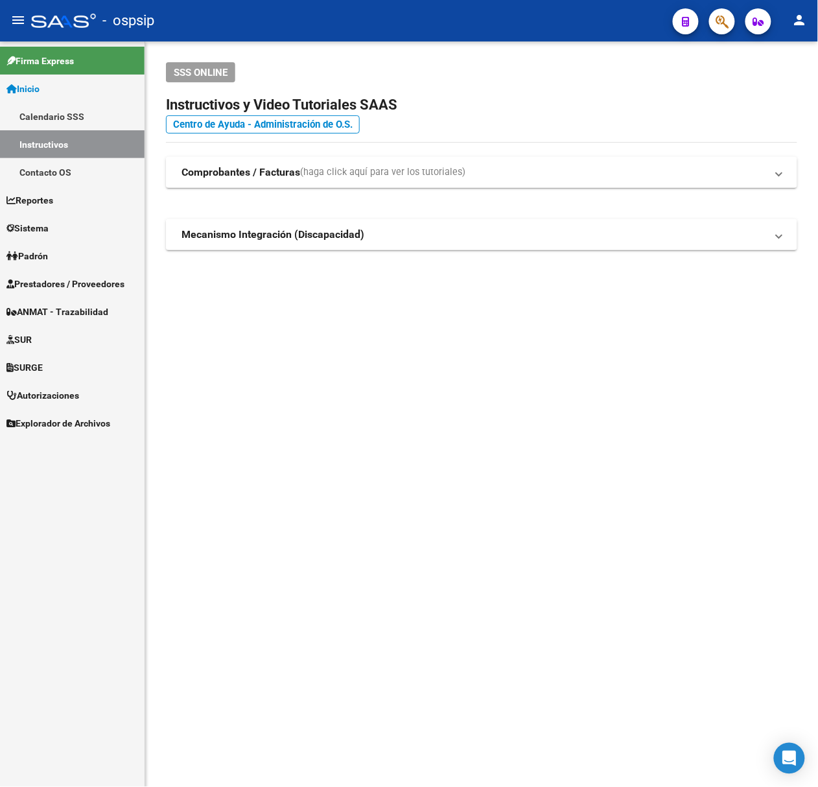
click at [729, 14] on span "button" at bounding box center [722, 21] width 13 height 27
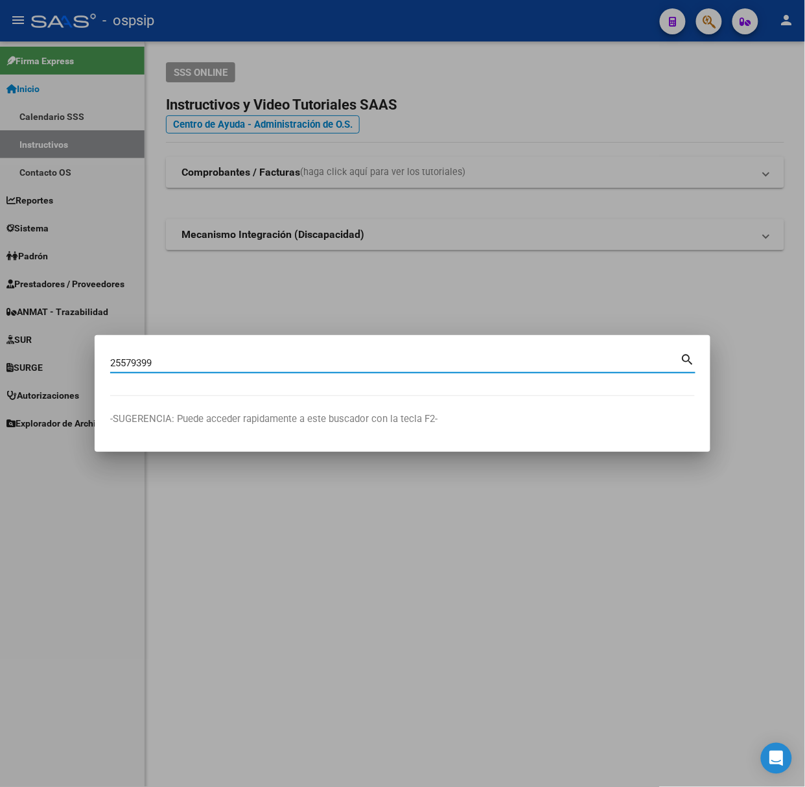
type input "25579399"
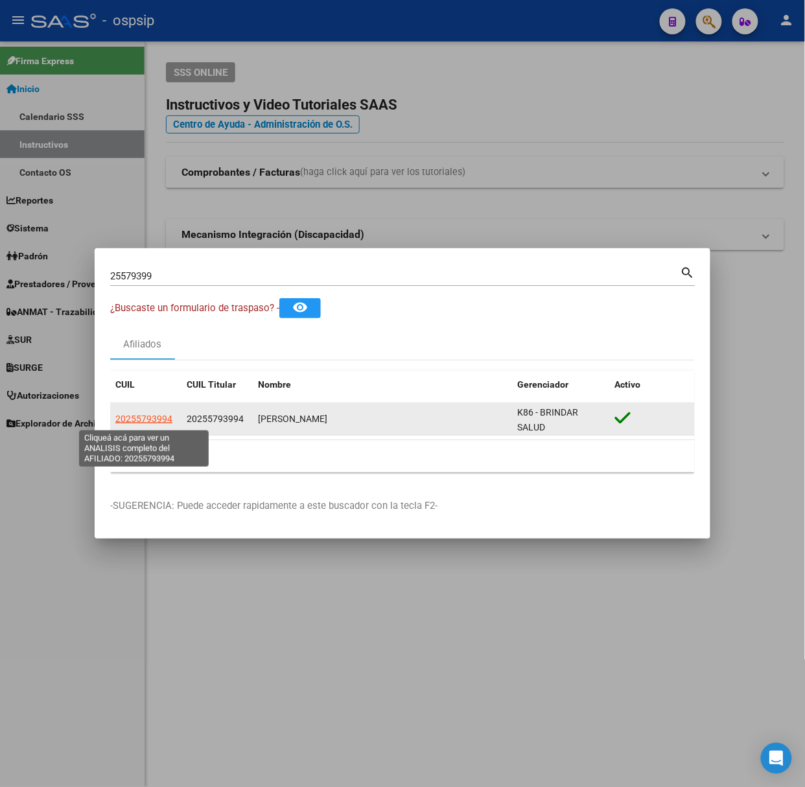
click at [125, 419] on span "20255793994" at bounding box center [143, 419] width 57 height 10
type textarea "20255793994"
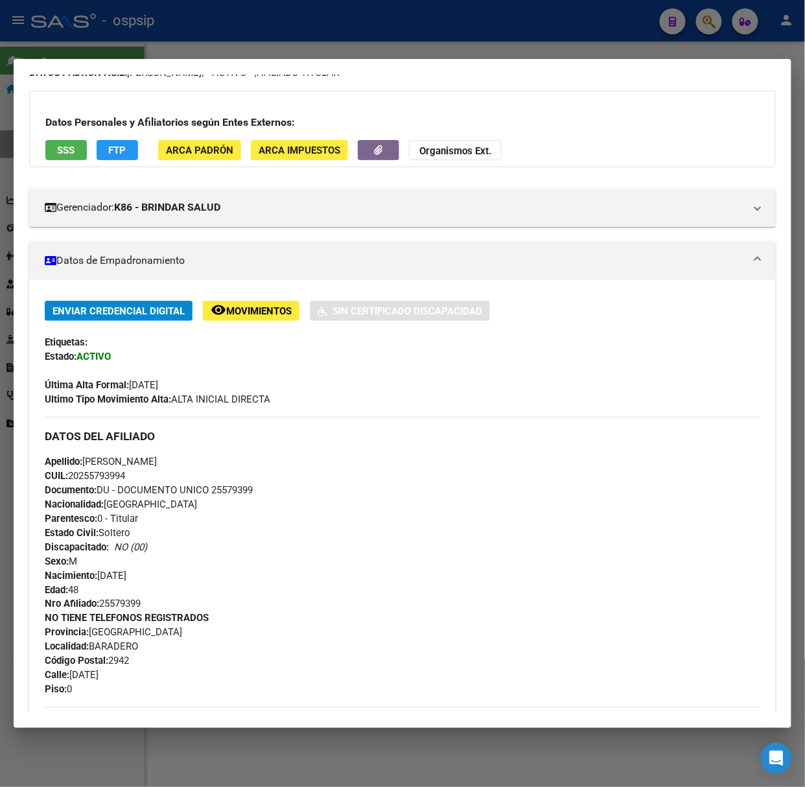
scroll to position [414, 0]
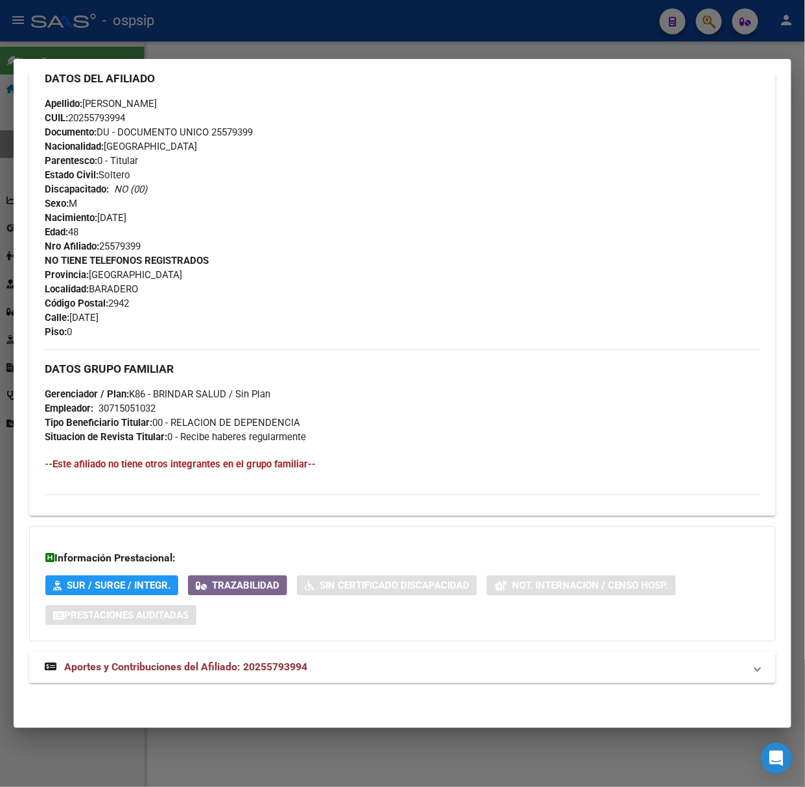
click at [266, 665] on strong "Aportes y Contribuciones del Afiliado: 20255793994" at bounding box center [176, 668] width 263 height 16
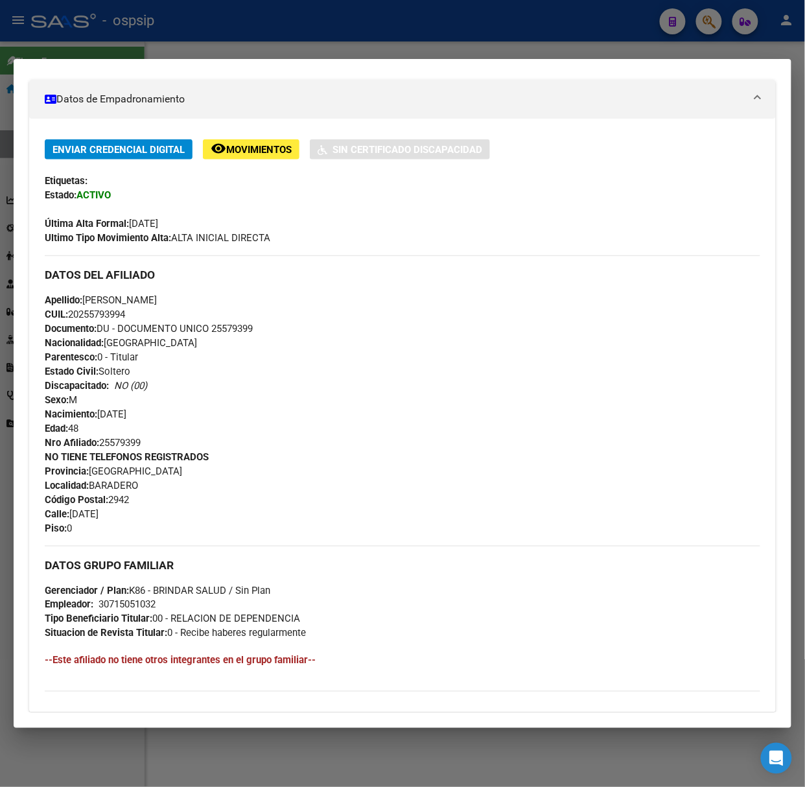
scroll to position [0, 0]
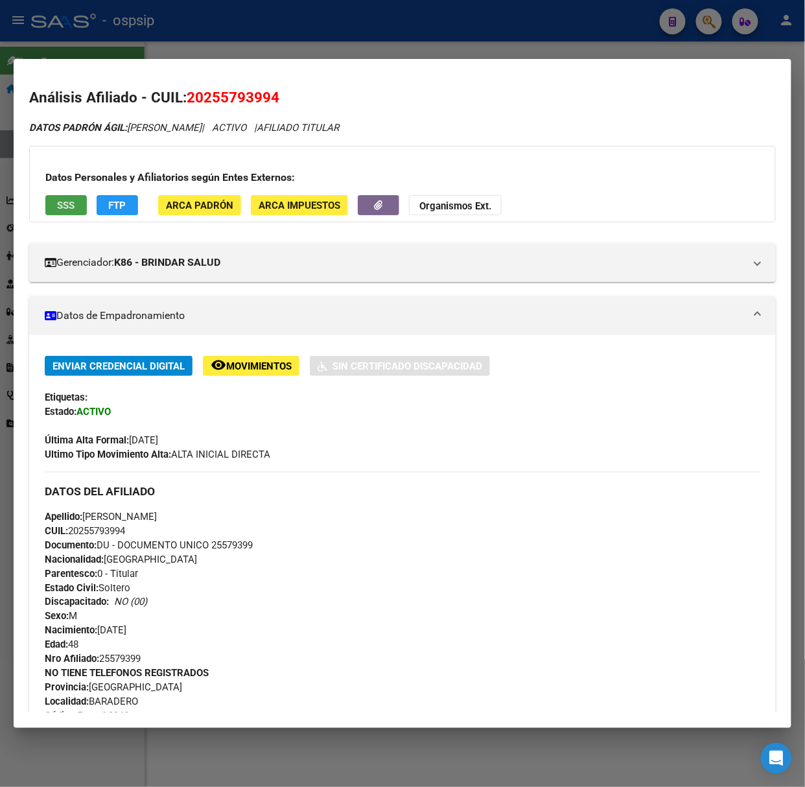
click at [47, 215] on app-consulta-sss-html "SSS" at bounding box center [66, 205] width 42 height 20
click at [63, 206] on span "SSS" at bounding box center [67, 206] width 18 height 12
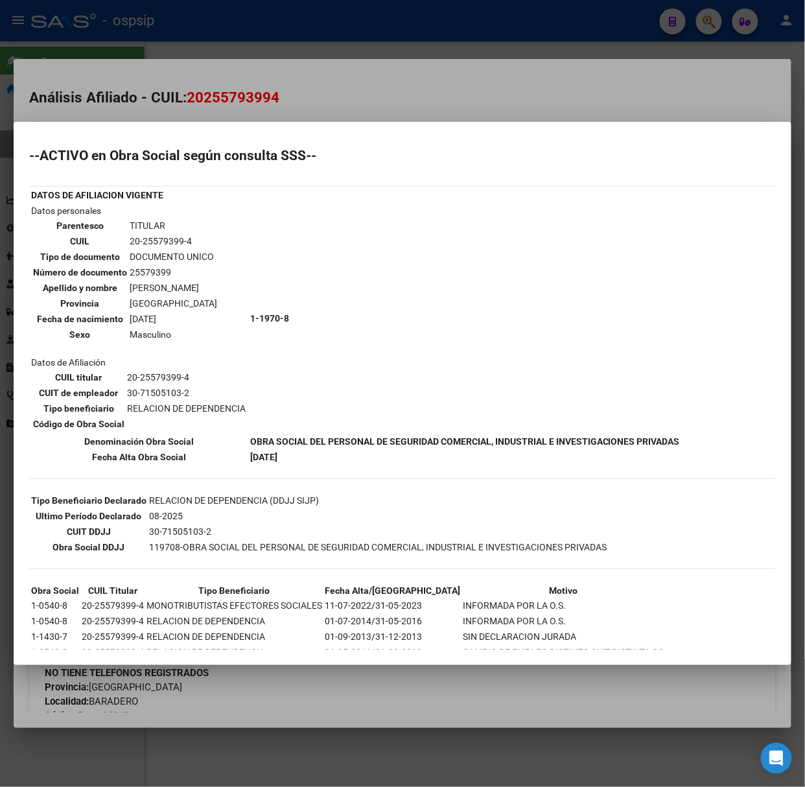
click at [172, 78] on div at bounding box center [402, 393] width 805 height 787
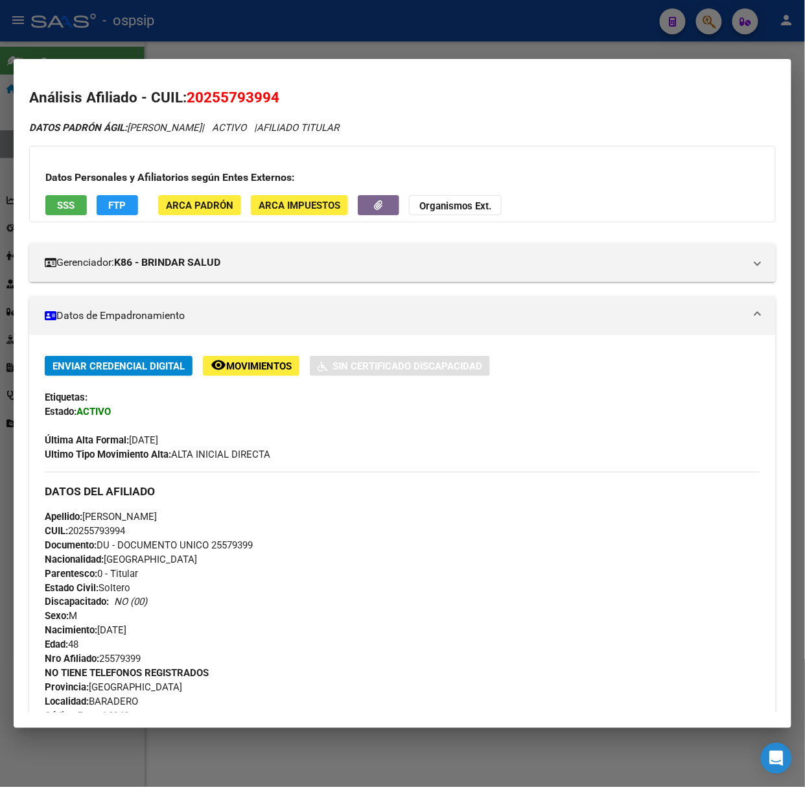
click at [156, 30] on div at bounding box center [402, 393] width 805 height 787
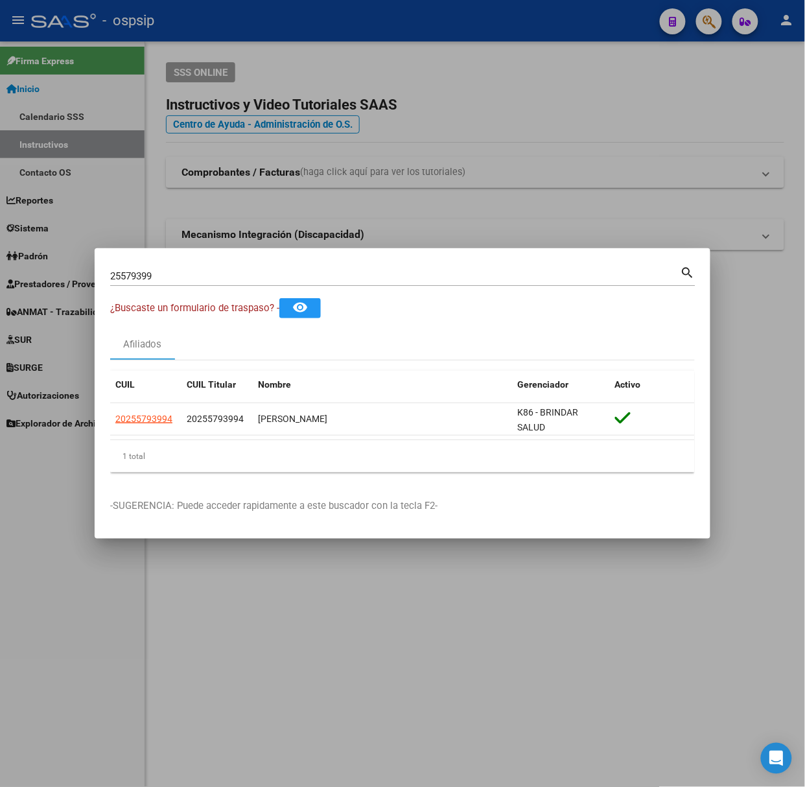
click at [172, 276] on input "25579399" at bounding box center [395, 276] width 571 height 12
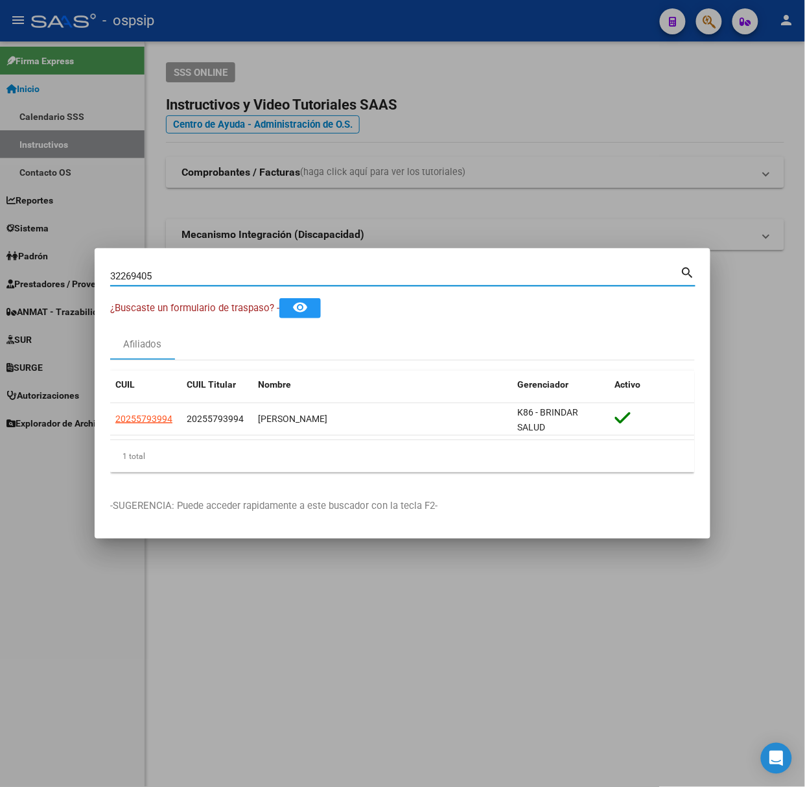
type input "32269405"
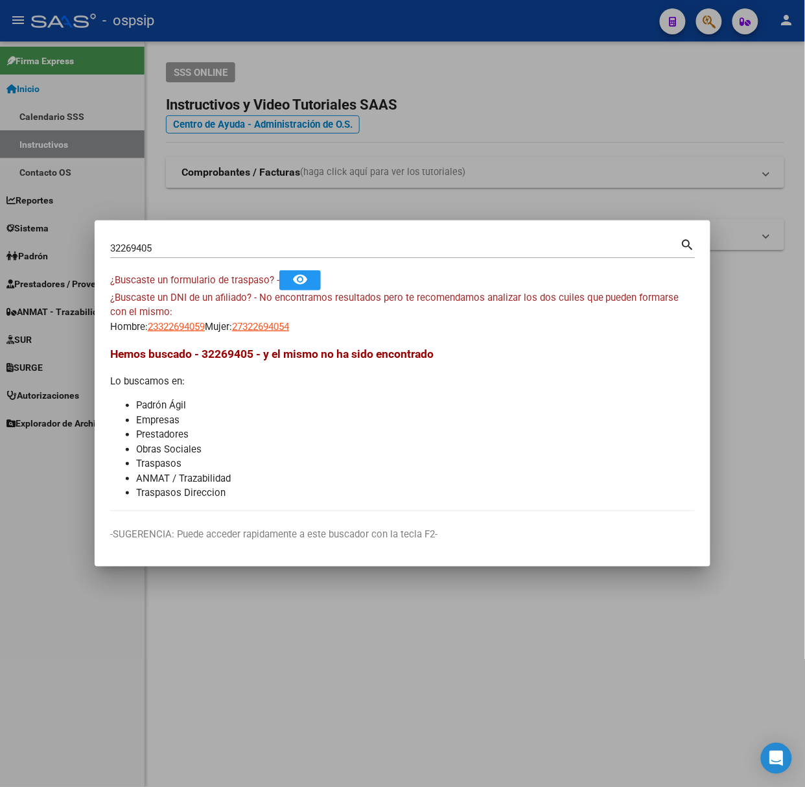
drag, startPoint x: 166, startPoint y: 329, endPoint x: 178, endPoint y: 348, distance: 21.6
click at [178, 348] on mat-dialog-content "32269405 Buscar (apellido, dni, cuil, nro traspaso, cuit, obra social) search ¿…" at bounding box center [403, 374] width 616 height 276
click at [195, 321] on span "23322694059" at bounding box center [176, 327] width 57 height 12
copy mat-dialog-content "22694059 Mujer: 27322694054 Hemos busca"
type textarea "23322694059"
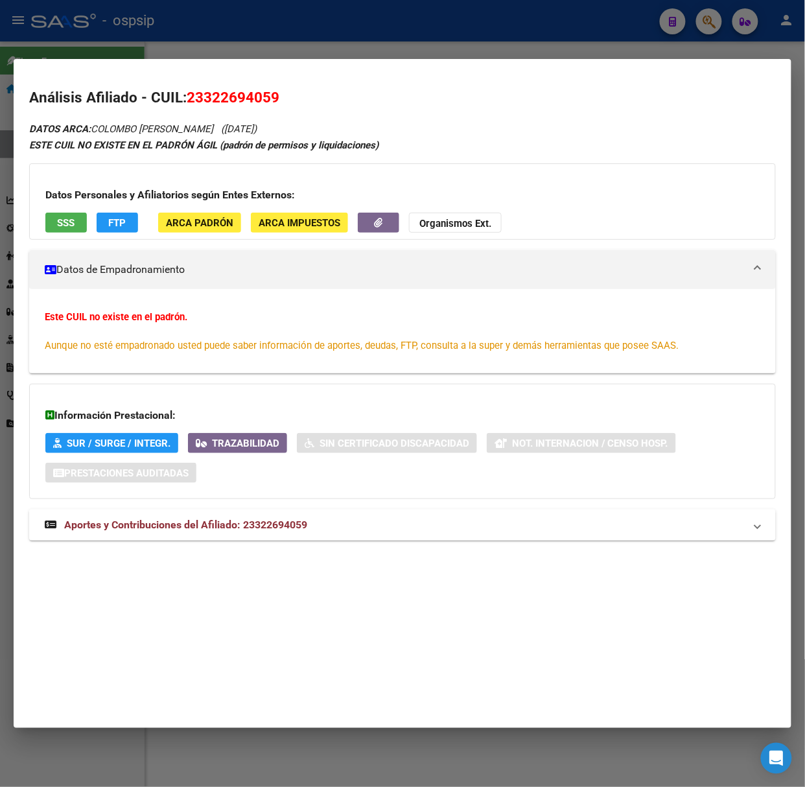
click at [280, 532] on strong "Aportes y Contribuciones del Afiliado: 23322694059" at bounding box center [176, 525] width 263 height 16
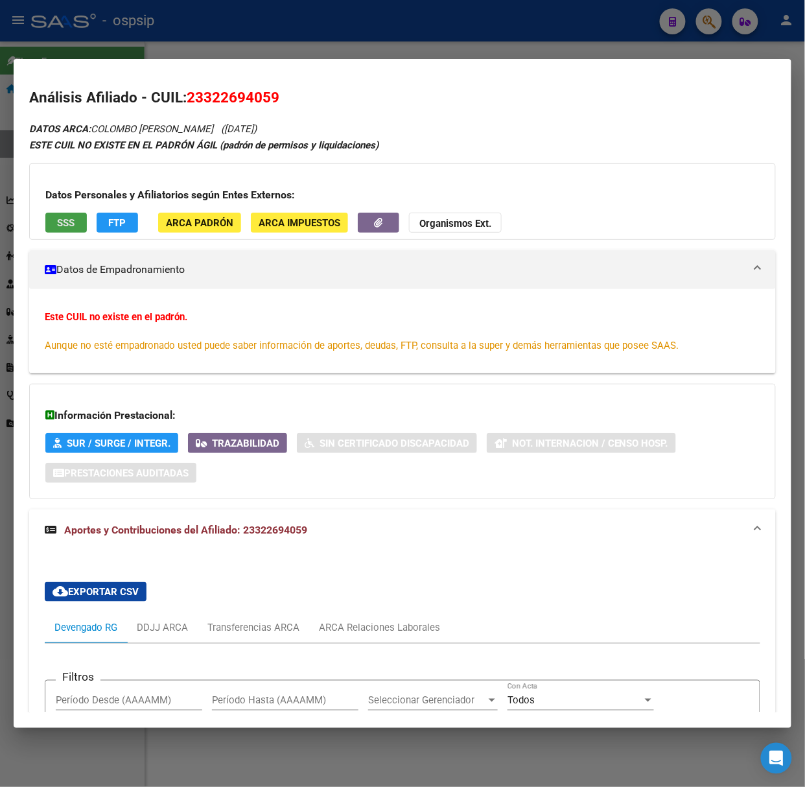
click at [77, 219] on button "SSS" at bounding box center [66, 223] width 42 height 20
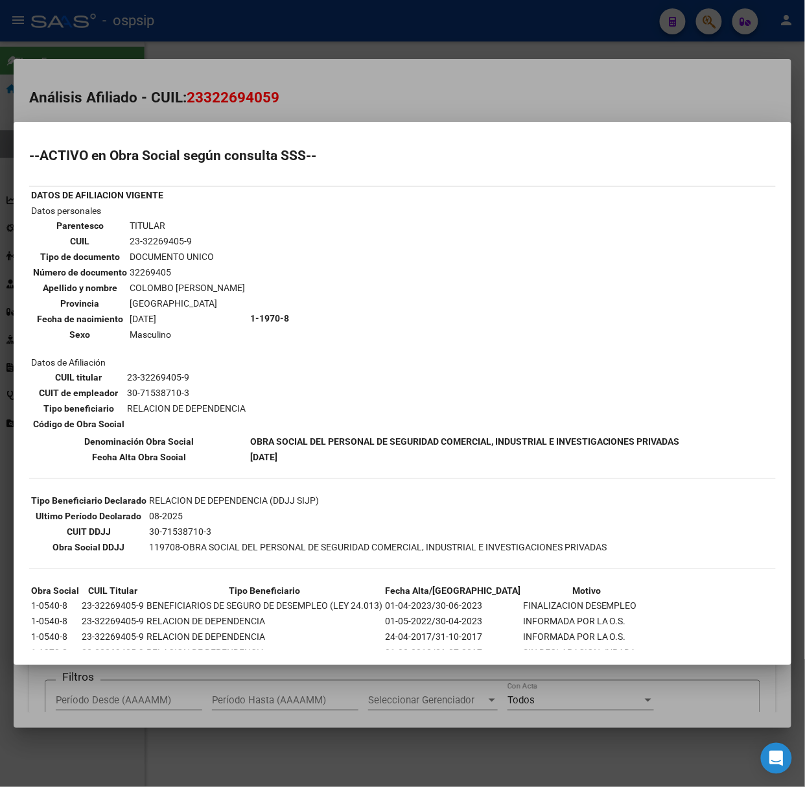
click at [152, 101] on div at bounding box center [402, 393] width 805 height 787
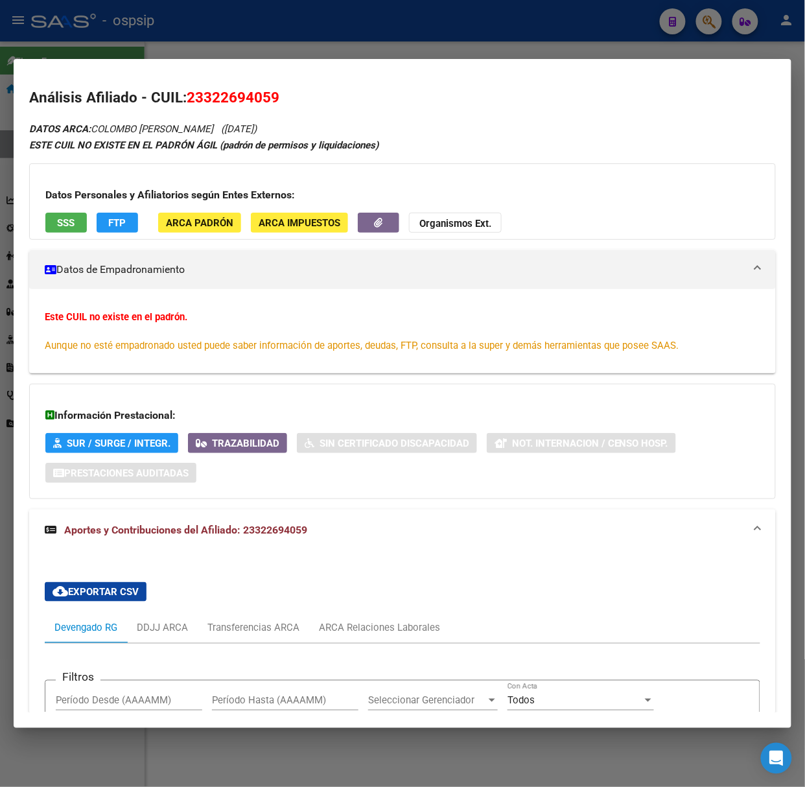
click at [89, 8] on div at bounding box center [402, 393] width 805 height 787
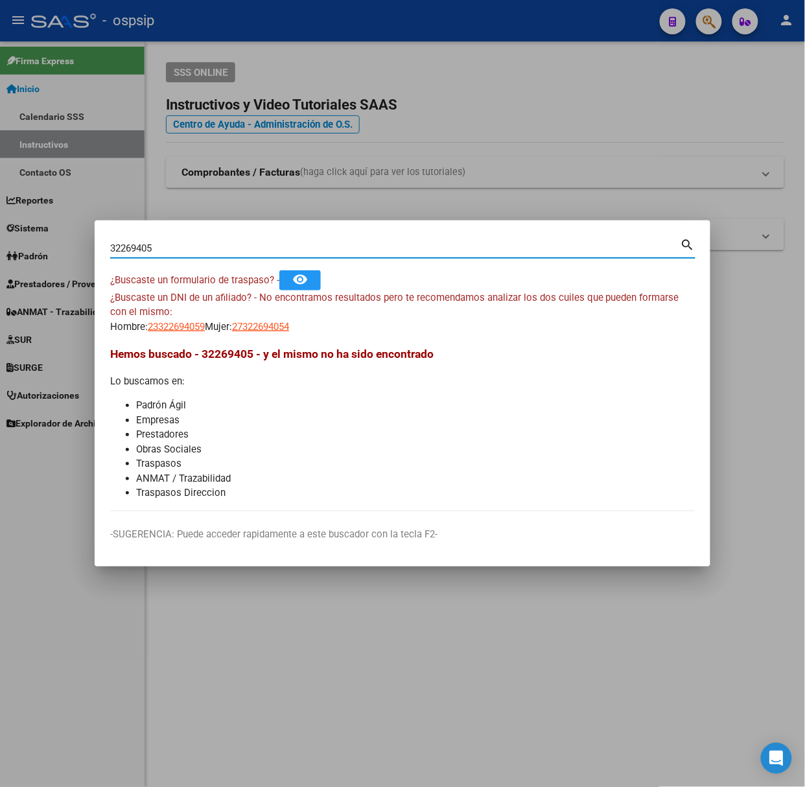
click at [143, 250] on input "32269405" at bounding box center [395, 249] width 571 height 12
click at [148, 255] on div "32269405 Buscar (apellido, dni, cuil, nro traspaso, cuit, obra social)" at bounding box center [395, 248] width 571 height 19
click at [148, 246] on input "32269405" at bounding box center [395, 249] width 571 height 12
type input "30043841"
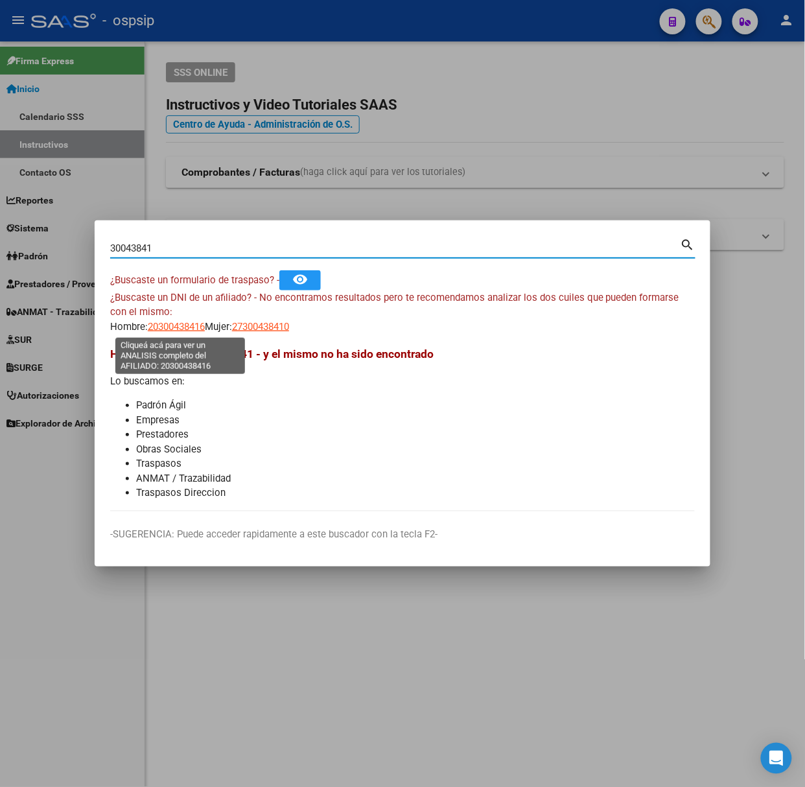
click at [169, 332] on span "20300438416" at bounding box center [176, 327] width 57 height 12
type textarea "20300438416"
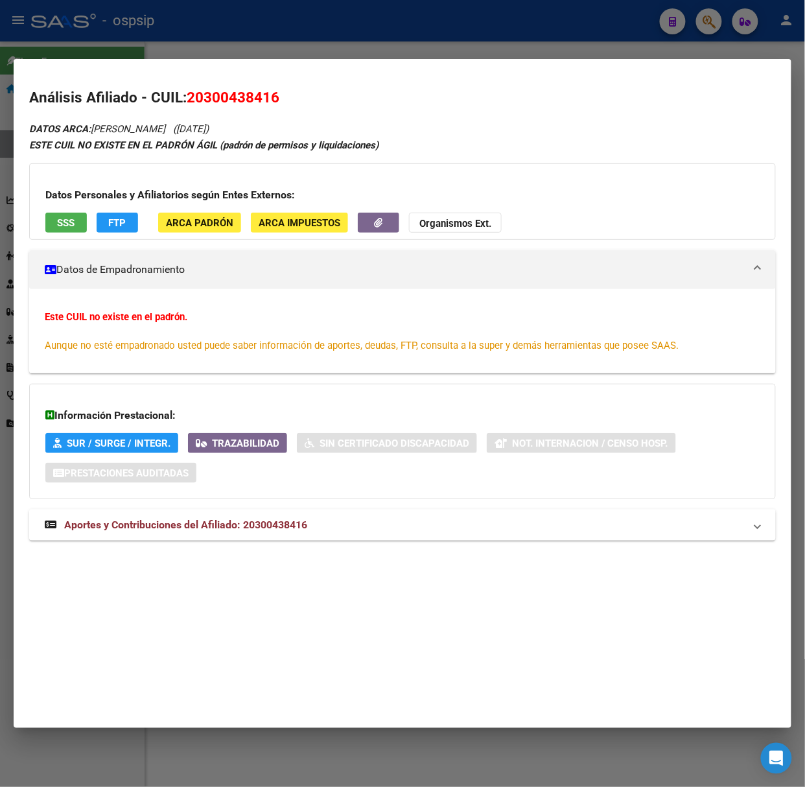
click at [288, 510] on mat-expansion-panel-header "Aportes y Contribuciones del Afiliado: 20300438416" at bounding box center [402, 525] width 747 height 31
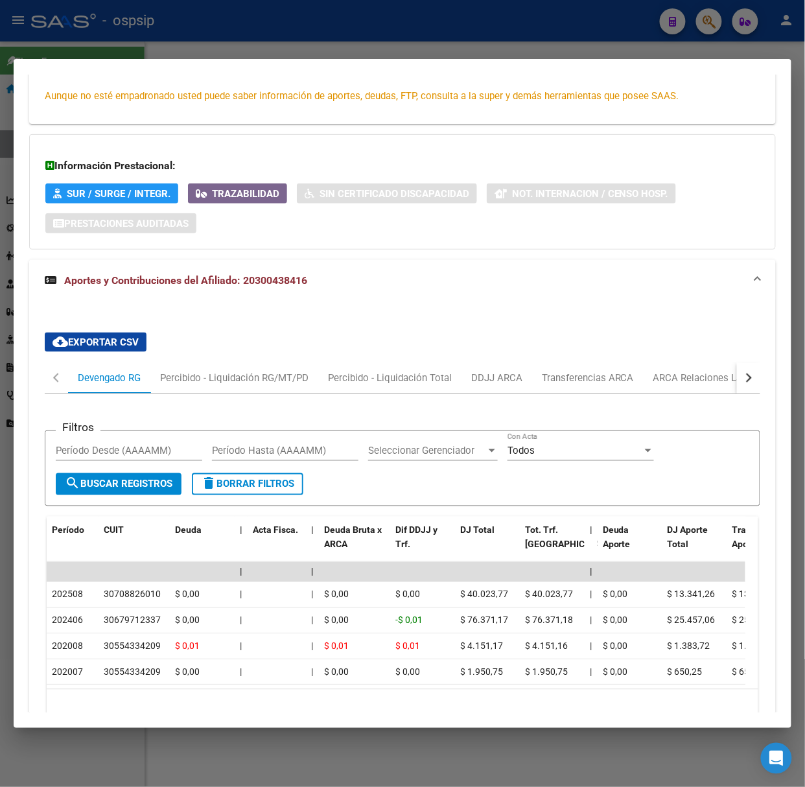
scroll to position [335, 0]
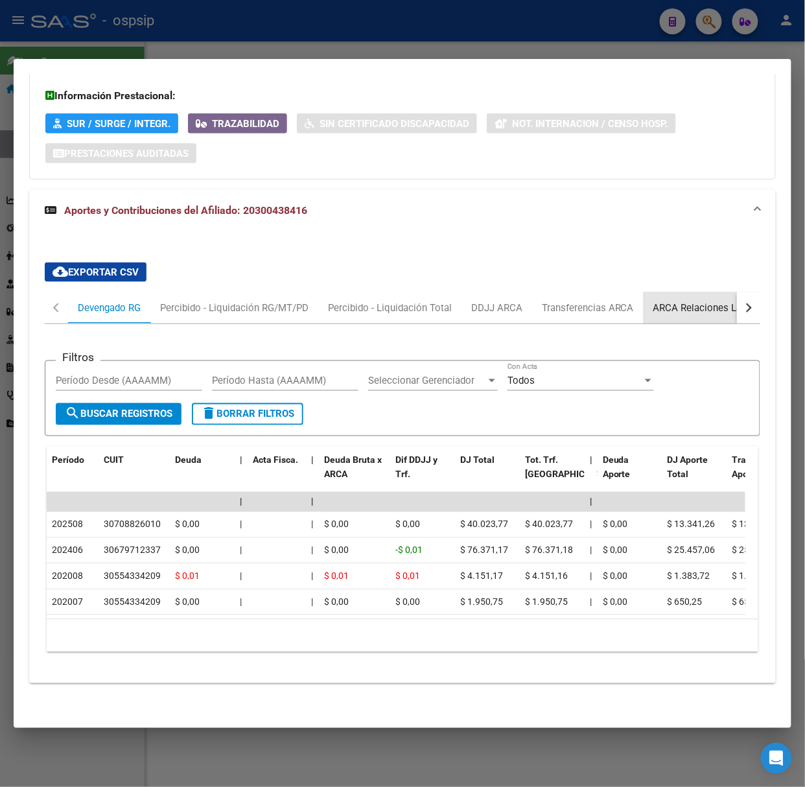
click at [668, 307] on div "ARCA Relaciones Laborales" at bounding box center [714, 307] width 141 height 31
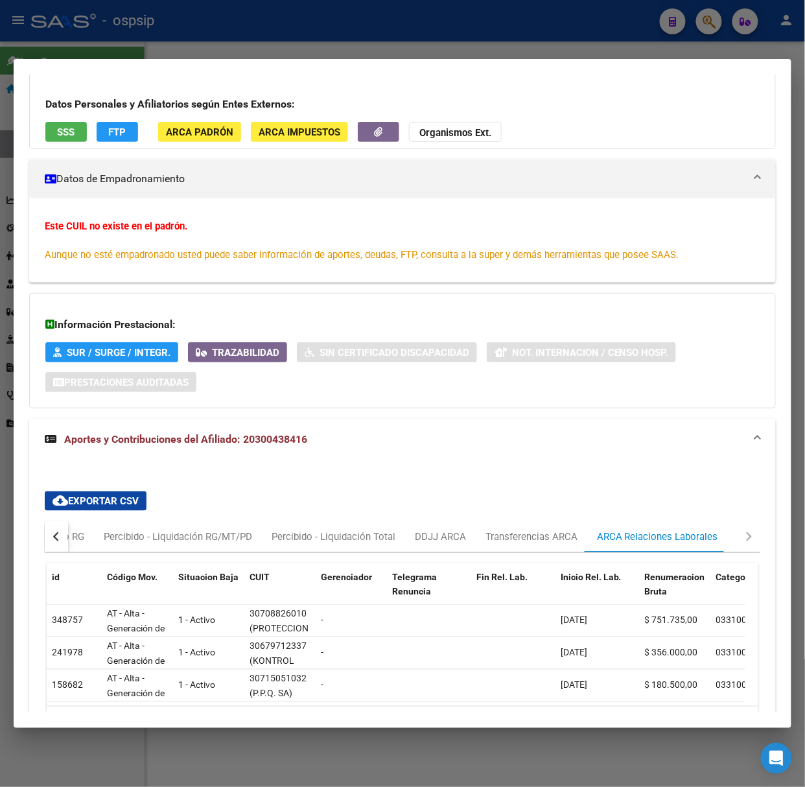
scroll to position [191, 0]
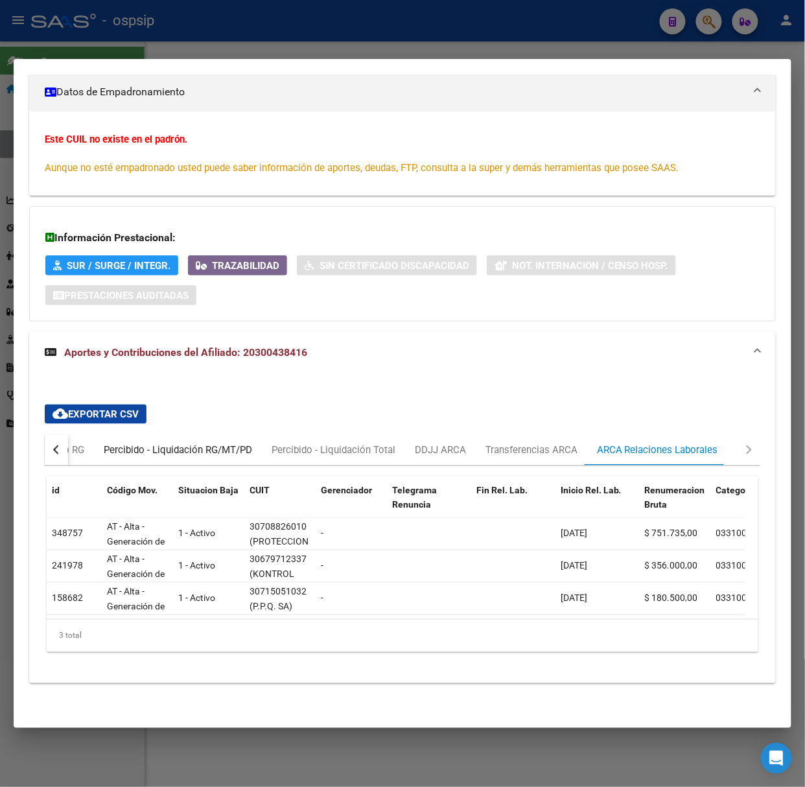
click at [153, 443] on div "Percibido - Liquidación RG/MT/PD" at bounding box center [178, 450] width 148 height 14
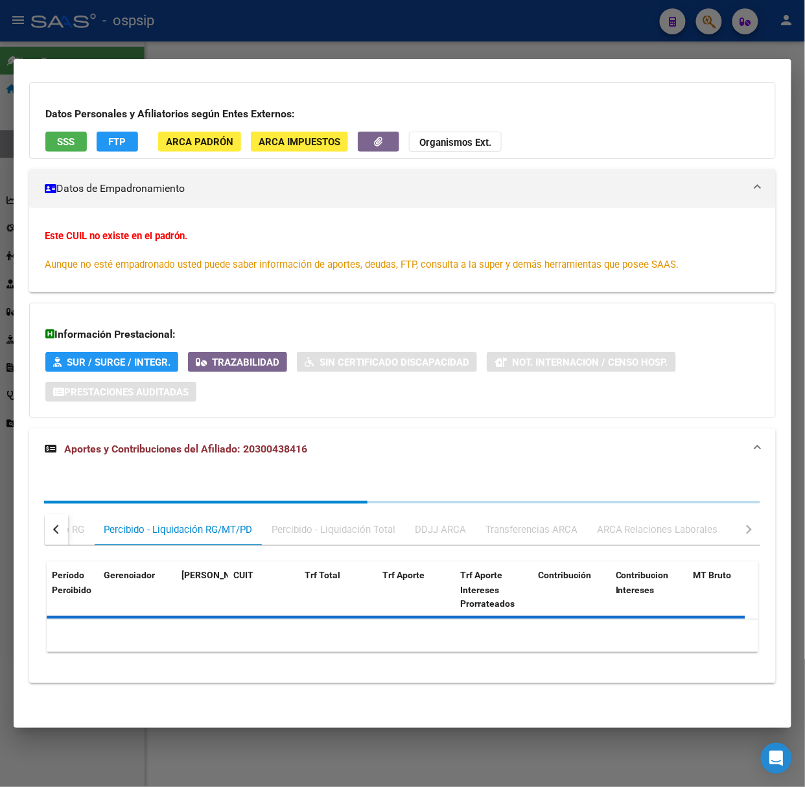
scroll to position [0, 0]
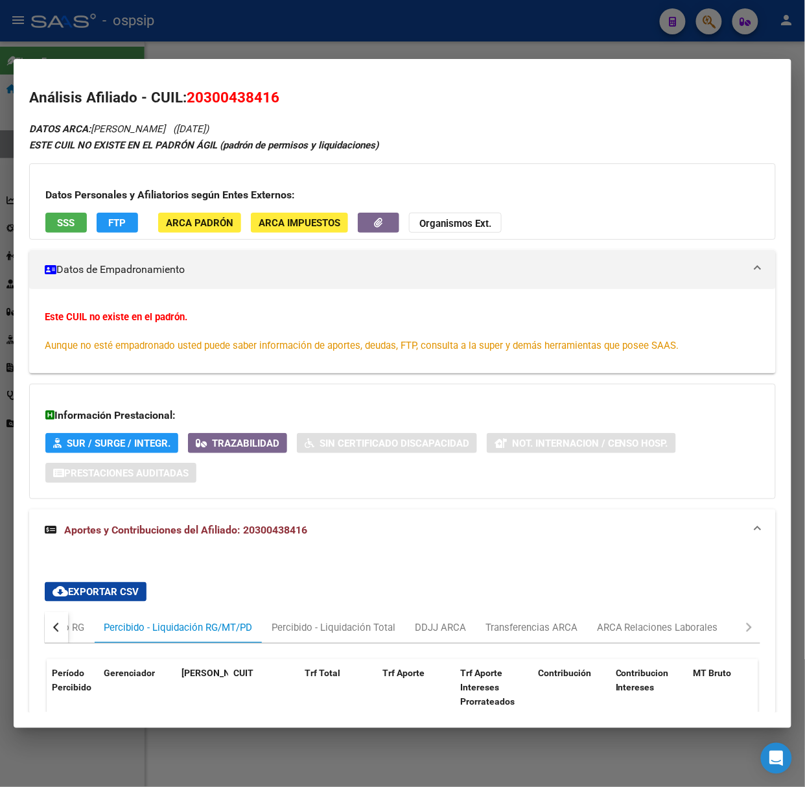
click at [60, 630] on div "button" at bounding box center [57, 627] width 9 height 9
click at [76, 615] on div "Devengado RG" at bounding box center [109, 627] width 82 height 31
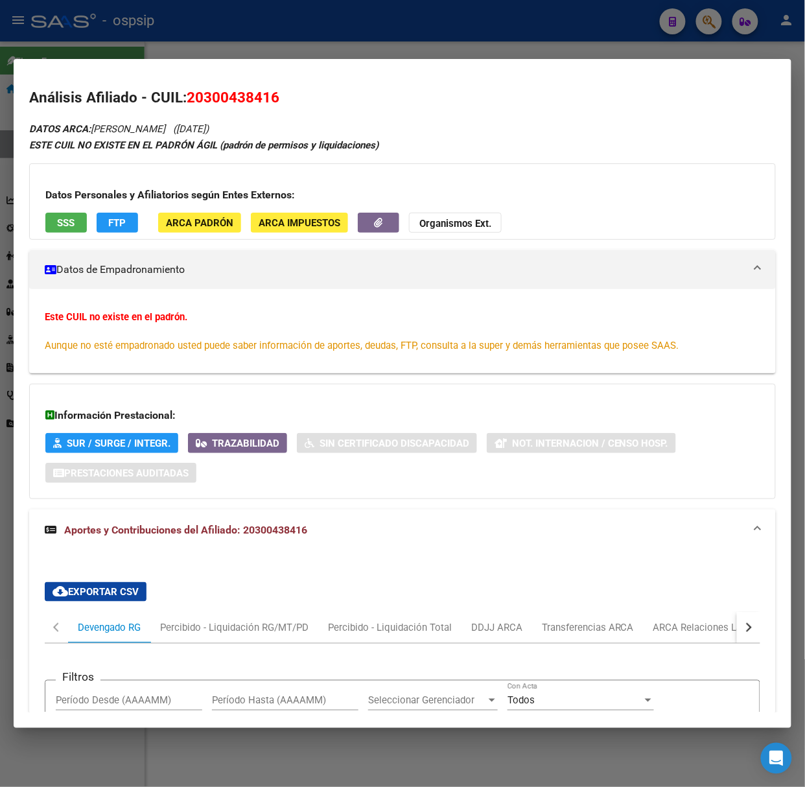
click at [76, 228] on button "SSS" at bounding box center [66, 223] width 42 height 20
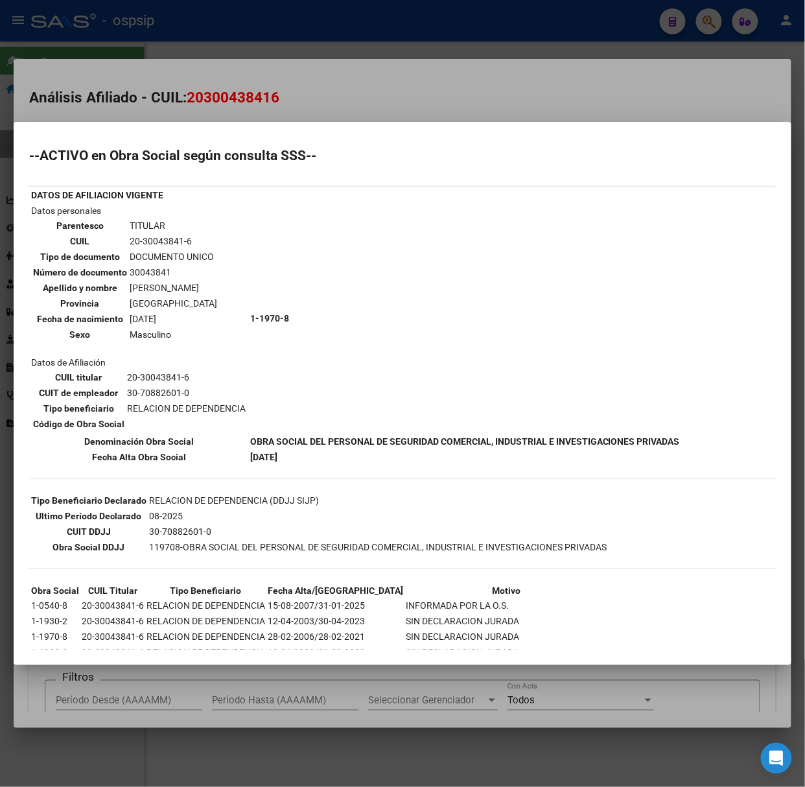
click at [229, 100] on div at bounding box center [402, 393] width 805 height 787
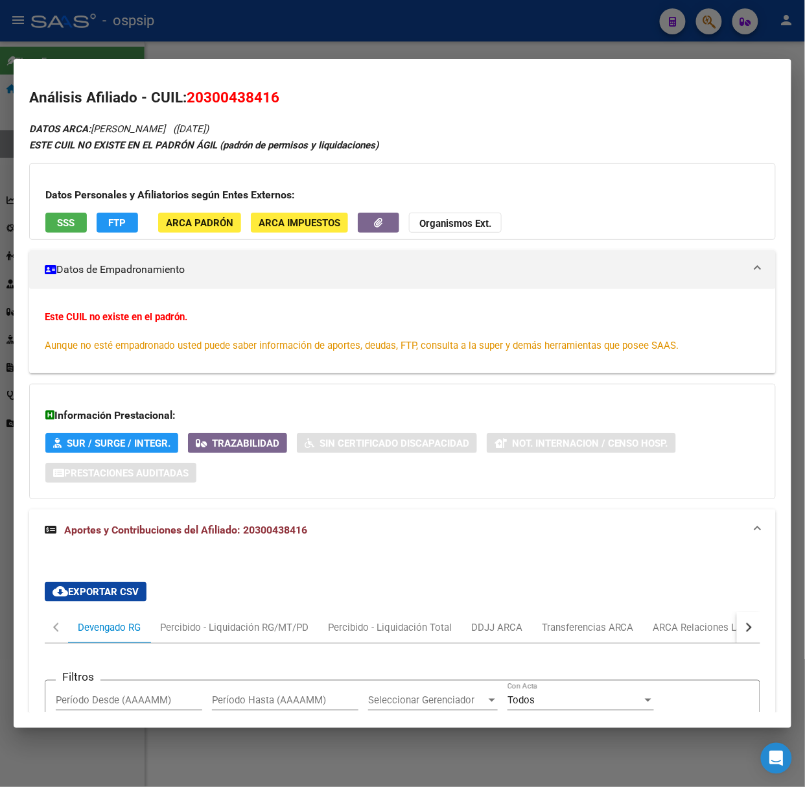
click at [198, 34] on div at bounding box center [402, 393] width 805 height 787
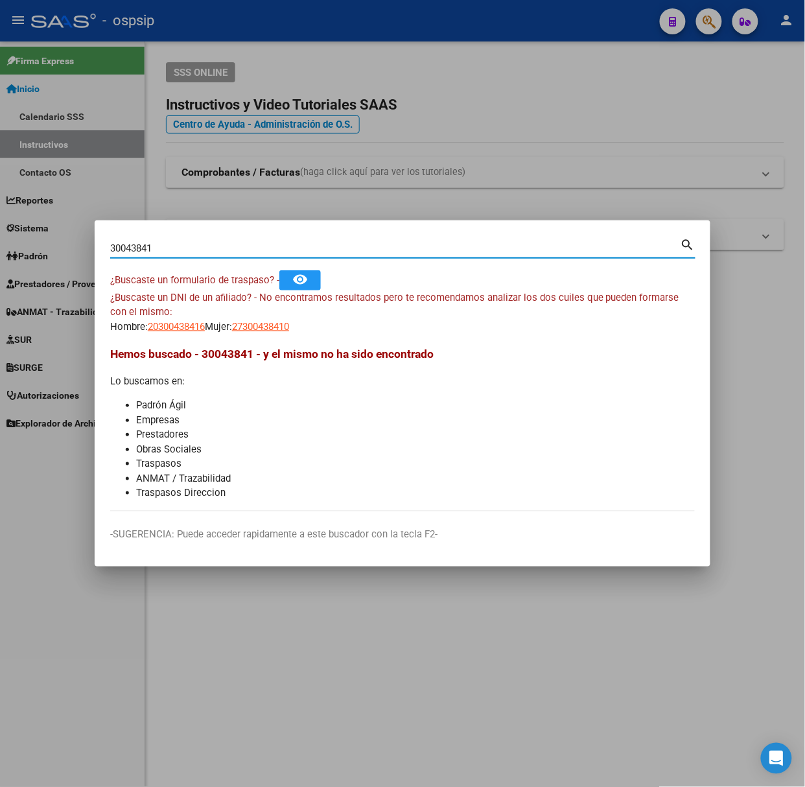
drag, startPoint x: 189, startPoint y: 242, endPoint x: 182, endPoint y: 241, distance: 7.2
click at [187, 243] on input "30043841" at bounding box center [395, 249] width 571 height 12
click at [182, 241] on div "30043841 Buscar (apellido, dni, [PERSON_NAME], [PERSON_NAME], cuit, obra social)" at bounding box center [395, 248] width 571 height 19
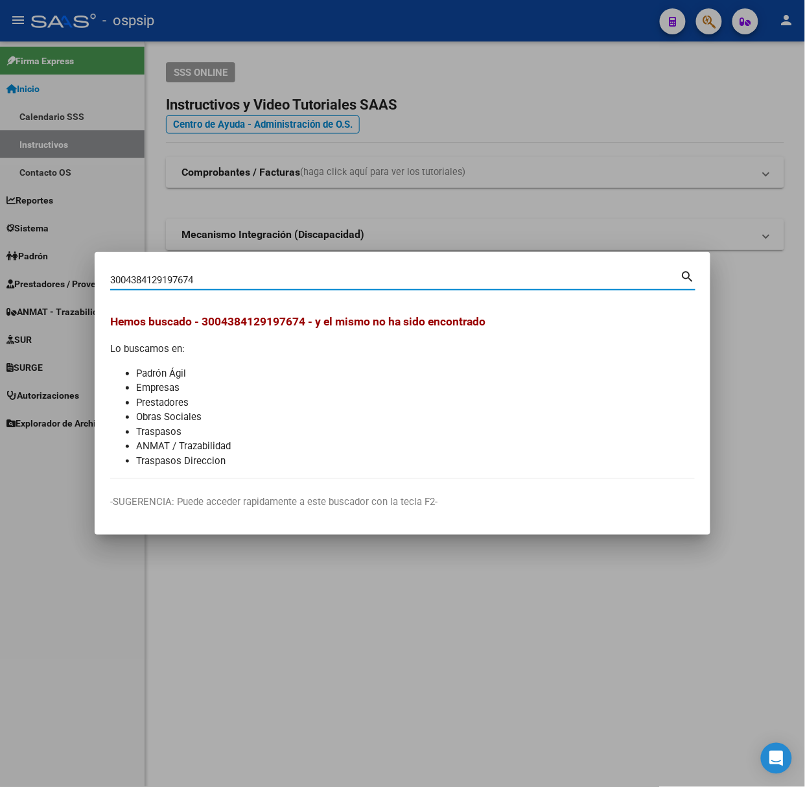
click at [153, 279] on input "3004384129197674" at bounding box center [395, 280] width 571 height 12
type input "29197674"
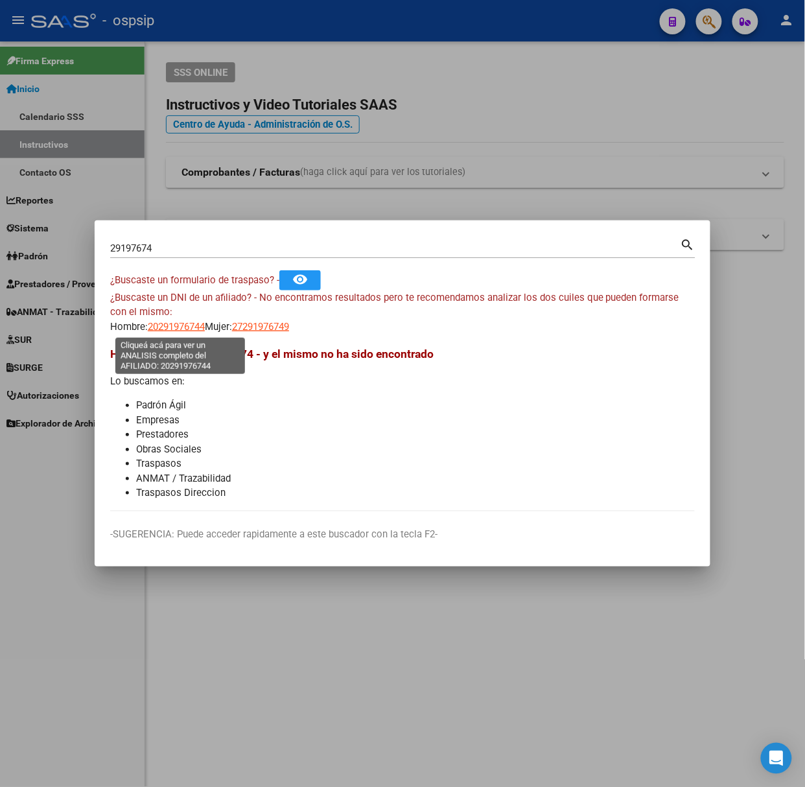
click at [202, 327] on span "20291976744" at bounding box center [176, 327] width 57 height 12
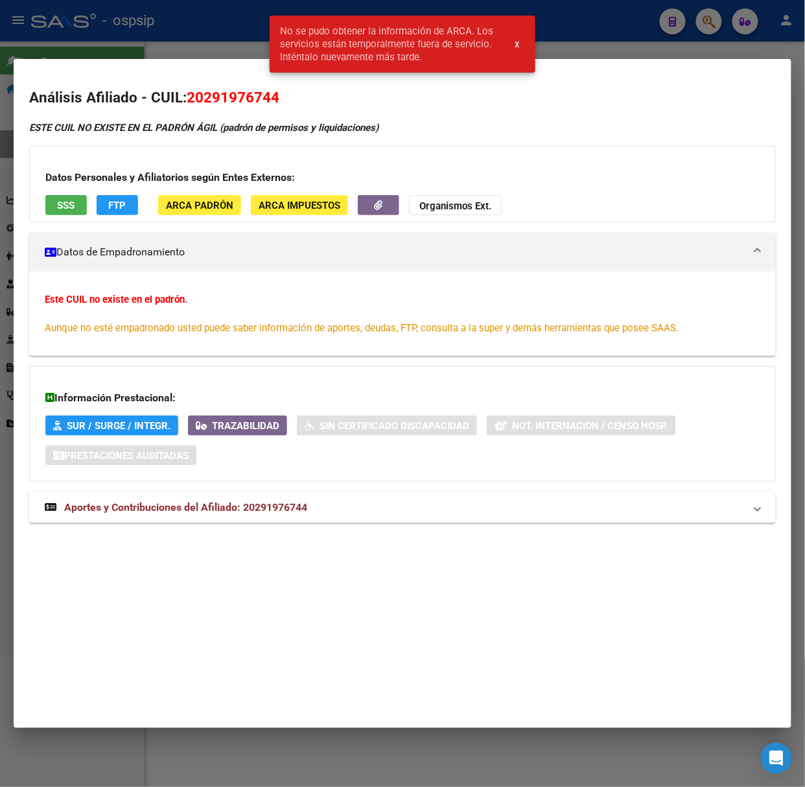
click at [239, 53] on div at bounding box center [402, 393] width 805 height 787
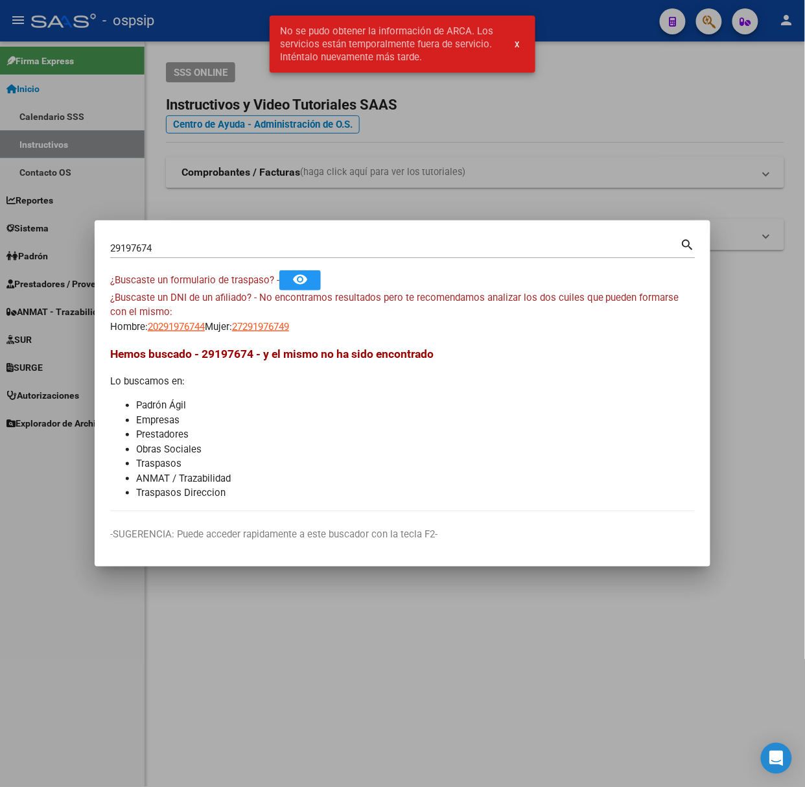
click at [263, 315] on div "¿Buscaste un DNI de un afiliado? - No encontramos resultados pero te recomendam…" at bounding box center [402, 313] width 585 height 44
click at [272, 332] on span "27291976749" at bounding box center [260, 327] width 57 height 12
type textarea "27291976749"
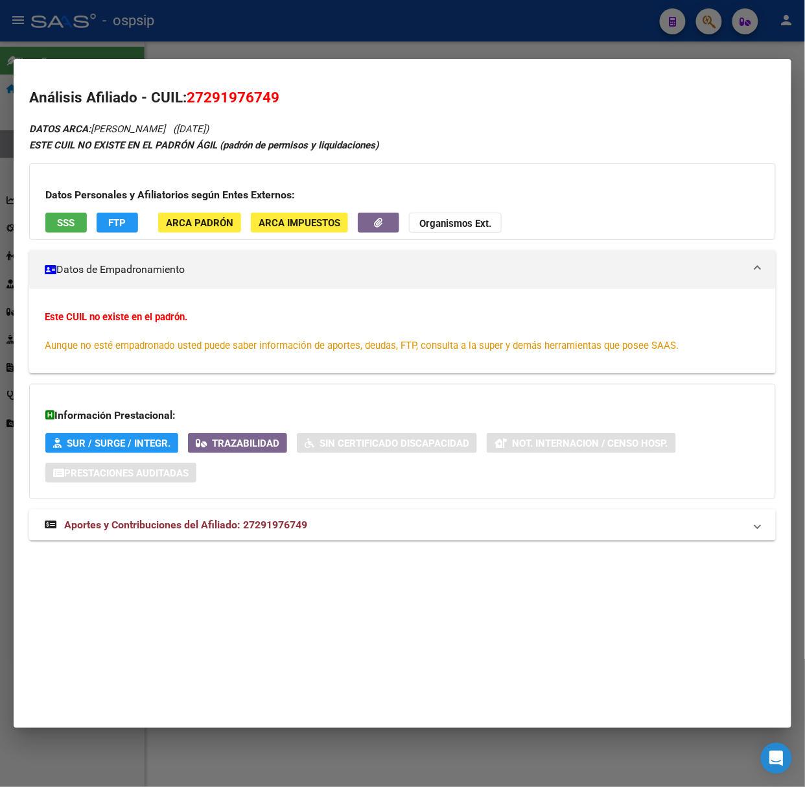
drag, startPoint x: 287, startPoint y: 519, endPoint x: 359, endPoint y: 828, distance: 317.6
click at [359, 787] on html "menu - ospsip person Firma Express Inicio Calendario SSS Instructivos Contacto …" at bounding box center [402, 393] width 805 height 787
click at [351, 632] on mat-dialog-container "Análisis Afiliado - CUIL: 27291976749 DATOS ARCA: [PERSON_NAME] ([DATE]) ESTE C…" at bounding box center [403, 393] width 778 height 669
click at [333, 527] on mat-panel-title "Aportes y Contribuciones del Afiliado: 27291976749" at bounding box center [395, 525] width 700 height 16
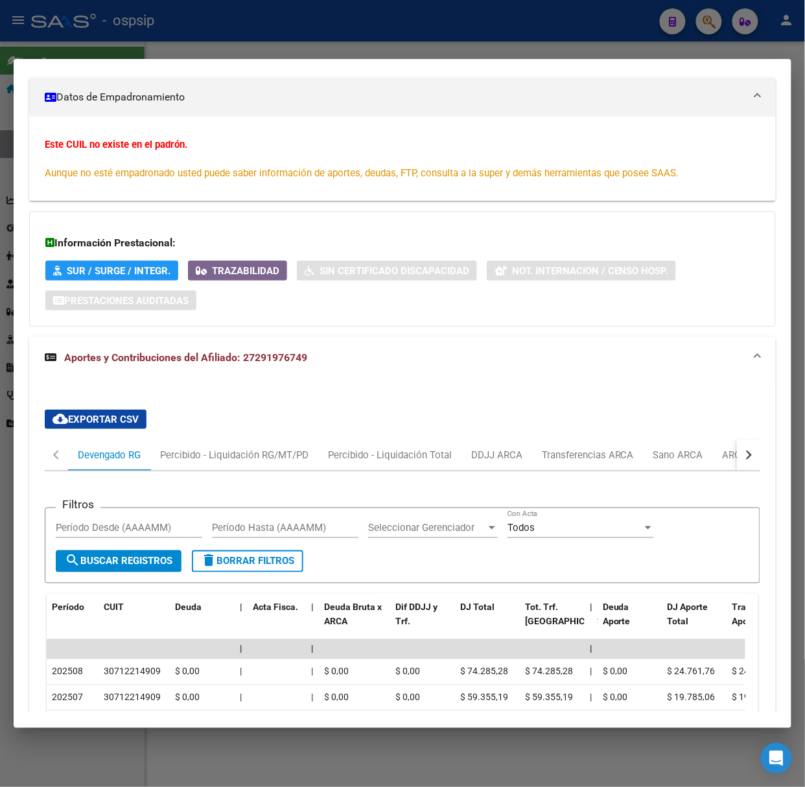
scroll to position [432, 0]
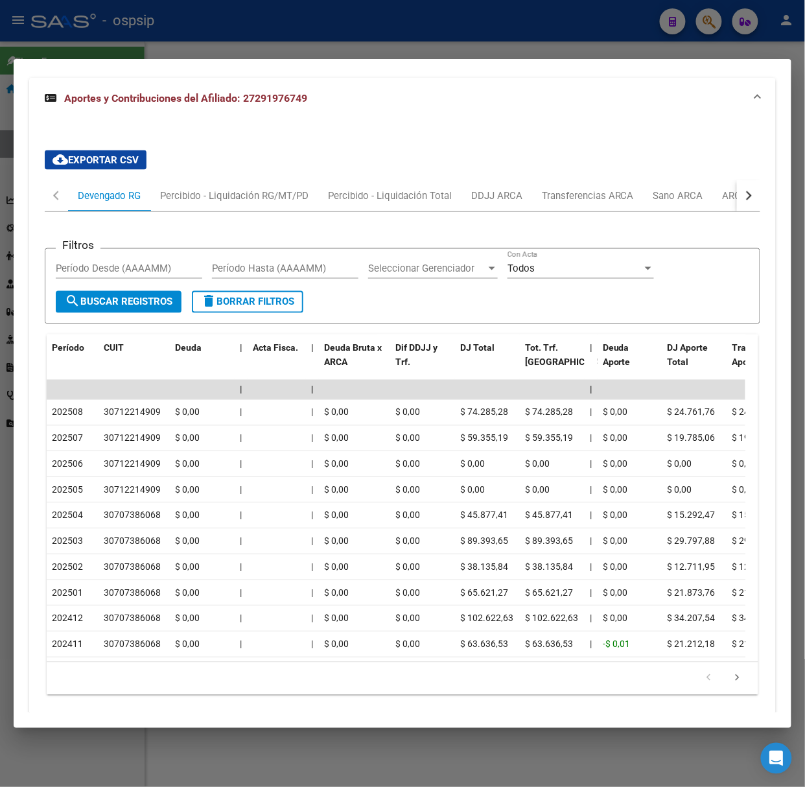
click at [303, 42] on div at bounding box center [402, 393] width 805 height 787
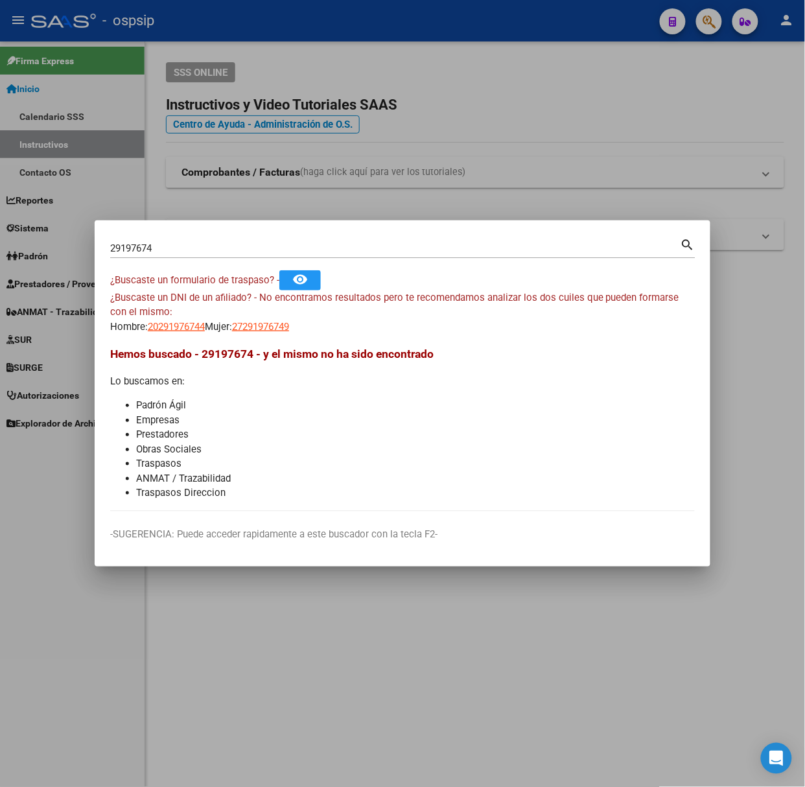
click at [229, 243] on input "29197674" at bounding box center [395, 249] width 571 height 12
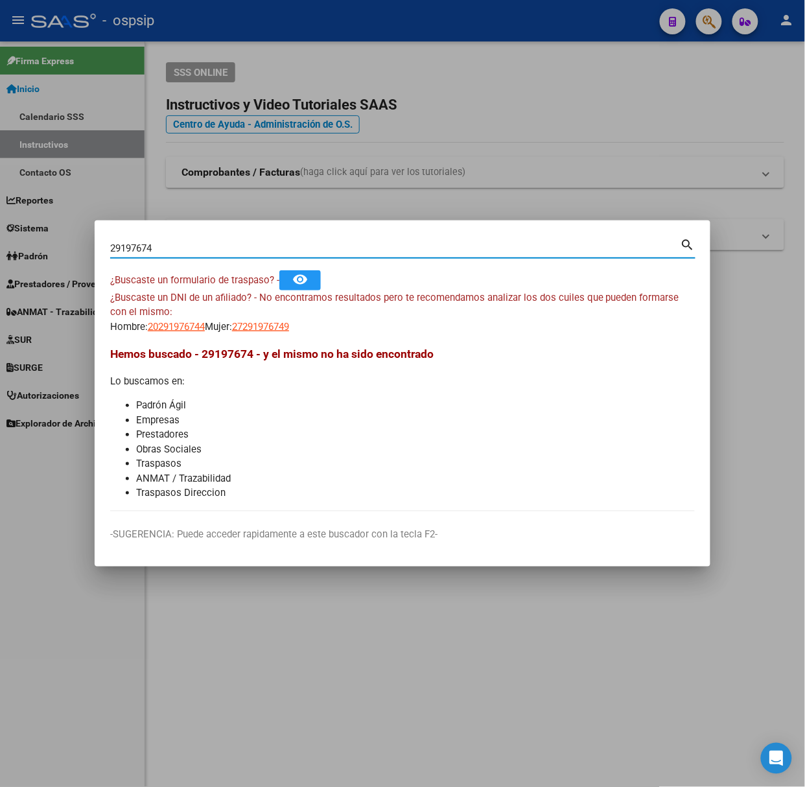
click at [229, 243] on input "29197674" at bounding box center [395, 249] width 571 height 12
click at [174, 340] on mat-dialog-content "29197674 Buscar (apellido, dni, cuil, nro traspaso, cuit, obra social) search ¿…" at bounding box center [403, 374] width 616 height 276
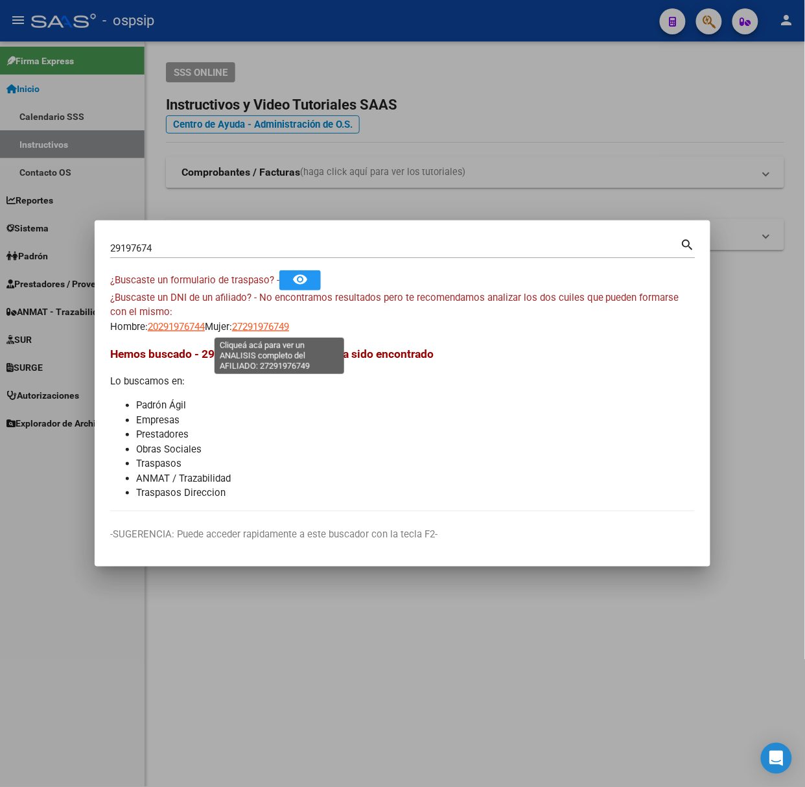
click at [270, 324] on span "27291976749" at bounding box center [260, 327] width 57 height 12
copy span "9"
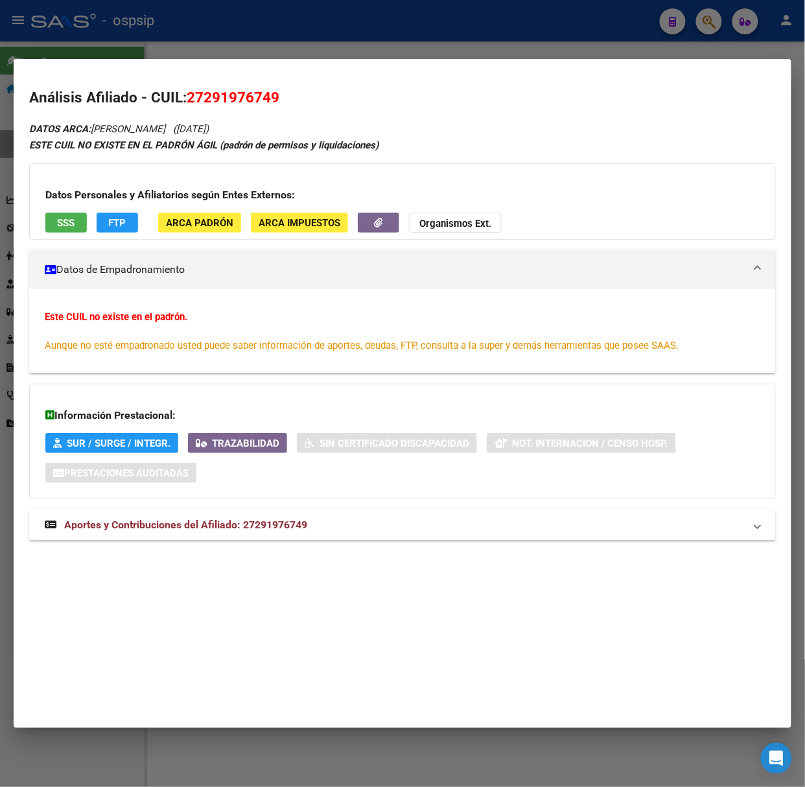
click at [93, 508] on div "DATOS ARCA: [PERSON_NAME] ([DATE]) ESTE CUIL NO EXISTE EN EL PADRÓN ÁGIL (padró…" at bounding box center [402, 338] width 747 height 434
click at [84, 546] on div "DATOS ARCA: [PERSON_NAME] ([DATE]) ESTE CUIL NO EXISTE EN EL PADRÓN ÁGIL (padró…" at bounding box center [402, 338] width 747 height 434
click at [79, 540] on mat-expansion-panel-header "Aportes y Contribuciones del Afiliado: 27291976749" at bounding box center [402, 525] width 747 height 31
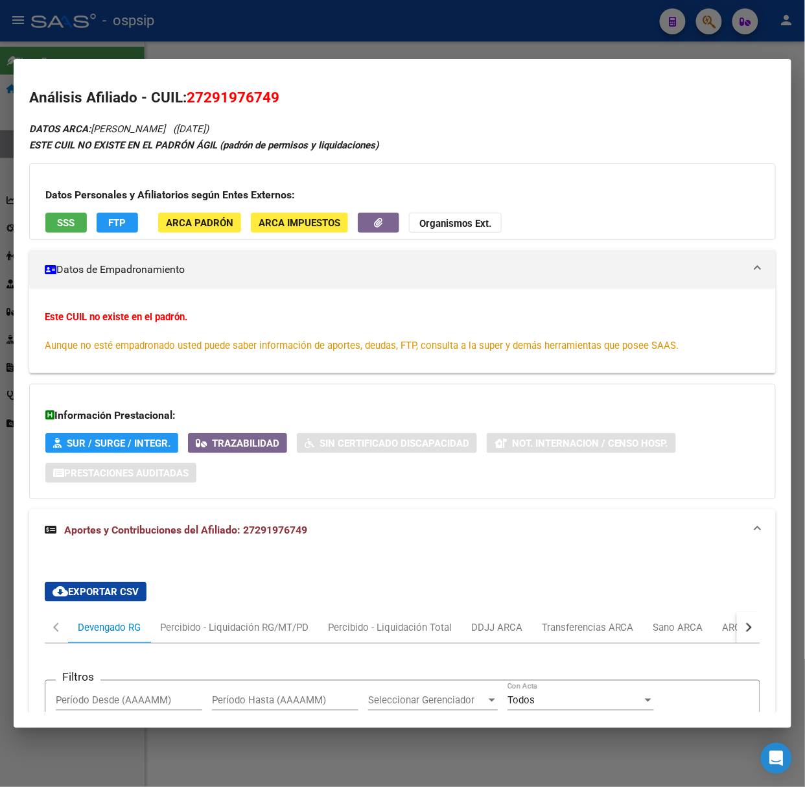
click at [218, 49] on div at bounding box center [402, 393] width 805 height 787
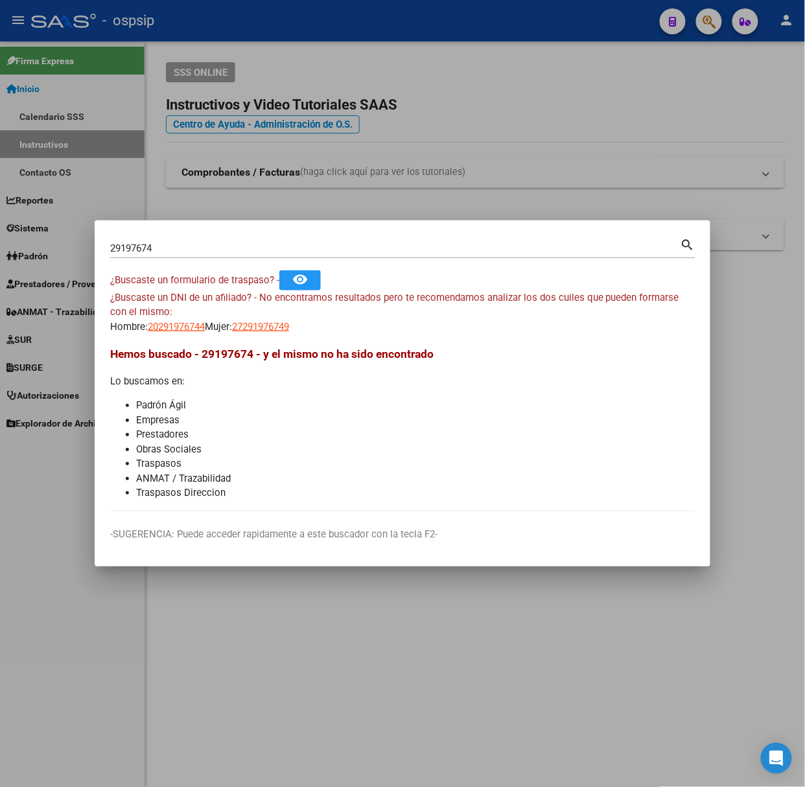
click at [239, 245] on input "29197674" at bounding box center [395, 249] width 571 height 12
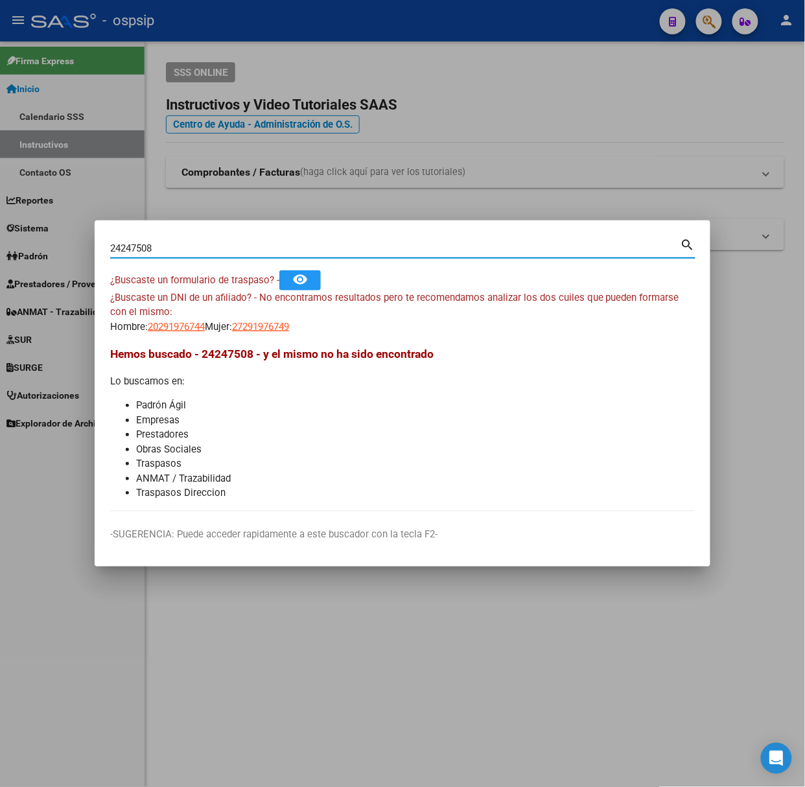
type input "24247508"
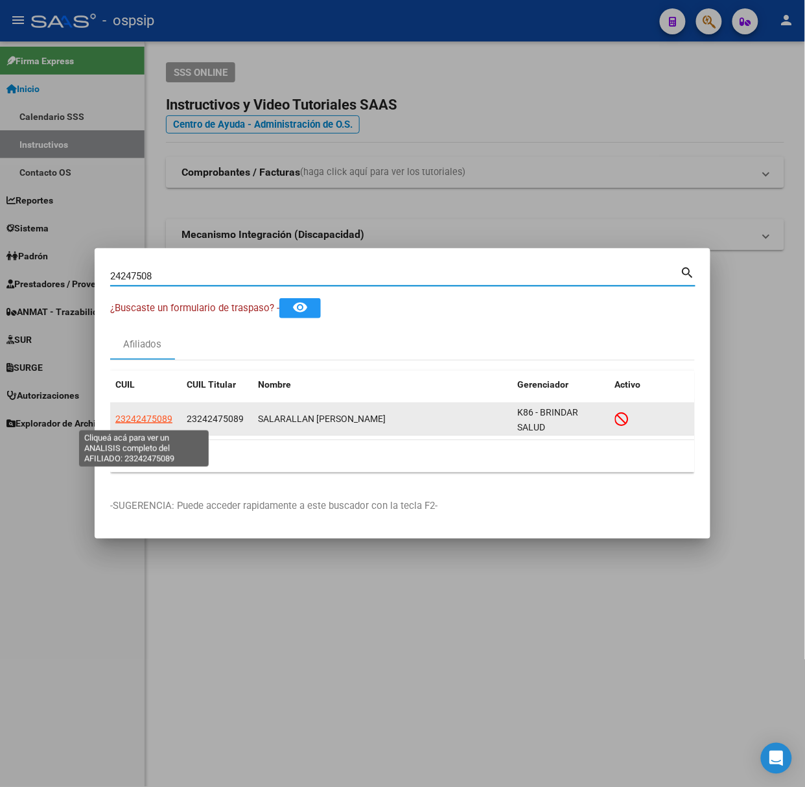
click at [138, 416] on span "23242475089" at bounding box center [143, 419] width 57 height 10
type textarea "23242475089"
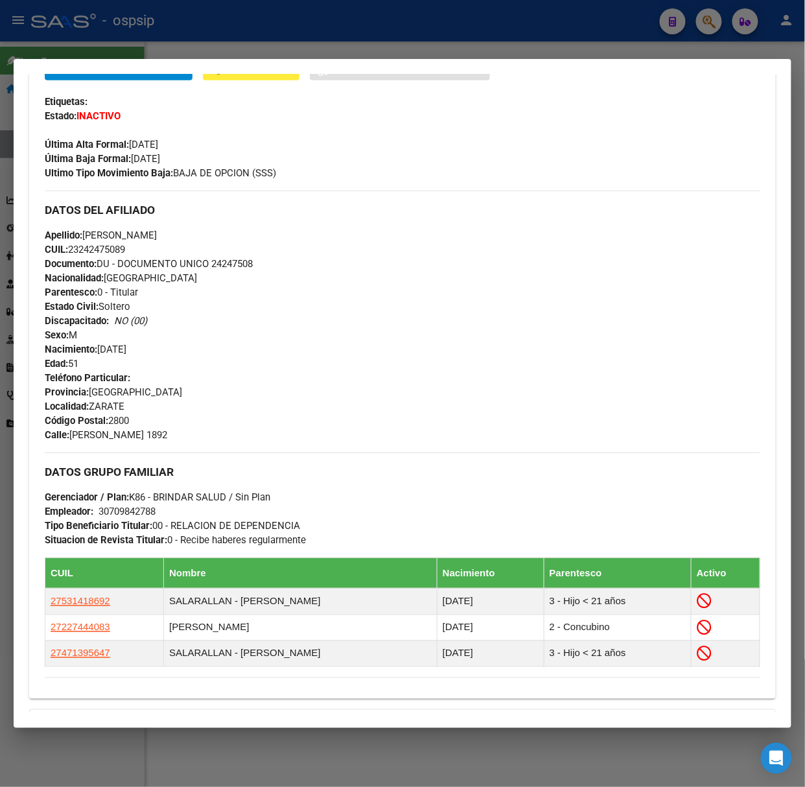
scroll to position [480, 0]
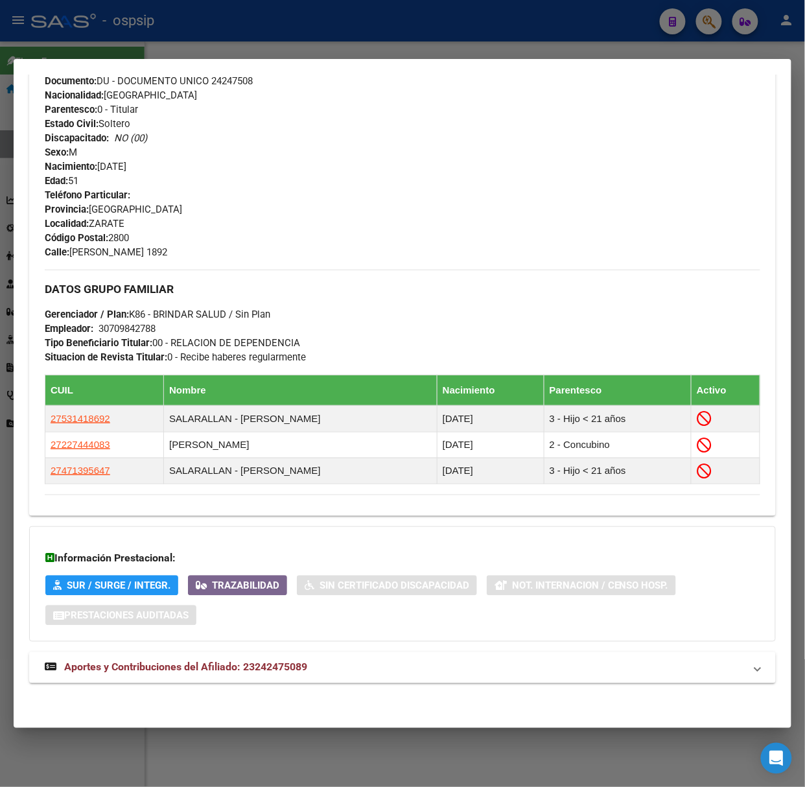
click at [311, 686] on div "DATOS PADRÓN ÁGIL: SALARALLAN [PERSON_NAME] | INACTIVO | AFILIADO TITULAR Datos…" at bounding box center [402, 170] width 747 height 1056
click at [307, 668] on span "Aportes y Contribuciones del Afiliado: 23242475089" at bounding box center [185, 667] width 243 height 12
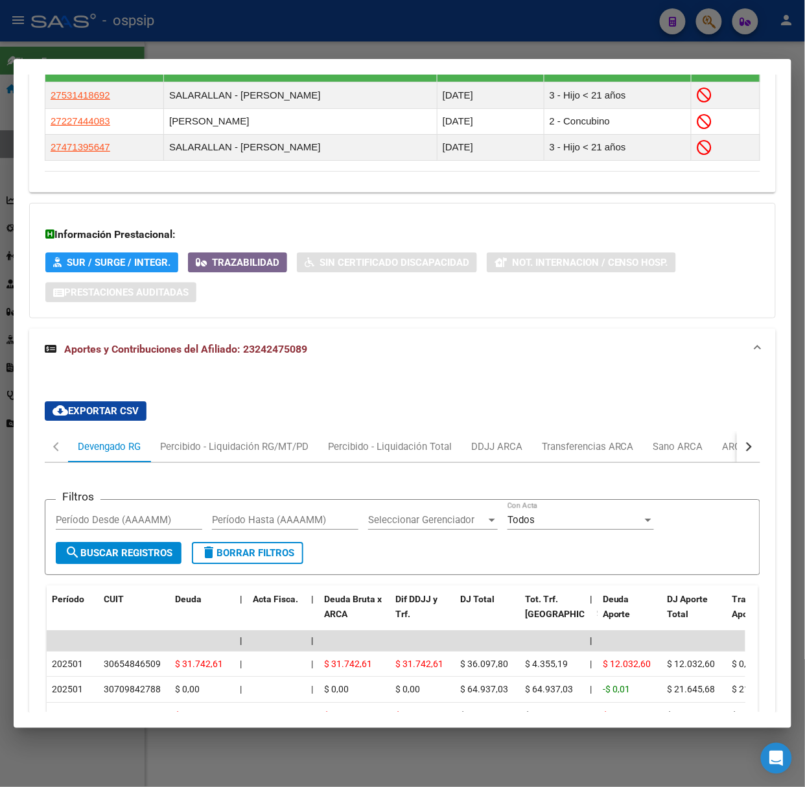
scroll to position [888, 0]
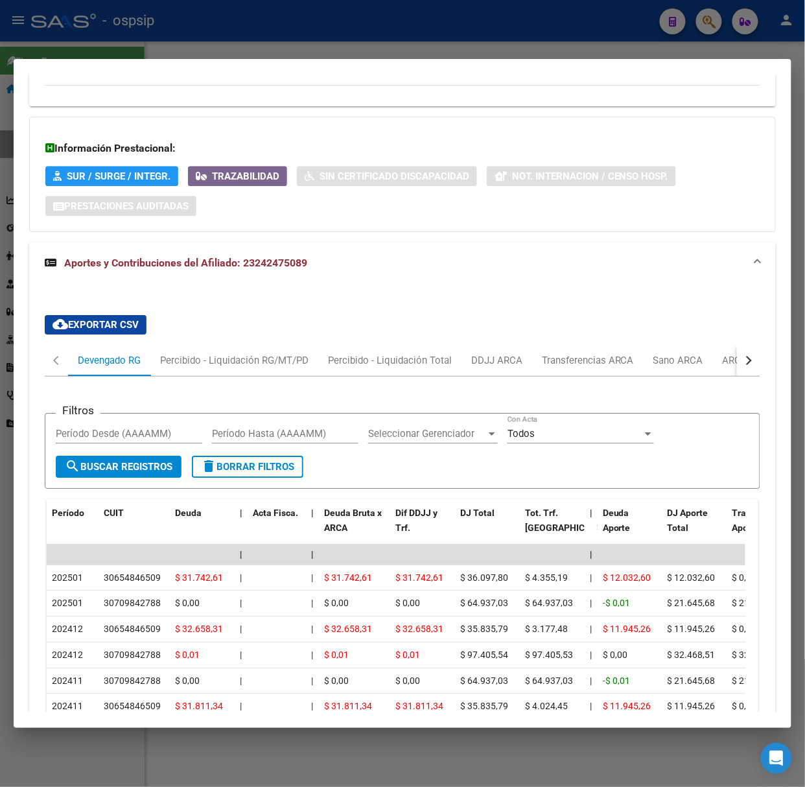
click at [237, 18] on div at bounding box center [402, 393] width 805 height 787
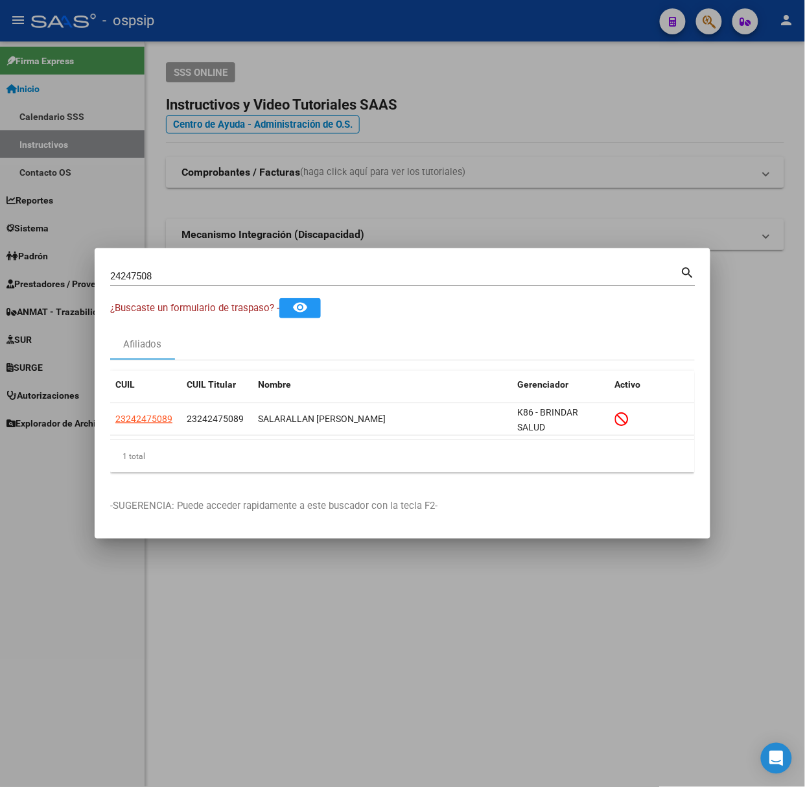
click at [262, 281] on input "24247508" at bounding box center [395, 276] width 571 height 12
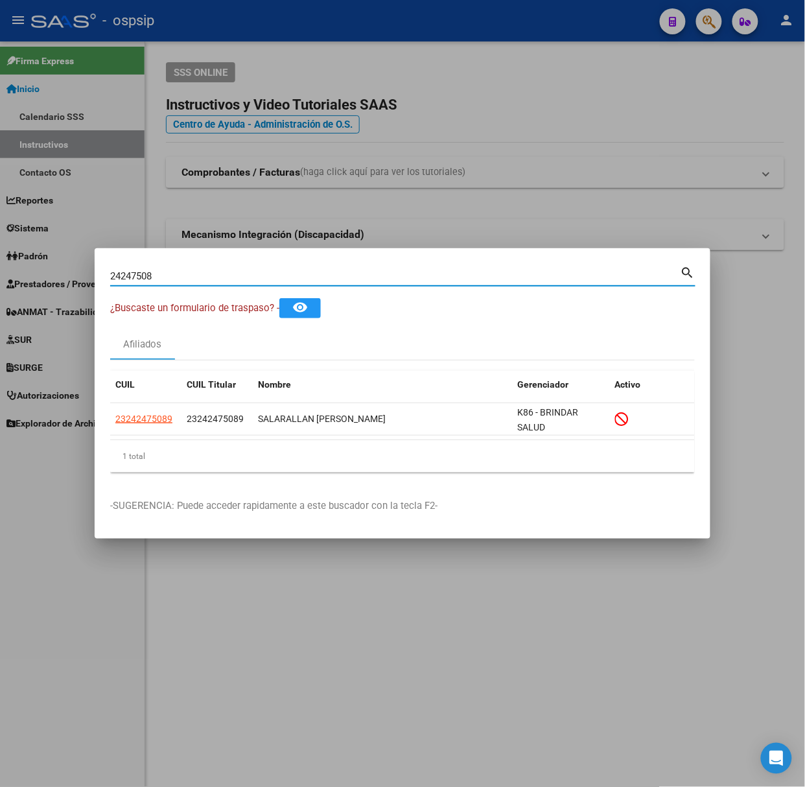
click at [262, 281] on input "24247508" at bounding box center [395, 276] width 571 height 12
type input "58304943"
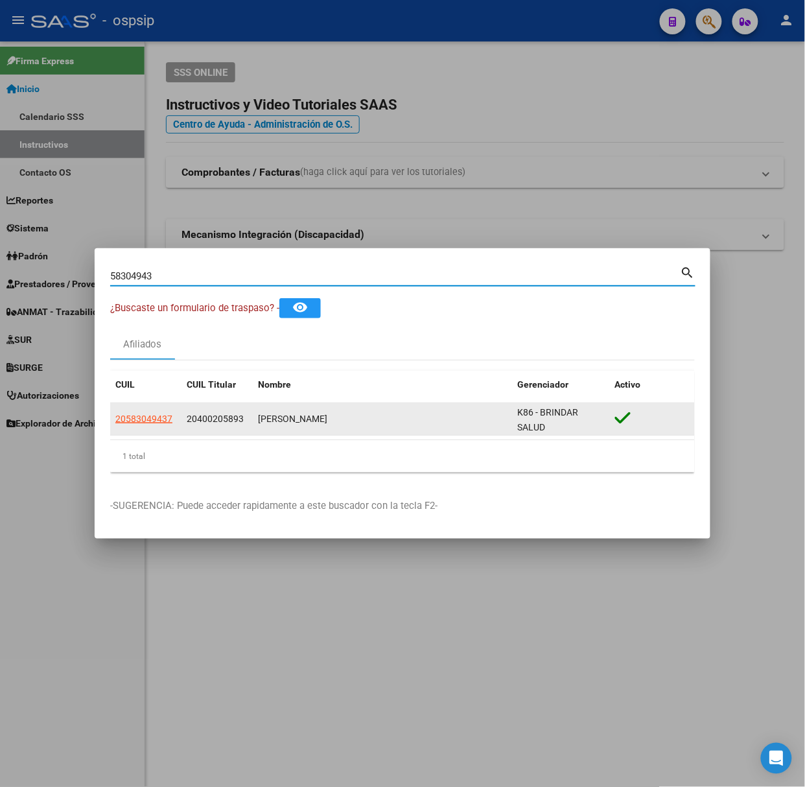
click at [143, 426] on app-link-go-to "20583049437" at bounding box center [143, 419] width 57 height 15
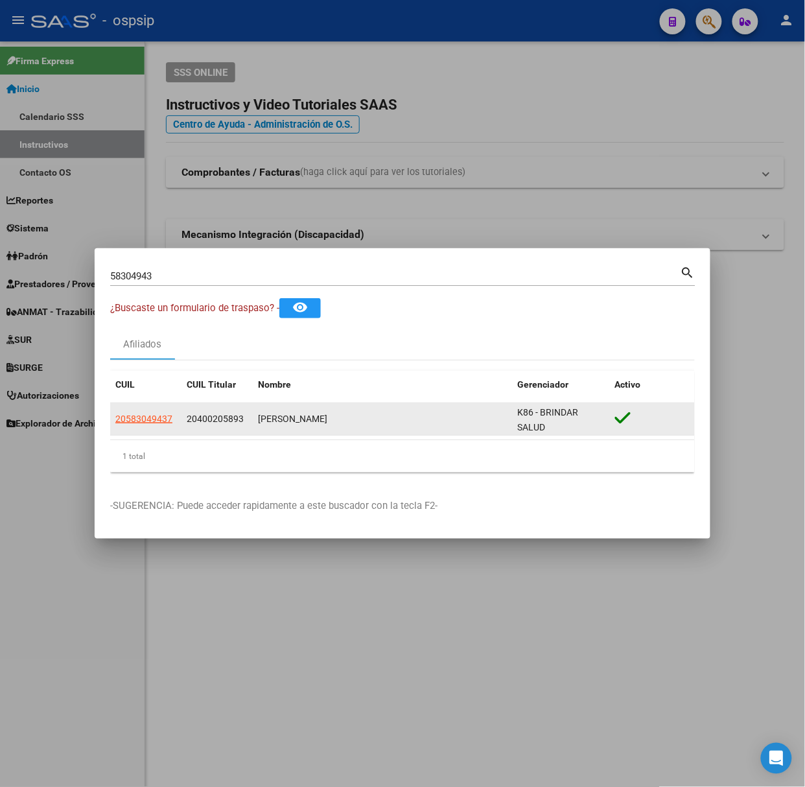
click at [139, 423] on span "20583049437" at bounding box center [143, 419] width 57 height 10
copy span "0"
type textarea "20583049437"
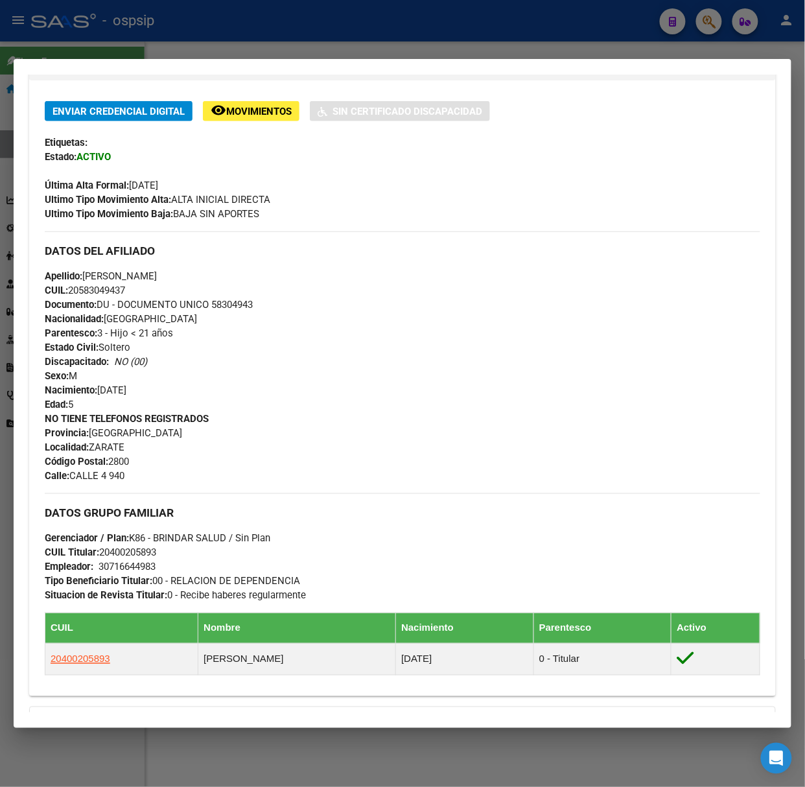
scroll to position [468, 0]
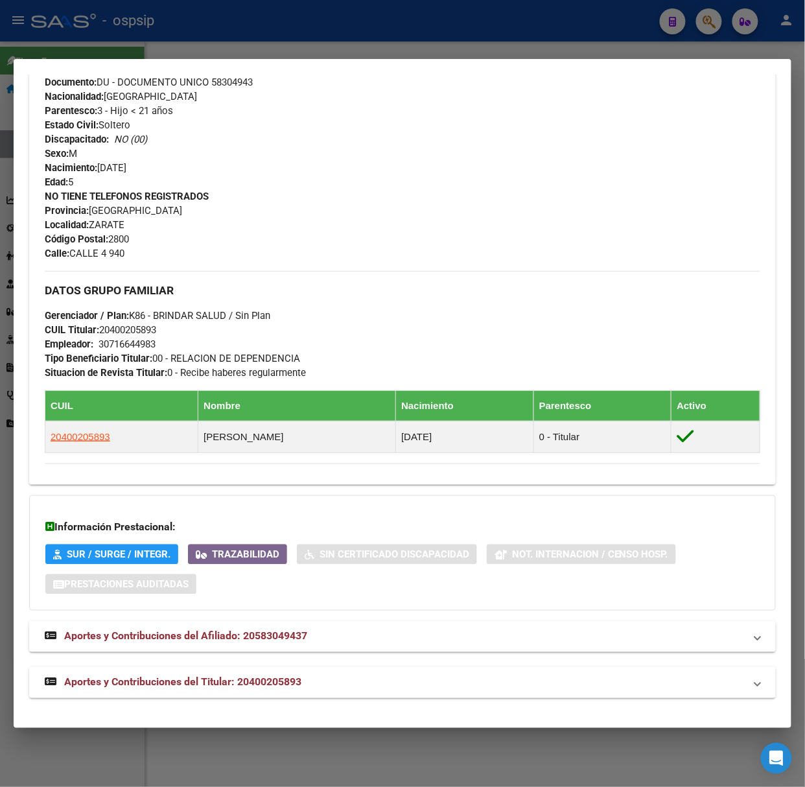
click at [218, 693] on mat-expansion-panel-header "Aportes y Contribuciones del Titular: 20400205893" at bounding box center [402, 682] width 747 height 31
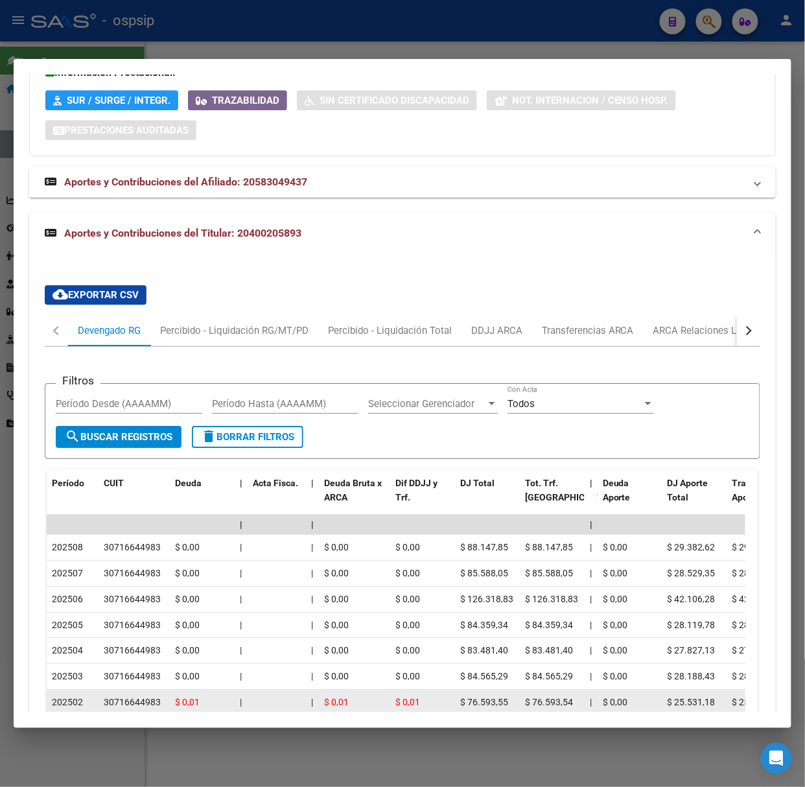
scroll to position [1111, 0]
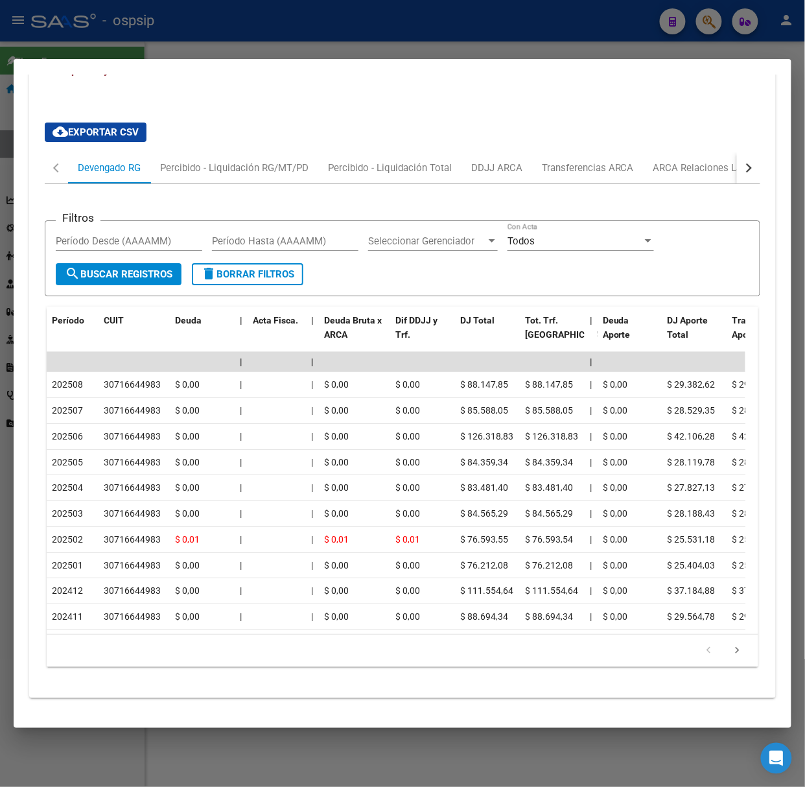
click at [170, 59] on mat-dialog-container "Análisis Afiliado - CUIL: 20583049437 DATOS PADRÓN ÁGIL: [PERSON_NAME] | ACTIVO…" at bounding box center [403, 393] width 778 height 669
click at [156, 42] on div at bounding box center [402, 393] width 805 height 787
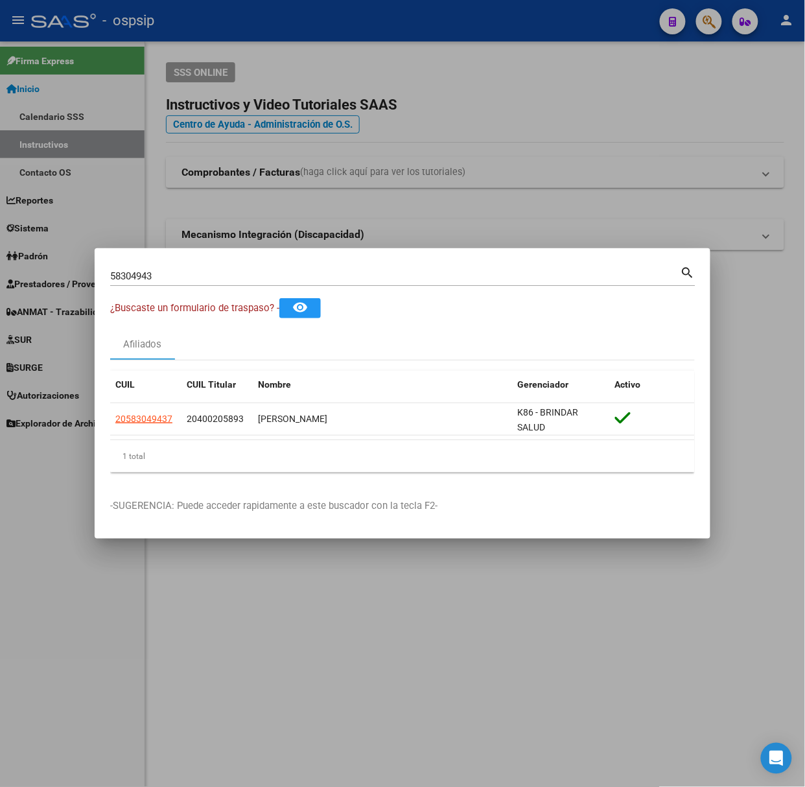
click at [191, 272] on input "58304943" at bounding box center [395, 276] width 571 height 12
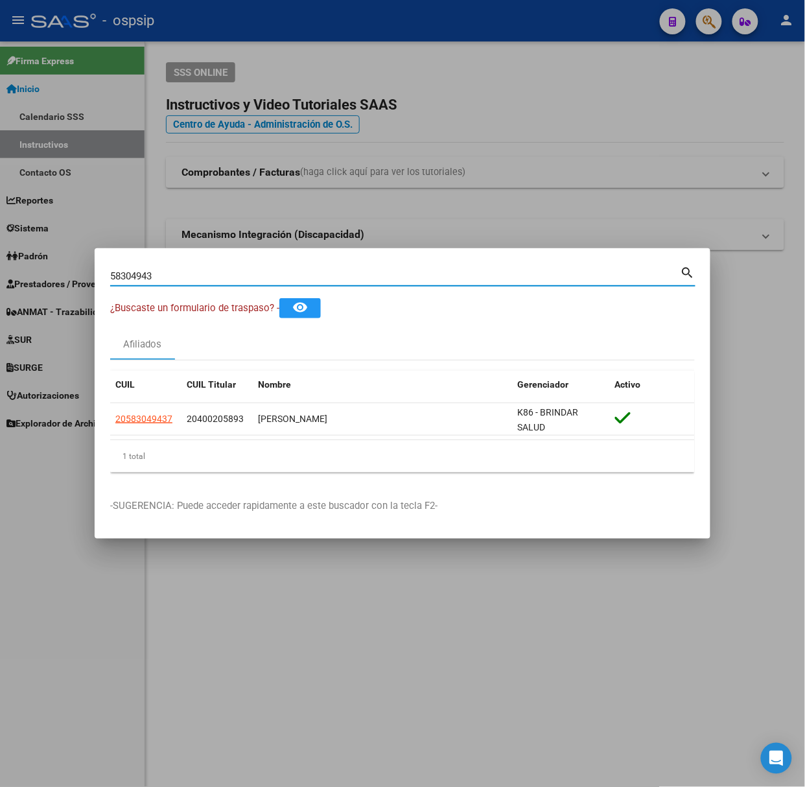
click at [191, 272] on input "58304943" at bounding box center [395, 276] width 571 height 12
type input "44334260"
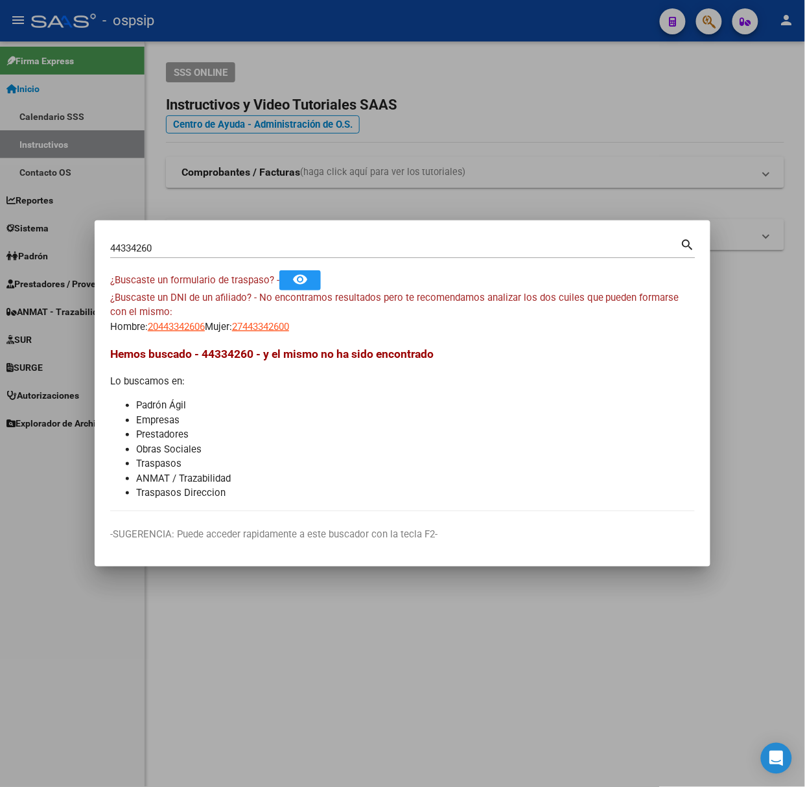
click at [185, 333] on app-link-go-to "20443342606" at bounding box center [176, 327] width 57 height 15
click at [185, 323] on span "20443342606" at bounding box center [176, 327] width 57 height 12
type textarea "20443342606"
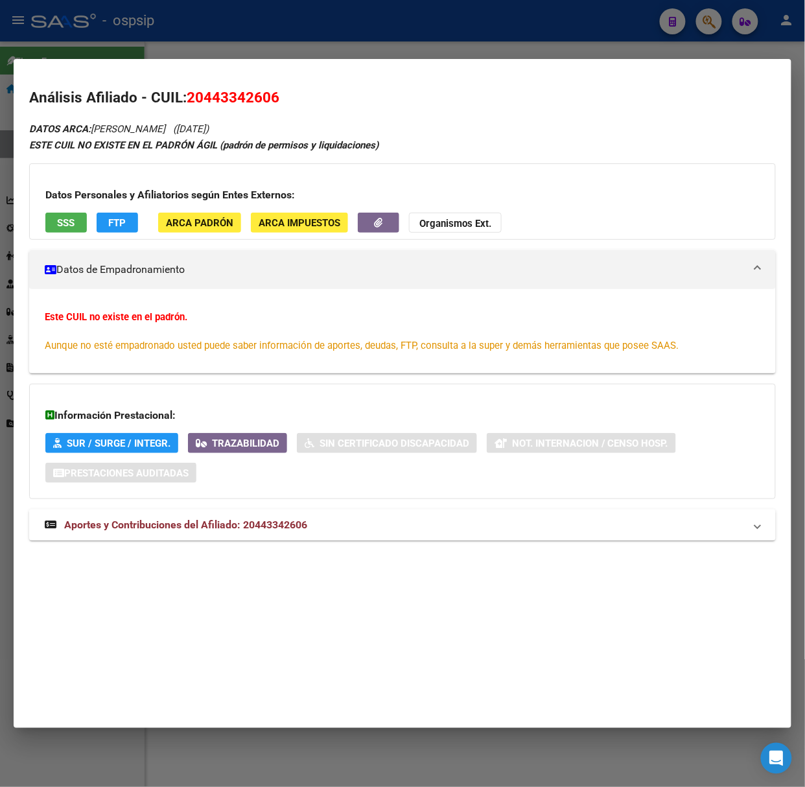
click at [257, 524] on span "Aportes y Contribuciones del Afiliado: 20443342606" at bounding box center [185, 525] width 243 height 12
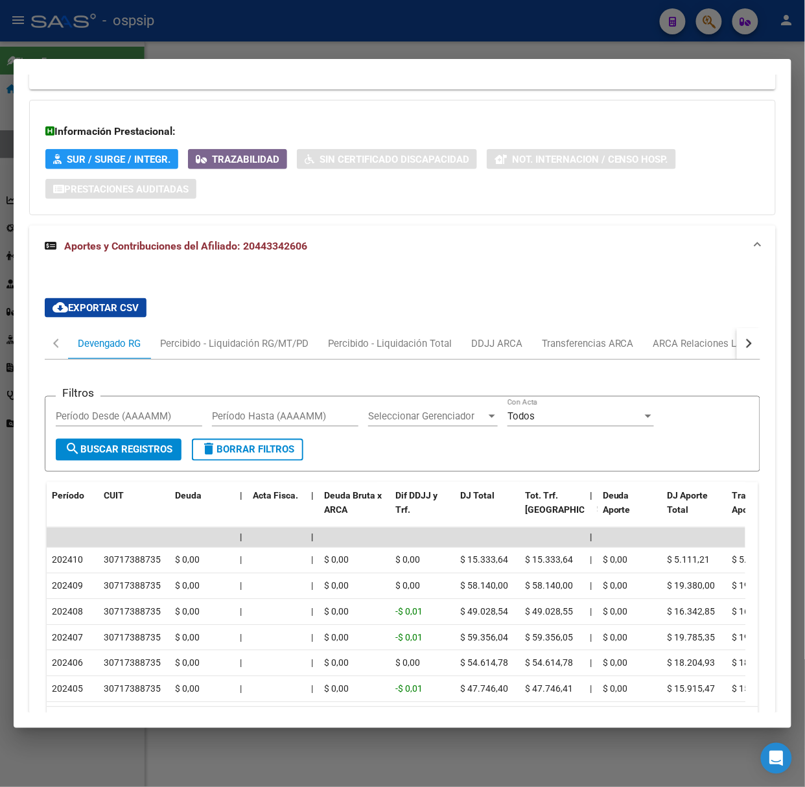
scroll to position [386, 0]
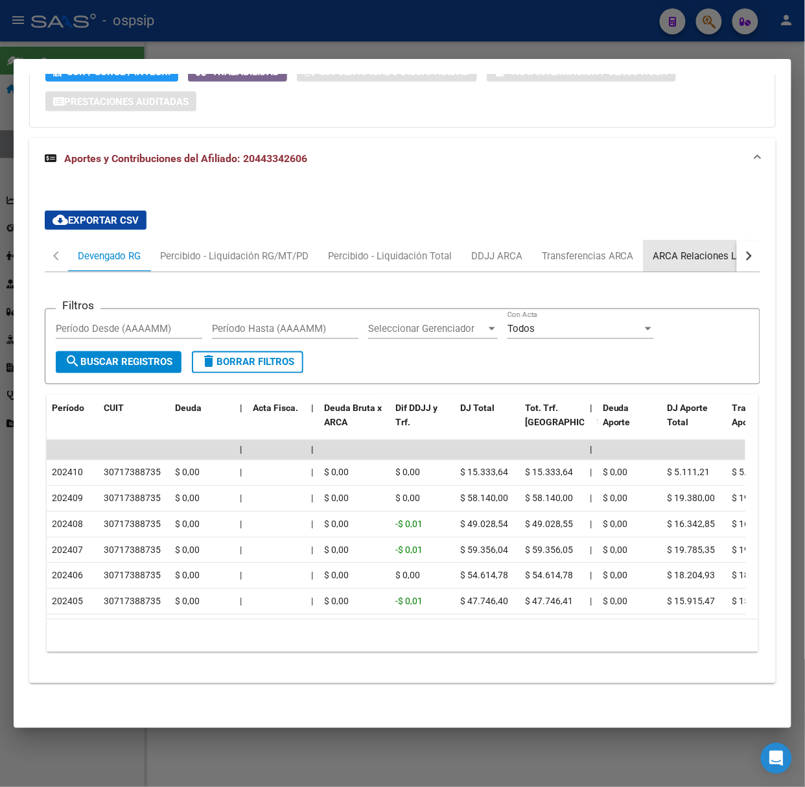
click at [704, 249] on div "ARCA Relaciones Laborales" at bounding box center [714, 256] width 121 height 14
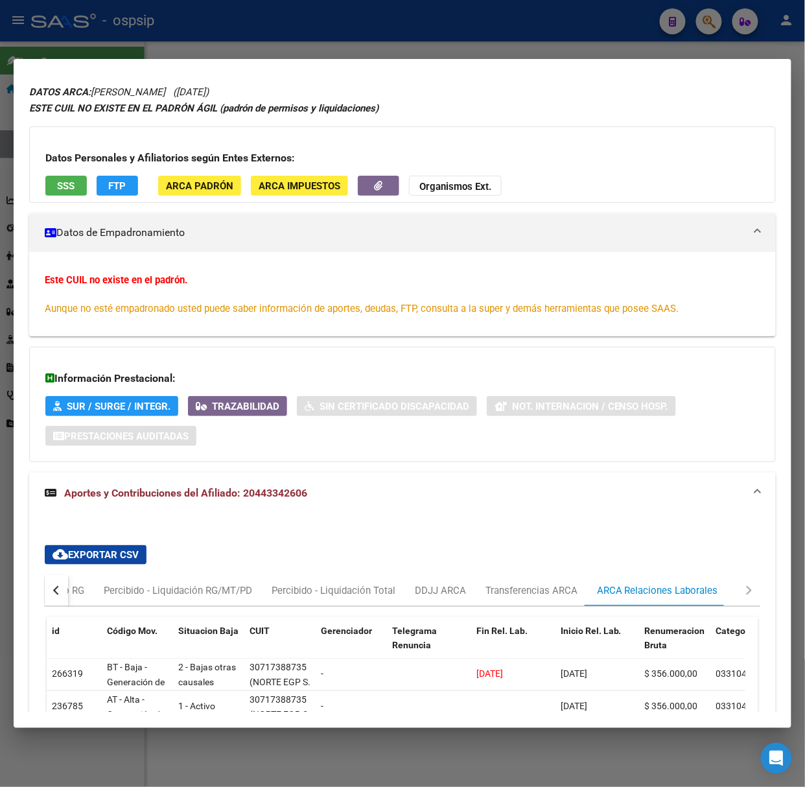
scroll to position [0, 0]
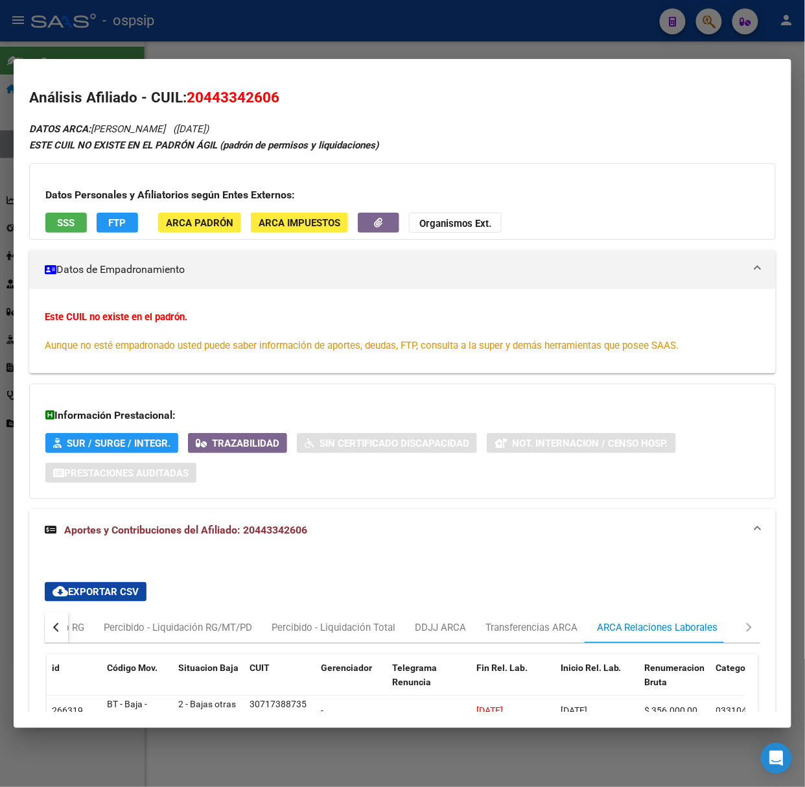
click at [64, 203] on div "Datos Personales y Afiliatorios según Entes Externos: SSS FTP ARCA Padrón ARCA …" at bounding box center [402, 201] width 747 height 77
click at [71, 223] on span "SSS" at bounding box center [67, 223] width 18 height 12
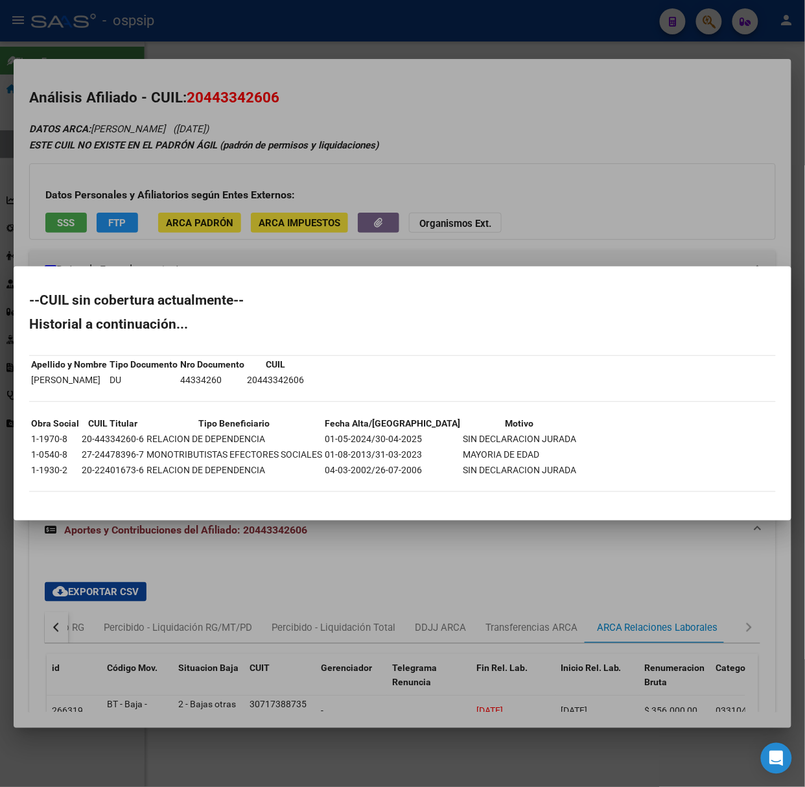
click at [119, 206] on div at bounding box center [402, 393] width 805 height 787
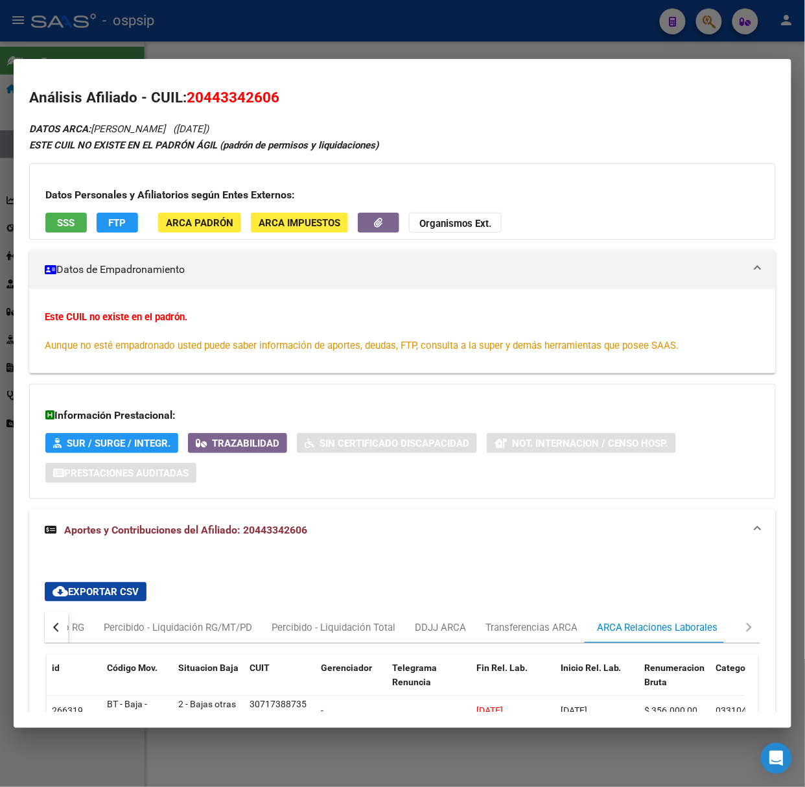
click at [34, 42] on div at bounding box center [402, 393] width 805 height 787
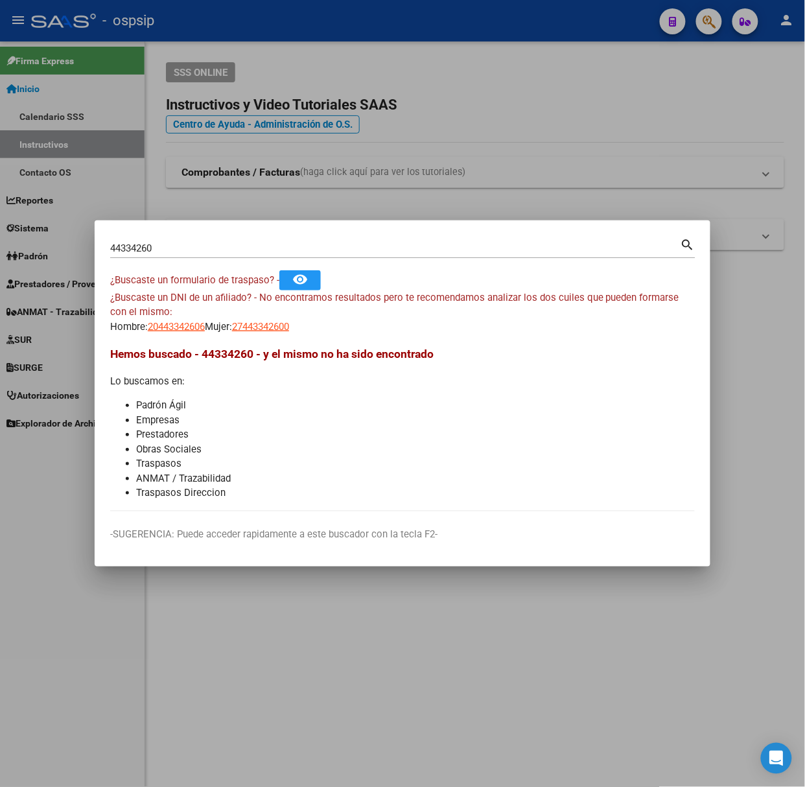
click at [160, 252] on input "44334260" at bounding box center [395, 249] width 571 height 12
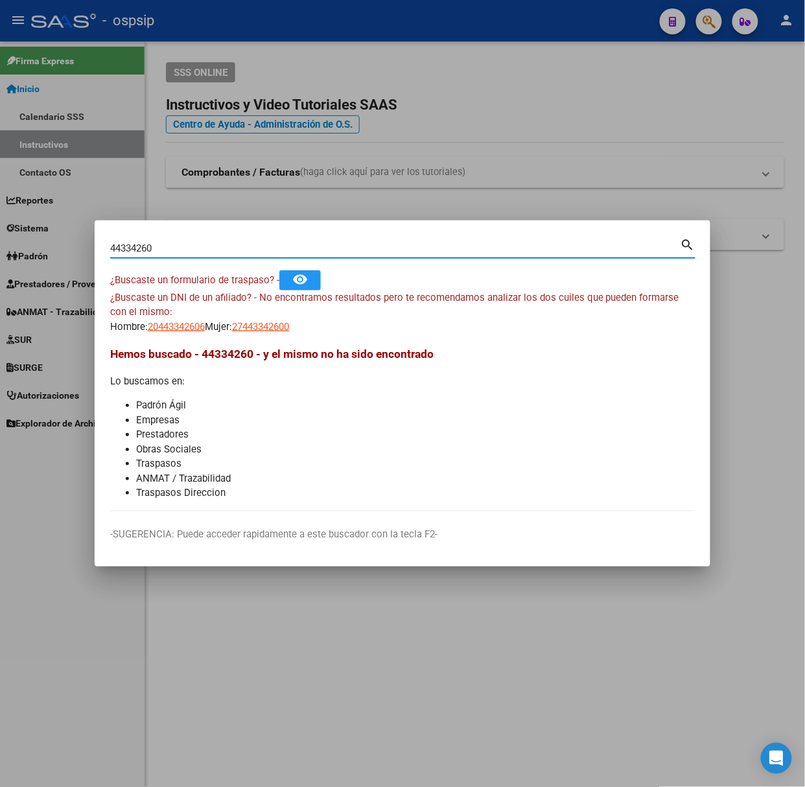
click at [161, 250] on input "44334260" at bounding box center [395, 249] width 571 height 12
type input "43197076"
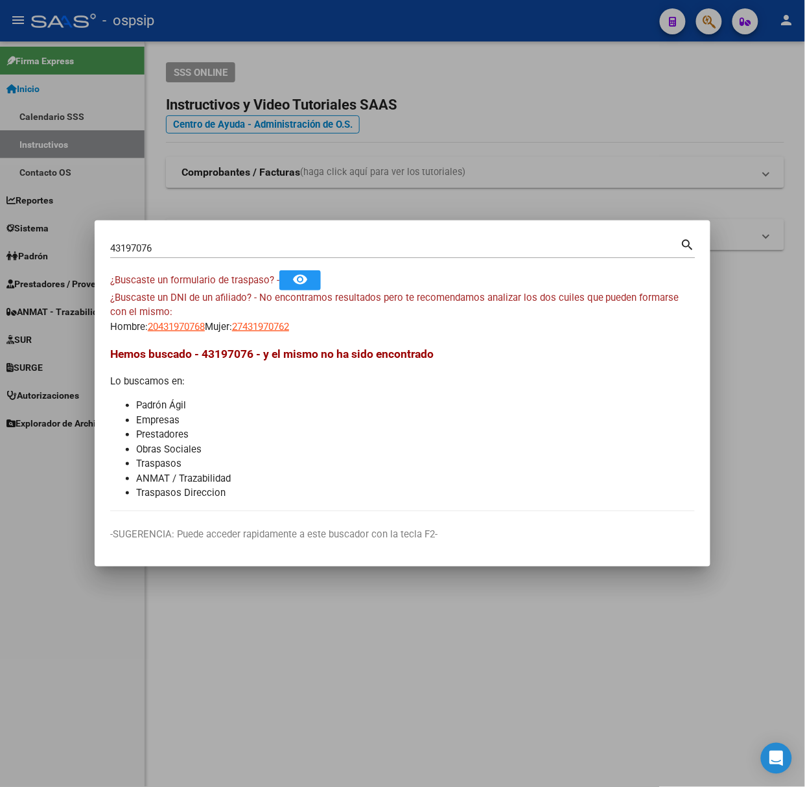
click at [159, 307] on div "¿Buscaste un DNI de un afiliado? - No encontramos resultados pero te recomendam…" at bounding box center [402, 313] width 585 height 44
click at [172, 326] on span "20431970768" at bounding box center [176, 327] width 57 height 12
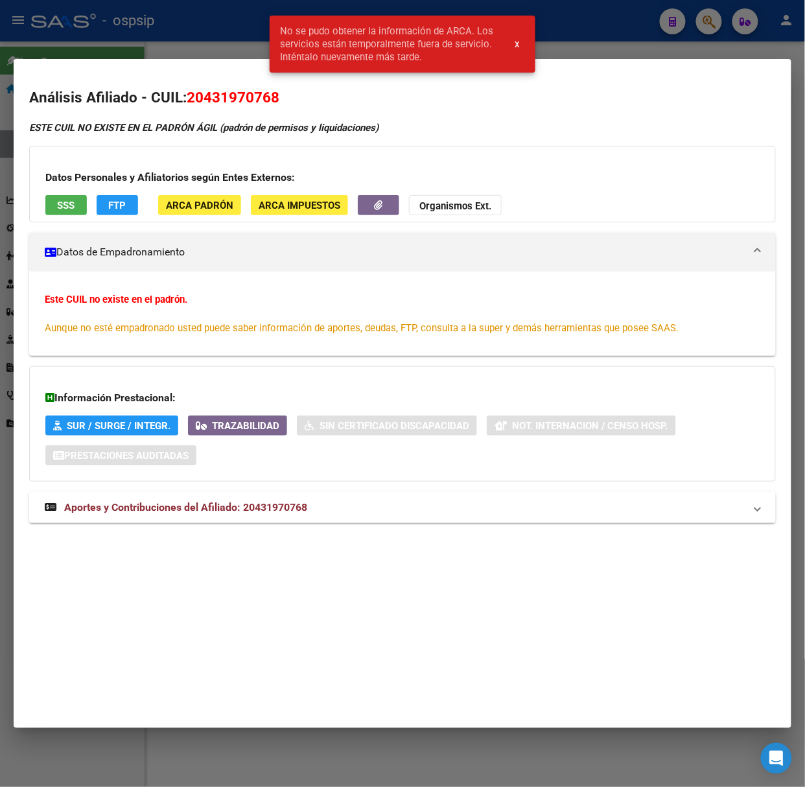
click at [257, 504] on span "Aportes y Contribuciones del Afiliado: 20431970768" at bounding box center [185, 507] width 243 height 12
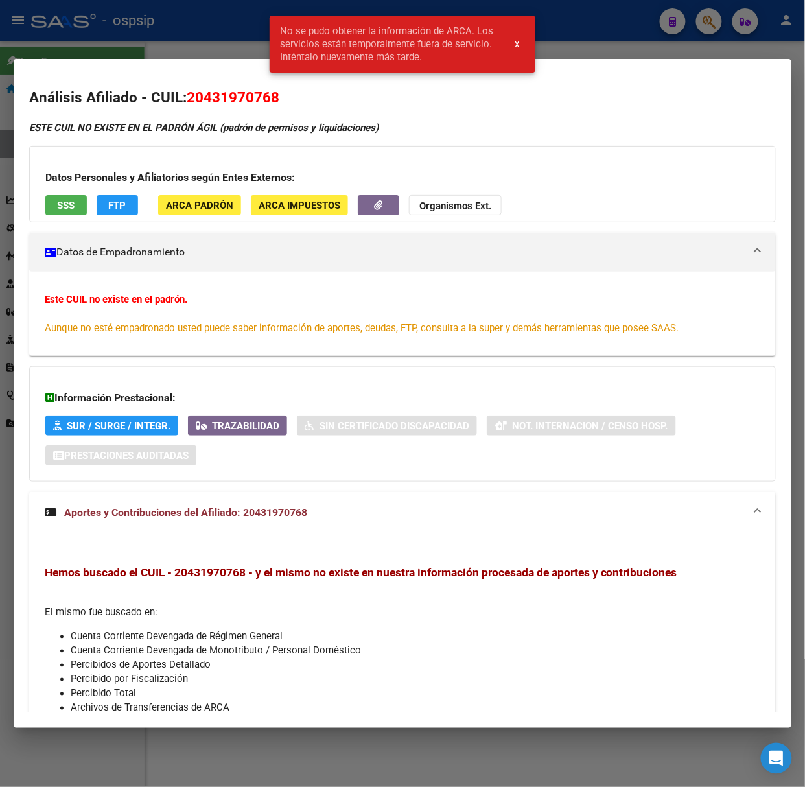
click at [151, 45] on div at bounding box center [402, 393] width 805 height 787
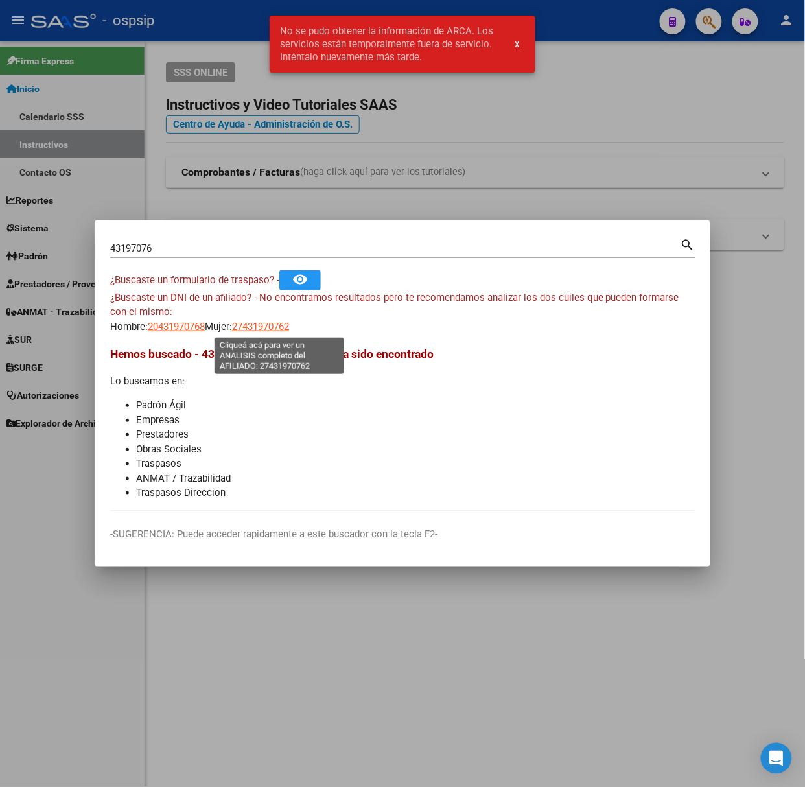
click at [268, 322] on span "27431970762" at bounding box center [260, 327] width 57 height 12
type textarea "27431970762"
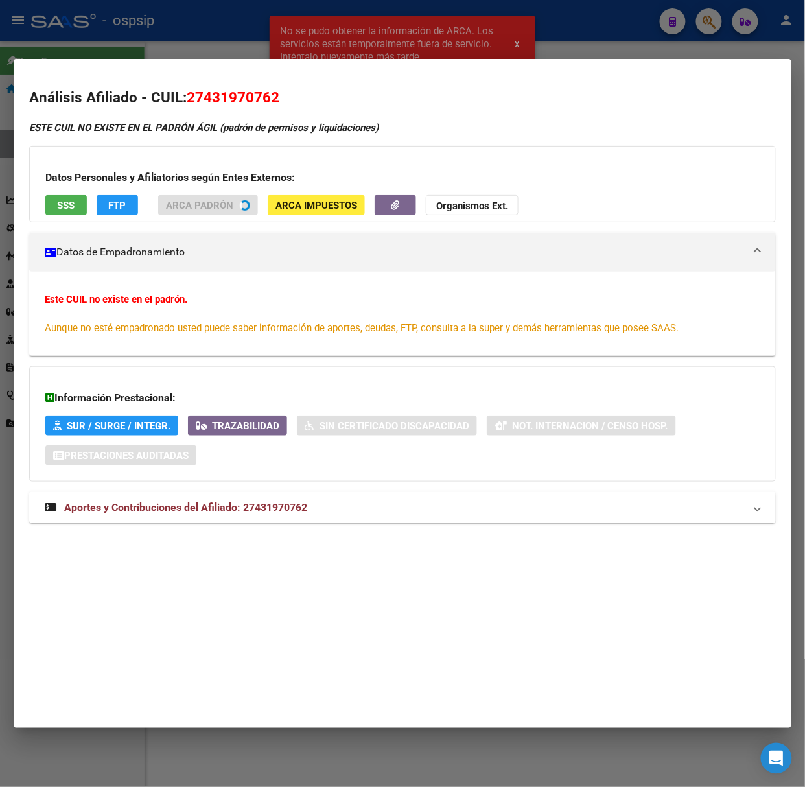
click at [310, 493] on mat-expansion-panel-header "Aportes y Contribuciones del Afiliado: 27431970762" at bounding box center [402, 507] width 747 height 31
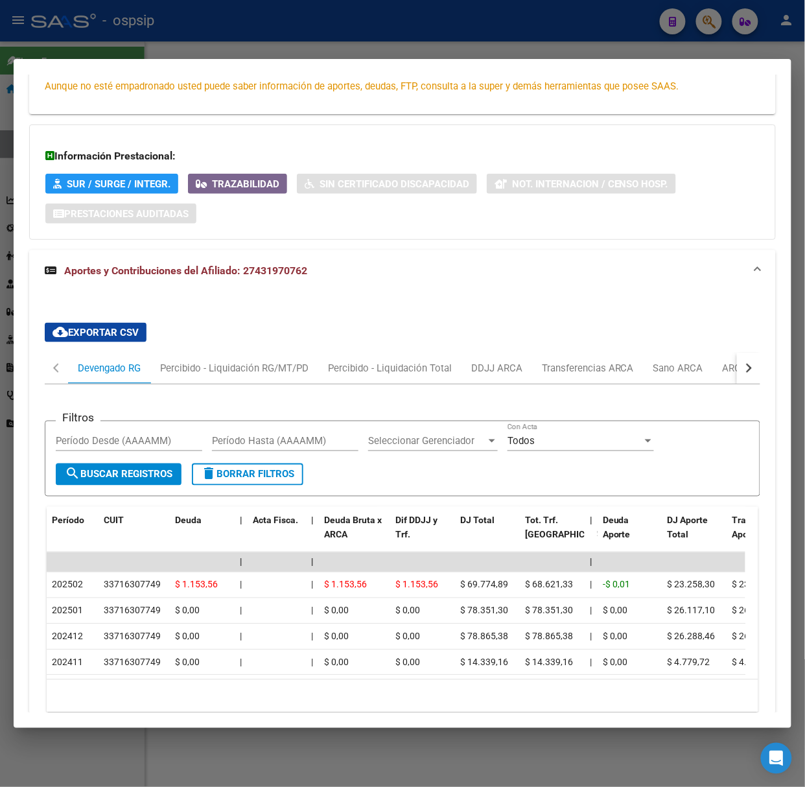
scroll to position [335, 0]
